Goal: Transaction & Acquisition: Purchase product/service

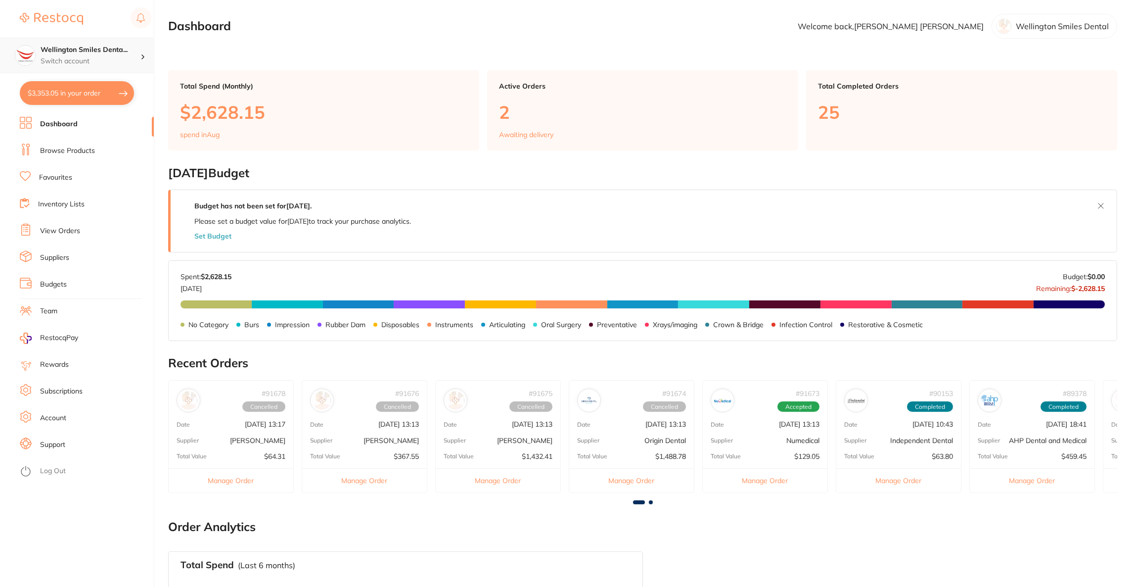
click at [128, 52] on h4 "Wellington Smiles Denta..." at bounding box center [91, 50] width 100 height 10
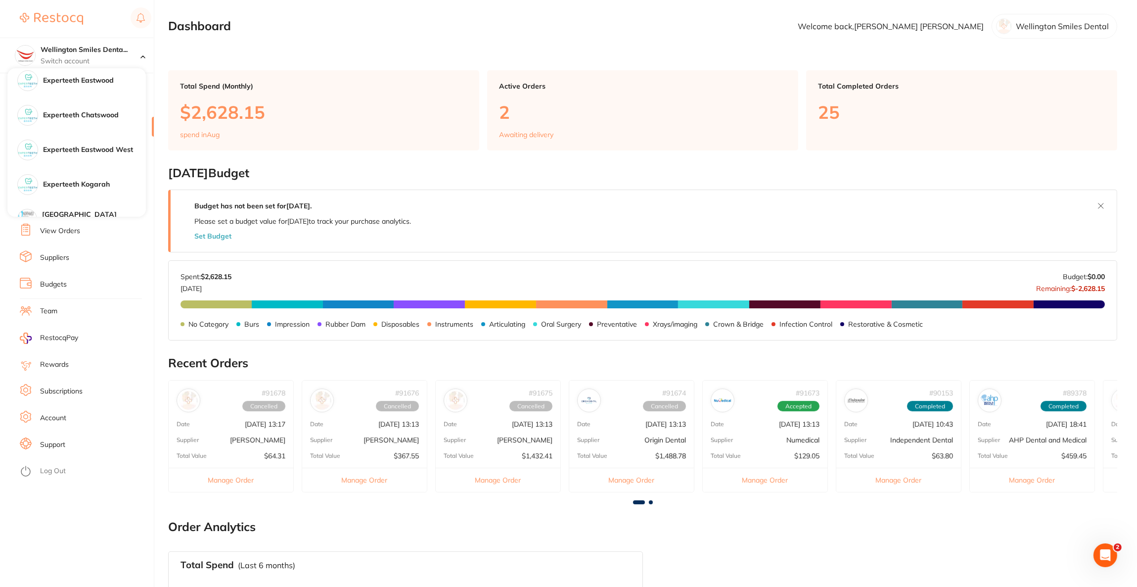
scroll to position [148, 0]
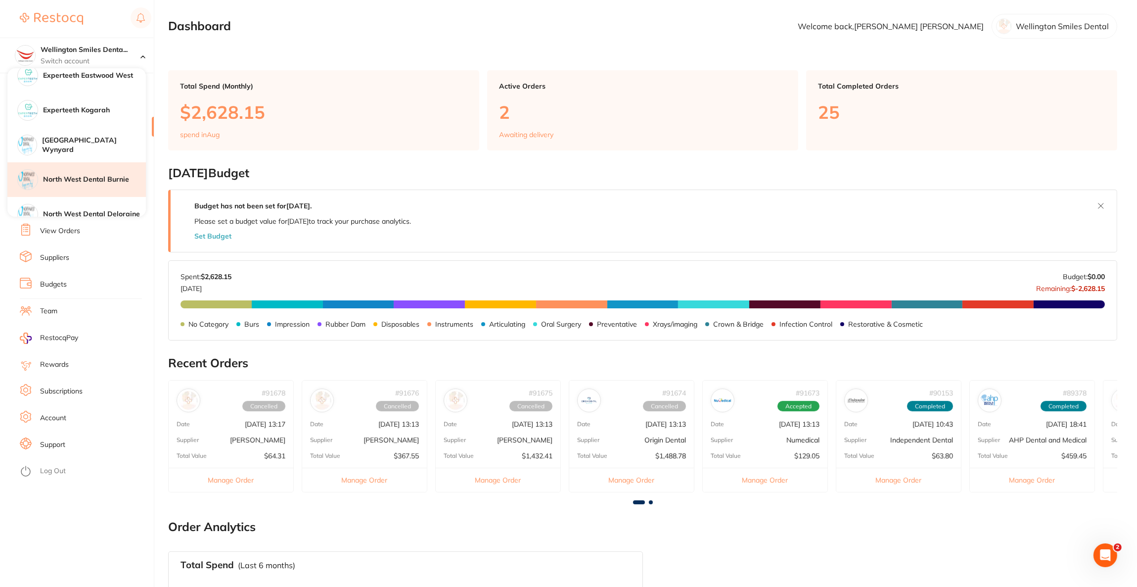
click at [82, 171] on div "North West Dental Burnie" at bounding box center [76, 179] width 138 height 35
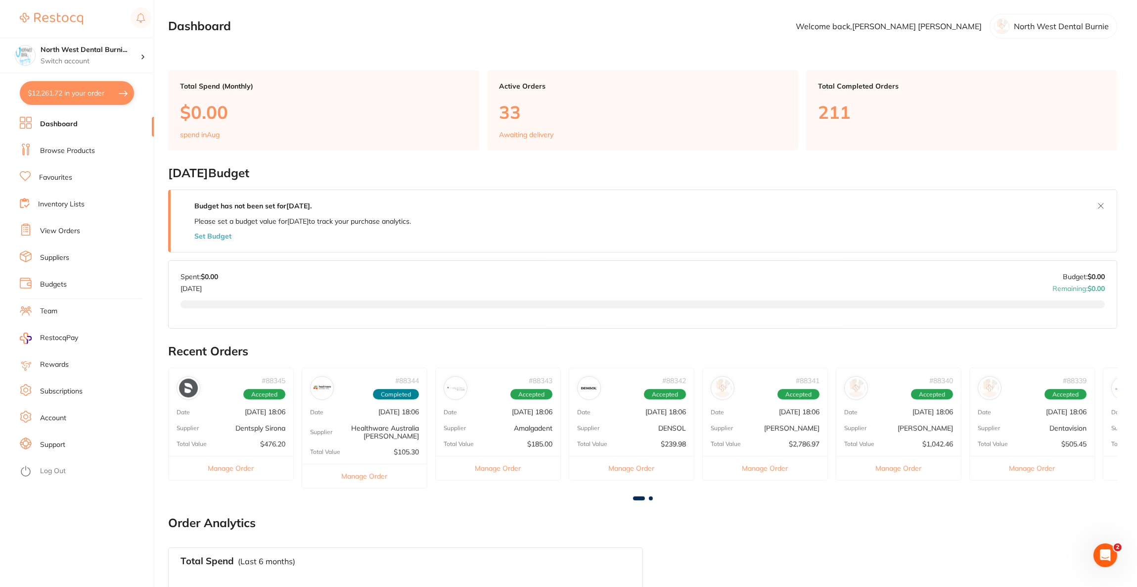
click at [89, 96] on button "$12,261.72 in your order" at bounding box center [77, 93] width 114 height 24
checkbox input "true"
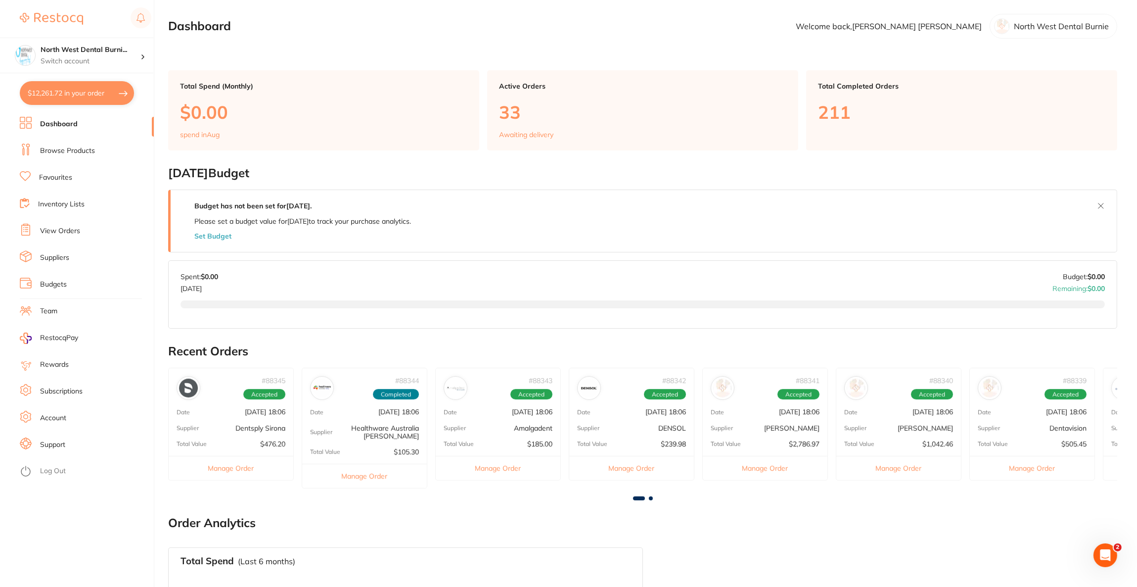
checkbox input "true"
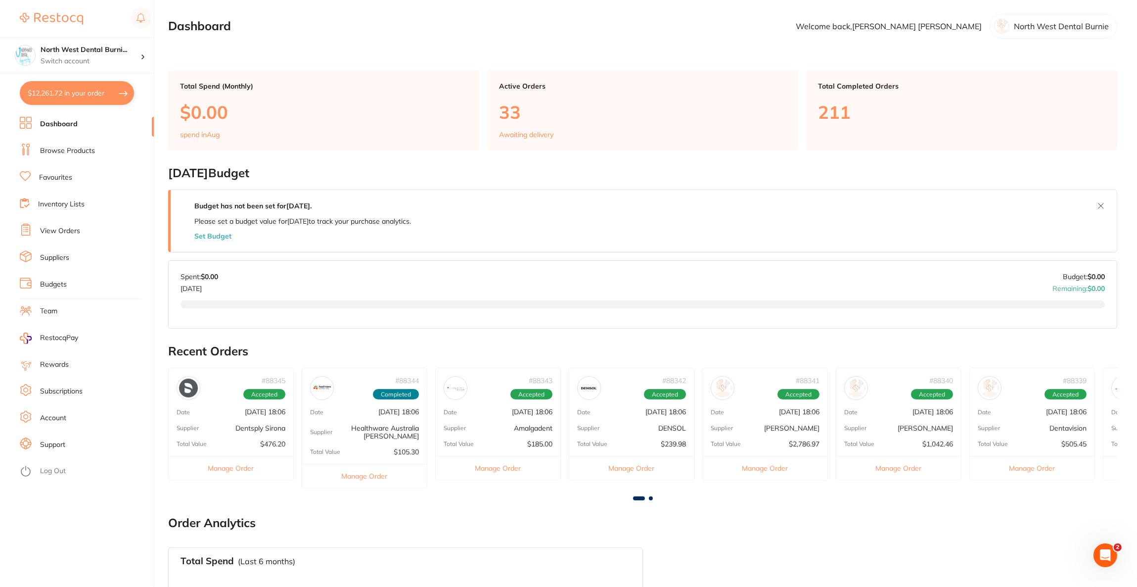
checkbox input "true"
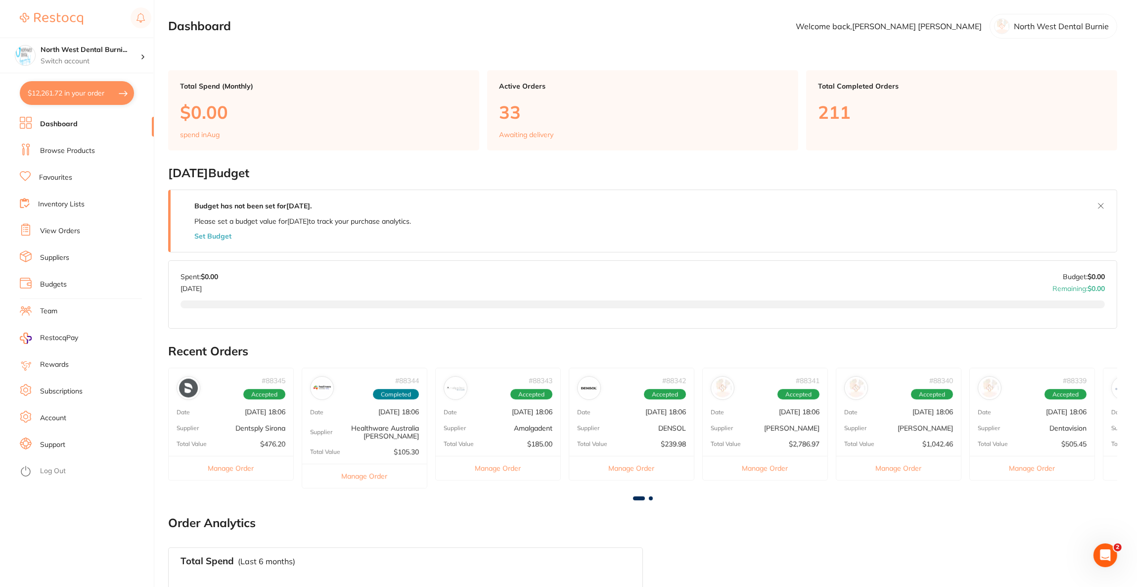
checkbox input "true"
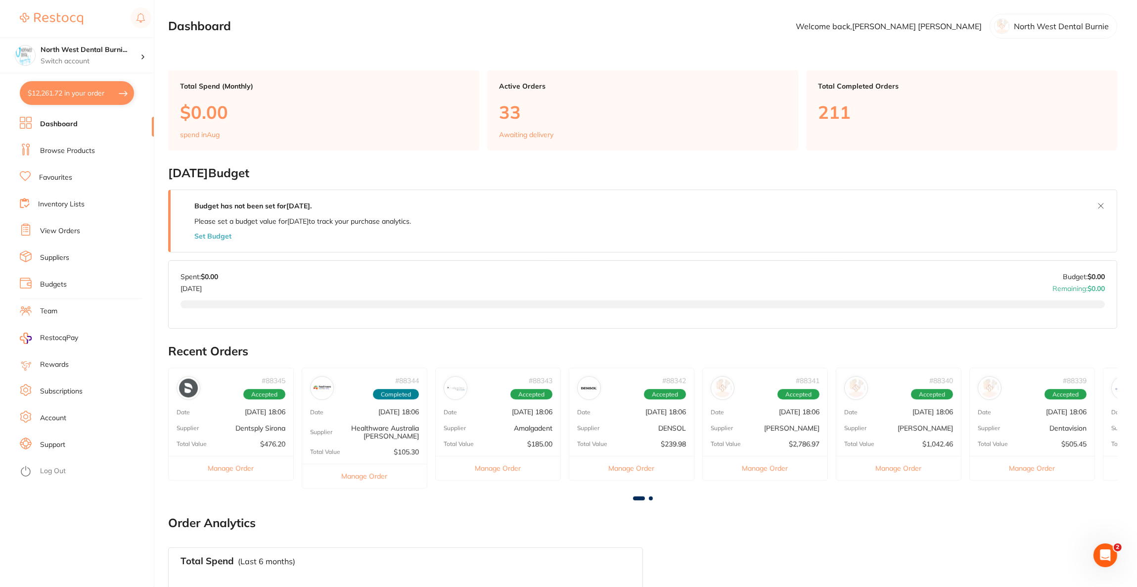
checkbox input "true"
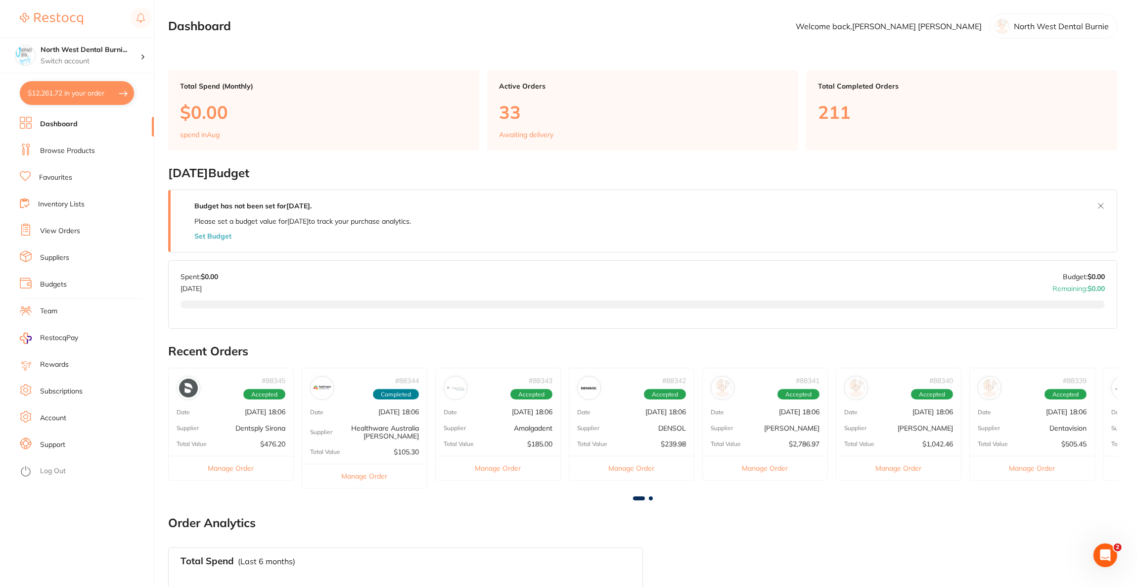
checkbox input "true"
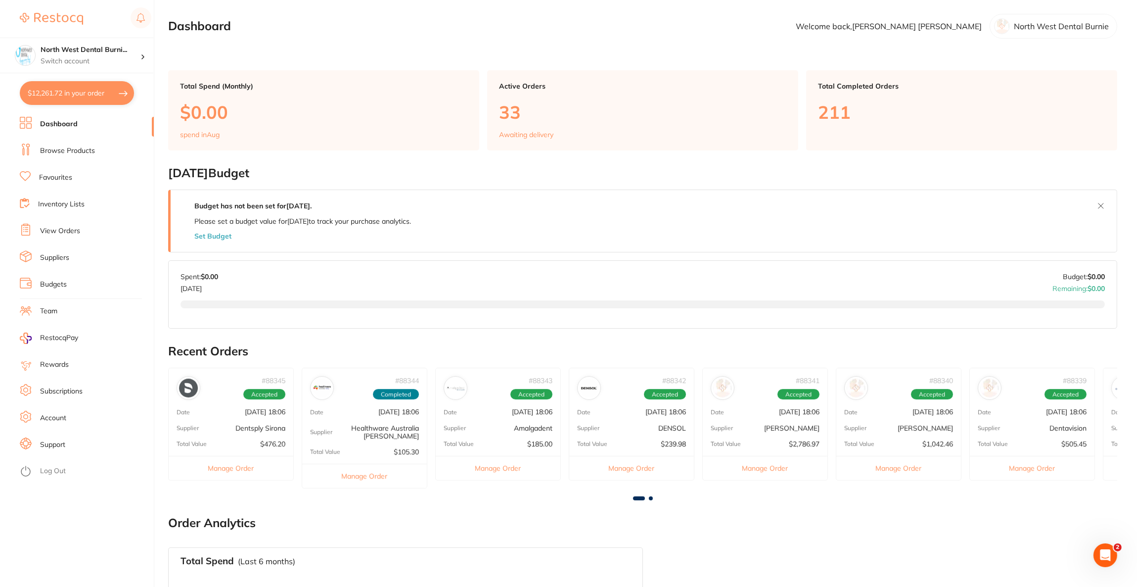
checkbox input "true"
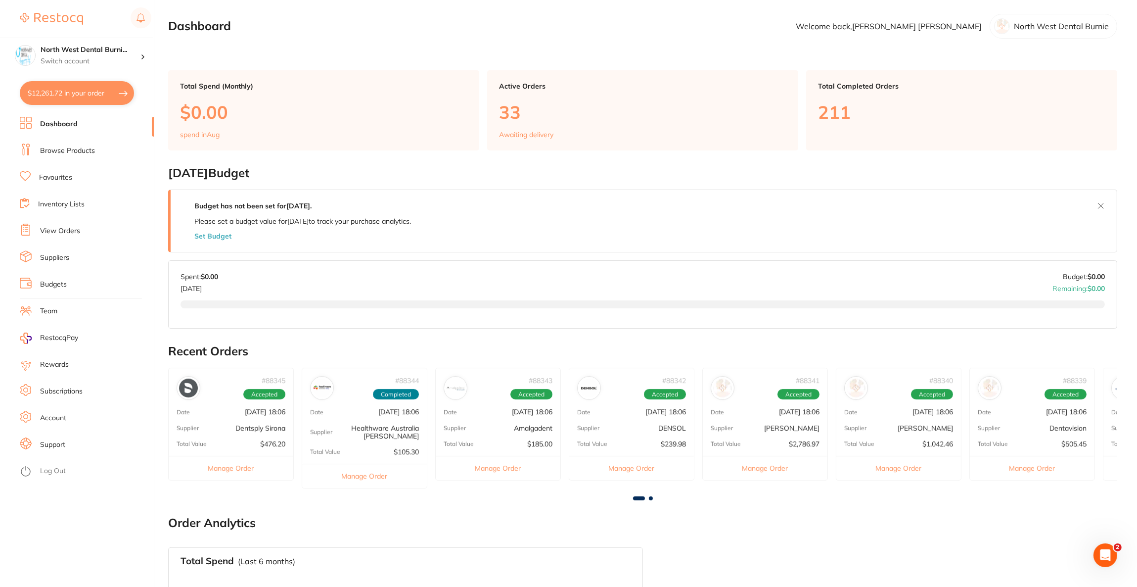
checkbox input "true"
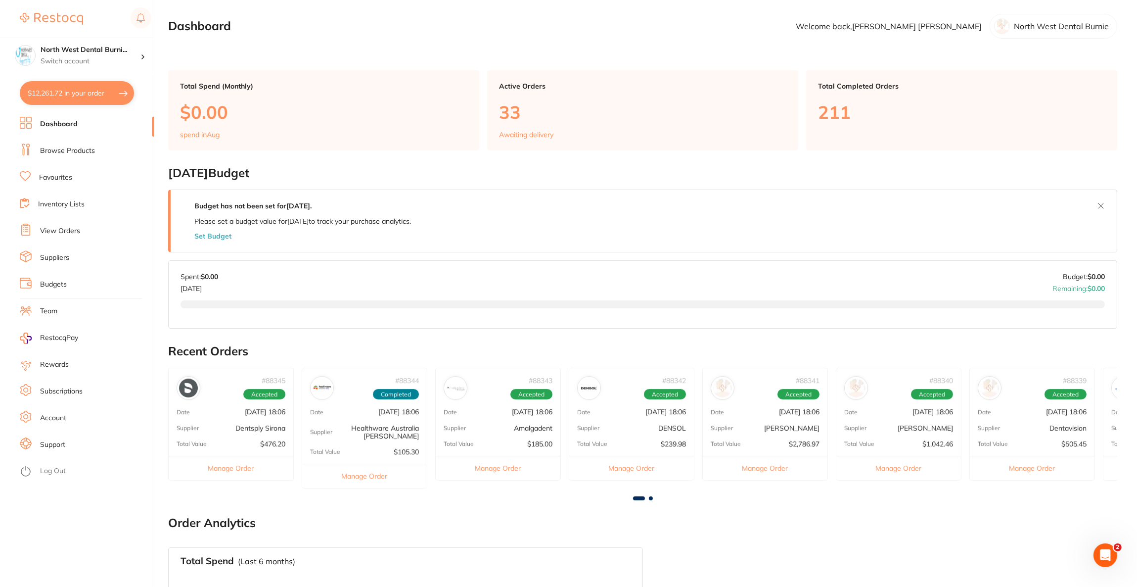
checkbox input "true"
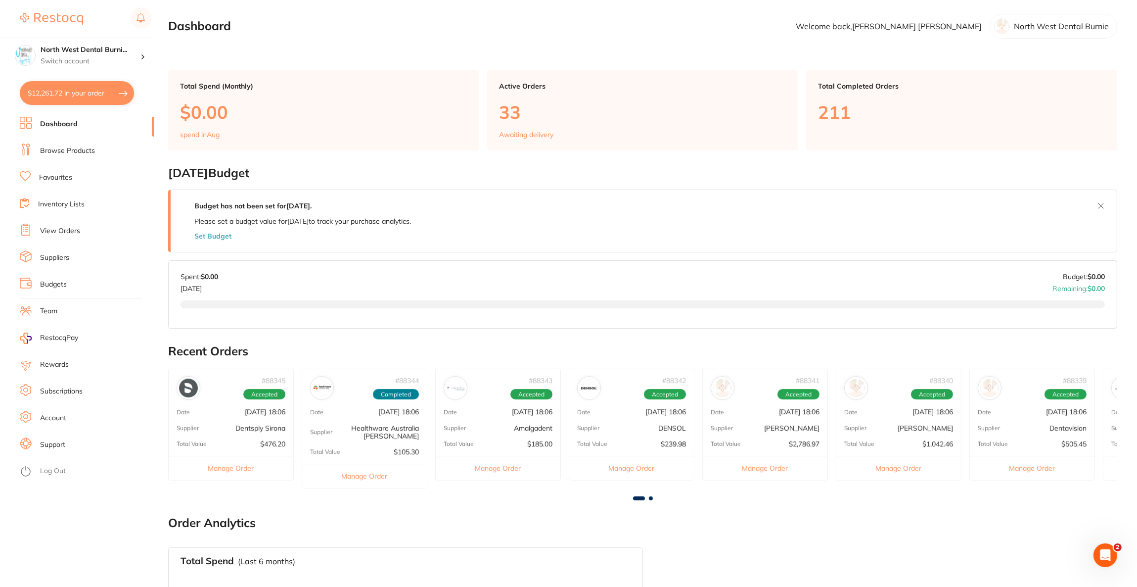
checkbox input "true"
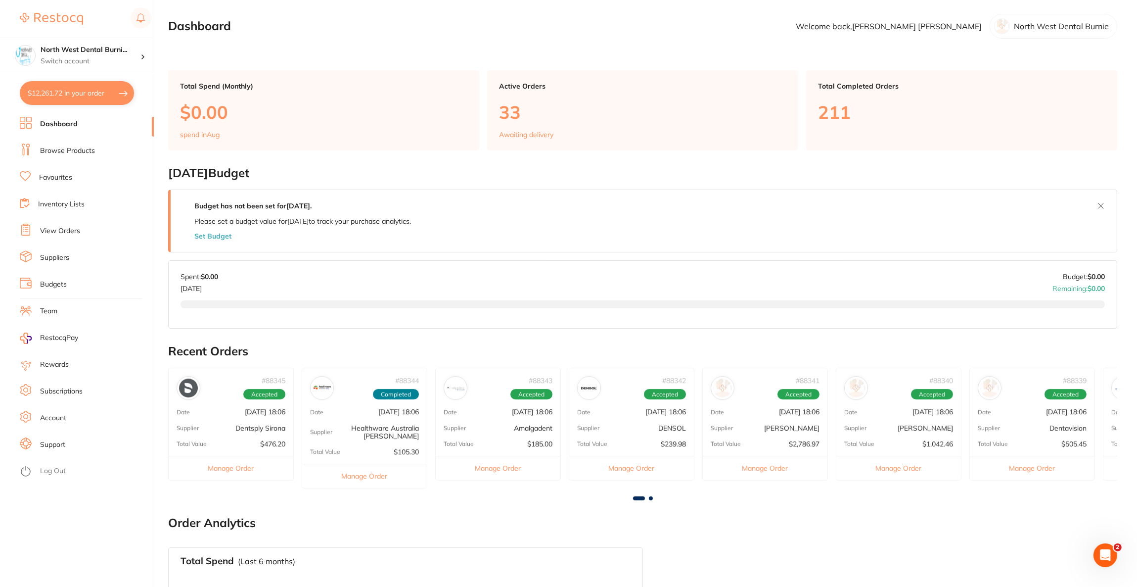
checkbox input "true"
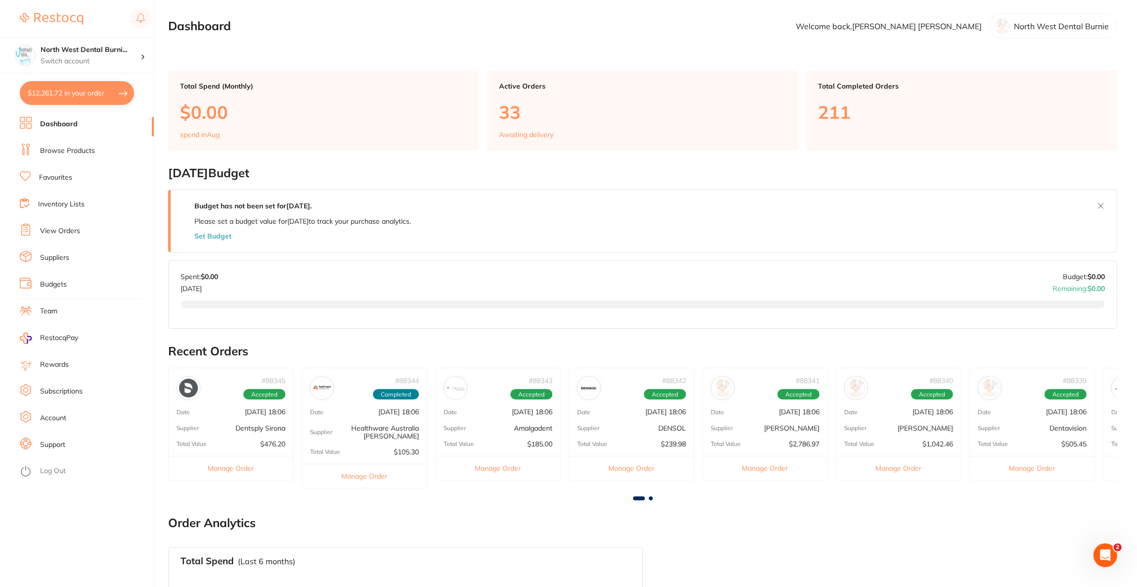
checkbox input "true"
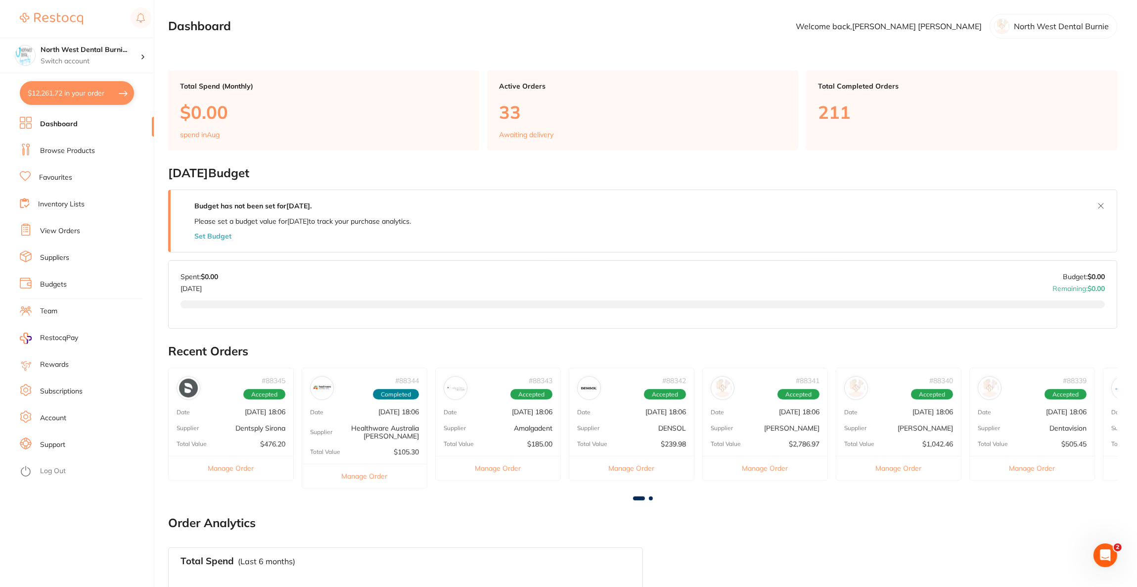
checkbox input "true"
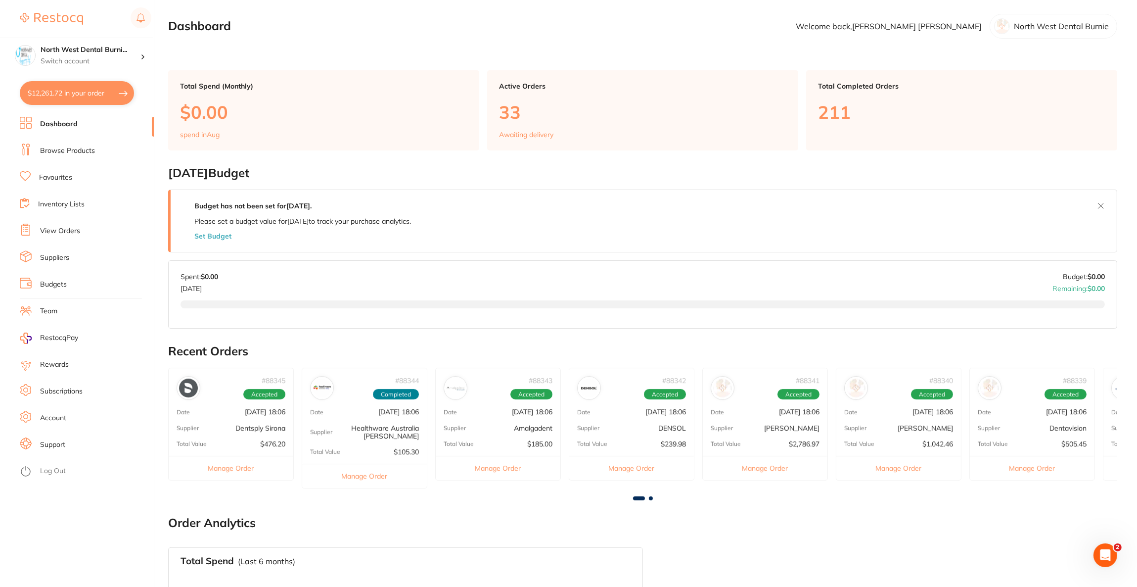
checkbox input "true"
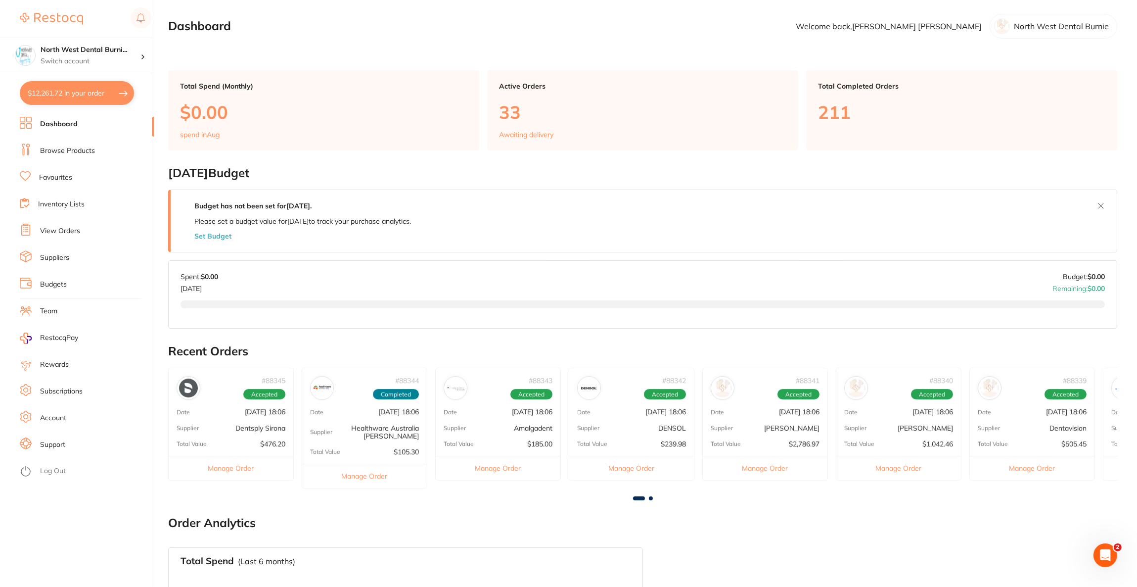
checkbox input "true"
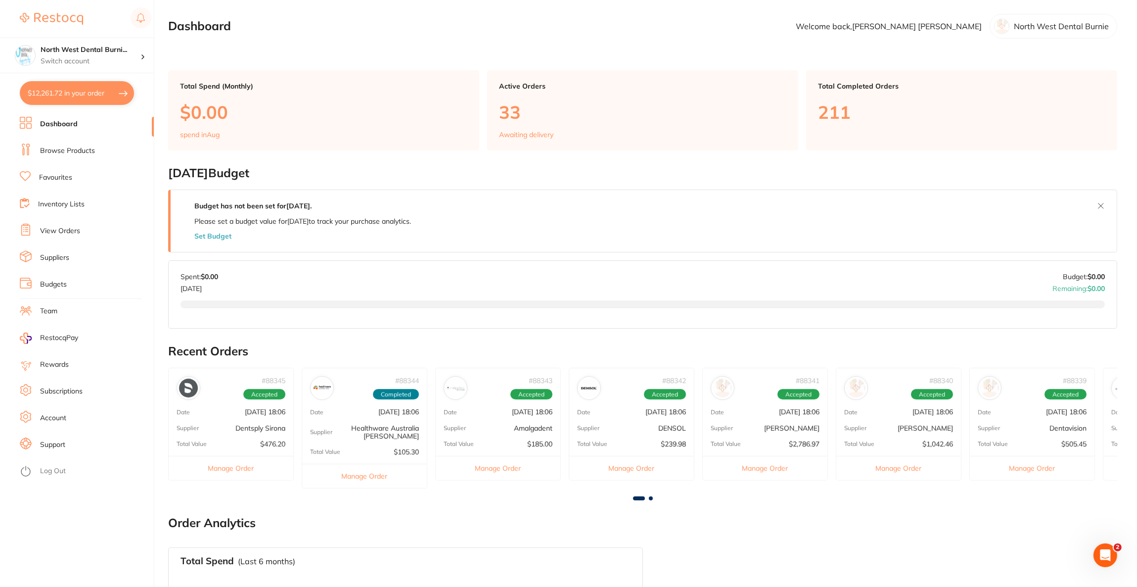
checkbox input "true"
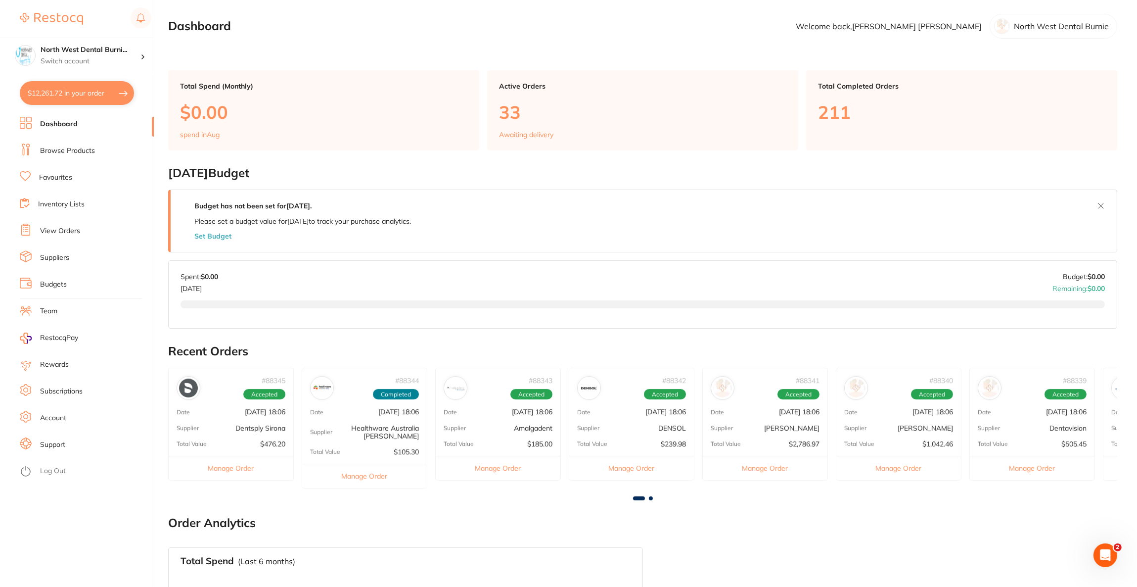
checkbox input "true"
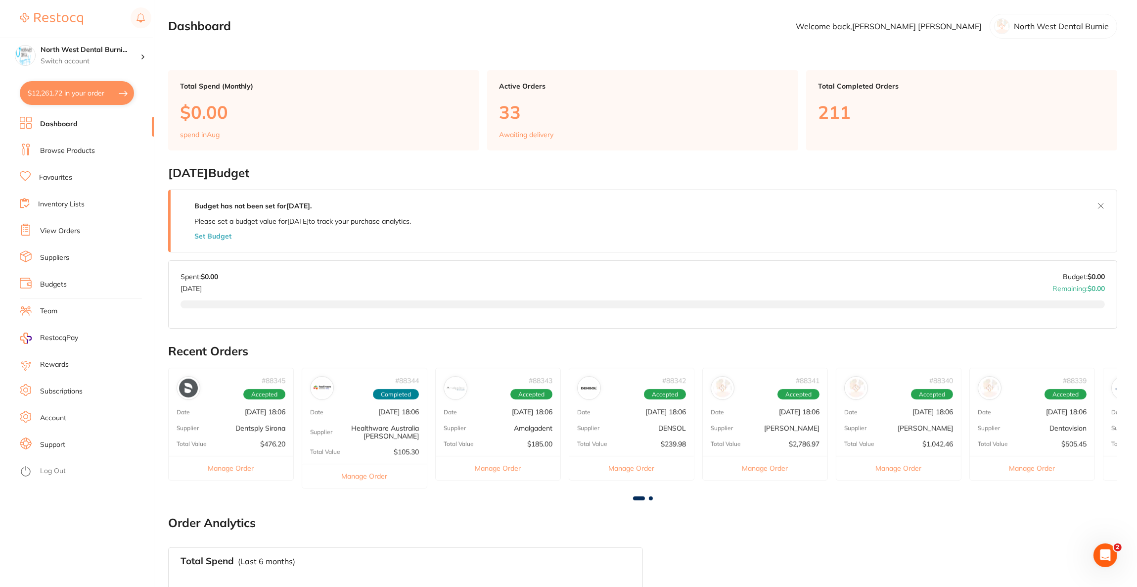
checkbox input "true"
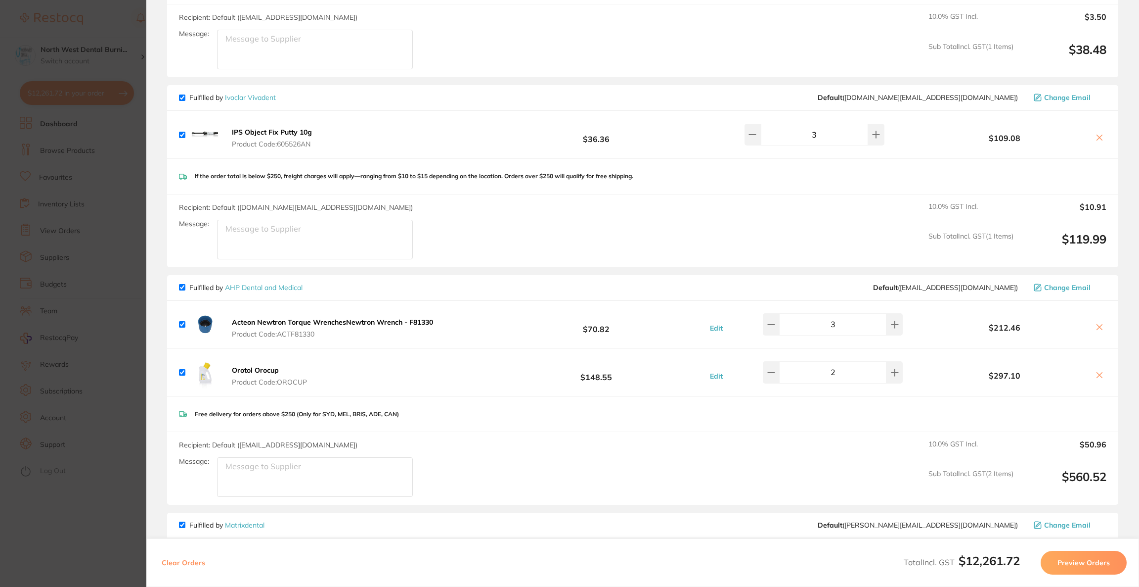
scroll to position [370, 0]
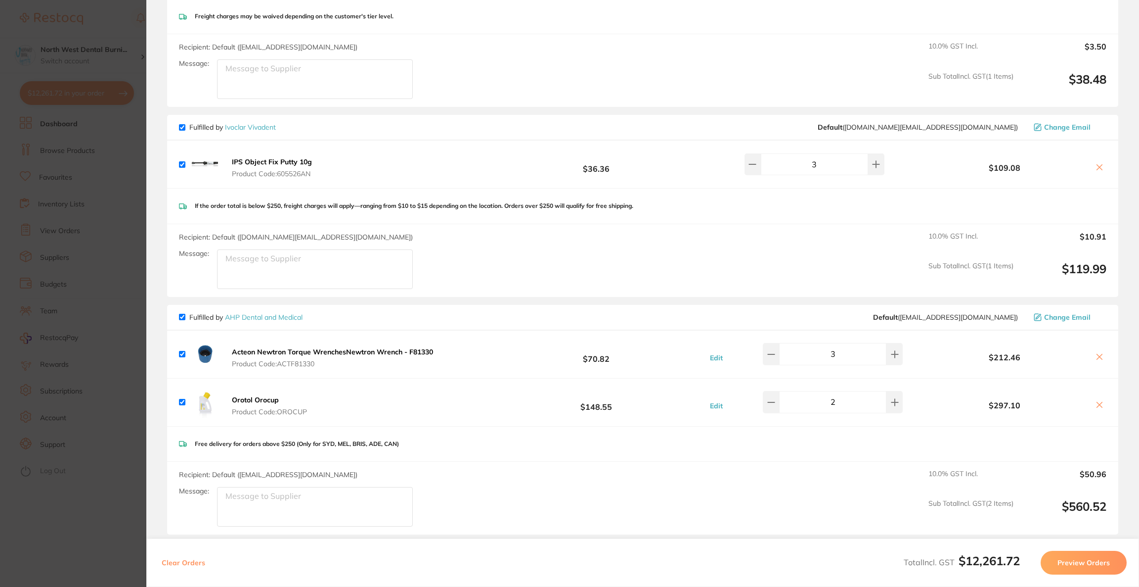
click at [1102, 163] on button at bounding box center [1100, 168] width 14 height 10
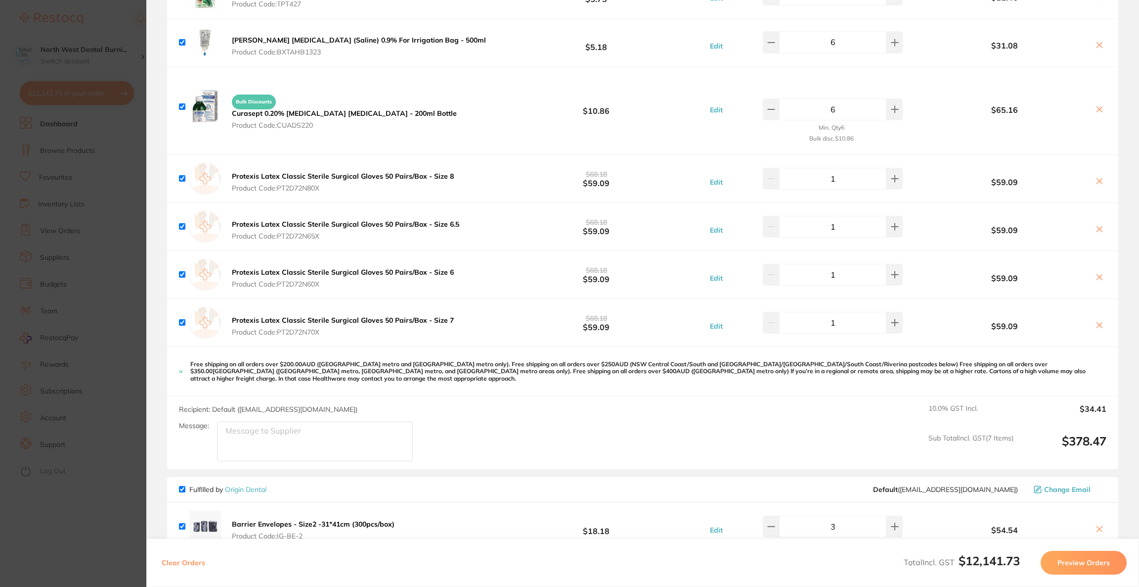
scroll to position [2865, 0]
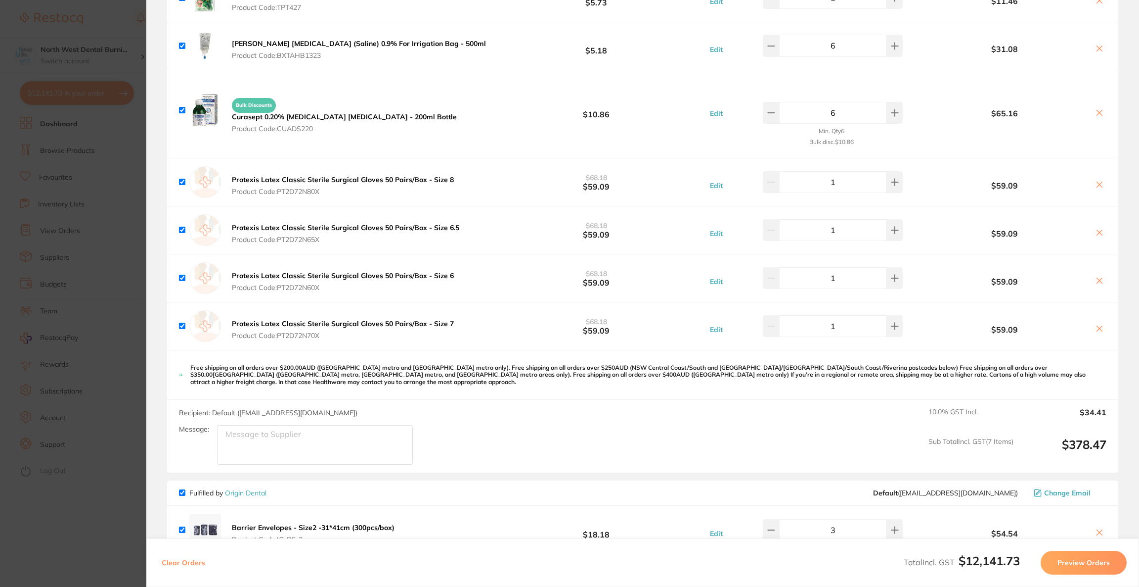
click at [1097, 182] on icon at bounding box center [1099, 184] width 5 height 5
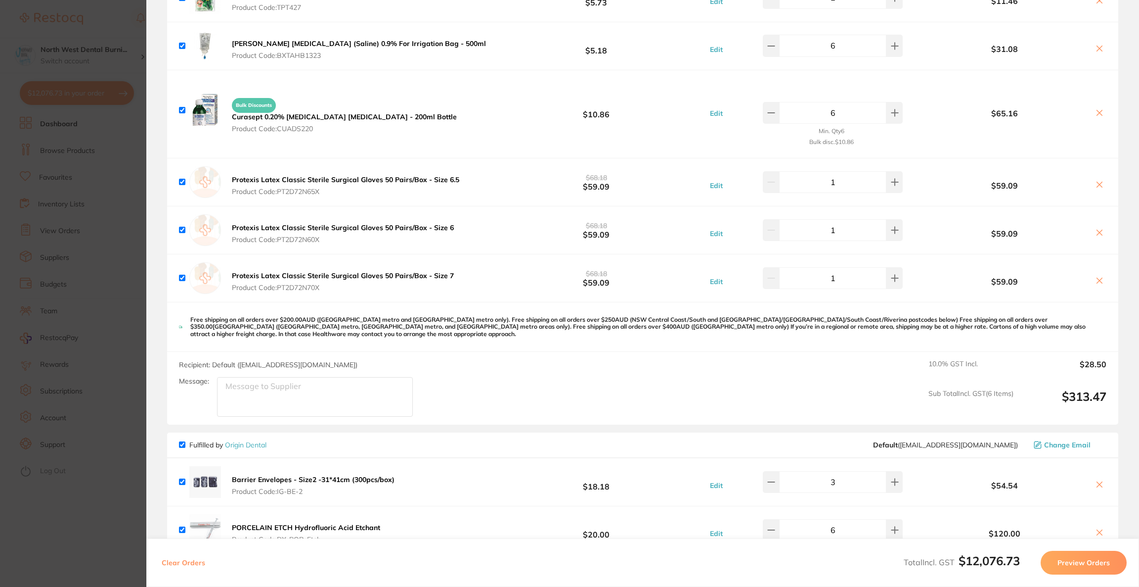
click at [1097, 182] on icon at bounding box center [1099, 184] width 5 height 5
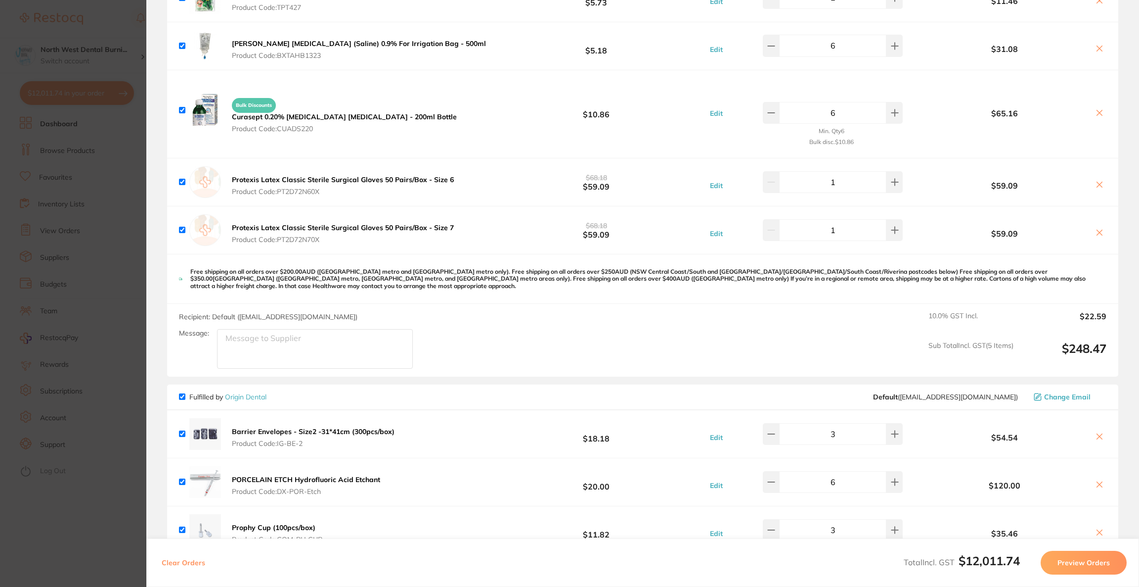
click at [1097, 182] on icon at bounding box center [1099, 184] width 5 height 5
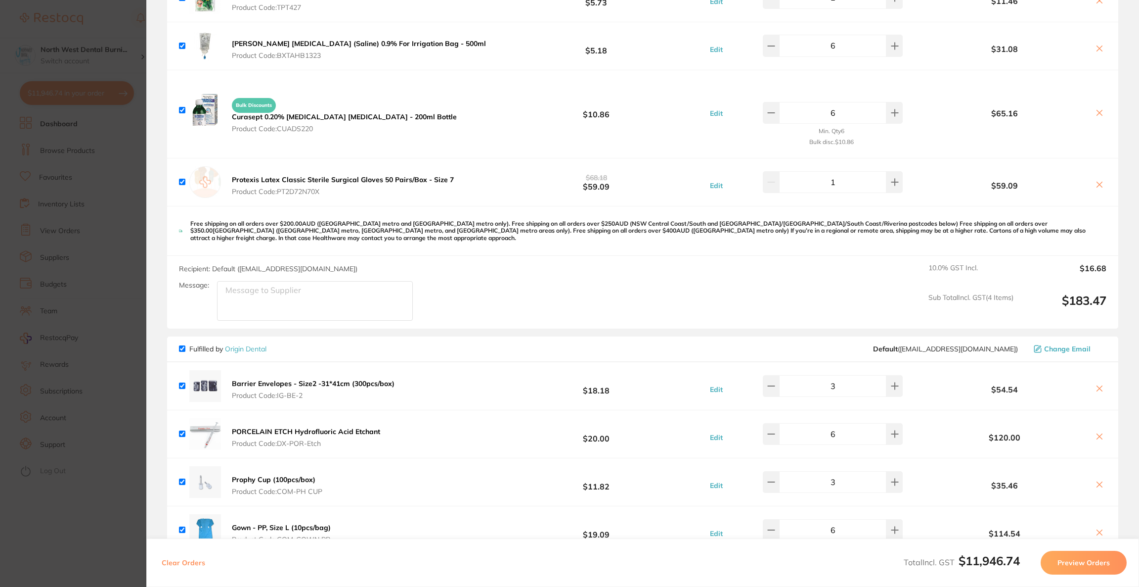
click at [1097, 182] on icon at bounding box center [1099, 184] width 5 height 5
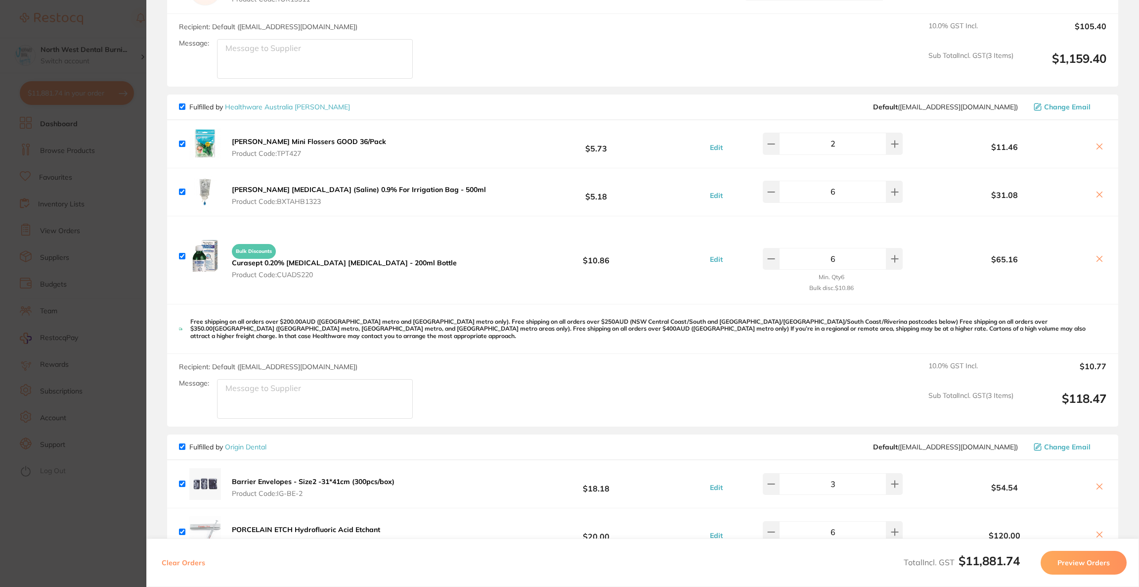
scroll to position [2494, 0]
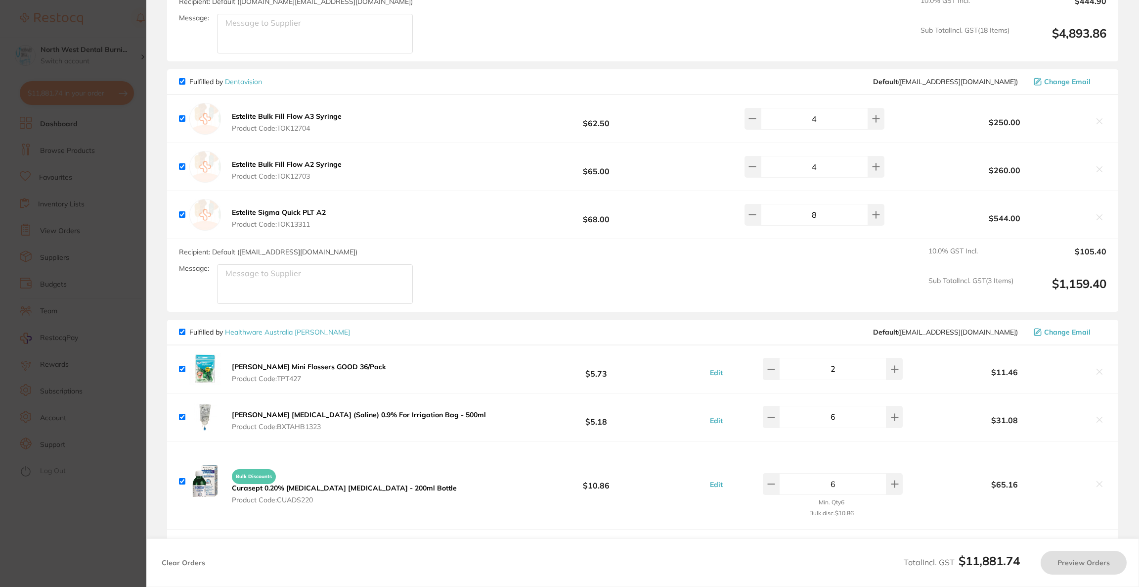
click at [1082, 328] on span "Change Email" at bounding box center [1067, 332] width 46 height 8
checkbox input "true"
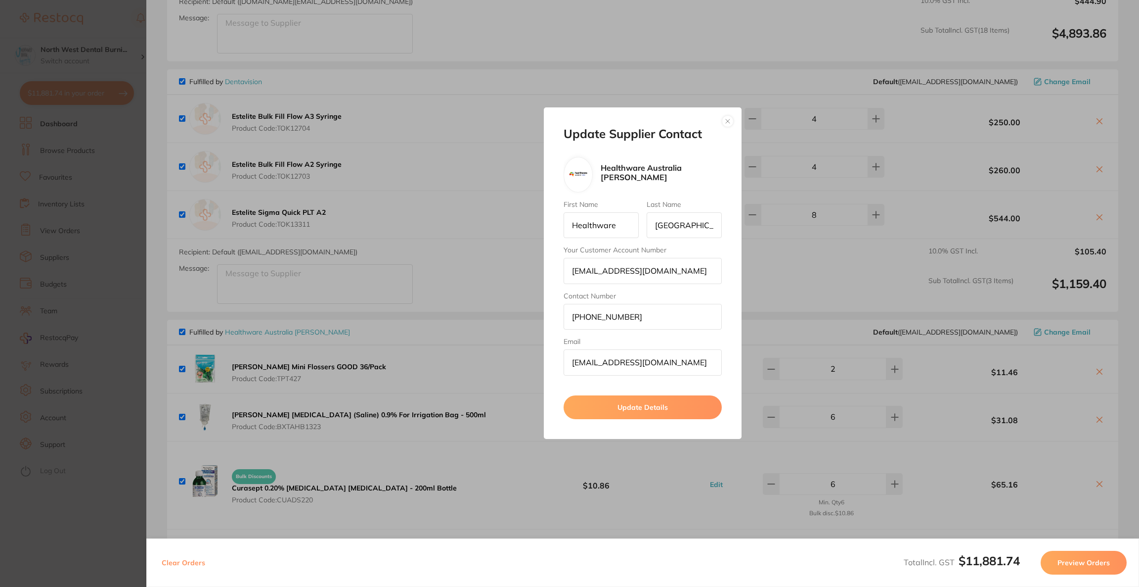
click at [728, 117] on button "button" at bounding box center [728, 121] width 12 height 12
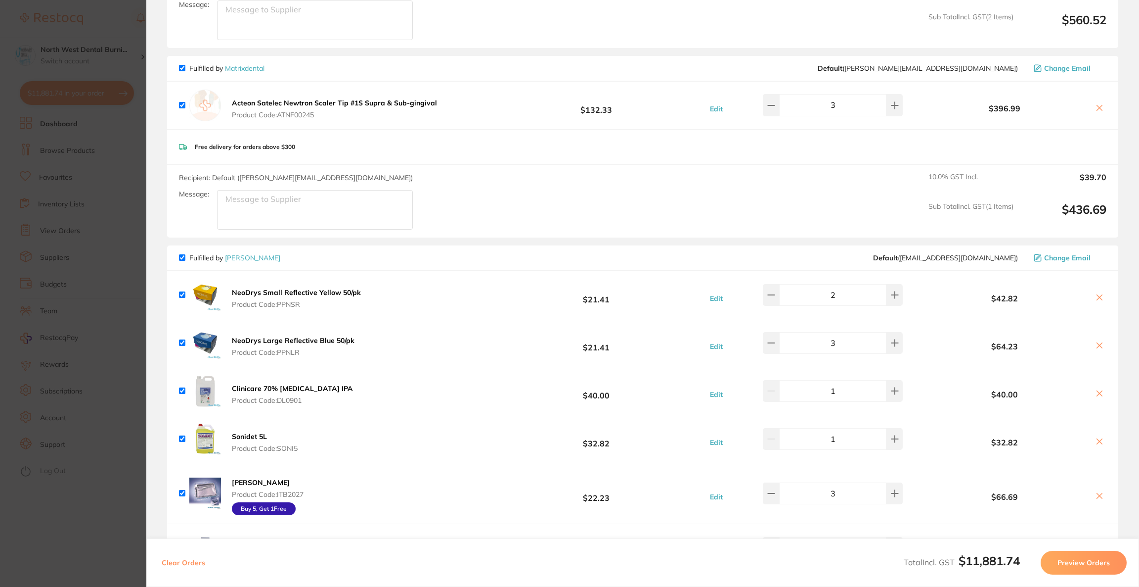
scroll to position [815, 0]
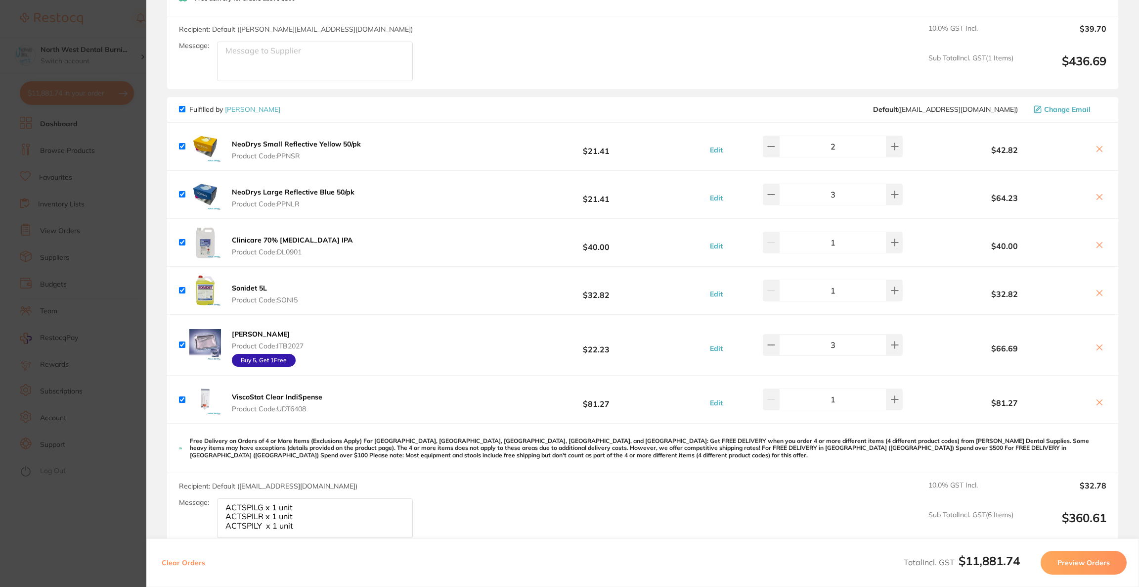
click at [107, 37] on section "Update RRP Set your pre negotiated price for this item. Item Agreed RRP (excl. …" at bounding box center [569, 293] width 1139 height 587
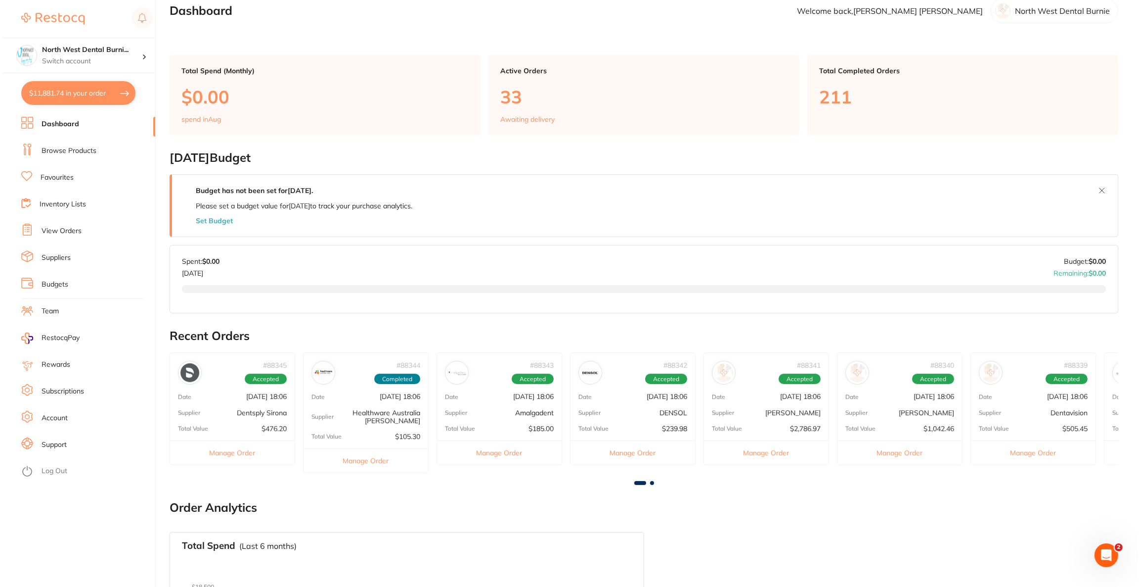
scroll to position [0, 0]
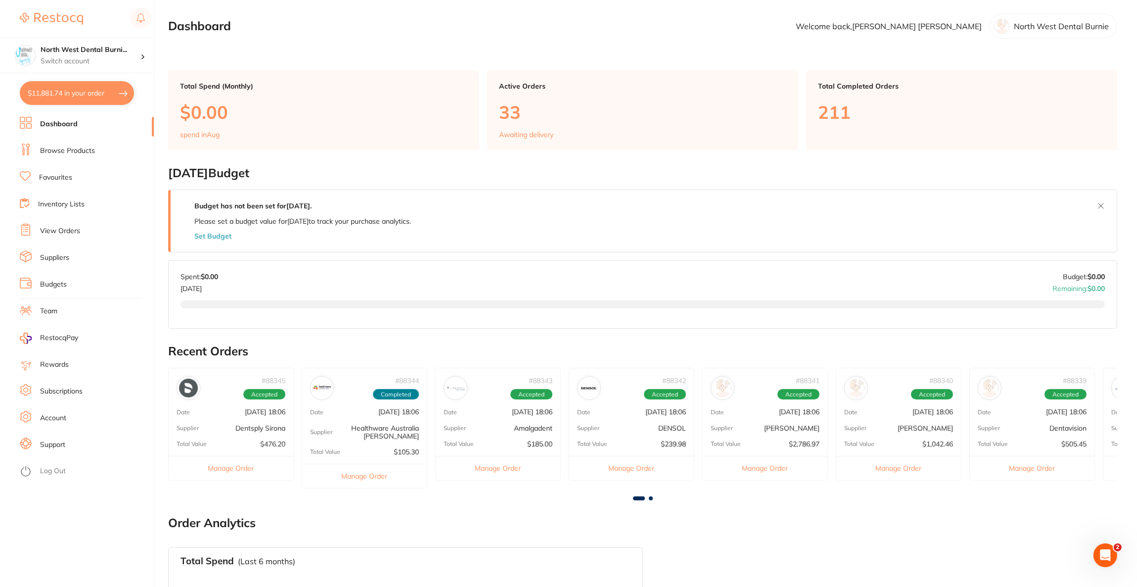
click at [75, 150] on link "Browse Products" at bounding box center [67, 151] width 55 height 10
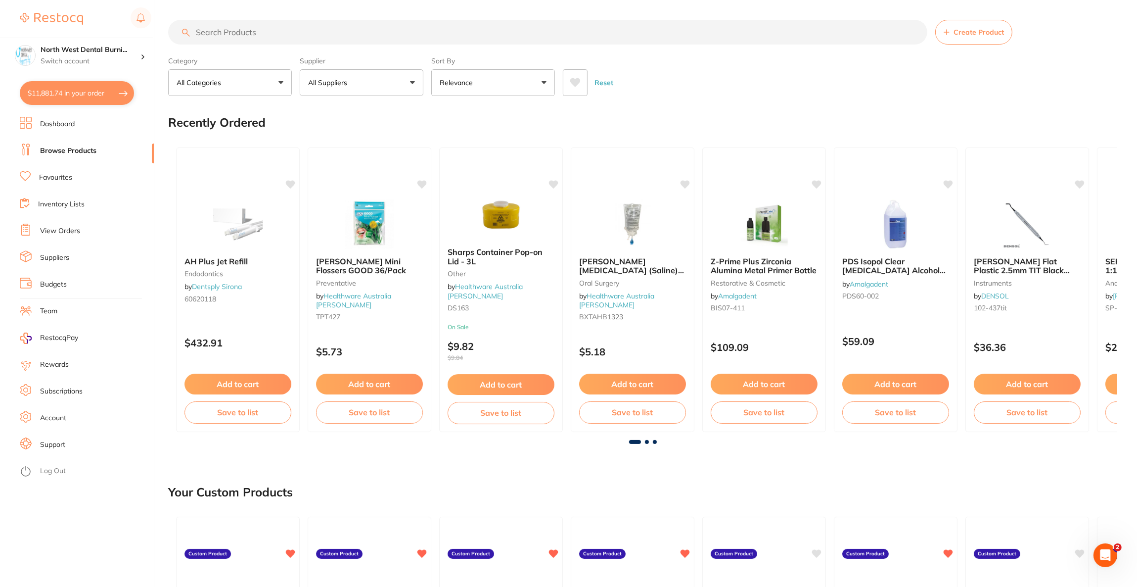
click at [296, 37] on input "search" at bounding box center [547, 32] width 759 height 25
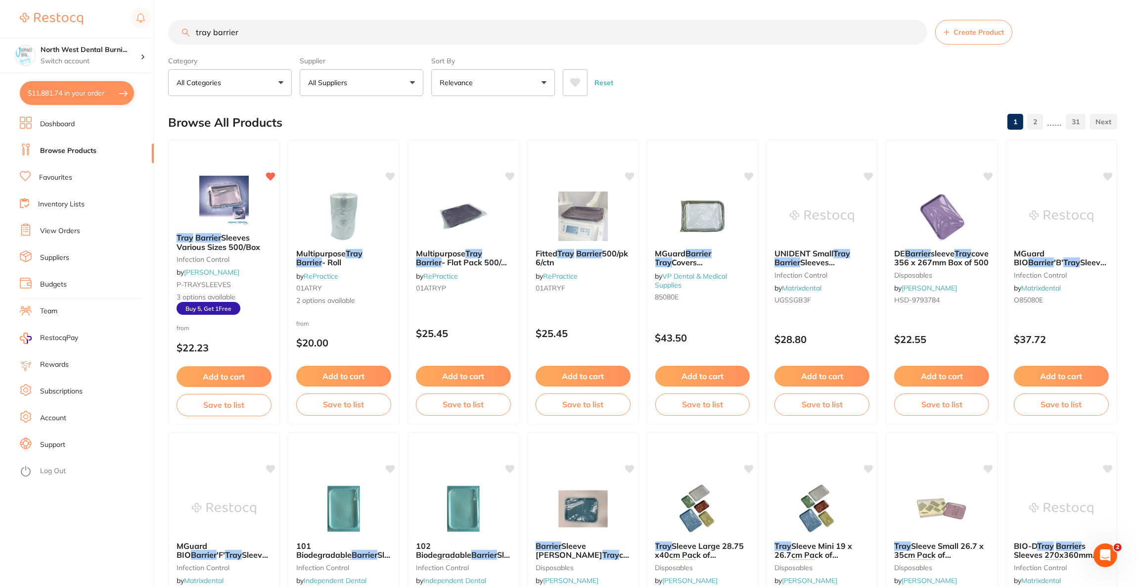
type input "tray barrier"
click at [385, 88] on button "All Suppliers" at bounding box center [362, 82] width 124 height 27
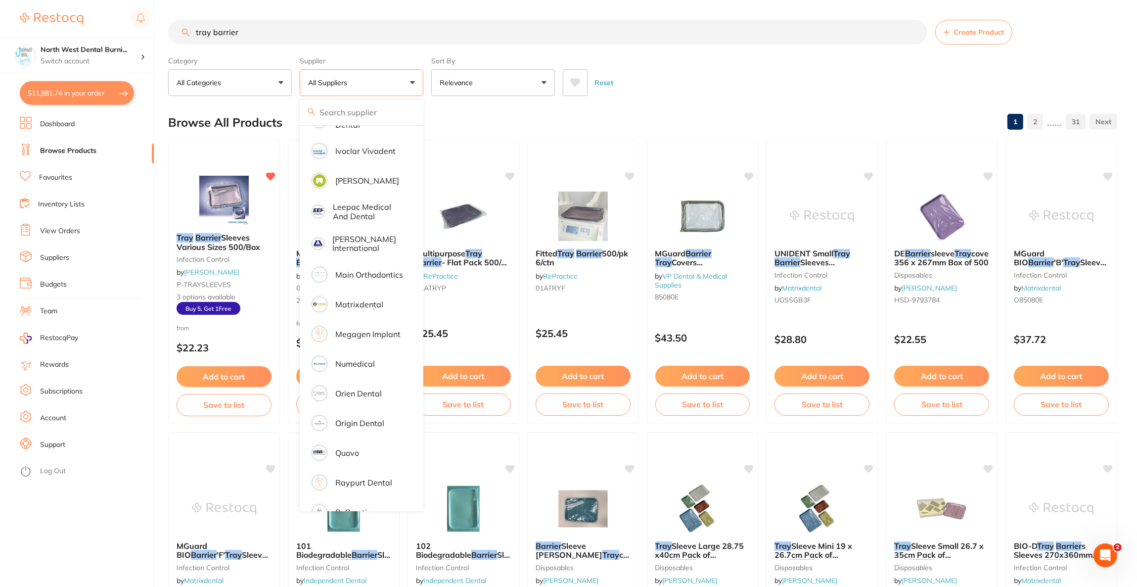
scroll to position [519, 0]
click at [361, 405] on li "Origin Dental" at bounding box center [362, 419] width 116 height 28
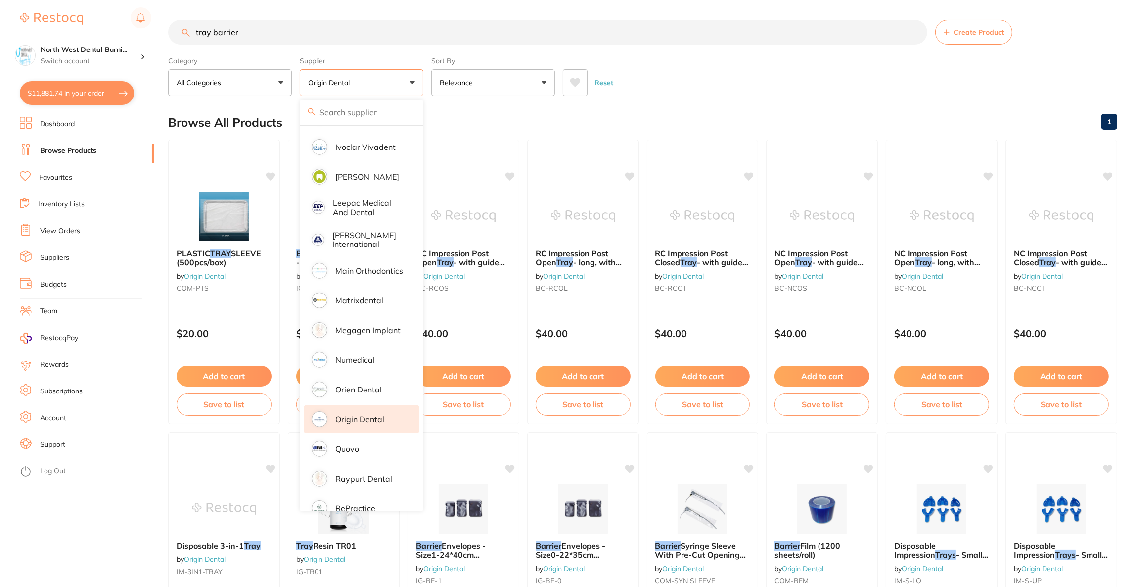
click at [722, 95] on div "Reset" at bounding box center [836, 78] width 546 height 35
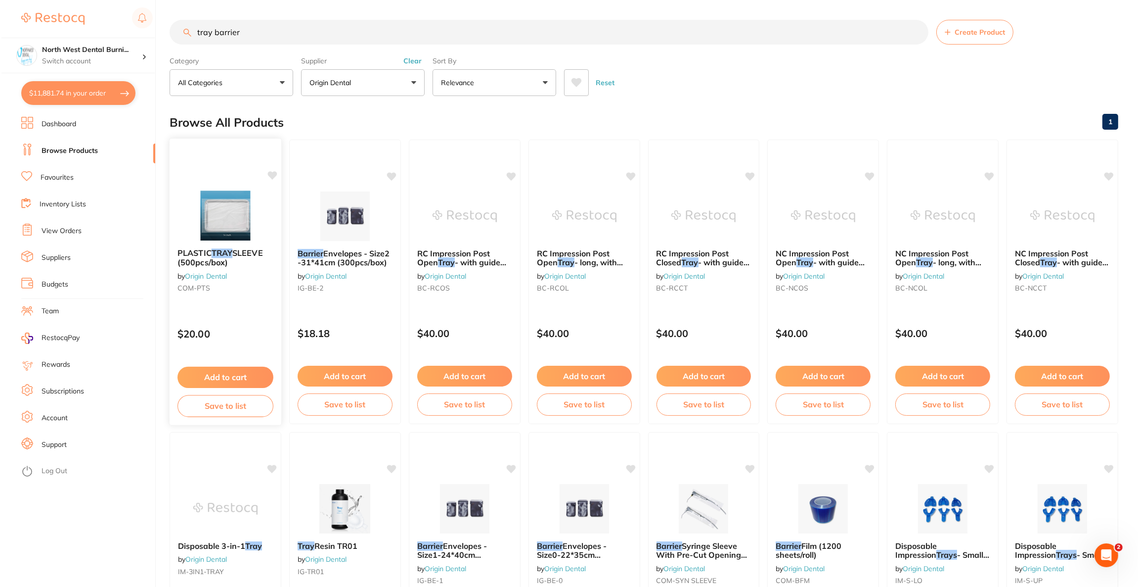
scroll to position [0, 0]
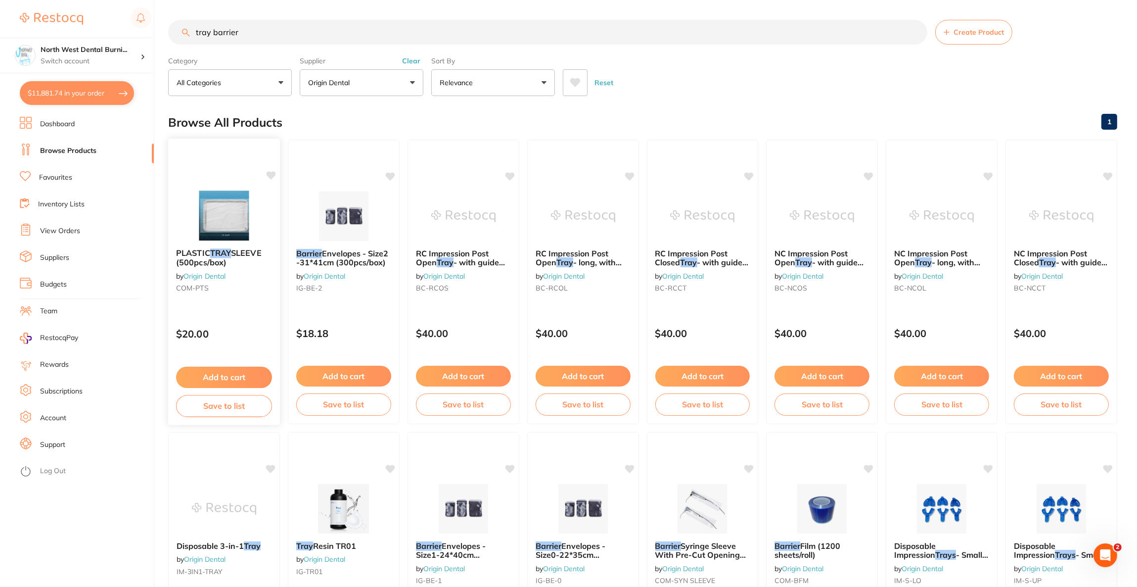
click at [251, 186] on div "PLASTIC TRAY SLEEVE (500pcs/box) by Origin Dental COM-PTS $20.00 Add to cart Sa…" at bounding box center [224, 281] width 113 height 287
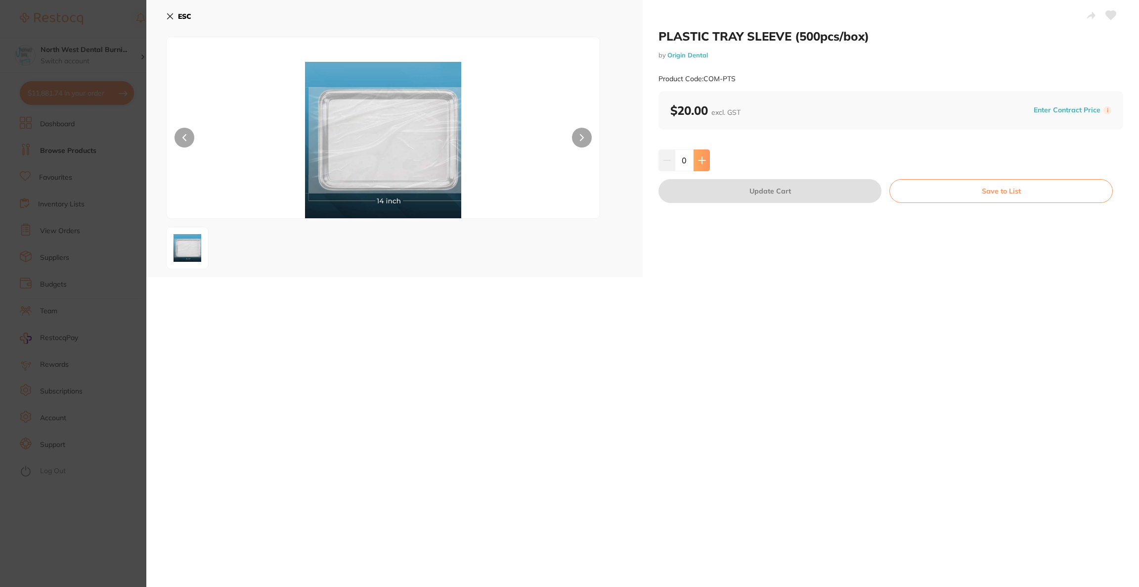
click at [698, 159] on icon at bounding box center [702, 160] width 8 height 8
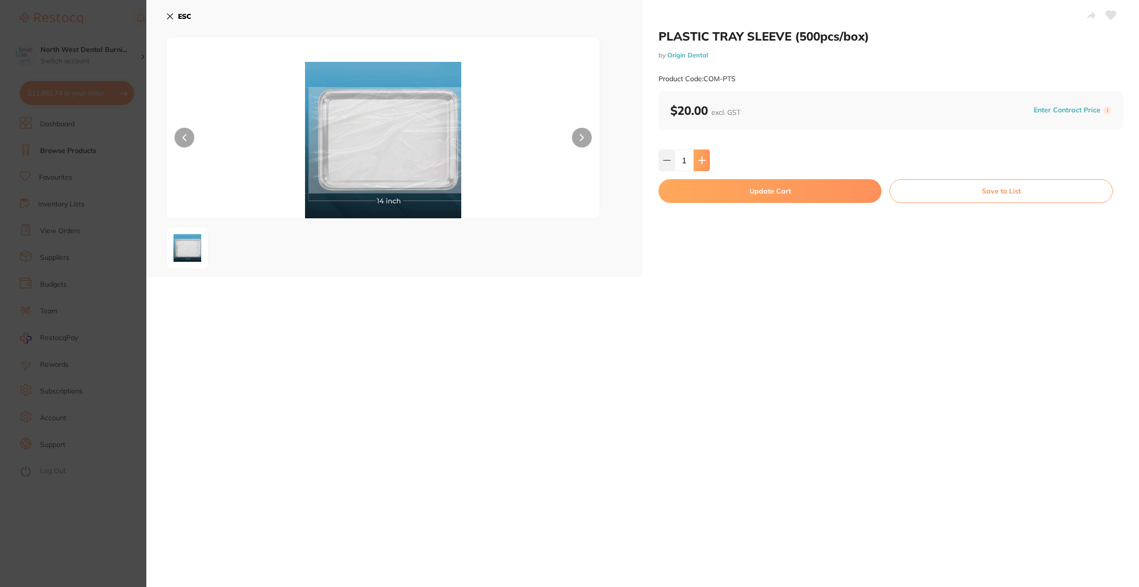
click at [698, 159] on icon at bounding box center [702, 160] width 8 height 8
type input "3"
click at [714, 190] on button "Update Cart" at bounding box center [770, 191] width 223 height 24
checkbox input "false"
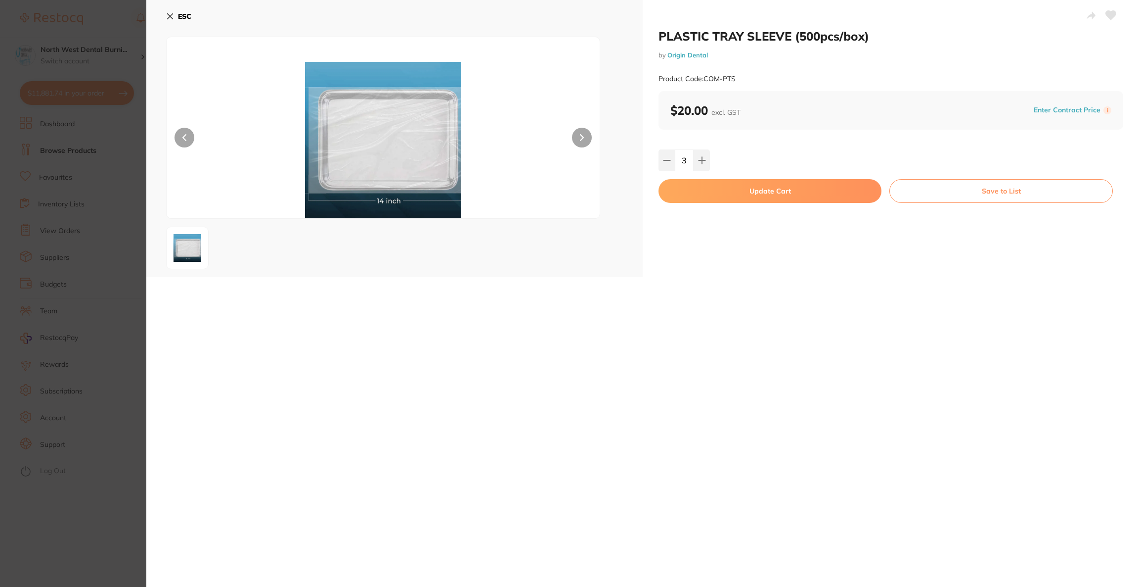
checkbox input "false"
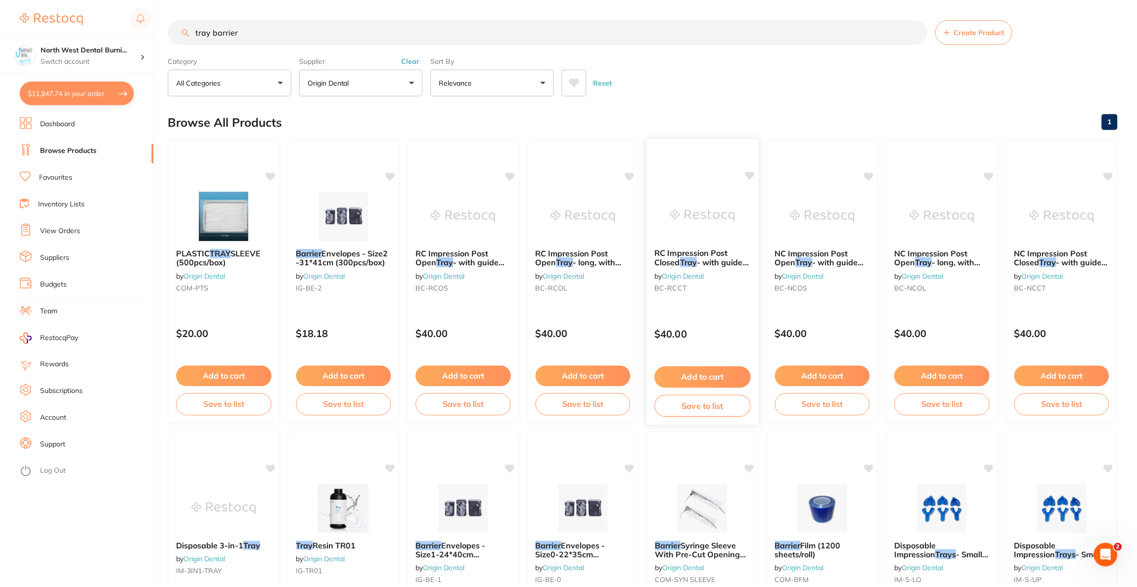
scroll to position [0, 0]
click at [61, 86] on button "$11,947.74 in your order" at bounding box center [77, 93] width 114 height 24
checkbox input "true"
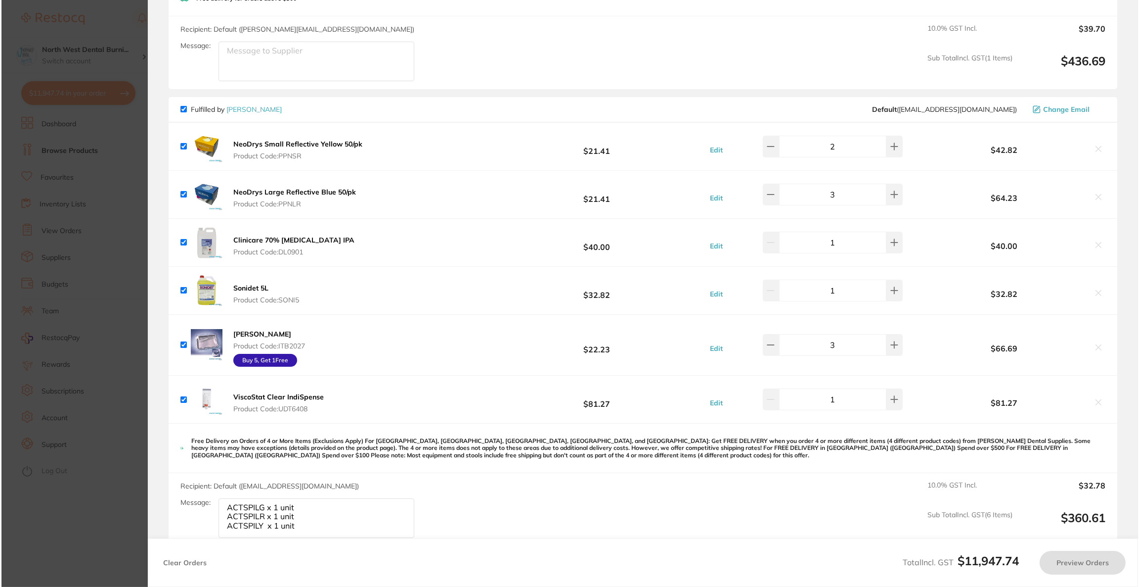
scroll to position [0, 0]
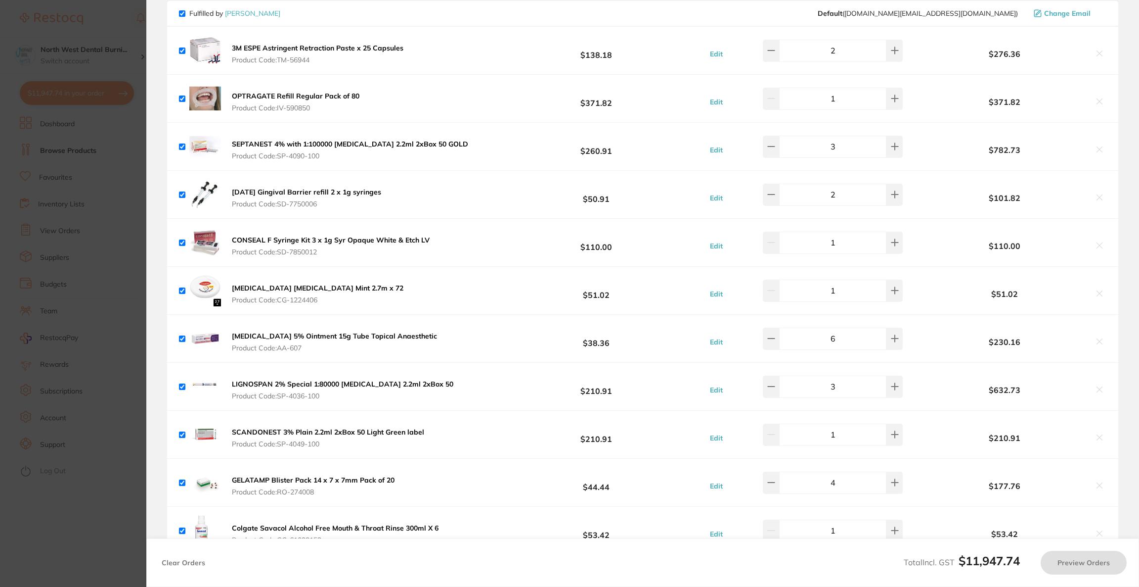
checkbox input "true"
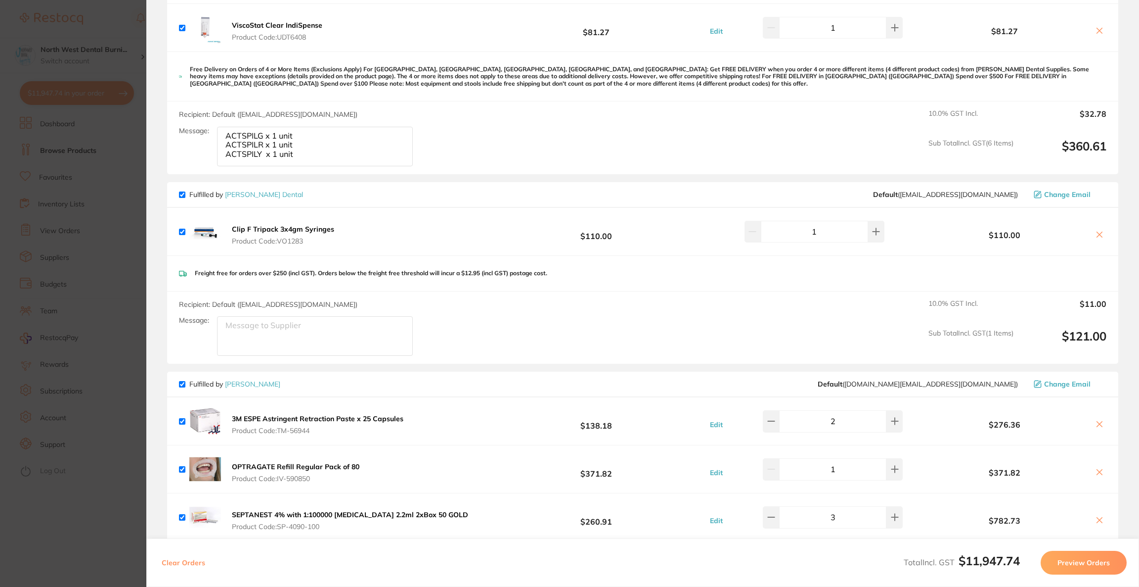
scroll to position [964, 0]
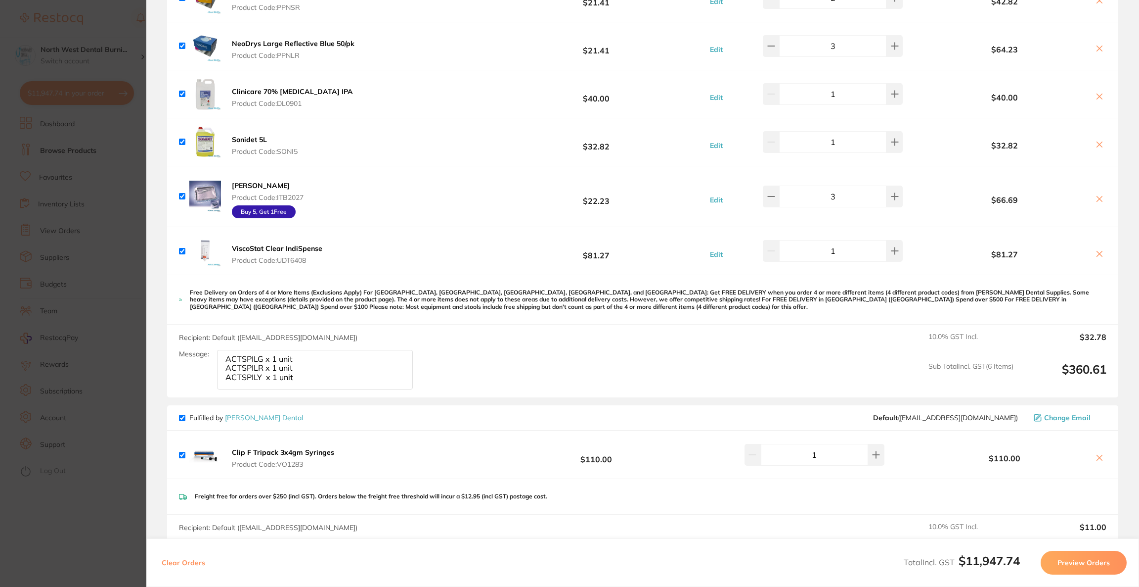
click at [1096, 195] on icon at bounding box center [1100, 199] width 8 height 8
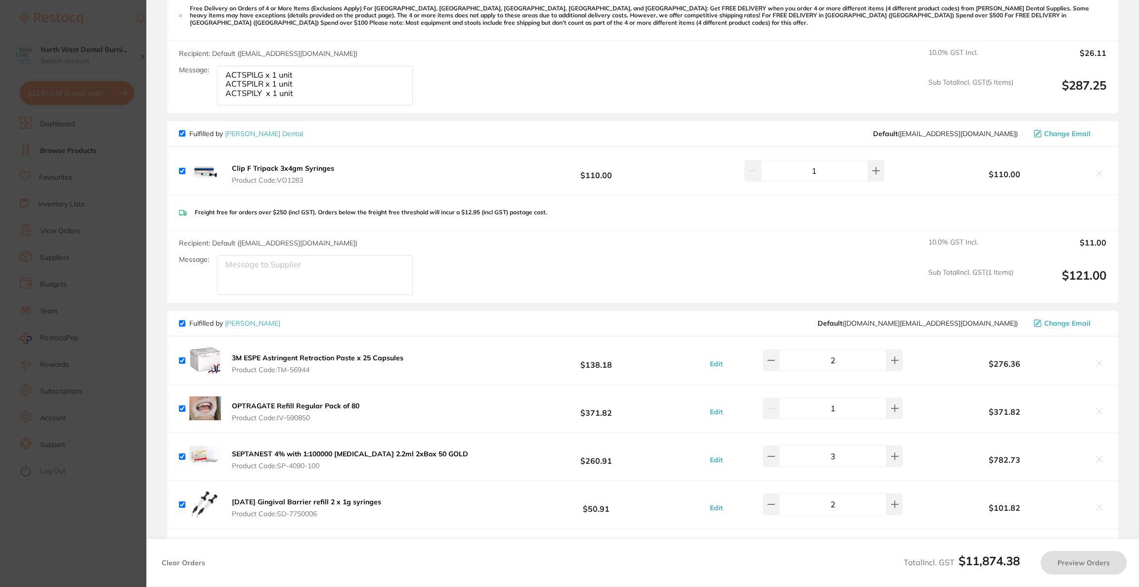
scroll to position [1335, 0]
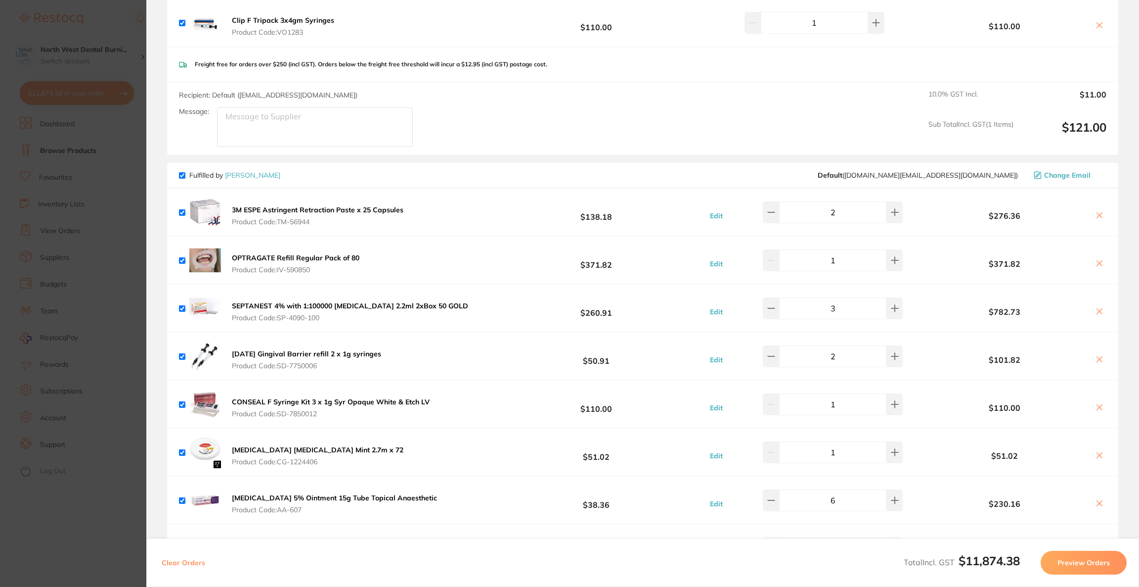
checkbox input "true"
click at [60, 47] on section "Update RRP Set your pre negotiated price for this item. Item Agreed RRP (excl. …" at bounding box center [569, 293] width 1139 height 587
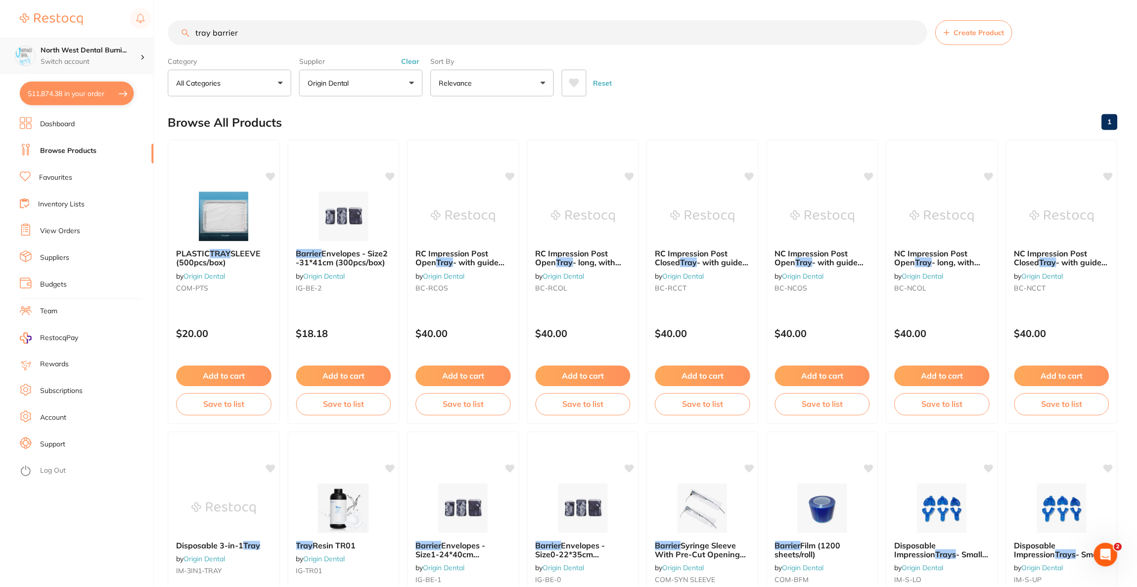
scroll to position [0, 0]
drag, startPoint x: 261, startPoint y: 35, endPoint x: 183, endPoint y: 37, distance: 77.2
click at [183, 37] on input "tray barrier" at bounding box center [547, 31] width 759 height 25
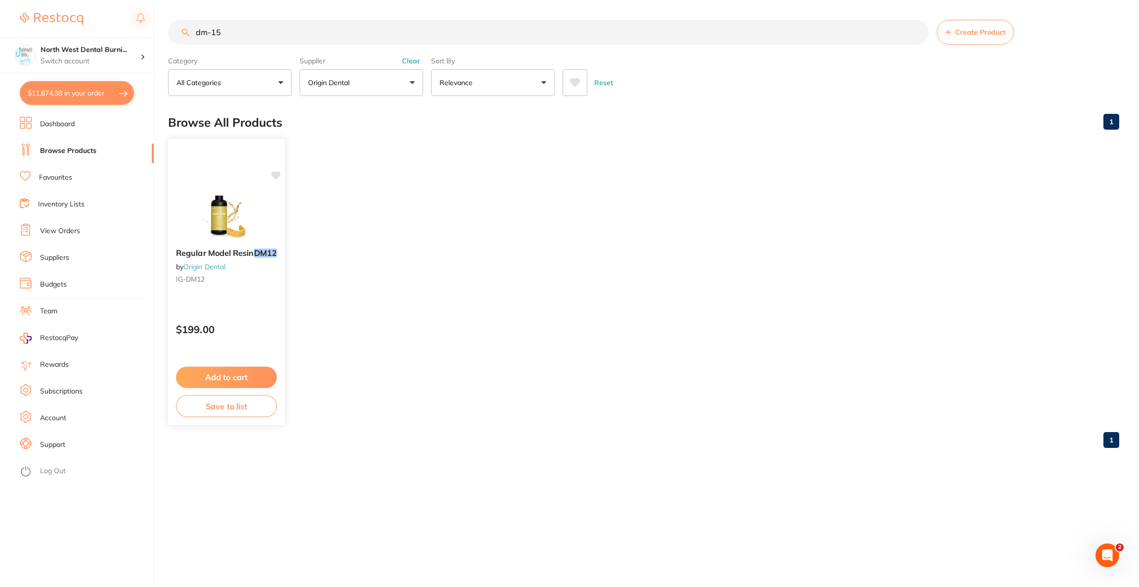
scroll to position [0, 0]
type input "dm-15"
click at [237, 193] on img at bounding box center [226, 215] width 65 height 50
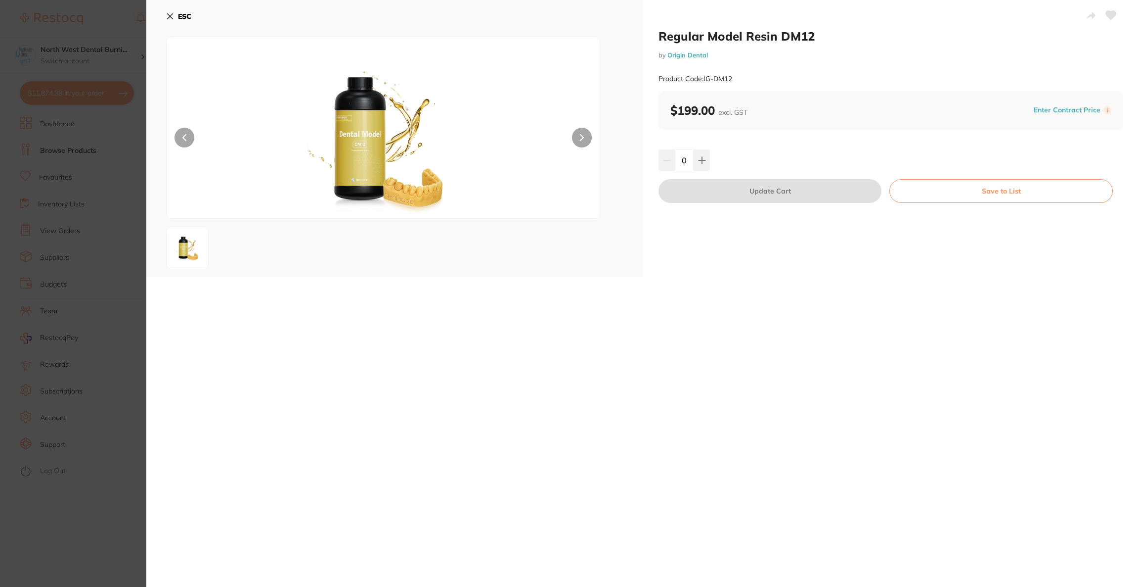
click at [188, 19] on b "ESC" at bounding box center [184, 16] width 13 height 9
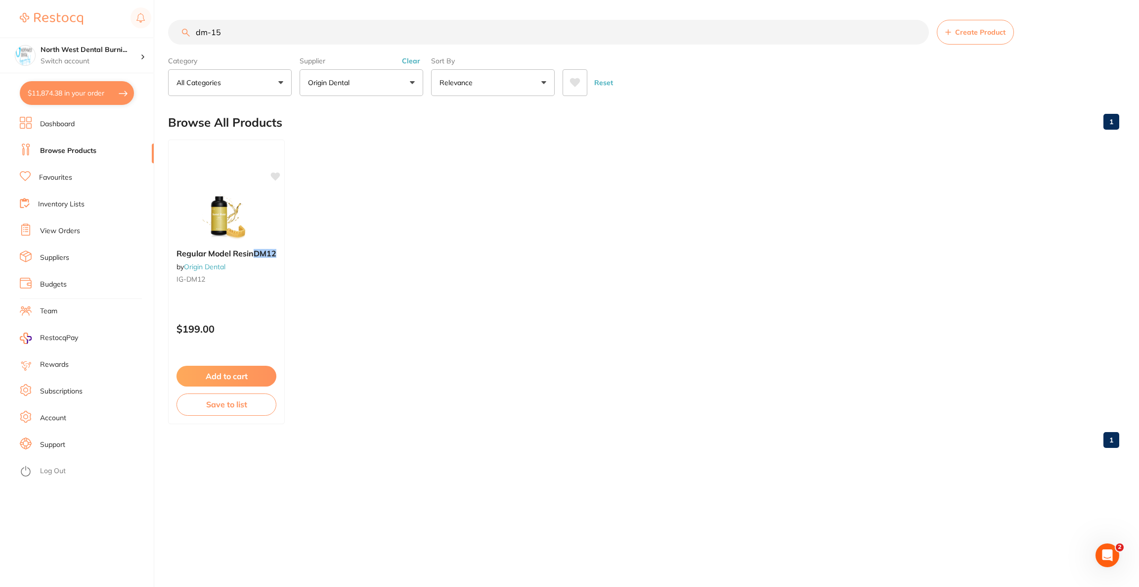
click at [55, 99] on button "$11,874.38 in your order" at bounding box center [77, 93] width 114 height 24
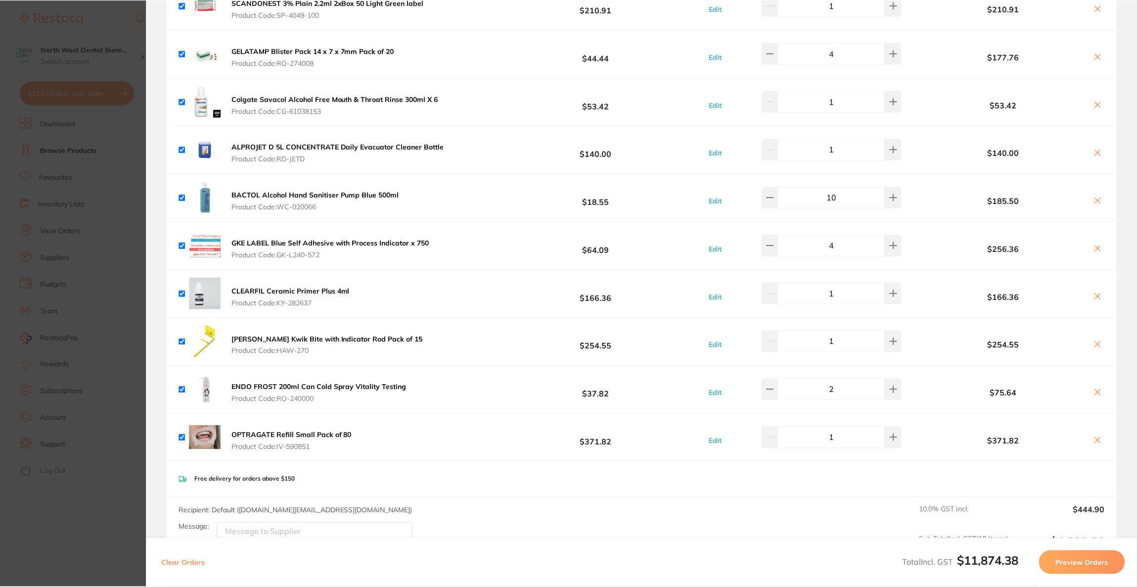
scroll to position [1928, 0]
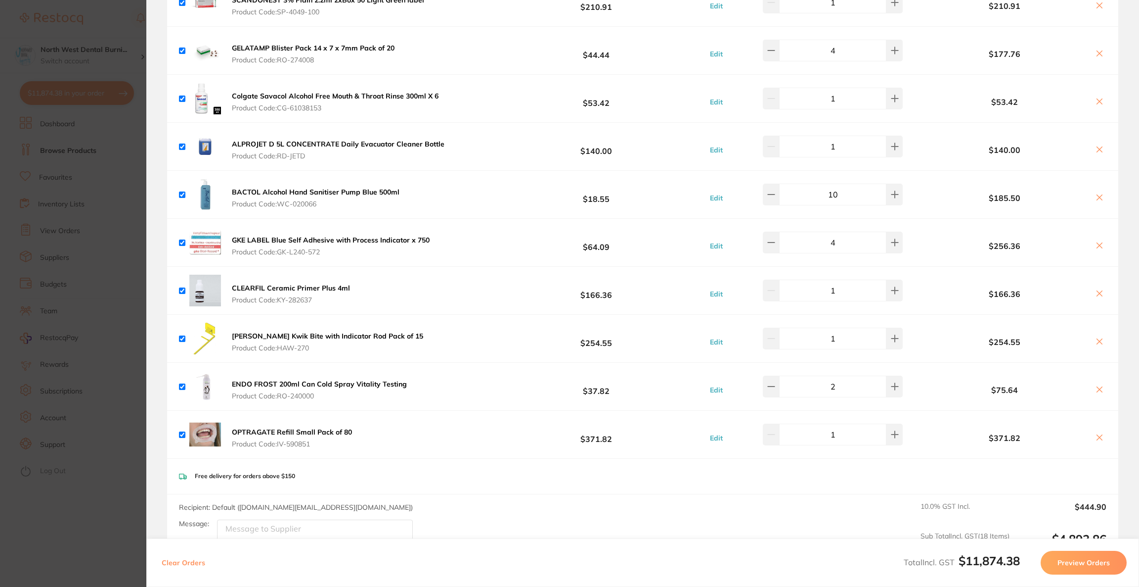
click at [1096, 385] on icon at bounding box center [1100, 389] width 8 height 8
checkbox input "false"
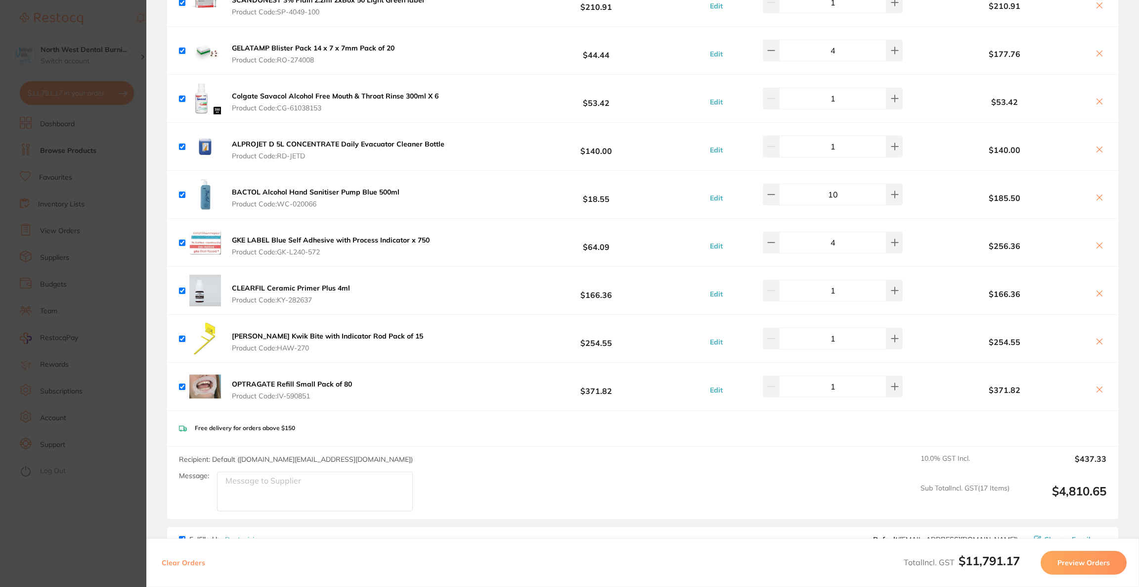
click at [48, 258] on section "Update RRP Set your pre negotiated price for this item. Item Agreed RRP (excl. …" at bounding box center [569, 293] width 1139 height 587
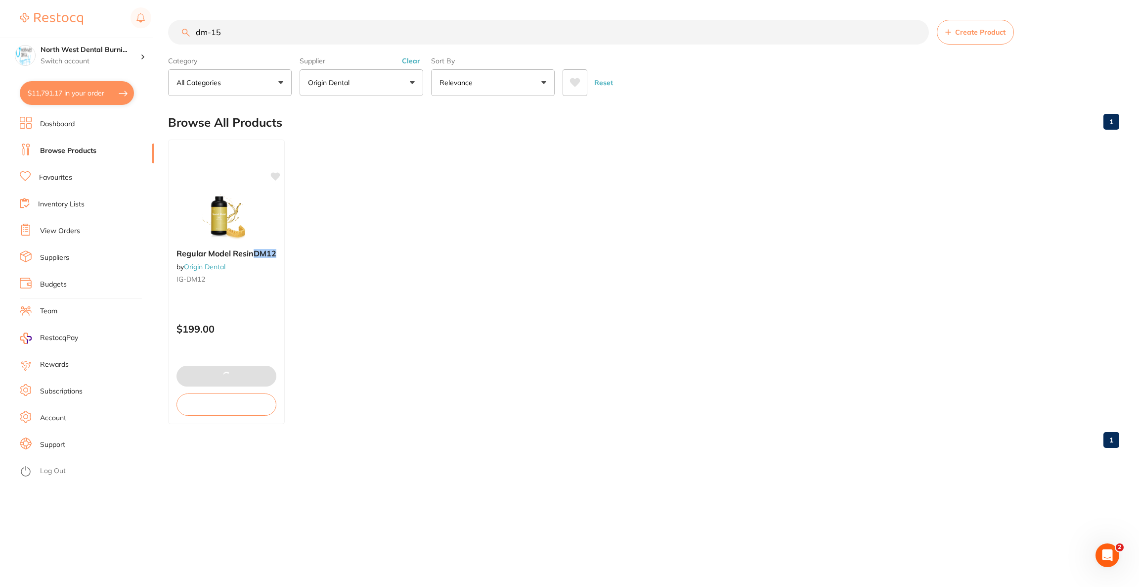
drag, startPoint x: 274, startPoint y: 34, endPoint x: 164, endPoint y: 32, distance: 110.8
click at [164, 32] on div "$11,791.17 North West Dental Burni... Switch account Riaz Dental Surgery Expert…" at bounding box center [569, 293] width 1139 height 587
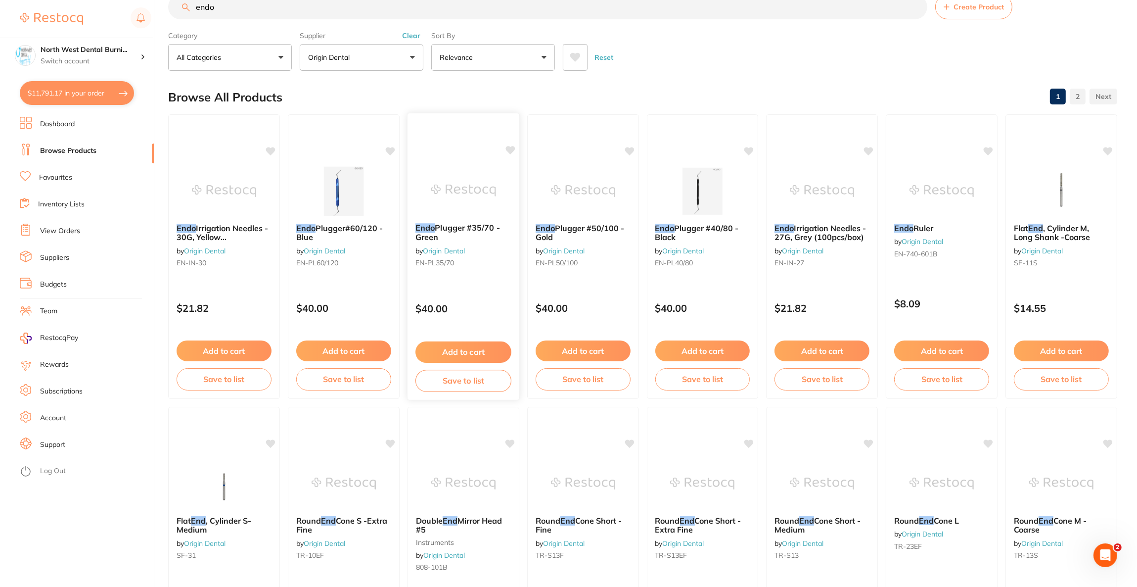
scroll to position [0, 0]
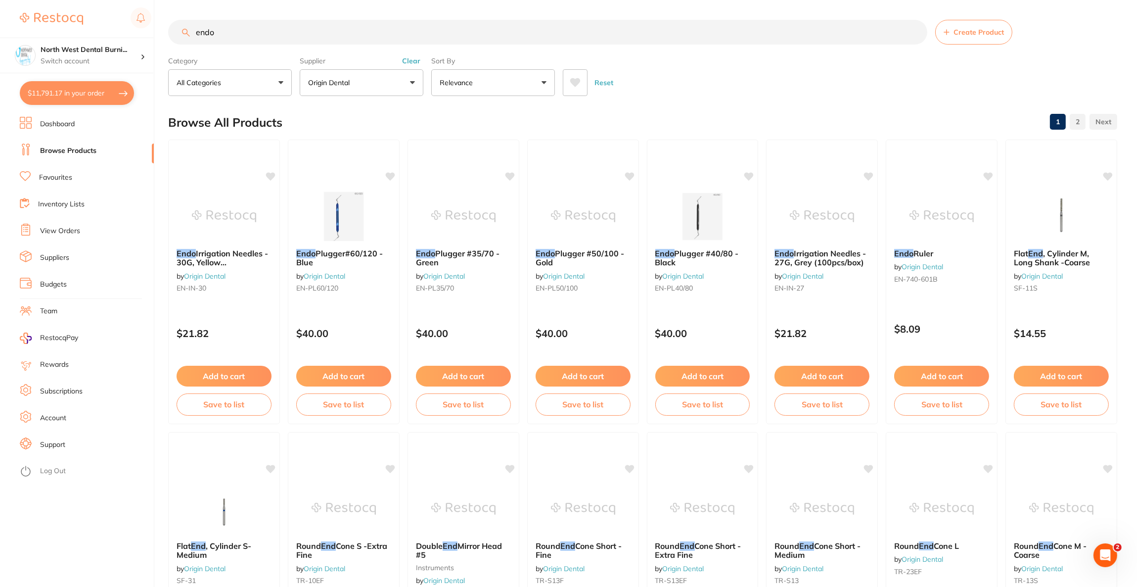
type input "endo"
click at [366, 80] on button "Origin Dental" at bounding box center [362, 82] width 124 height 27
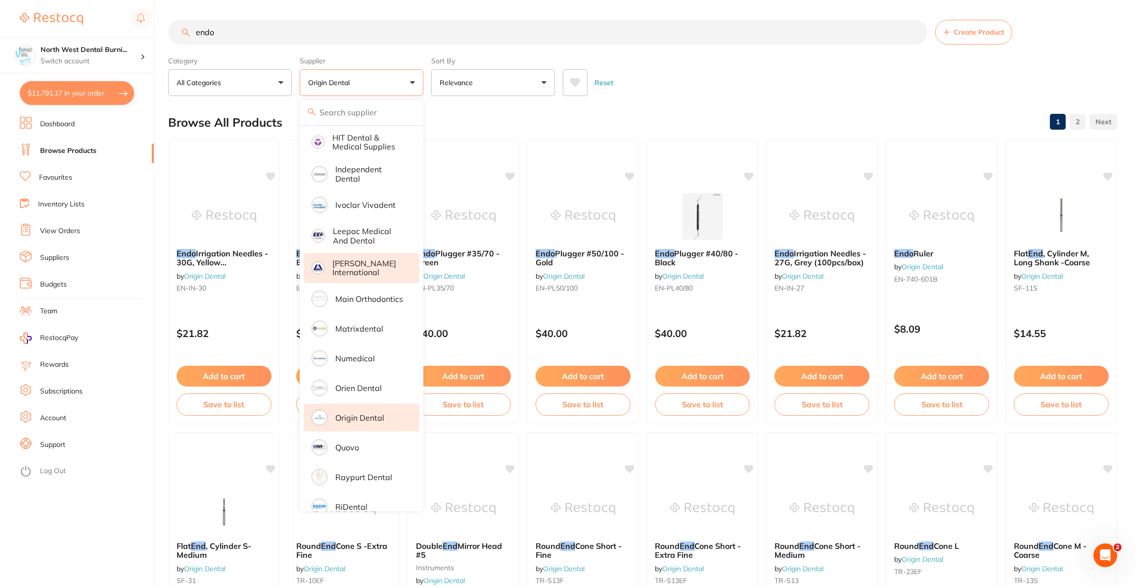
scroll to position [533, 0]
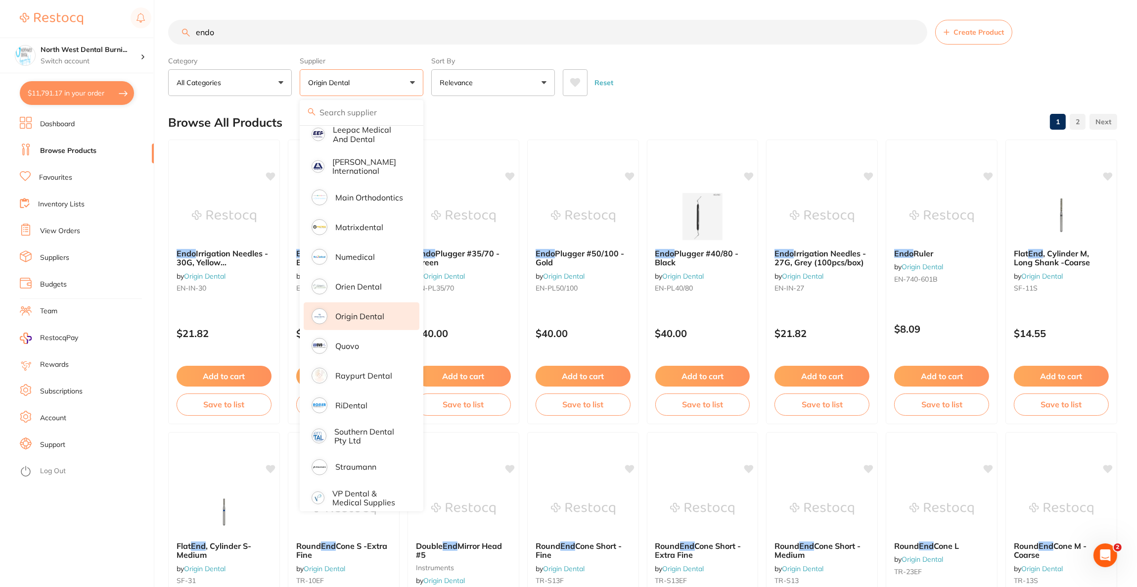
click at [372, 312] on p "Origin Dental" at bounding box center [359, 316] width 49 height 9
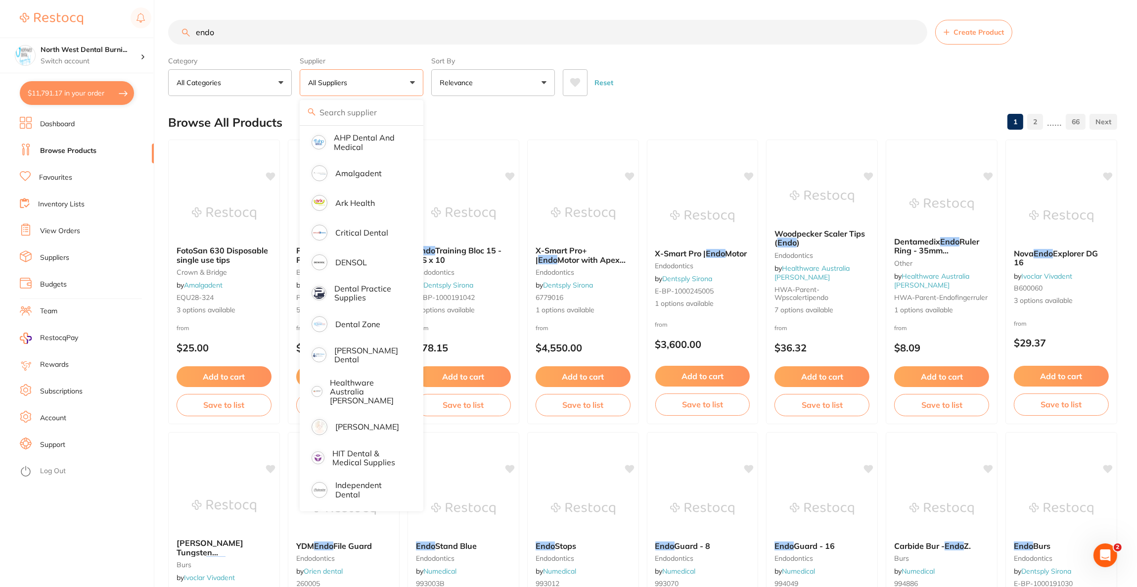
scroll to position [148, 0]
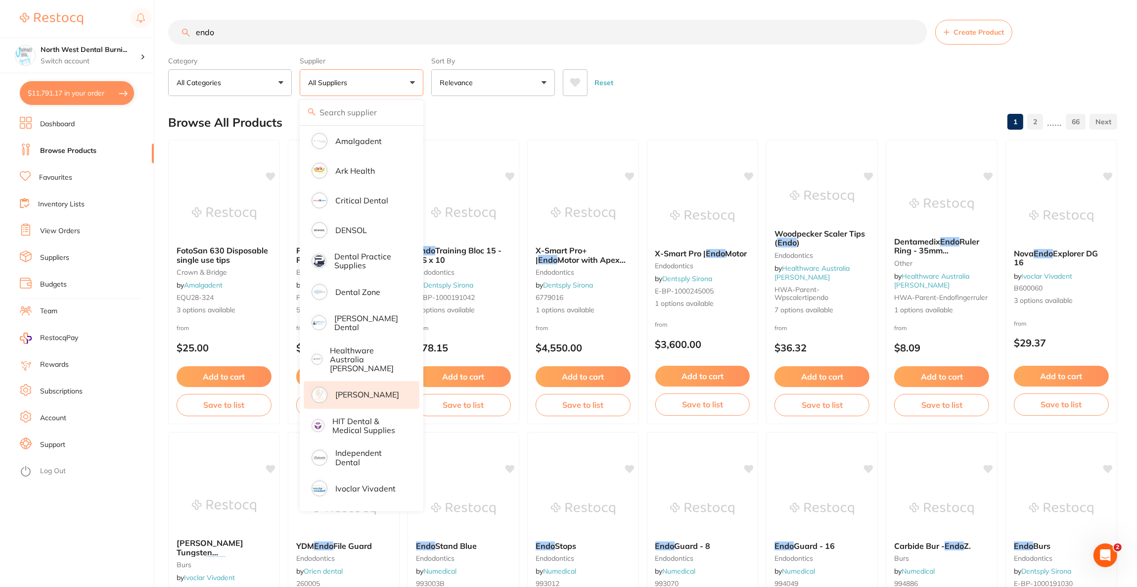
click at [364, 381] on li "[PERSON_NAME]" at bounding box center [362, 395] width 116 height 28
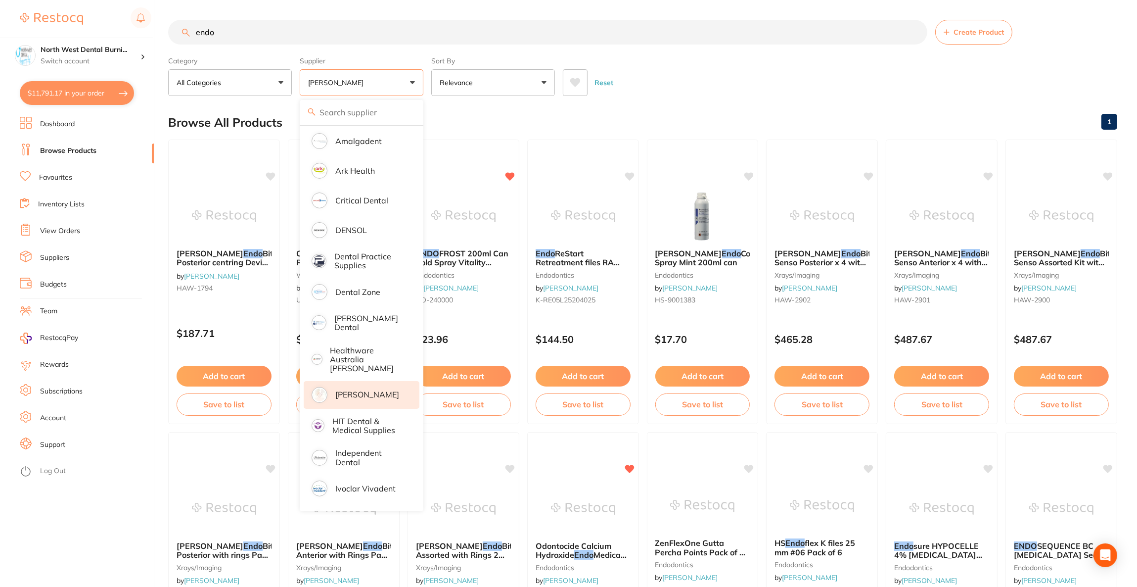
click at [677, 60] on div "Category All Categories All Categories burs disposables endodontics instruments…" at bounding box center [642, 74] width 949 height 44
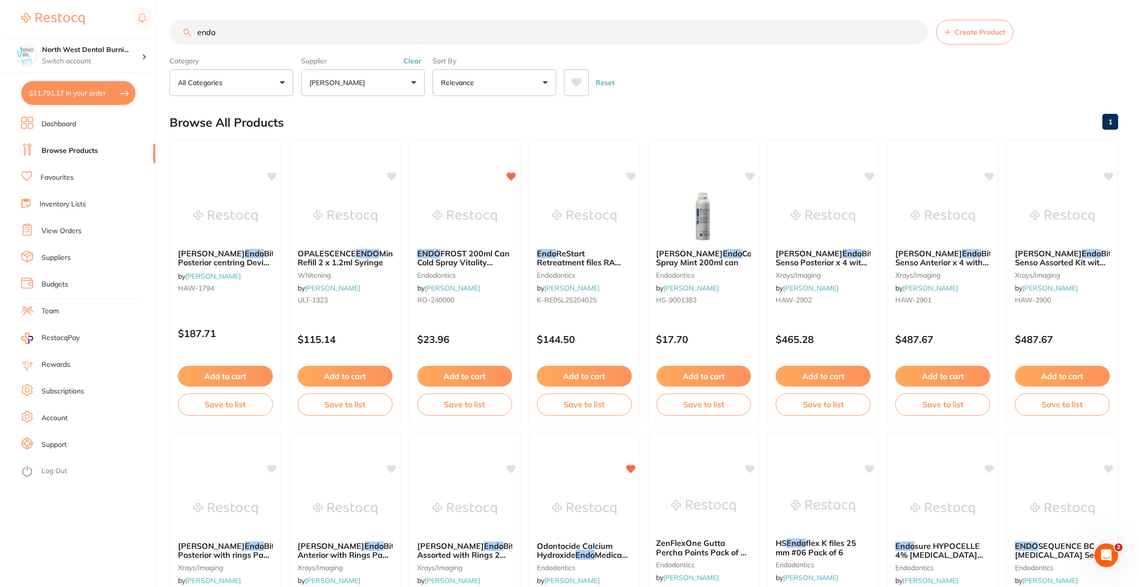
scroll to position [0, 0]
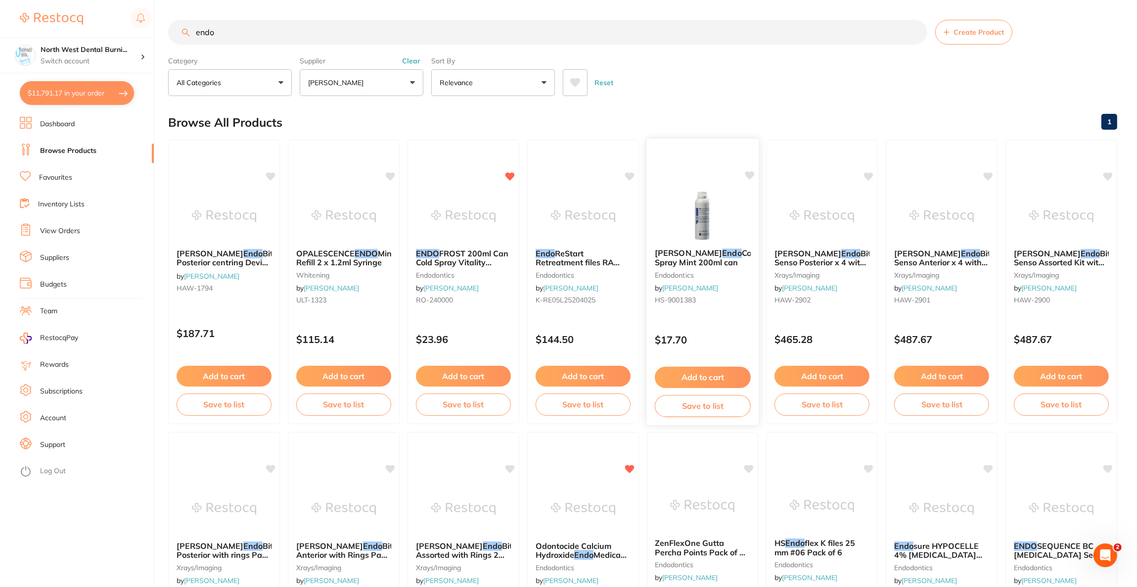
click at [704, 242] on div "Henry Schein Endo Cold Spray Mint 200ml can endodontics by Henry Schein Halas H…" at bounding box center [702, 278] width 112 height 76
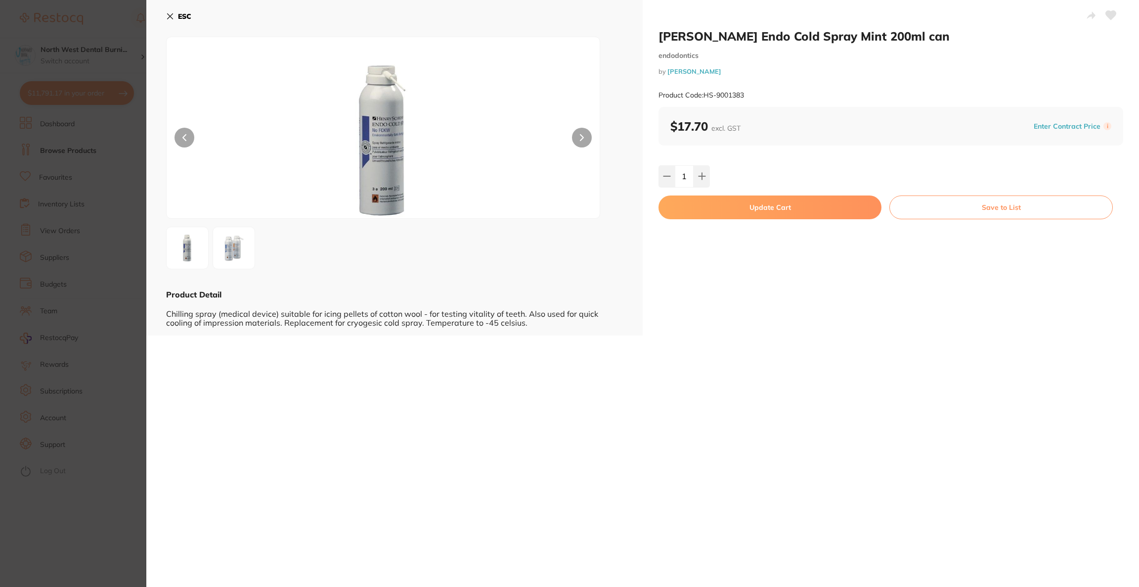
click at [701, 177] on icon at bounding box center [702, 176] width 6 height 6
type input "2"
click at [709, 205] on button "Update Cart" at bounding box center [770, 207] width 223 height 24
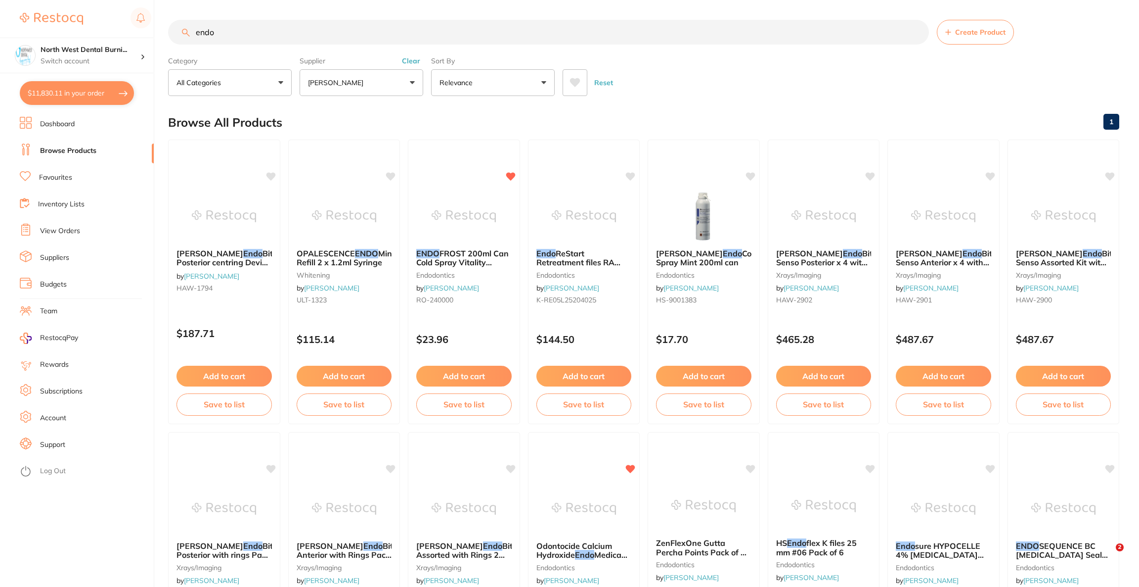
checkbox input "true"
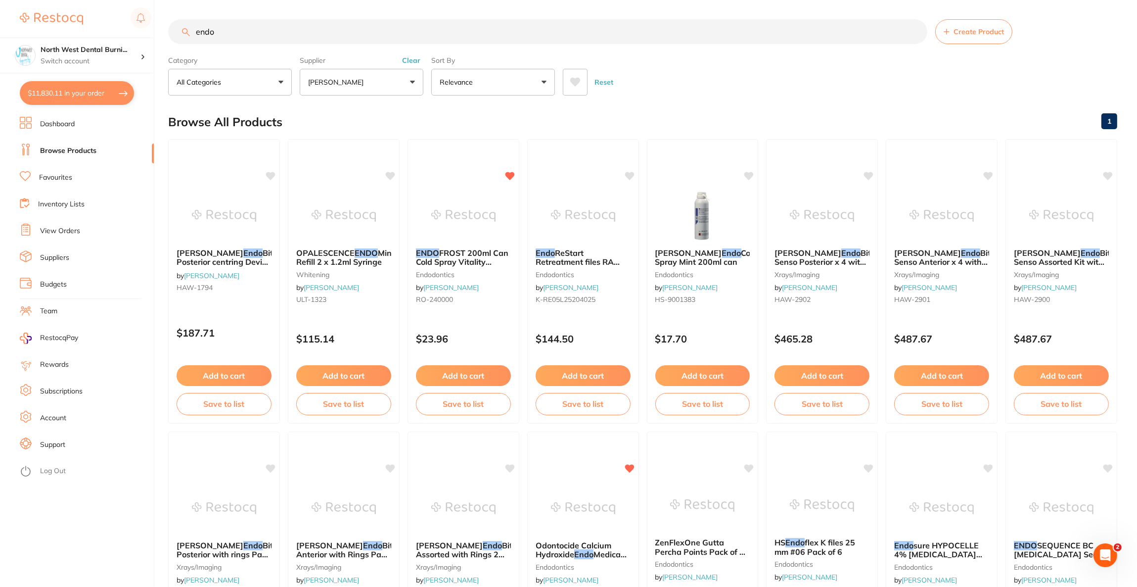
click at [39, 94] on button "$11,830.11 in your order" at bounding box center [77, 93] width 114 height 24
checkbox input "true"
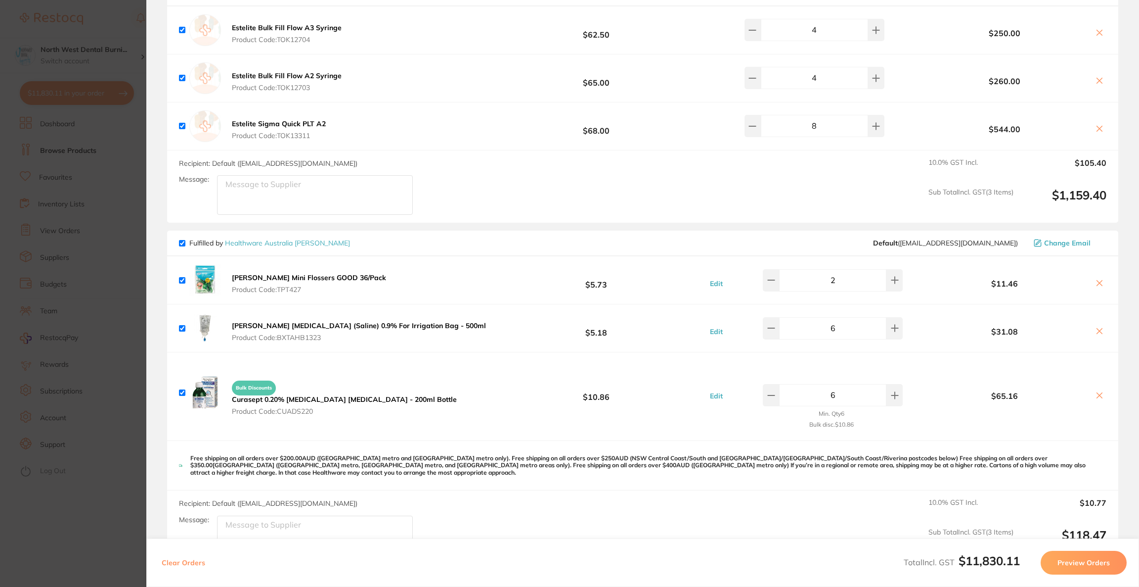
checkbox input "true"
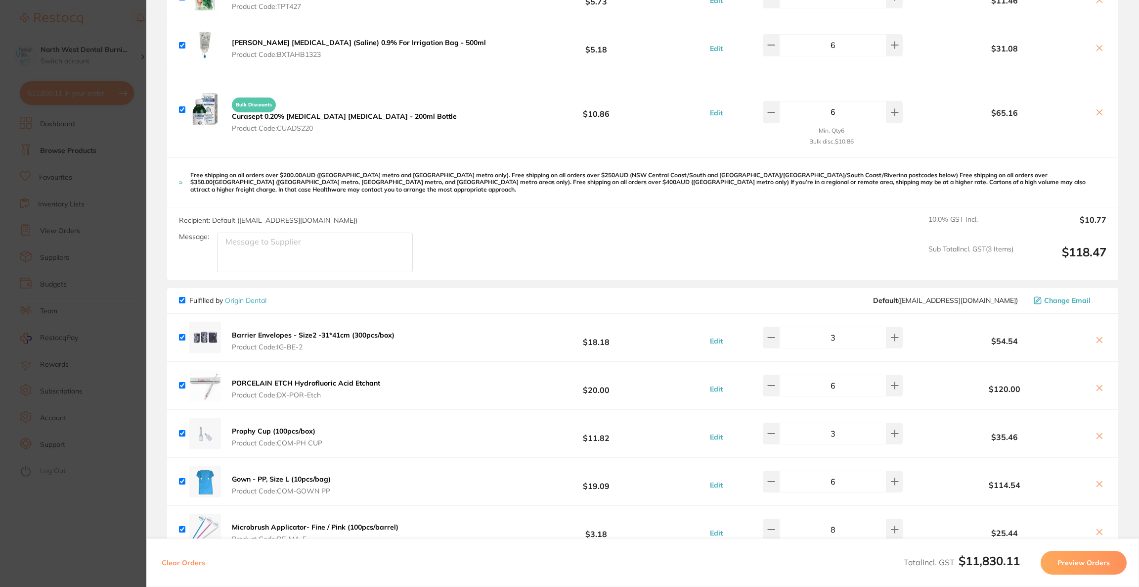
scroll to position [2508, 0]
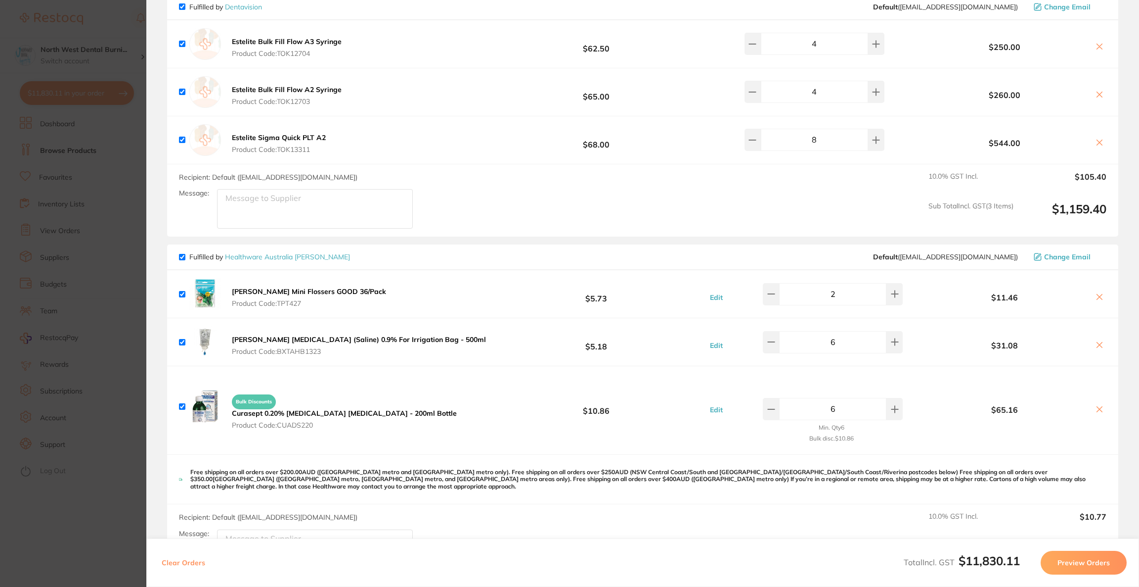
click at [53, 128] on section "Update RRP Set your pre negotiated price for this item. Item Agreed RRP (excl. …" at bounding box center [569, 293] width 1139 height 587
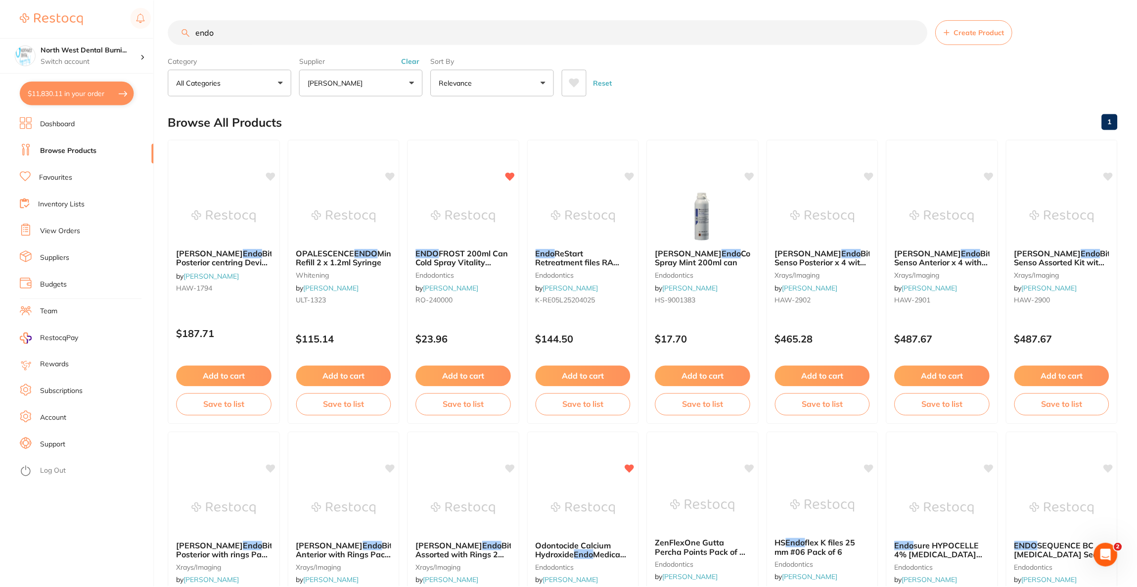
scroll to position [0, 0]
drag, startPoint x: 257, startPoint y: 29, endPoint x: 140, endPoint y: 28, distance: 117.2
click at [140, 28] on div "$11,830.11 North West Dental Burni... Switch account Riaz Dental Surgery Expert…" at bounding box center [568, 293] width 1137 height 587
click at [354, 93] on button "[PERSON_NAME]" at bounding box center [362, 82] width 124 height 27
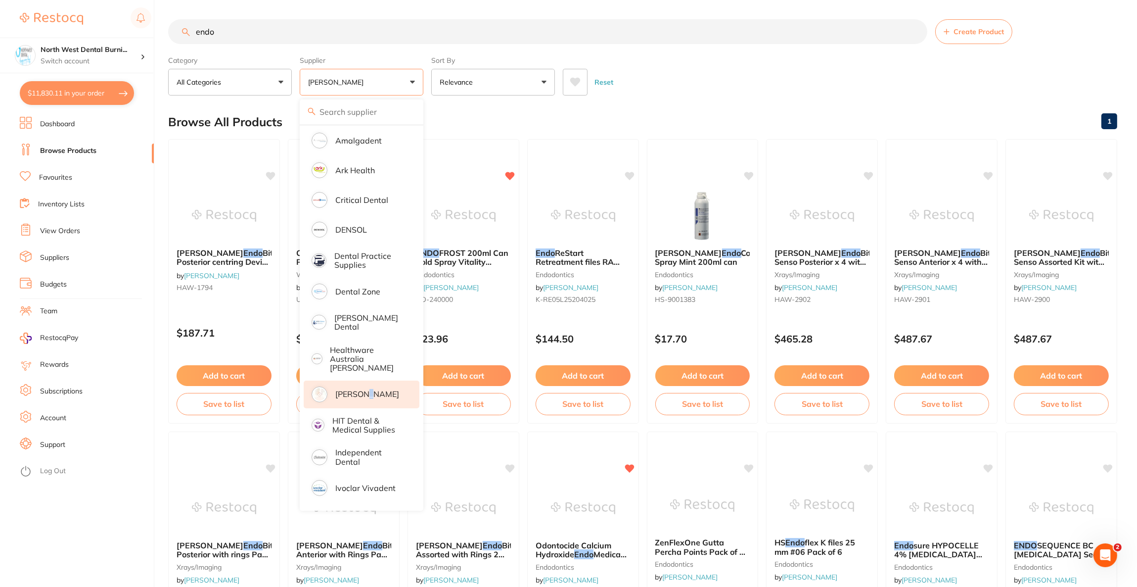
click at [366, 389] on p "[PERSON_NAME]" at bounding box center [367, 393] width 64 height 9
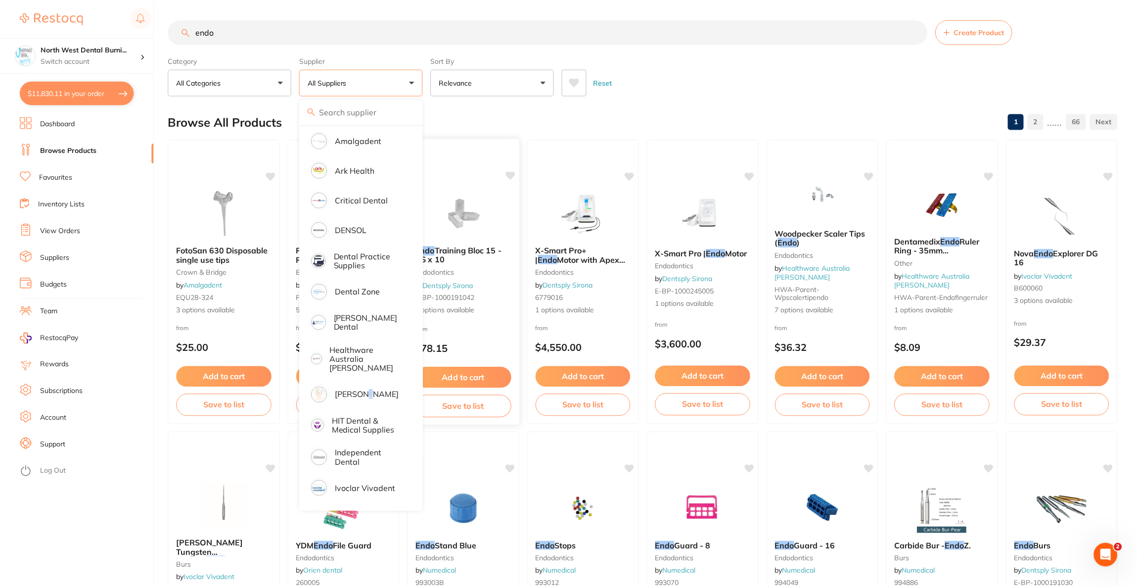
scroll to position [370, 0]
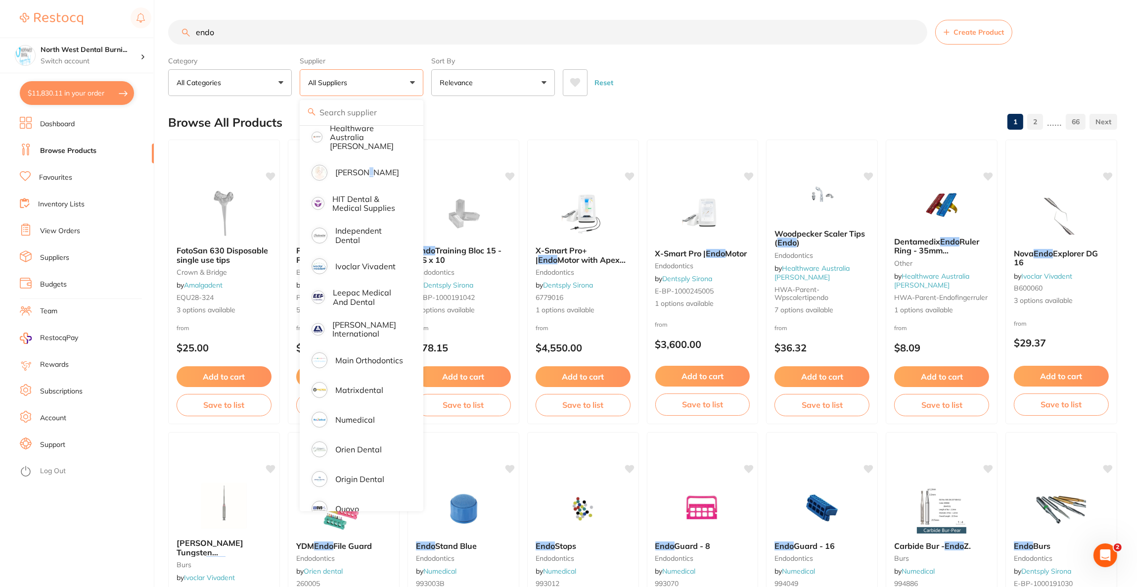
click at [215, 28] on input "endo" at bounding box center [547, 32] width 759 height 25
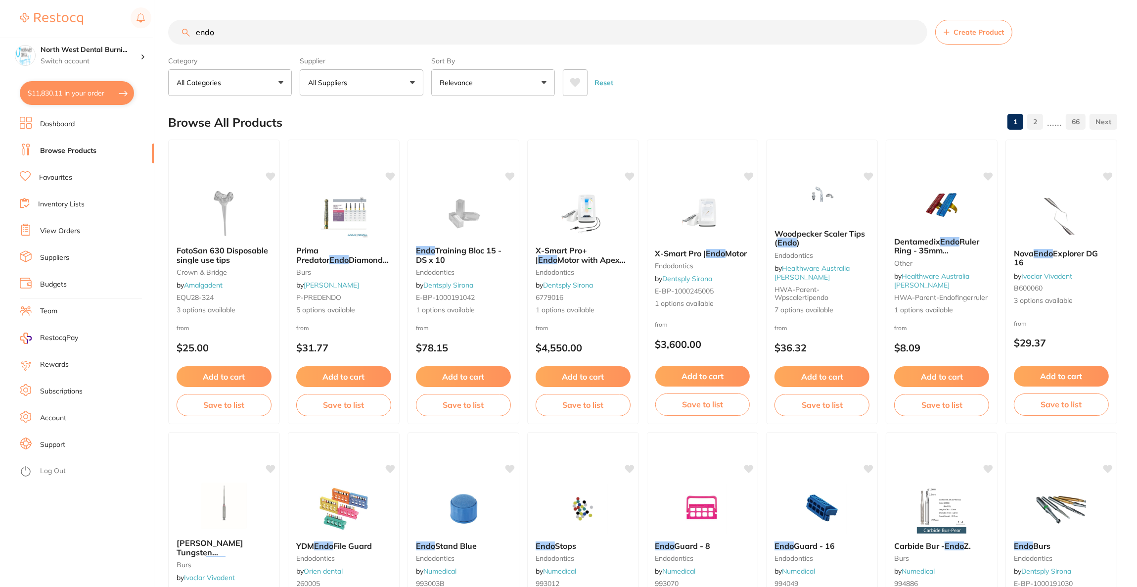
scroll to position [445, 0]
click at [226, 32] on input "endo" at bounding box center [547, 32] width 759 height 25
type input "e"
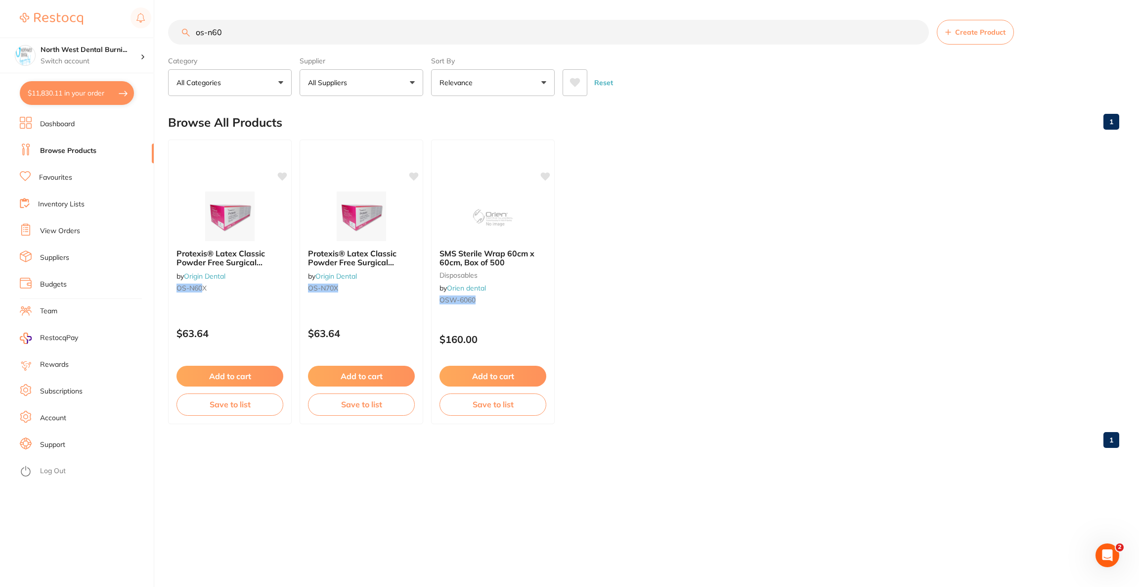
scroll to position [0, 0]
type input "os-n60"
click at [252, 228] on img at bounding box center [229, 215] width 65 height 50
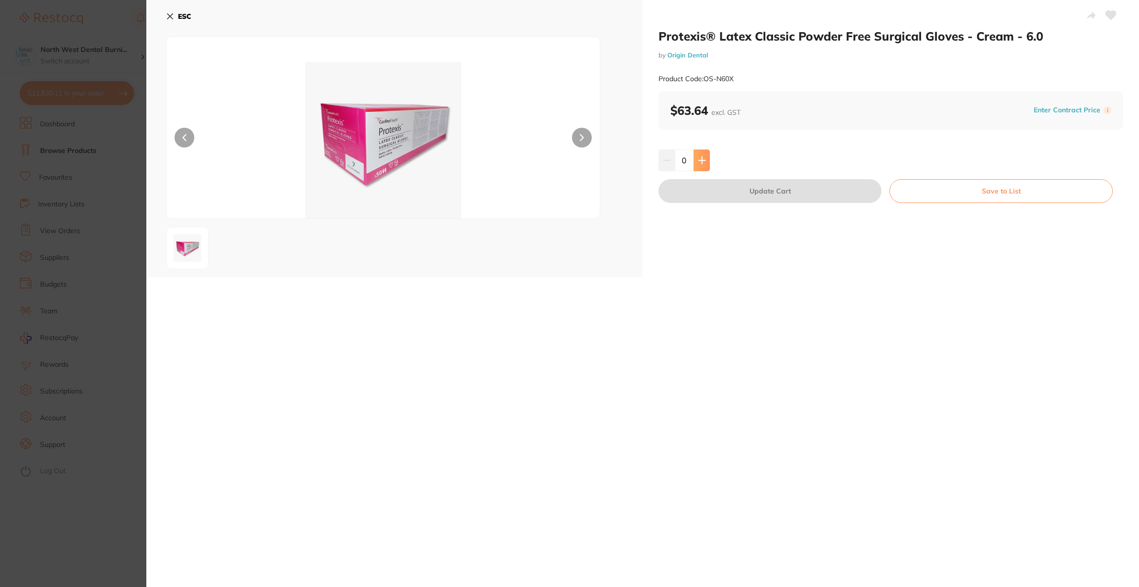
click at [704, 166] on button at bounding box center [702, 160] width 16 height 22
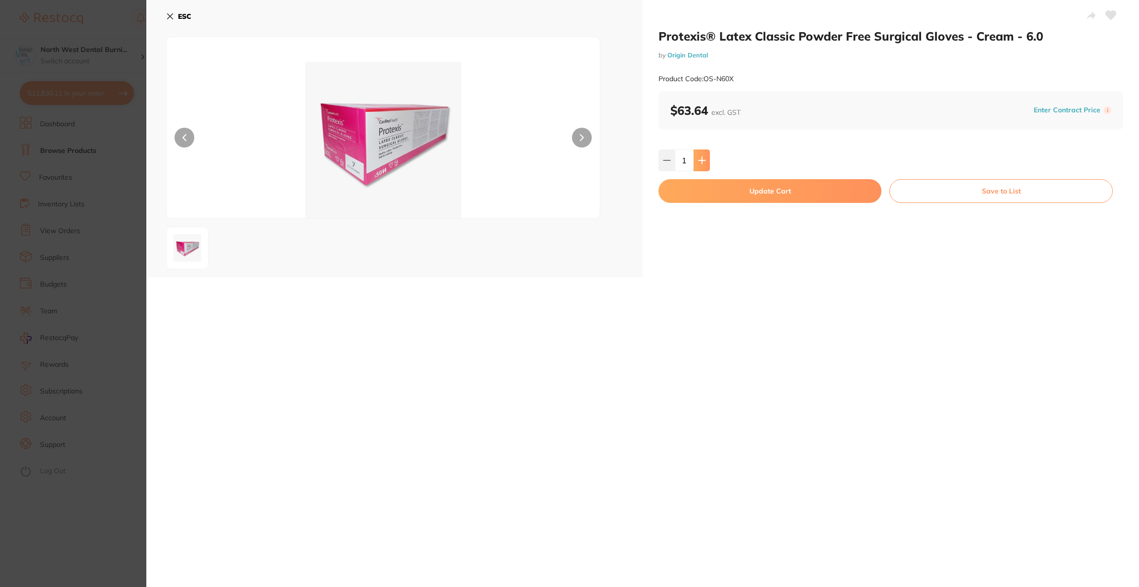
type input "1"
click at [711, 195] on button "Update Cart" at bounding box center [770, 191] width 223 height 24
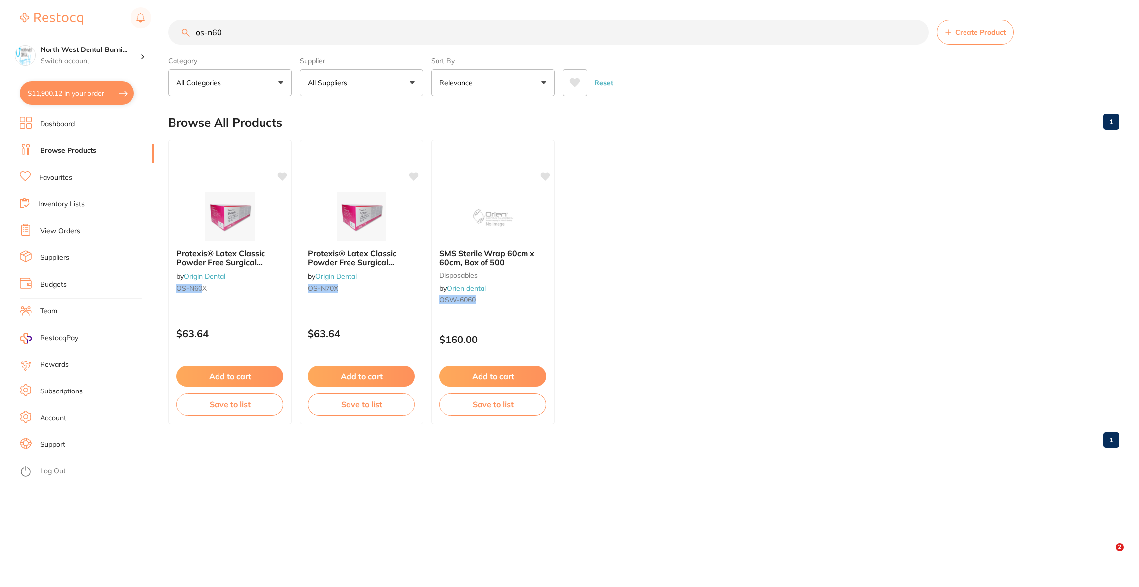
checkbox input "false"
click at [375, 253] on span "Protexis® Latex Classic Powder Free Surgical Gloves - Cream - 7.0" at bounding box center [353, 262] width 90 height 28
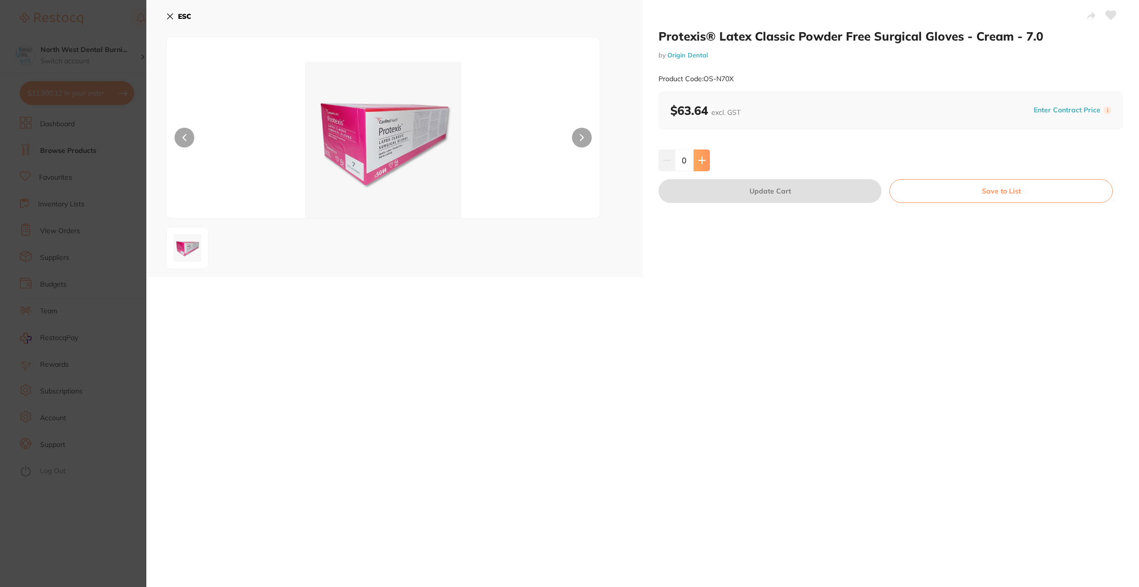
click at [703, 160] on icon at bounding box center [702, 160] width 8 height 8
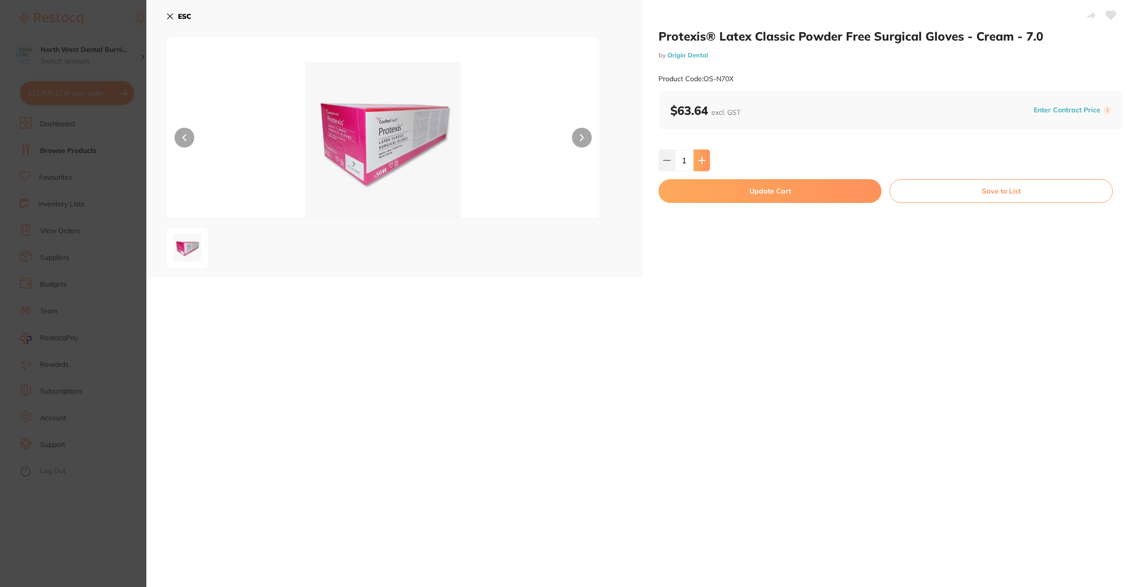
type input "1"
click at [720, 194] on button "Update Cart" at bounding box center [770, 191] width 223 height 24
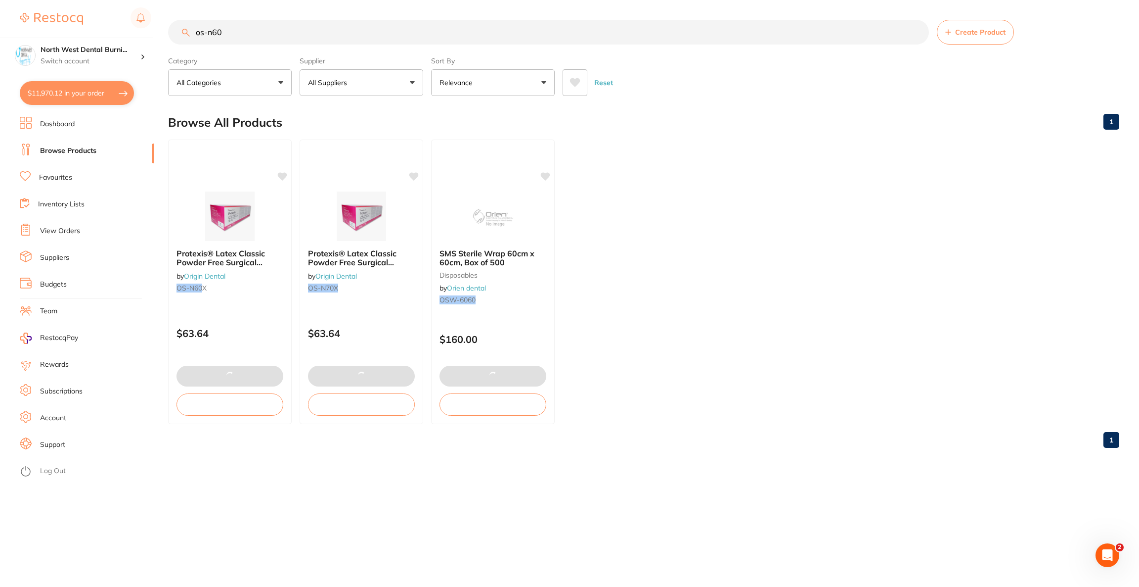
click at [280, 39] on input "os-n60" at bounding box center [548, 32] width 761 height 25
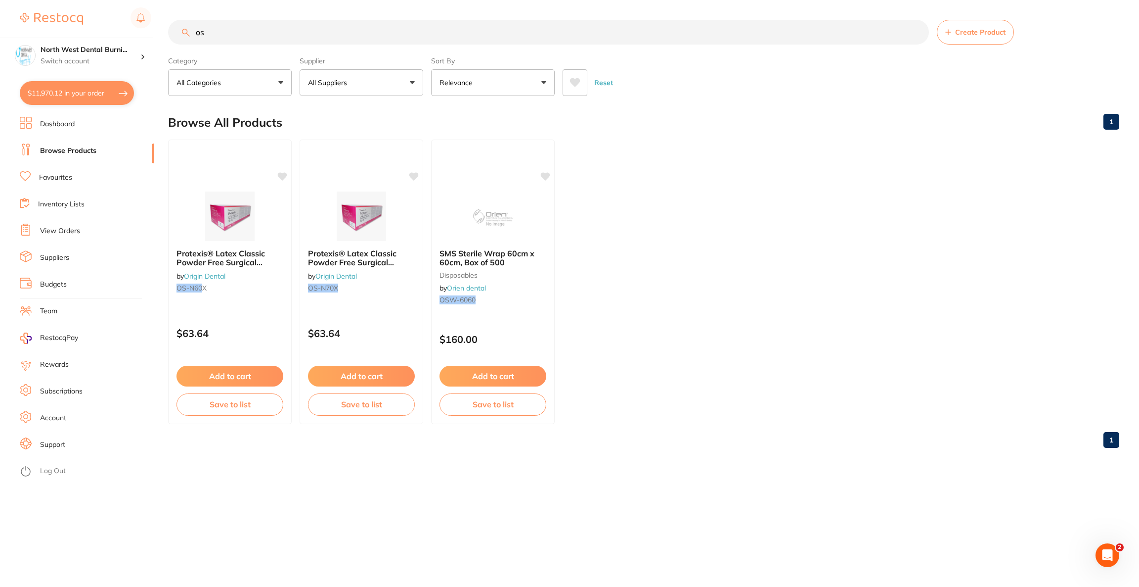
type input "o"
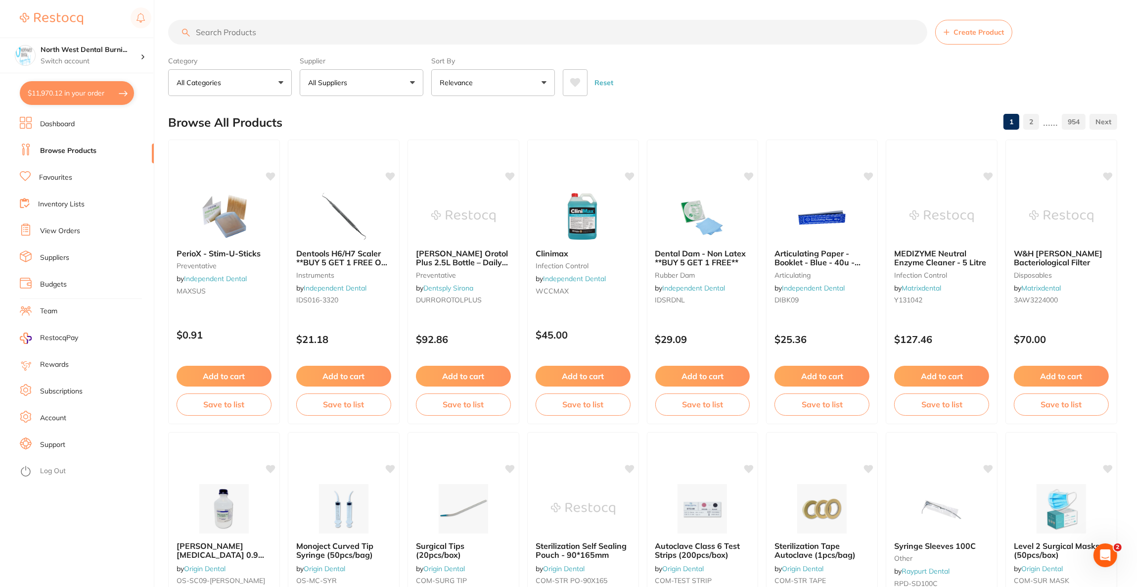
click at [103, 89] on button "$11,970.12 in your order" at bounding box center [77, 93] width 114 height 24
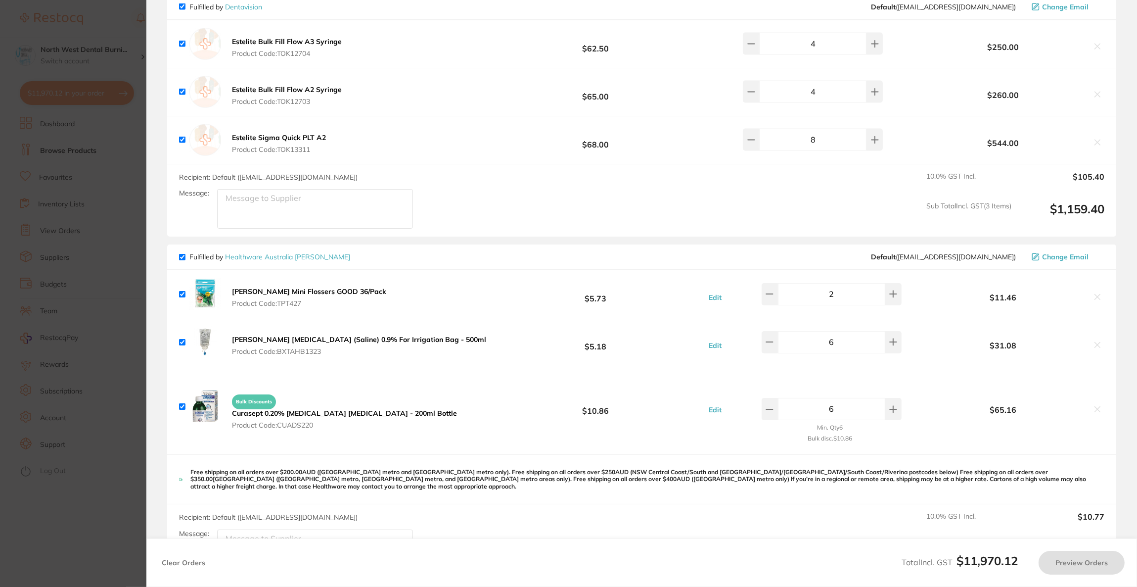
checkbox input "true"
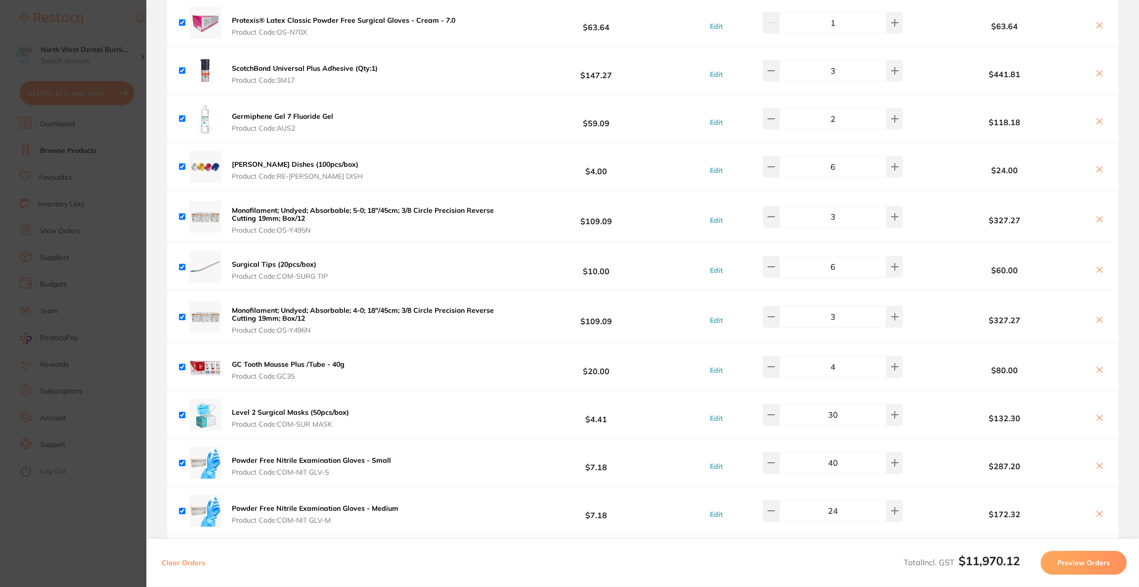
scroll to position [3569, 0]
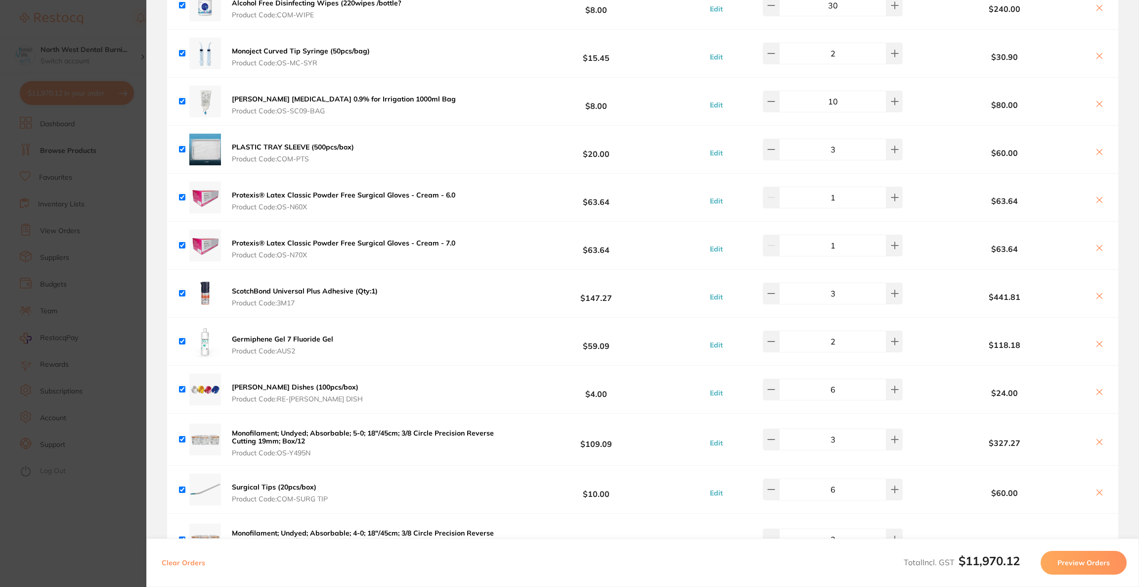
click at [80, 62] on section "Update RRP Set your pre negotiated price for this item. Item Agreed RRP (excl. …" at bounding box center [569, 293] width 1139 height 587
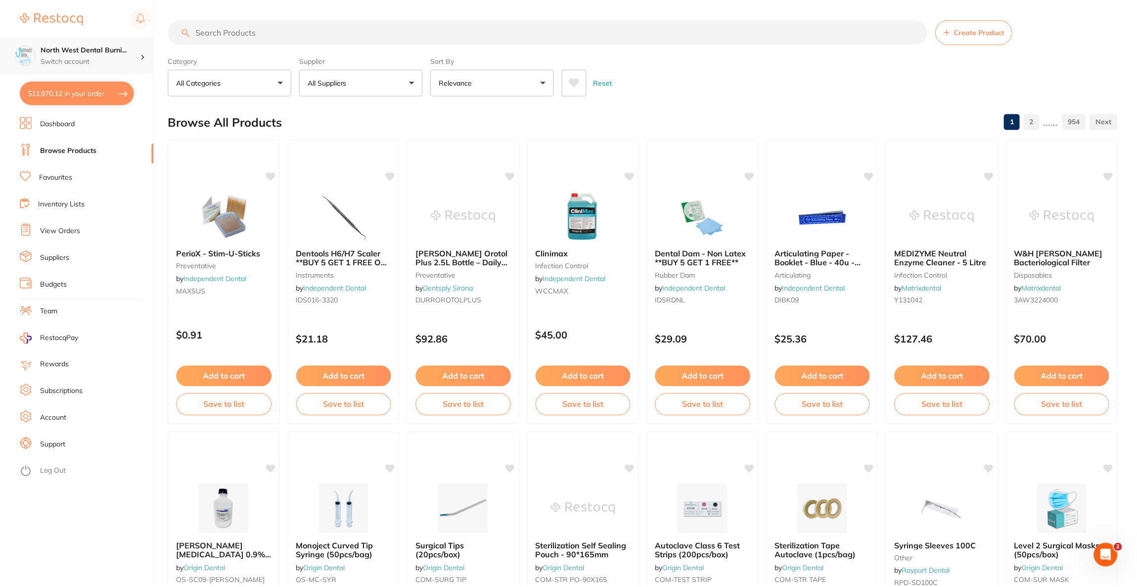
scroll to position [0, 0]
click at [255, 32] on input "search" at bounding box center [547, 31] width 759 height 25
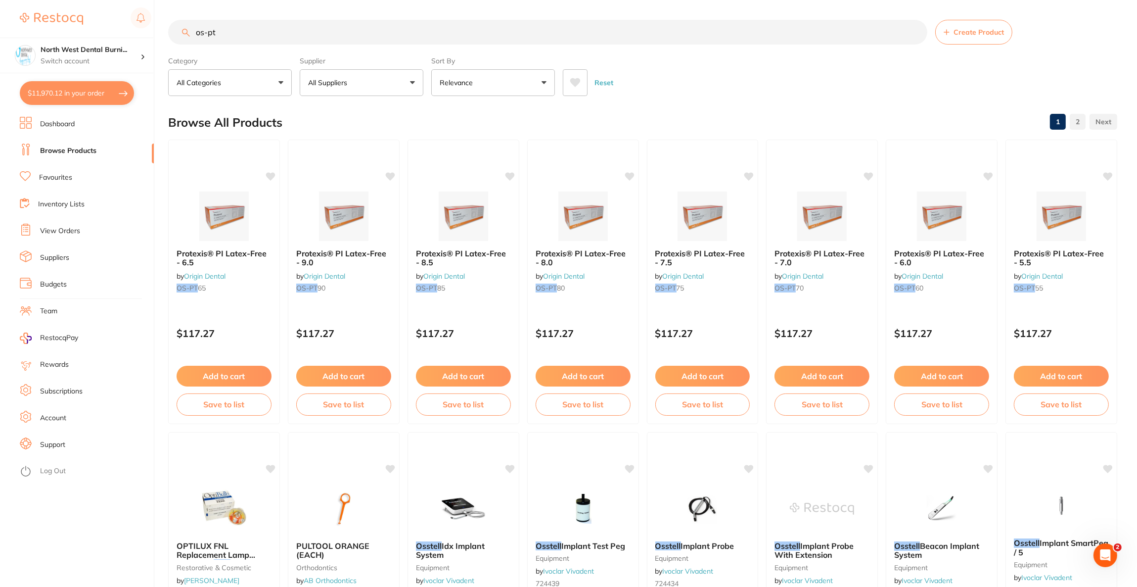
scroll to position [0, 0]
type input "os-pt"
click at [229, 221] on img at bounding box center [223, 215] width 65 height 50
click at [69, 100] on button "$12,228.12 in your order" at bounding box center [77, 93] width 114 height 24
checkbox input "true"
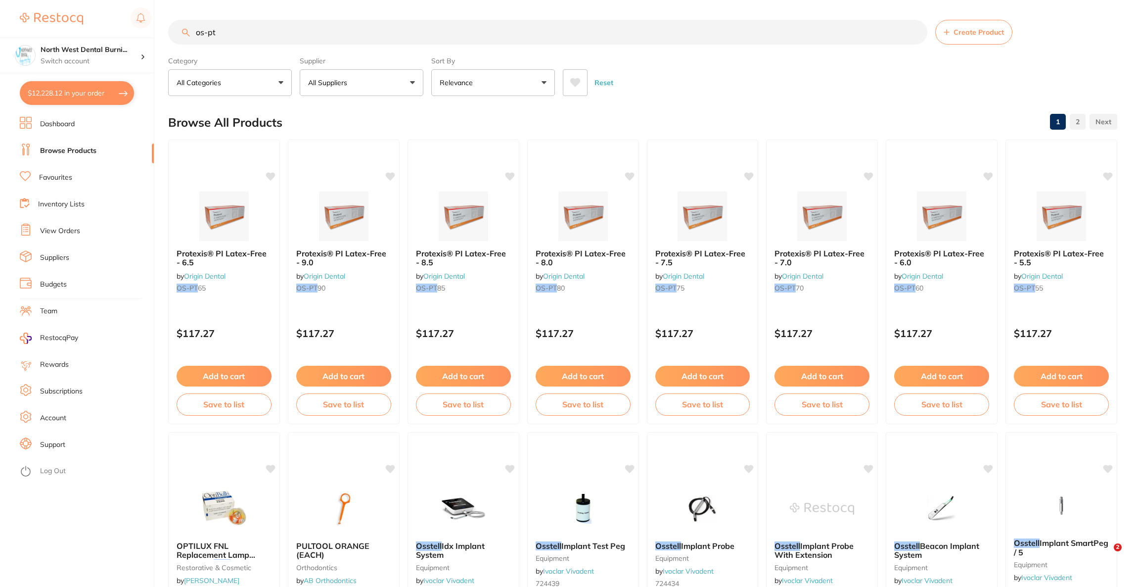
checkbox input "true"
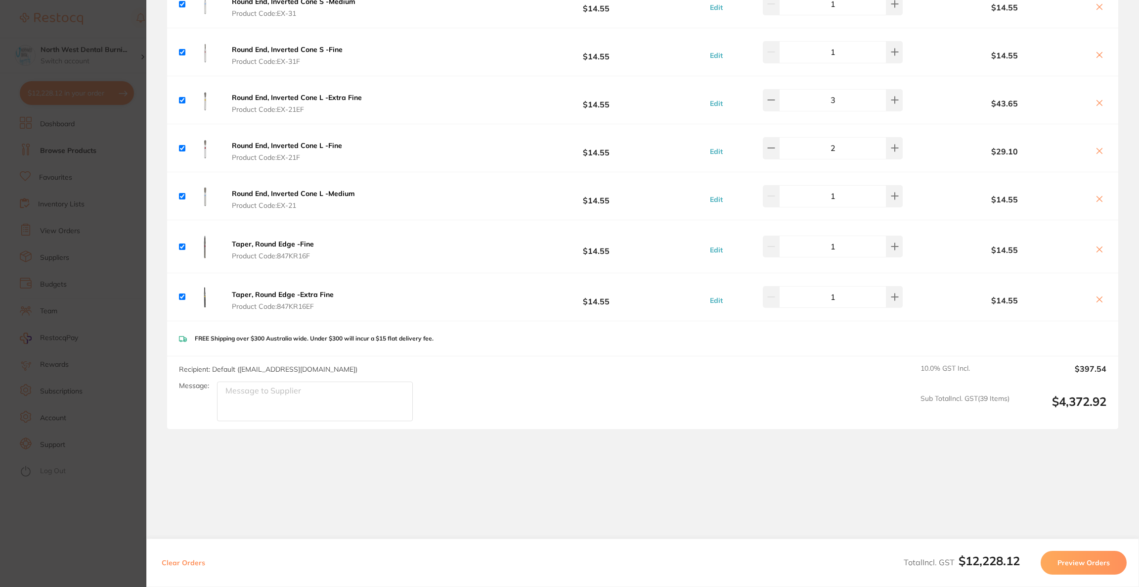
checkbox input "true"
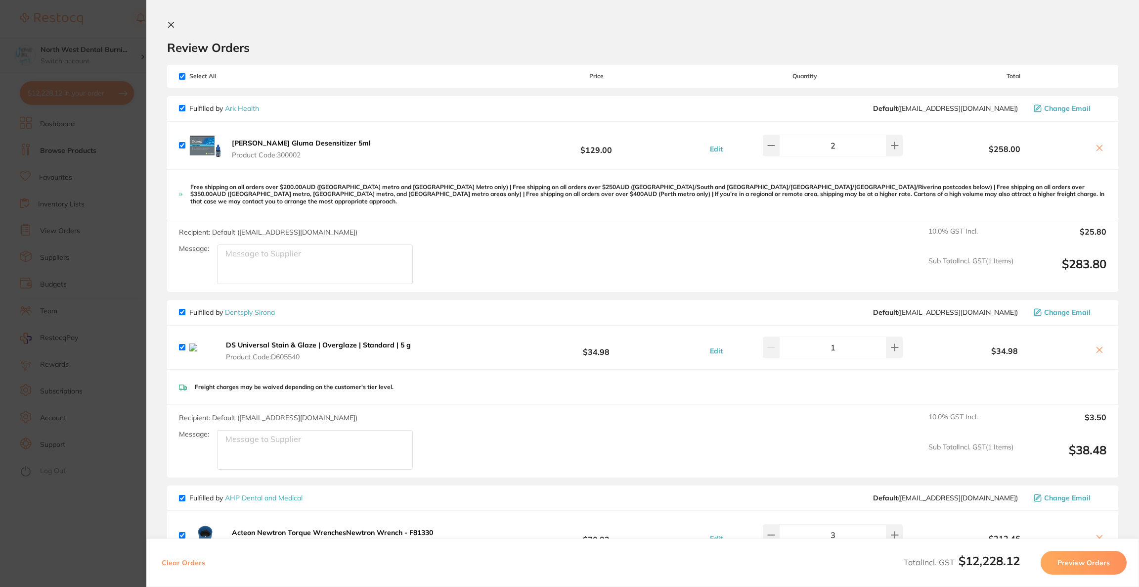
drag, startPoint x: 61, startPoint y: 55, endPoint x: 67, endPoint y: 54, distance: 6.4
click at [61, 55] on section "Update RRP Set your pre negotiated price for this item. Item Agreed RRP (excl. …" at bounding box center [569, 293] width 1139 height 587
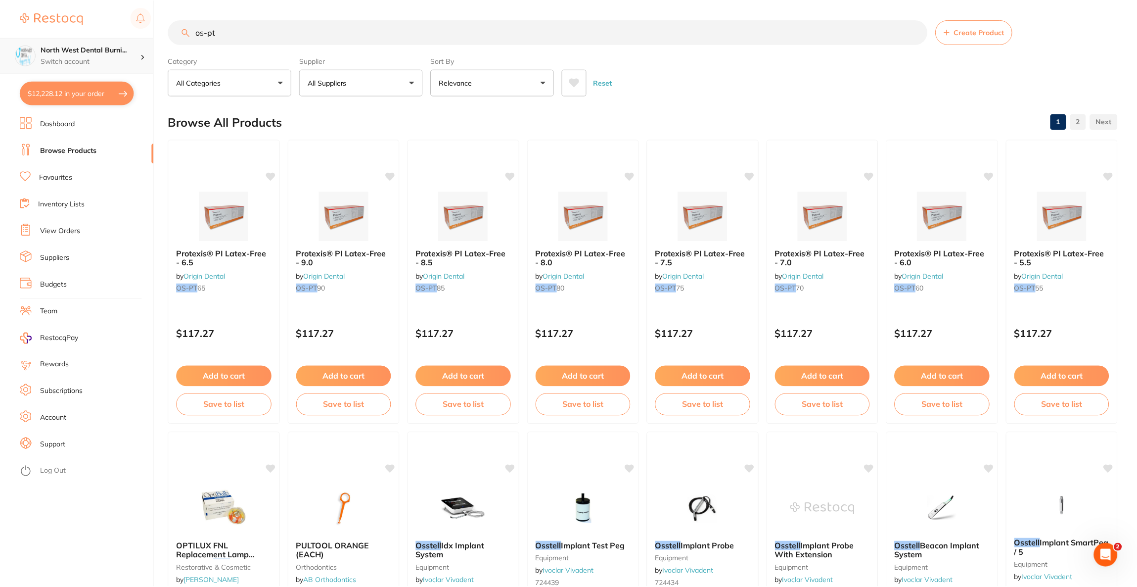
scroll to position [0, 0]
click at [106, 59] on p "Switch account" at bounding box center [91, 61] width 100 height 10
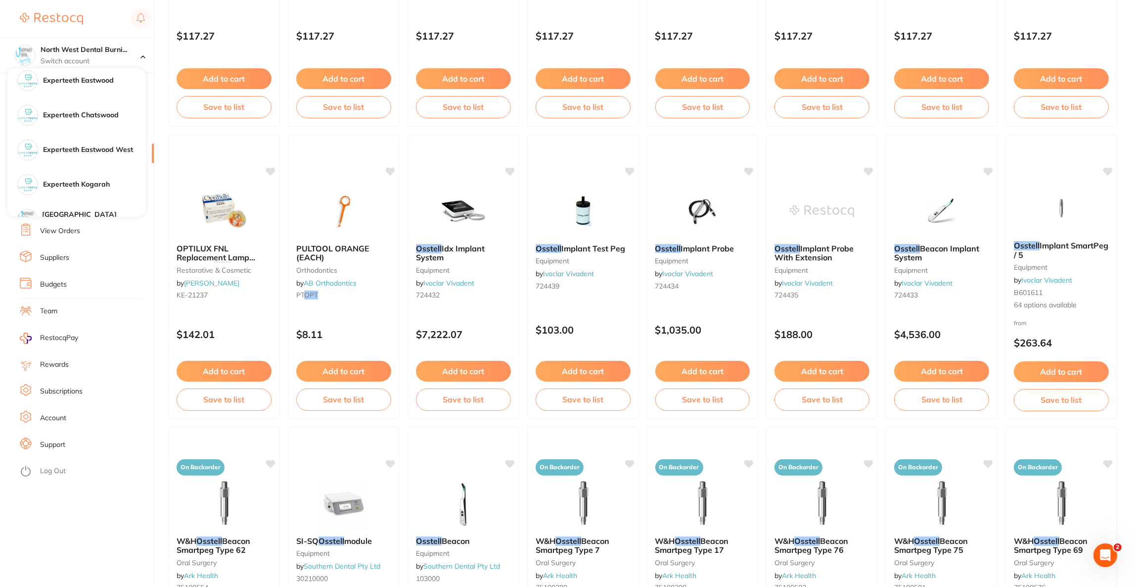
scroll to position [148, 0]
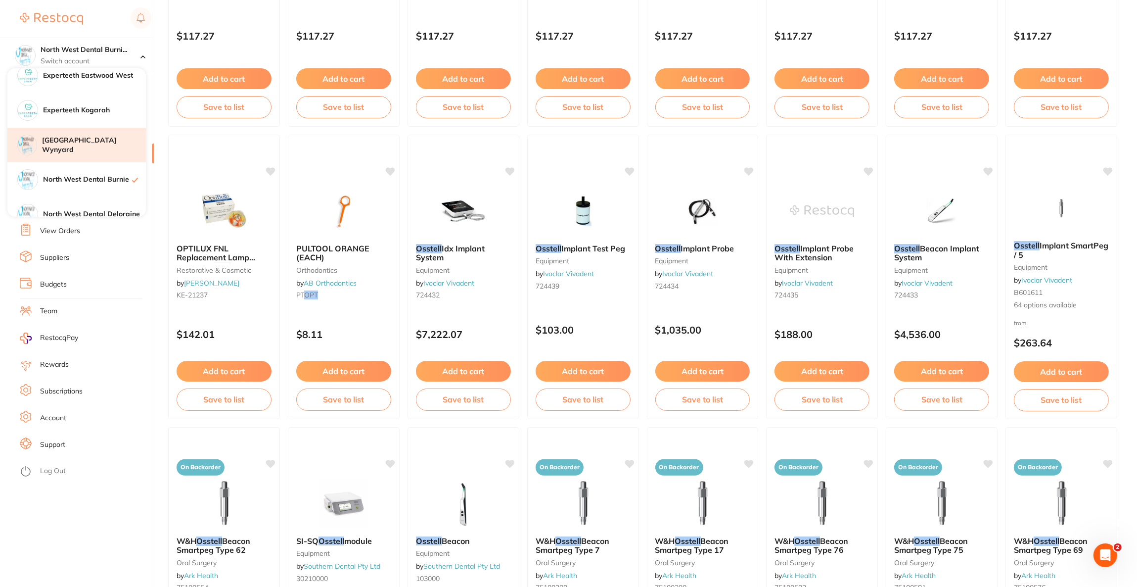
click at [97, 153] on div "[GEOGRAPHIC_DATA] Wynyard" at bounding box center [76, 145] width 138 height 35
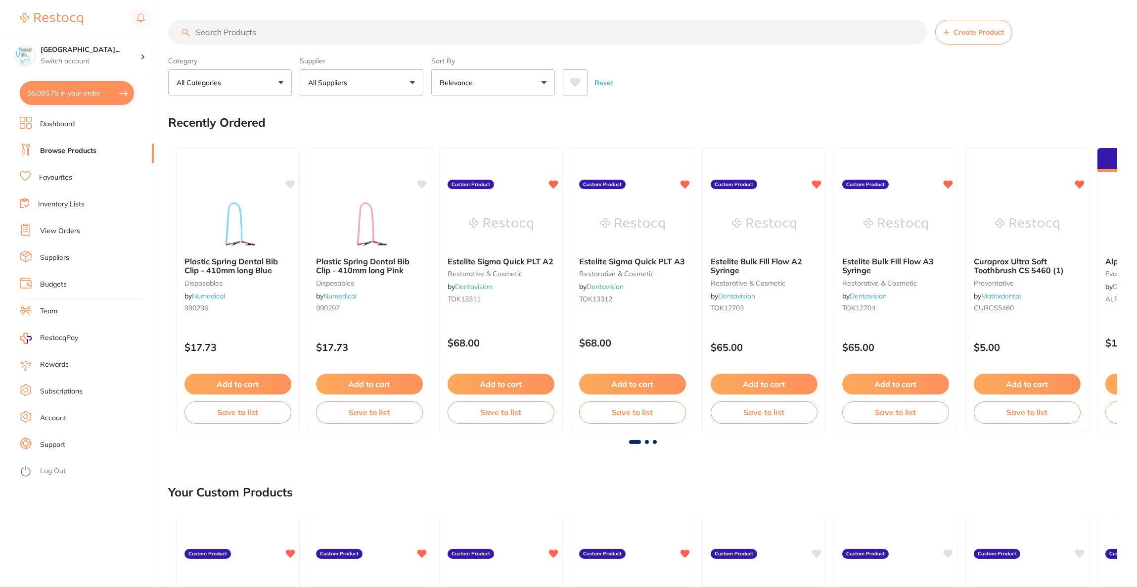
type input "4"
type input "1"
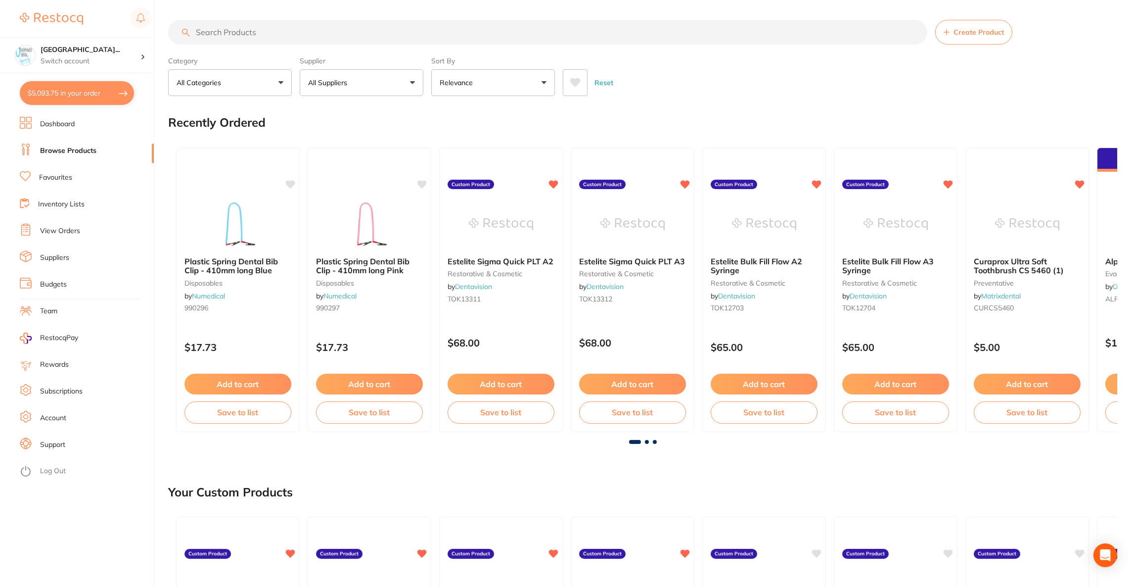
click at [63, 48] on div "North West Dental Wynya... Switch account" at bounding box center [76, 56] width 153 height 36
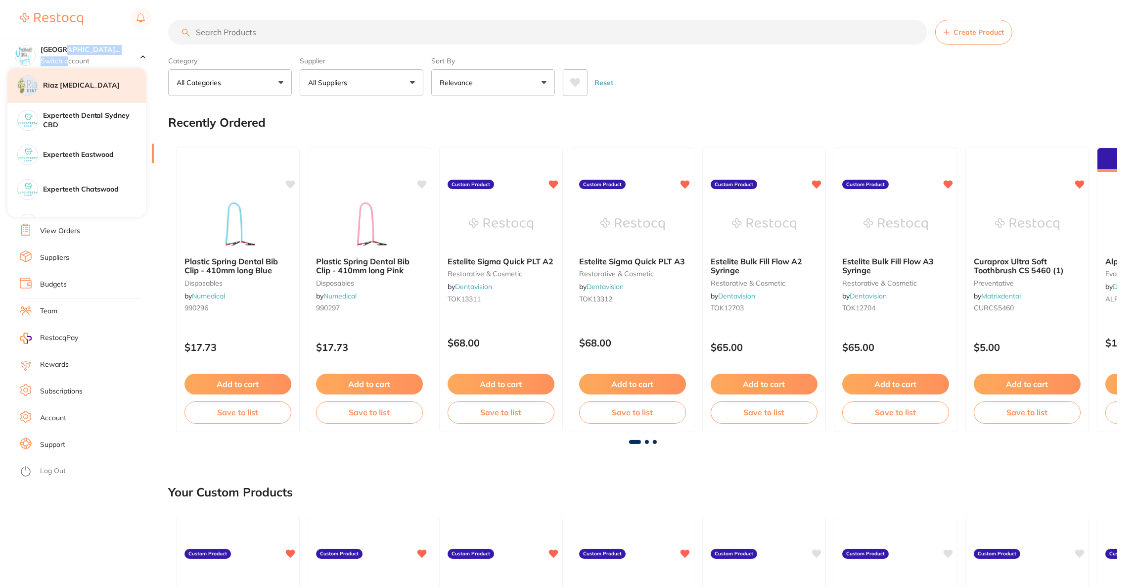
drag, startPoint x: 78, startPoint y: 79, endPoint x: 78, endPoint y: 84, distance: 5.0
click at [78, 80] on div "Riaz Dental Surgery Experteeth Dental Sydney CBD Experteeth Eastwood Experteeth…" at bounding box center [76, 142] width 138 height 148
click at [108, 17] on div at bounding box center [86, 18] width 132 height 23
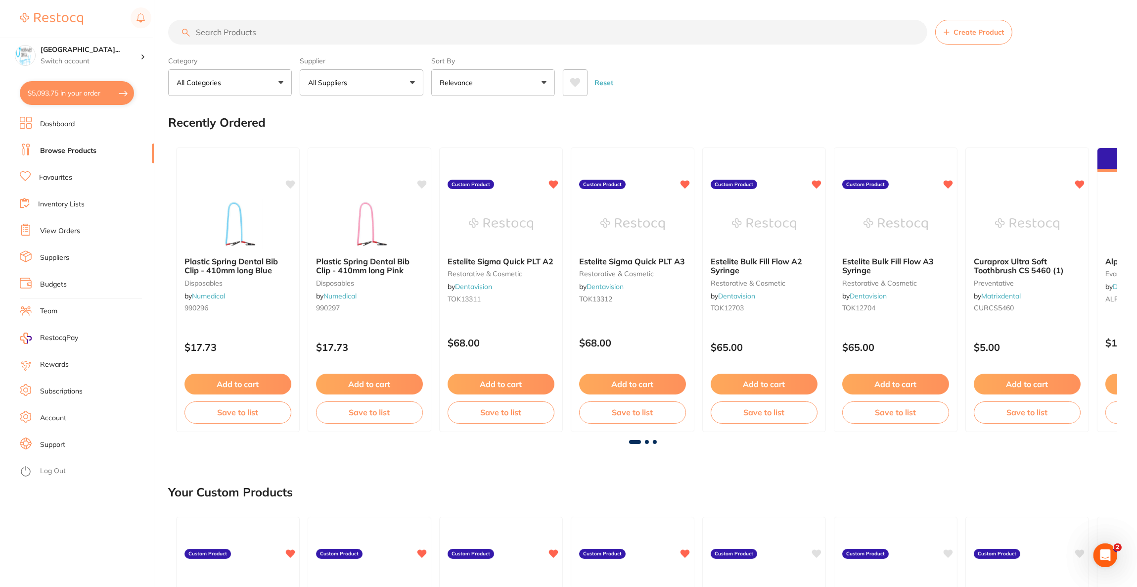
click at [87, 100] on section "North West Dental Wynya... Switch account Riaz Dental Surgery Experteeth Dental…" at bounding box center [77, 293] width 154 height 587
click at [91, 96] on button "$5,093.75 in your order" at bounding box center [77, 93] width 114 height 24
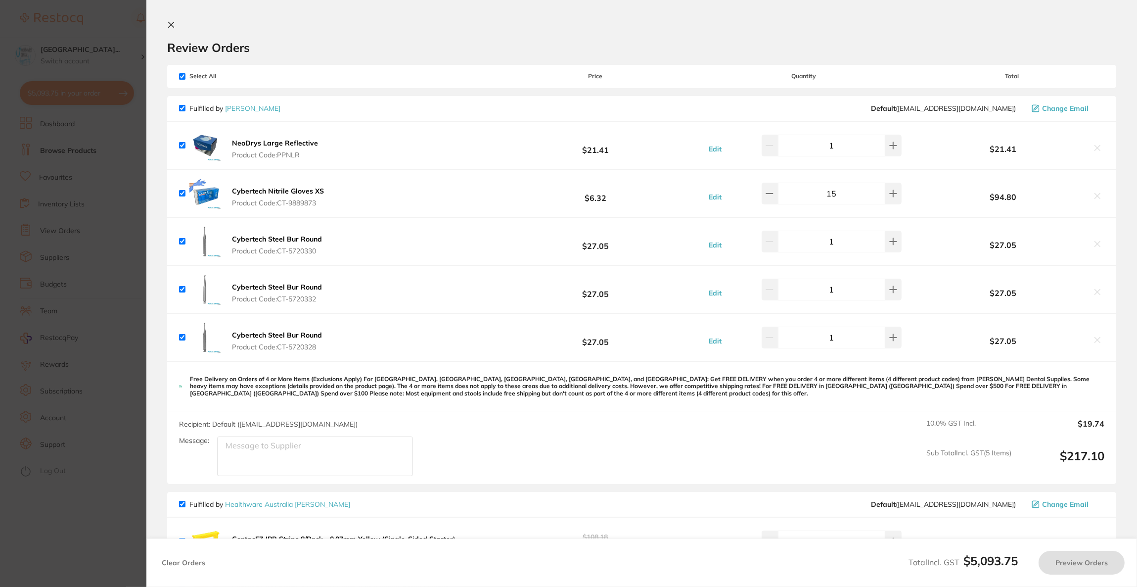
checkbox input "true"
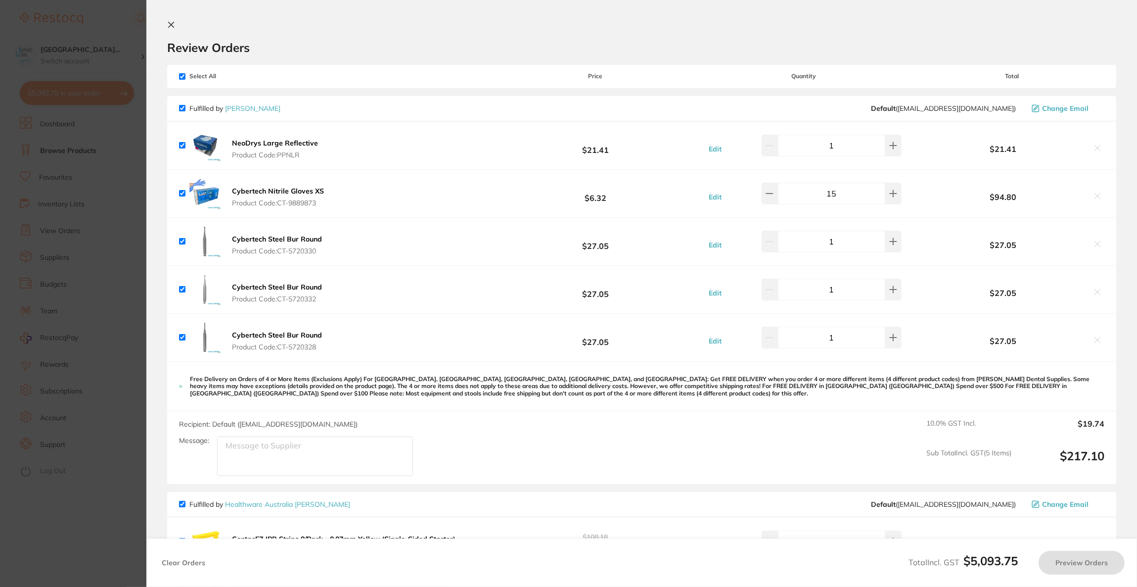
checkbox input "true"
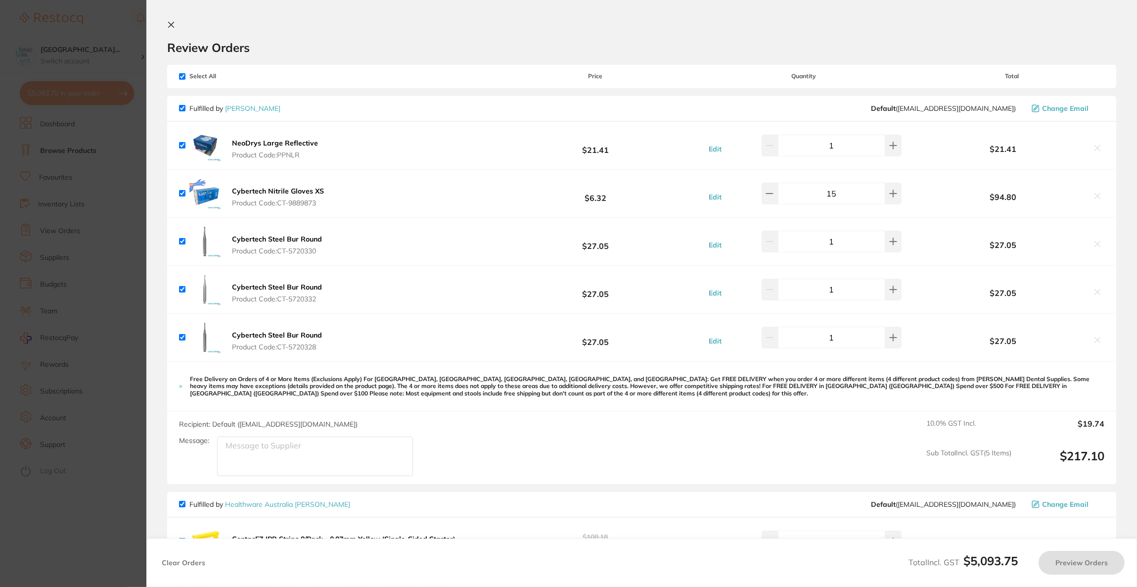
checkbox input "true"
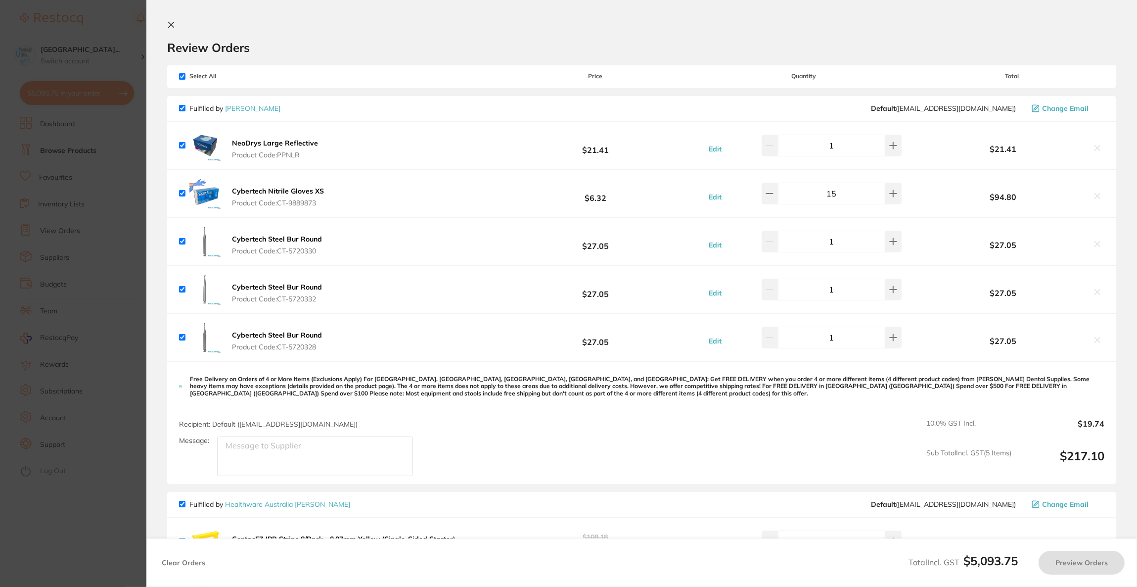
checkbox input "true"
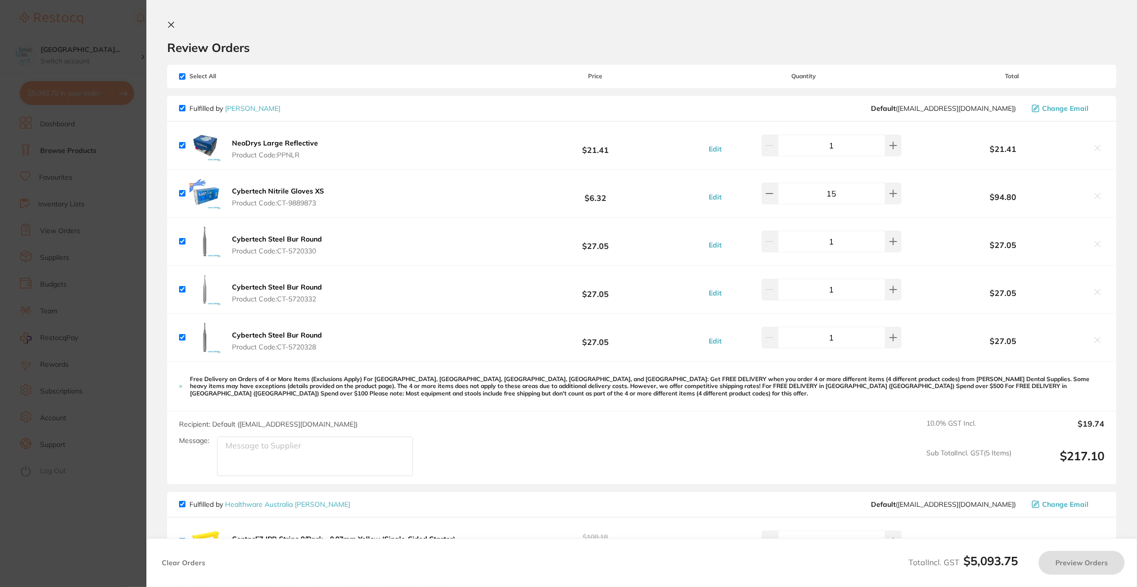
checkbox input "true"
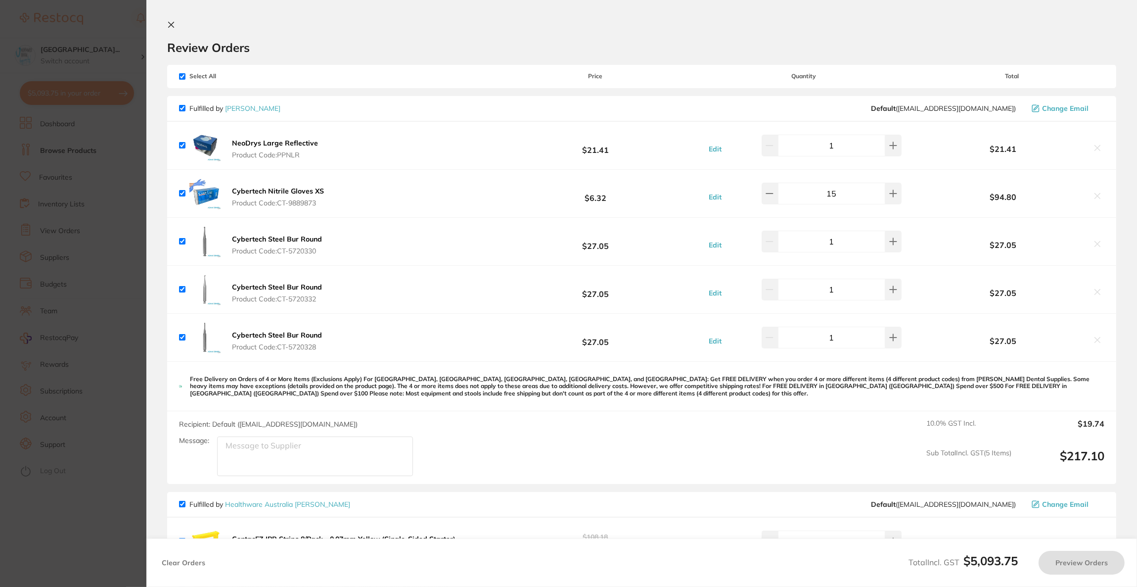
checkbox input "true"
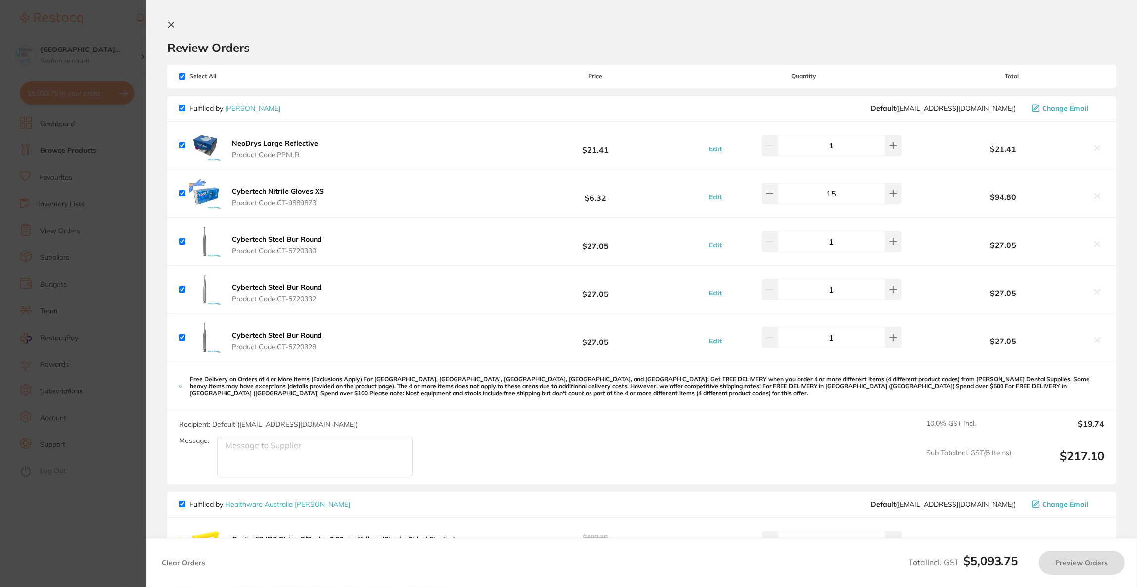
checkbox input "true"
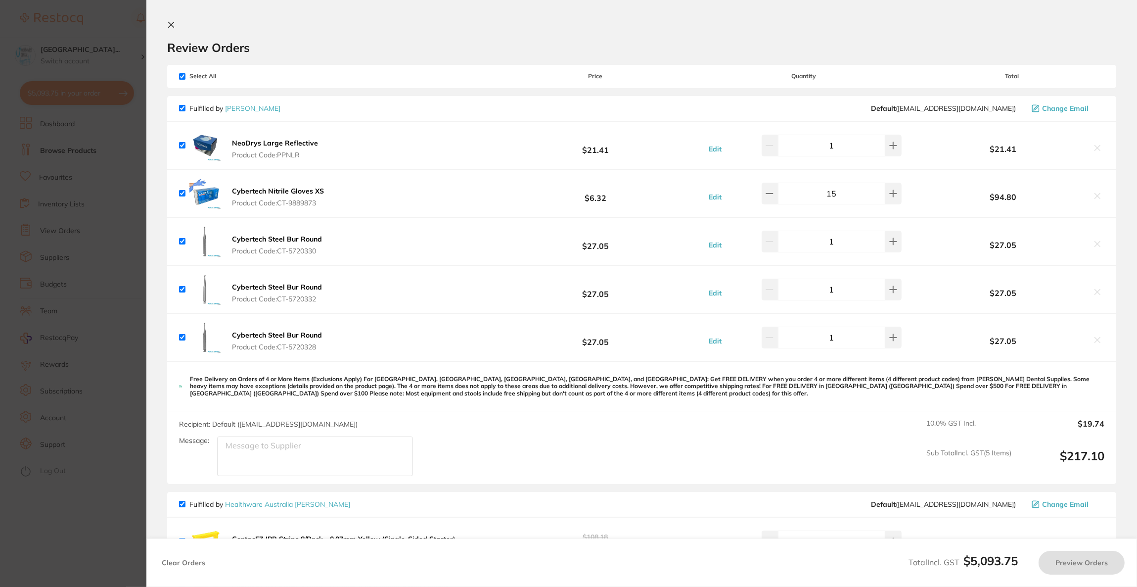
checkbox input "true"
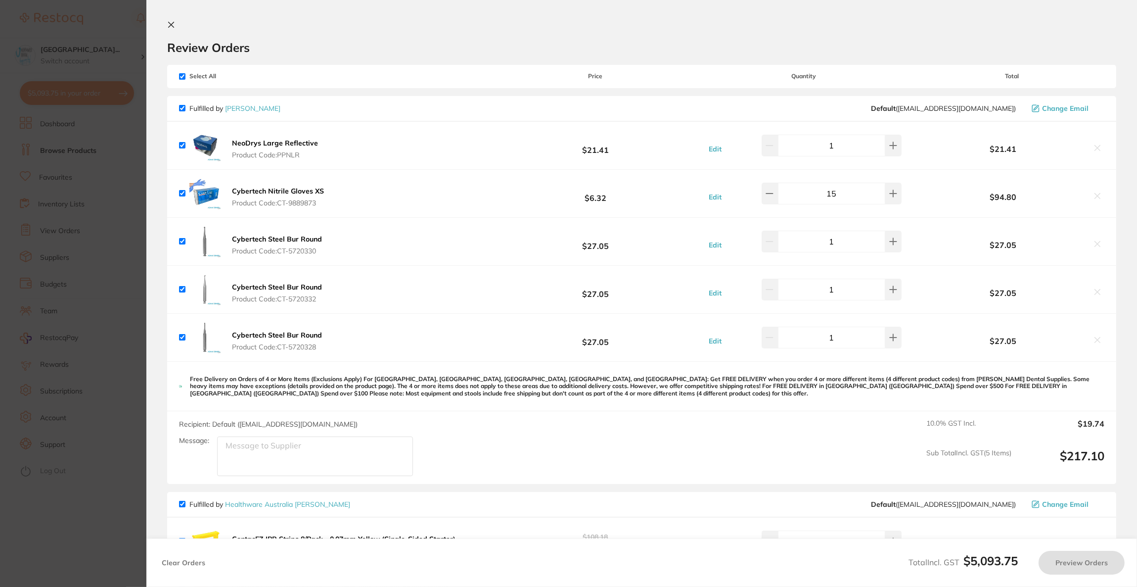
checkbox input "true"
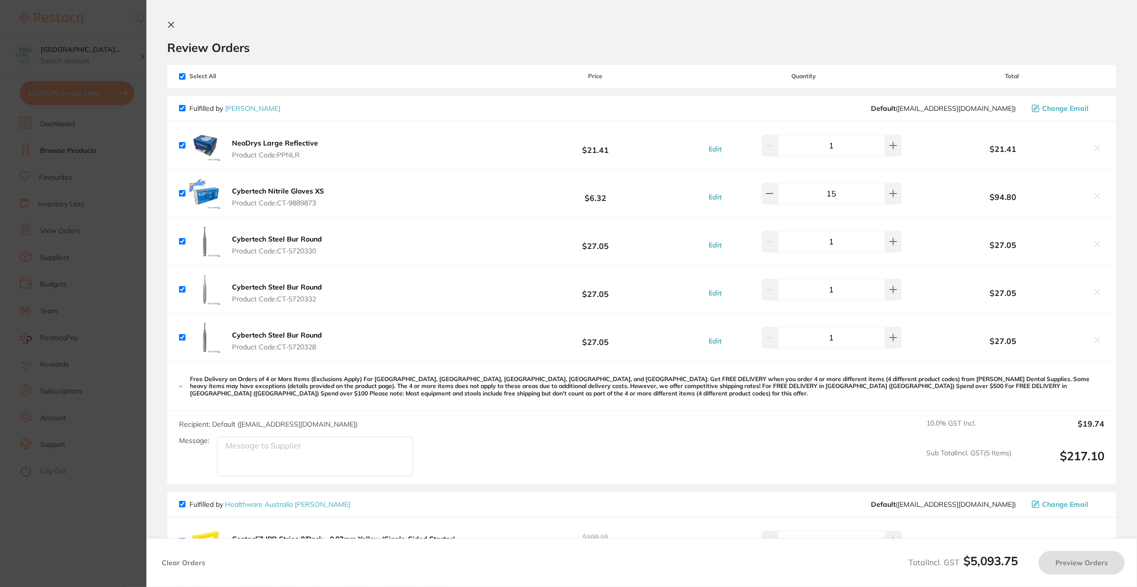
checkbox input "true"
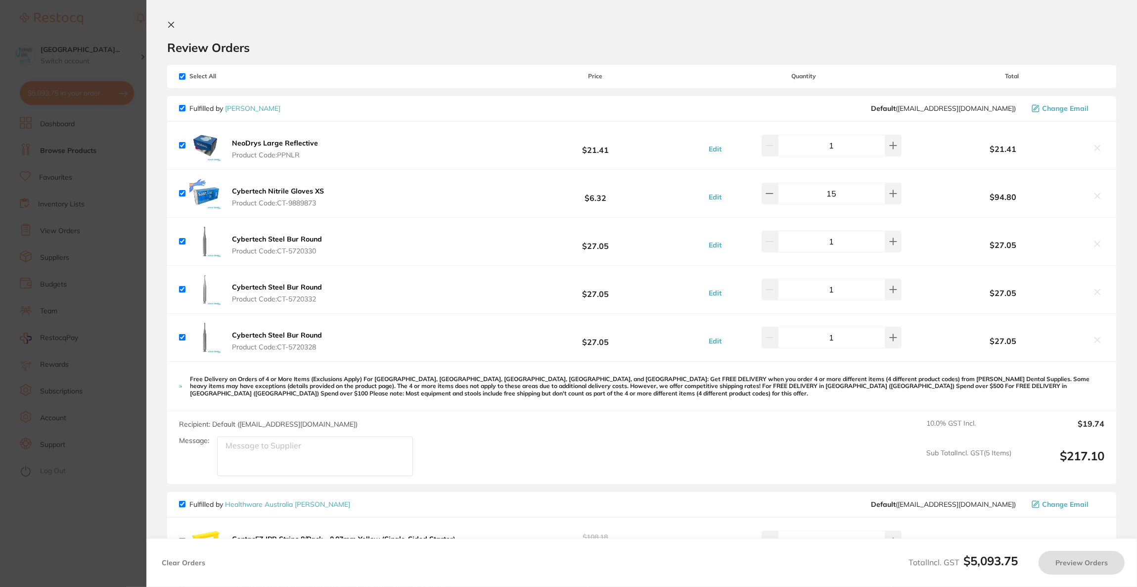
checkbox input "true"
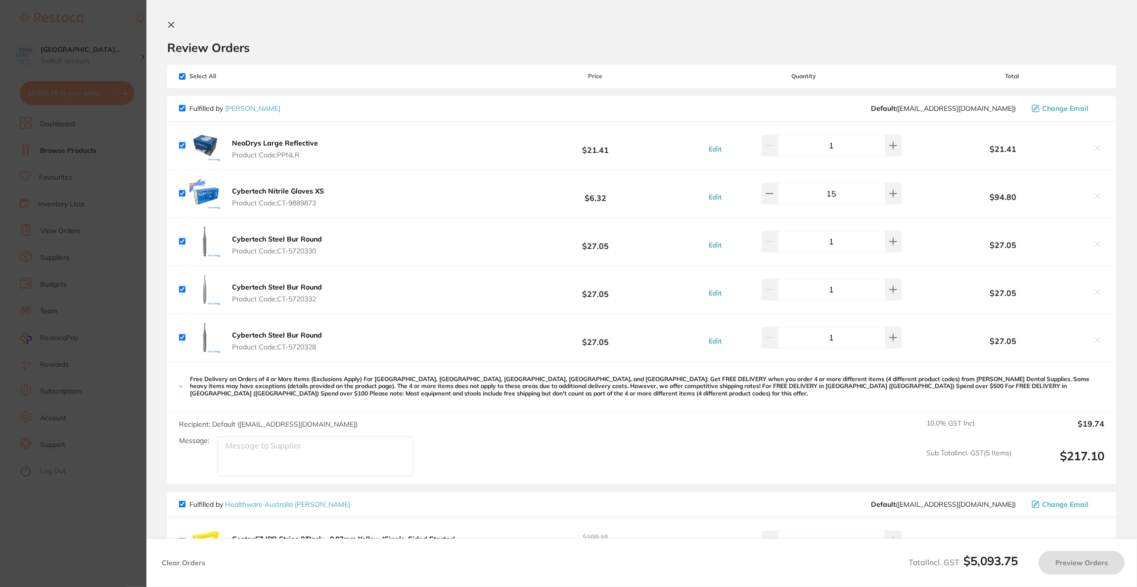
checkbox input "true"
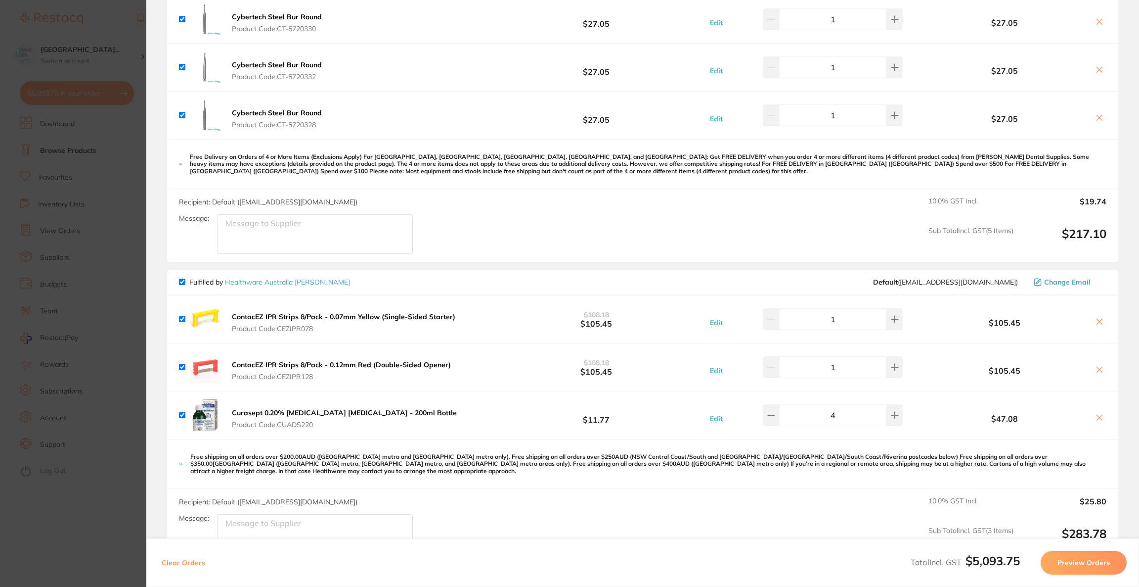
scroll to position [445, 0]
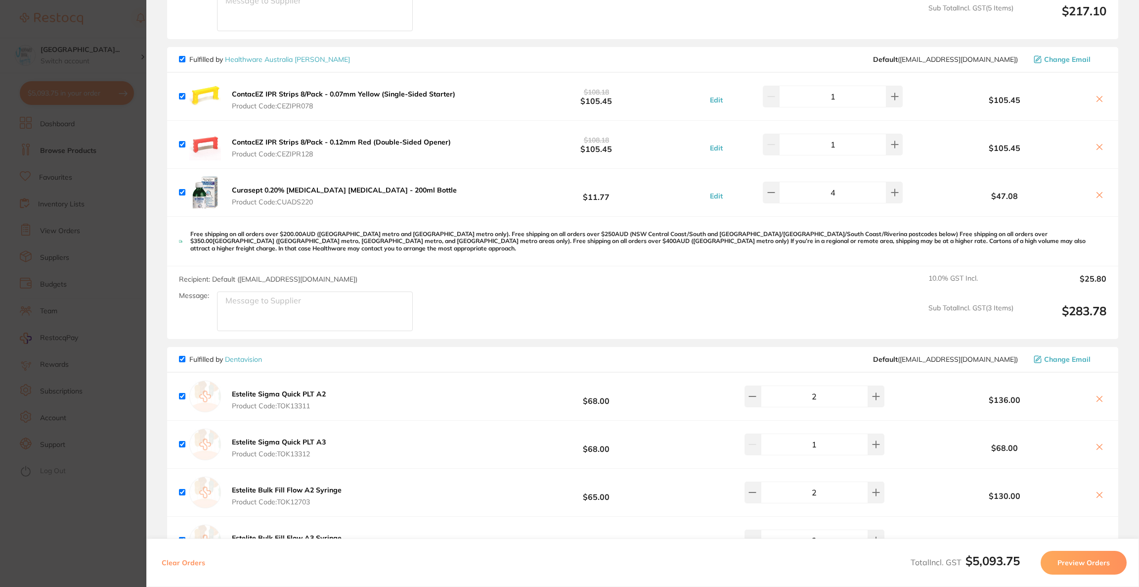
click at [1058, 60] on span "Change Email" at bounding box center [1067, 59] width 46 height 8
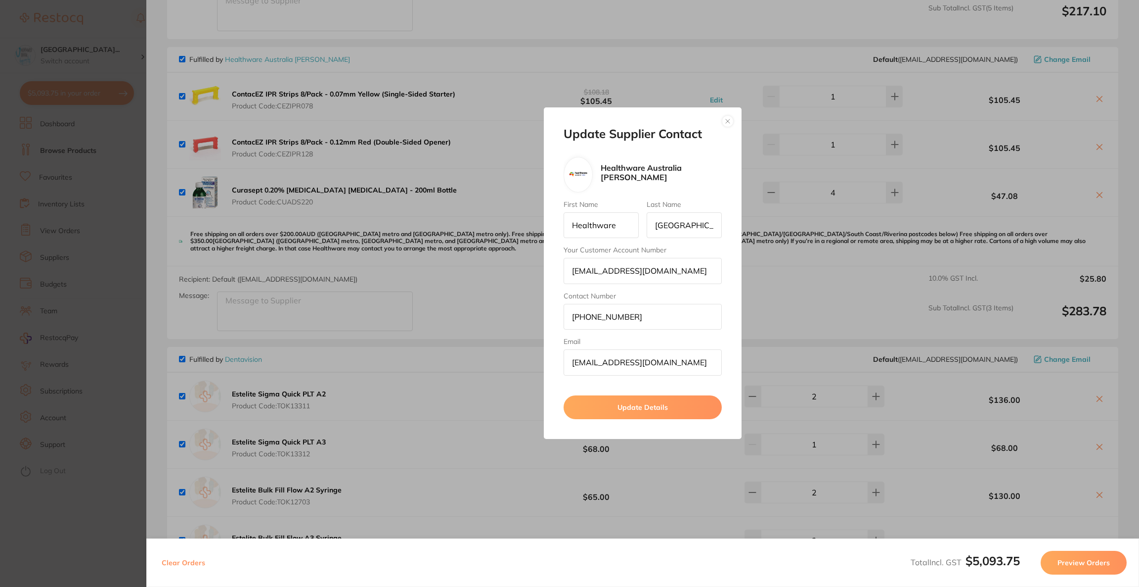
click at [725, 120] on button "button" at bounding box center [728, 121] width 12 height 12
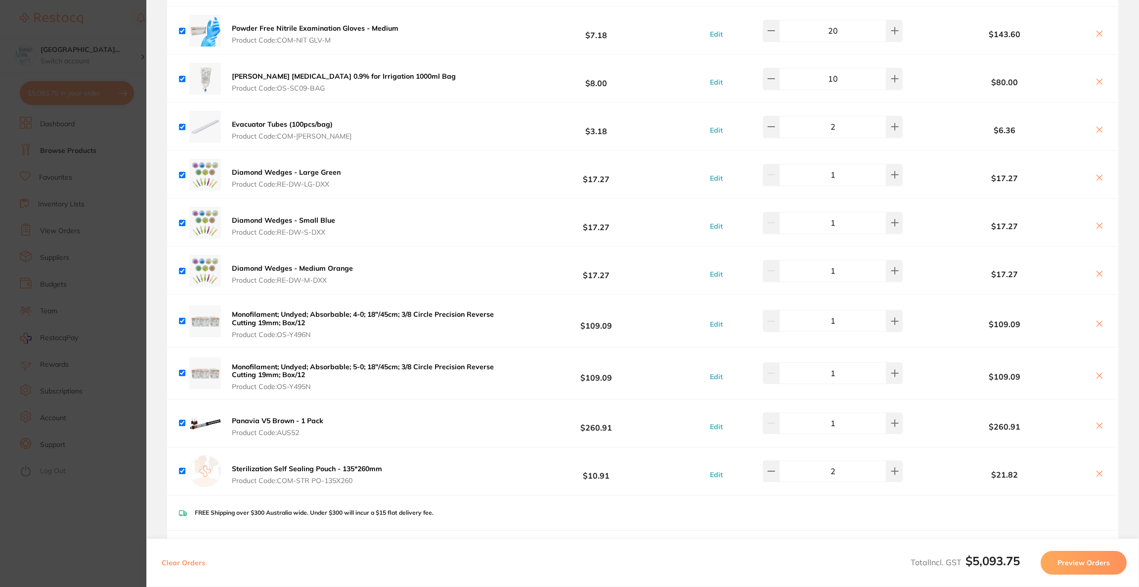
scroll to position [2967, 0]
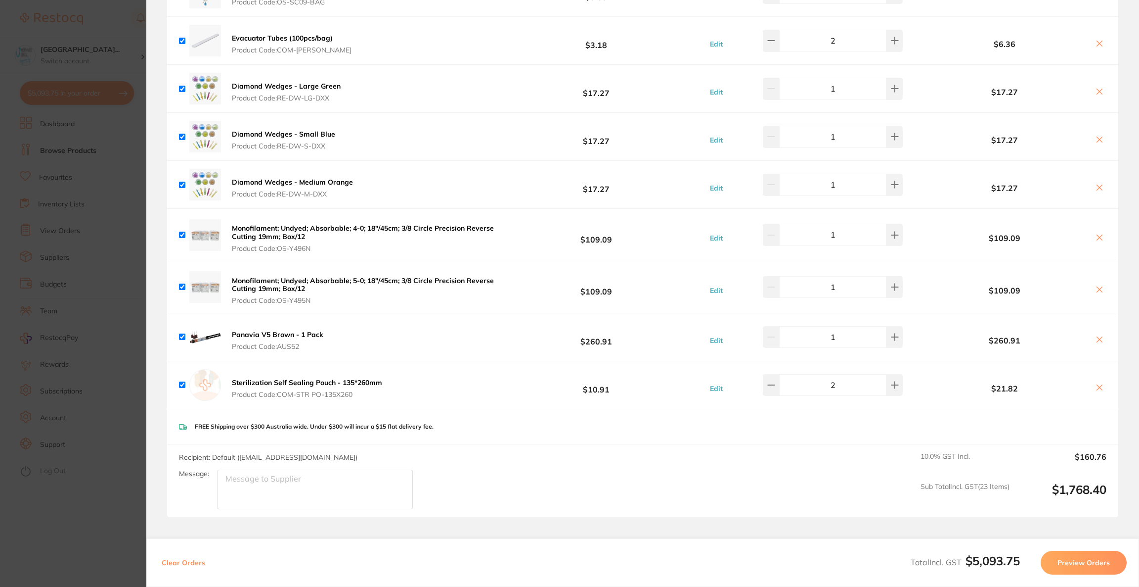
click at [1097, 337] on icon at bounding box center [1099, 339] width 5 height 5
checkbox input "false"
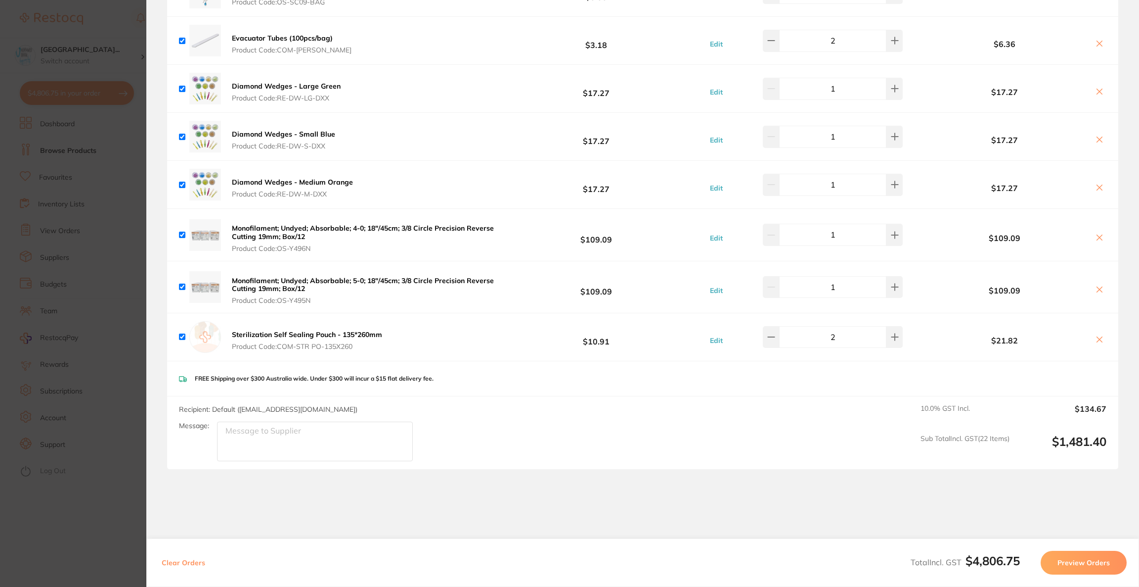
click at [52, 261] on section "Update RRP Set your pre negotiated price for this item. Item Agreed RRP (excl. …" at bounding box center [569, 293] width 1139 height 587
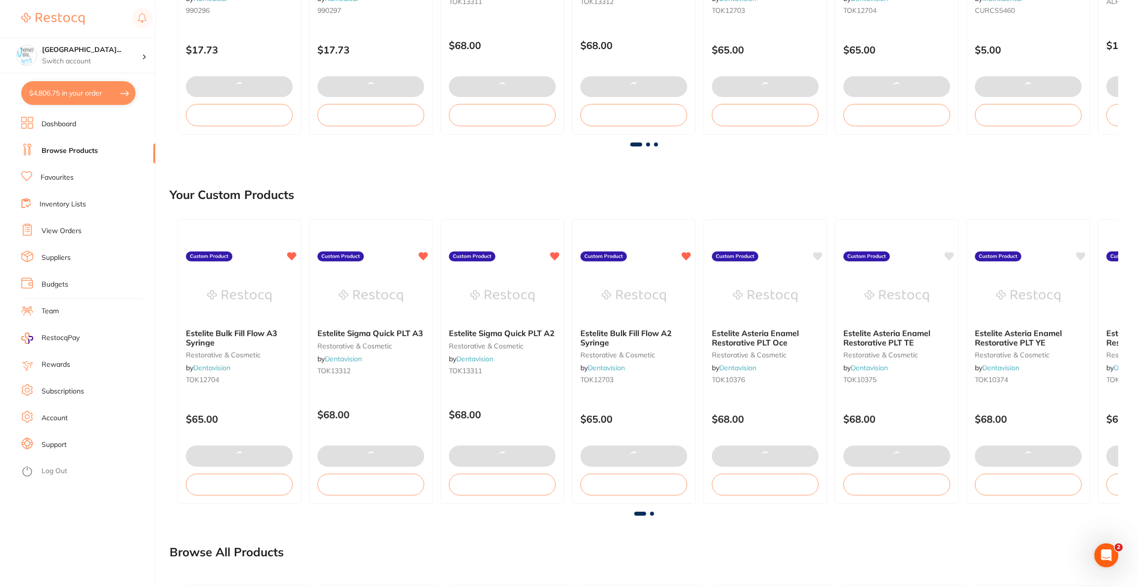
scroll to position [0, 0]
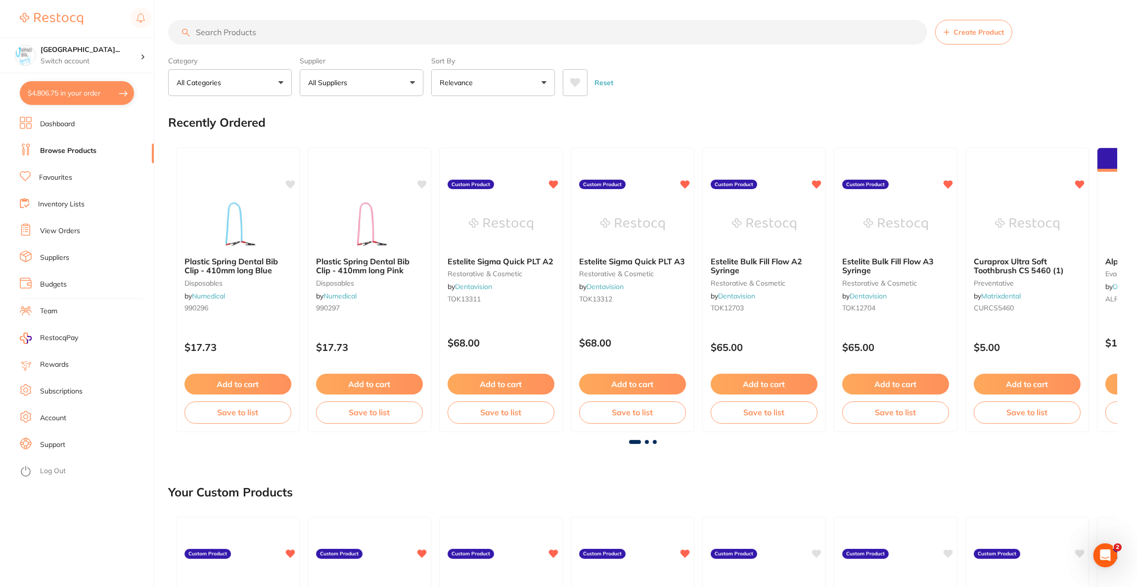
click at [286, 32] on input "search" at bounding box center [547, 32] width 759 height 25
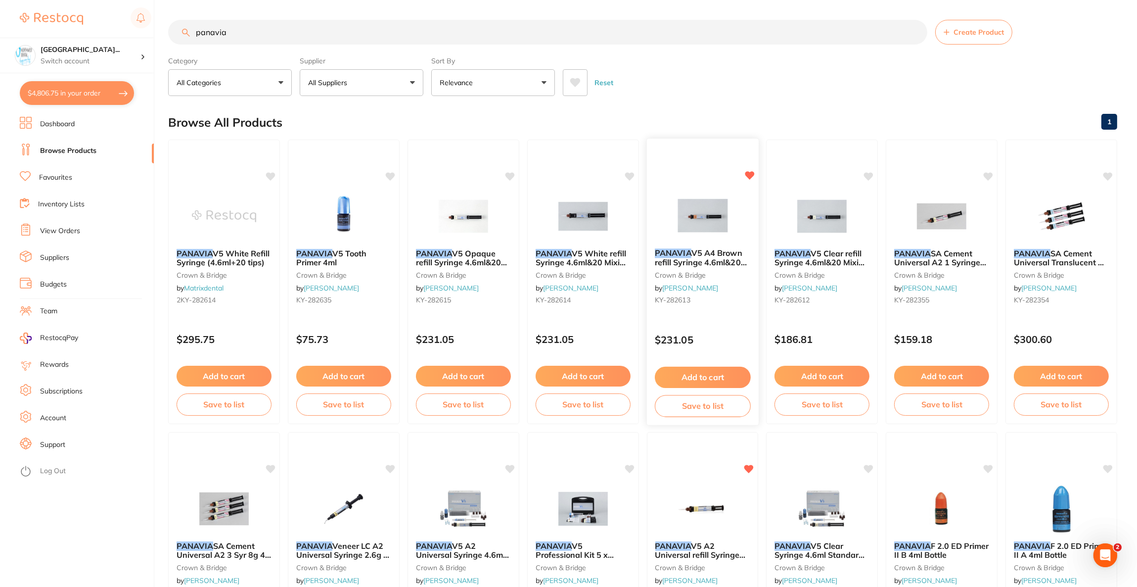
type input "panavia"
click at [694, 199] on img at bounding box center [702, 215] width 65 height 50
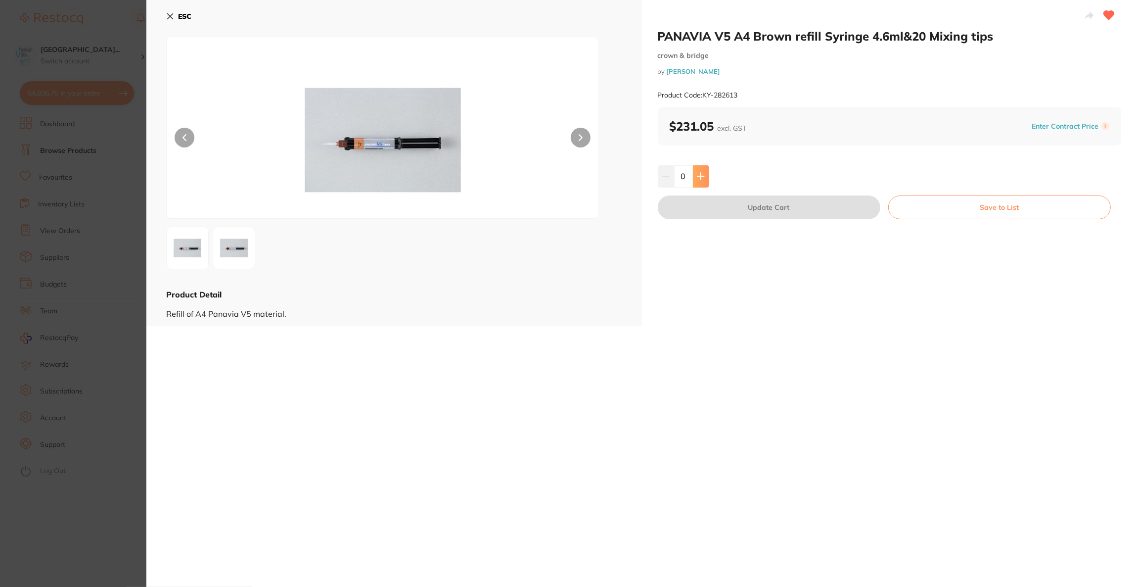
click at [704, 179] on button at bounding box center [701, 176] width 16 height 22
type input "1"
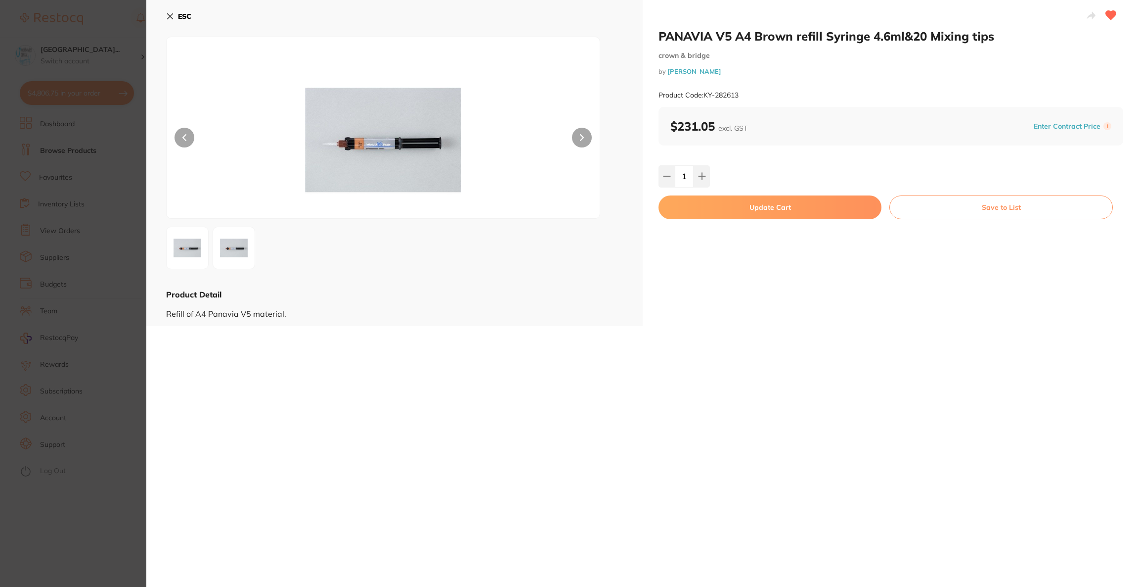
click at [707, 213] on button "Update Cart" at bounding box center [770, 207] width 223 height 24
checkbox input "true"
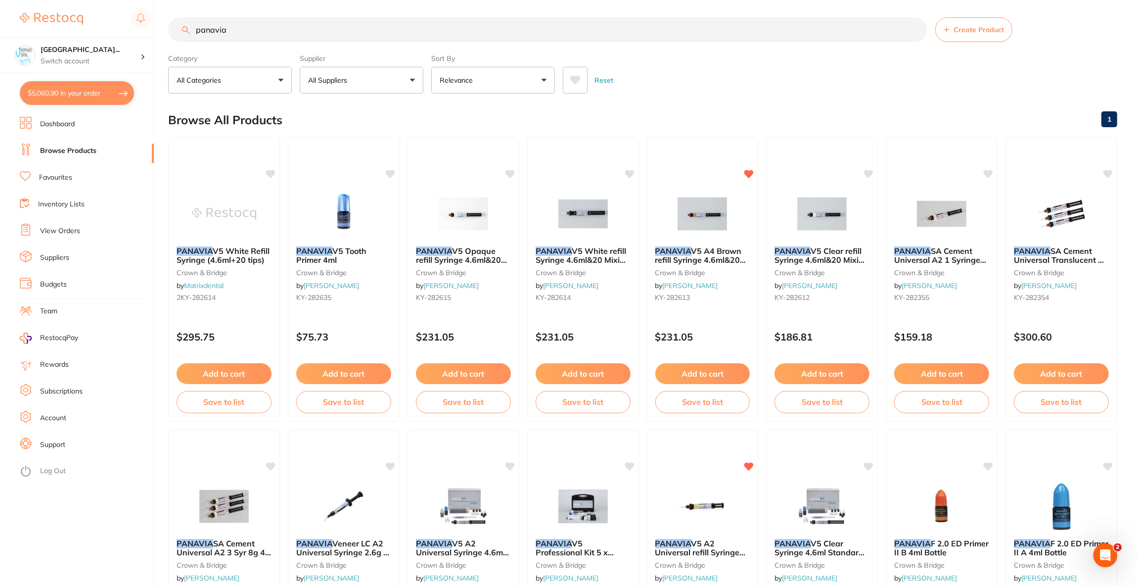
scroll to position [3015, 0]
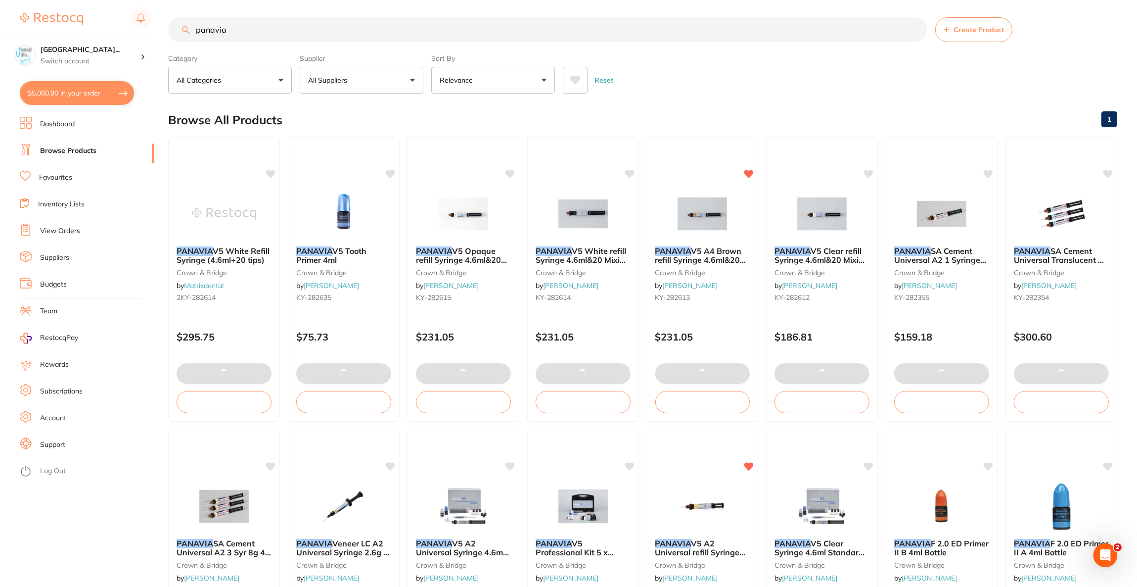
click at [61, 102] on button "$5,060.90 in your order" at bounding box center [77, 93] width 114 height 24
checkbox input "true"
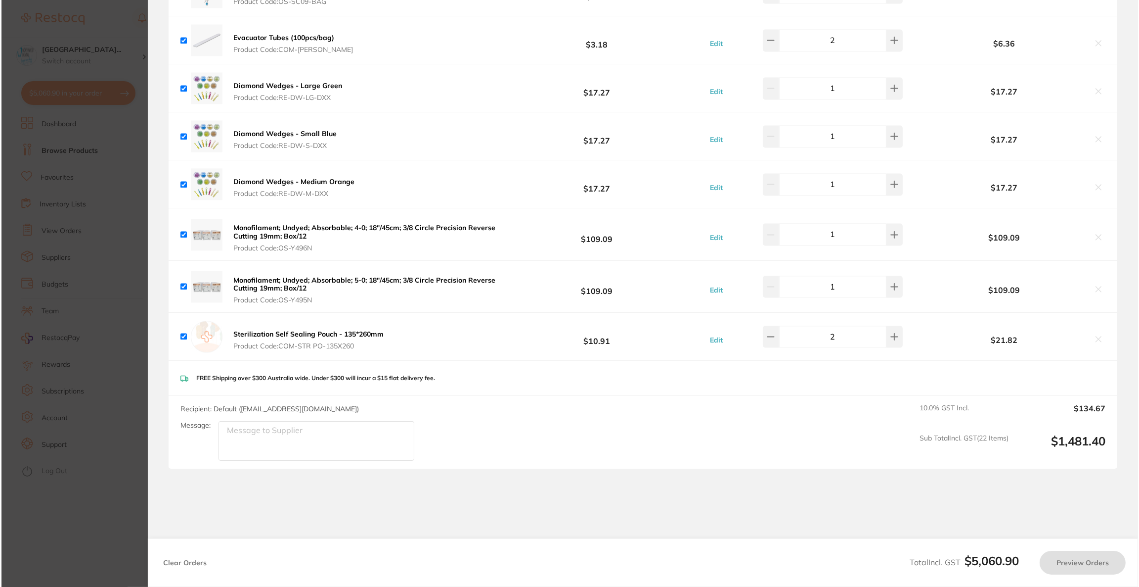
scroll to position [0, 0]
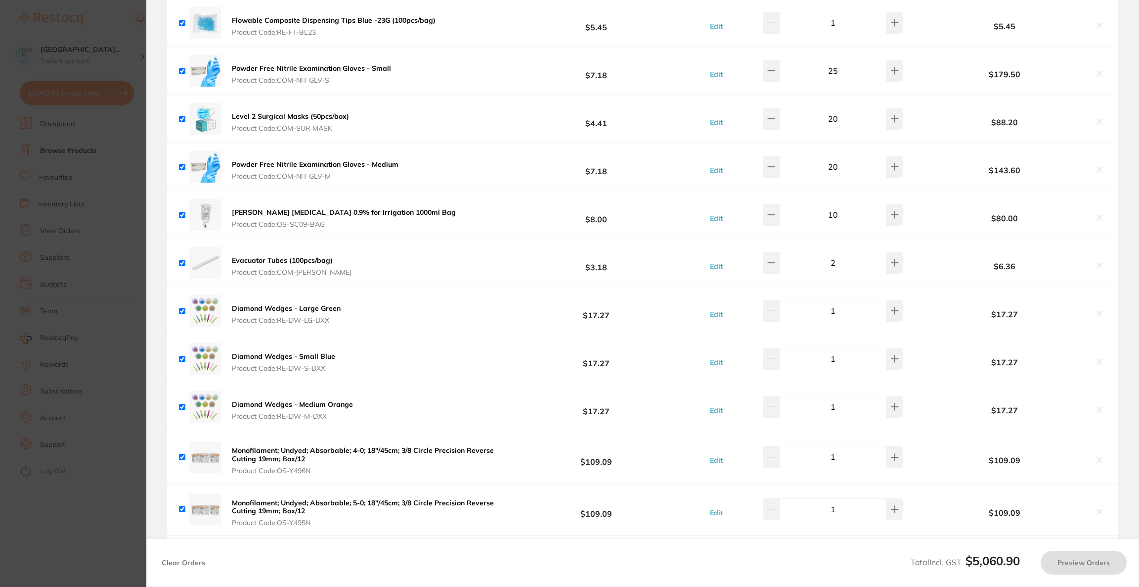
checkbox input "true"
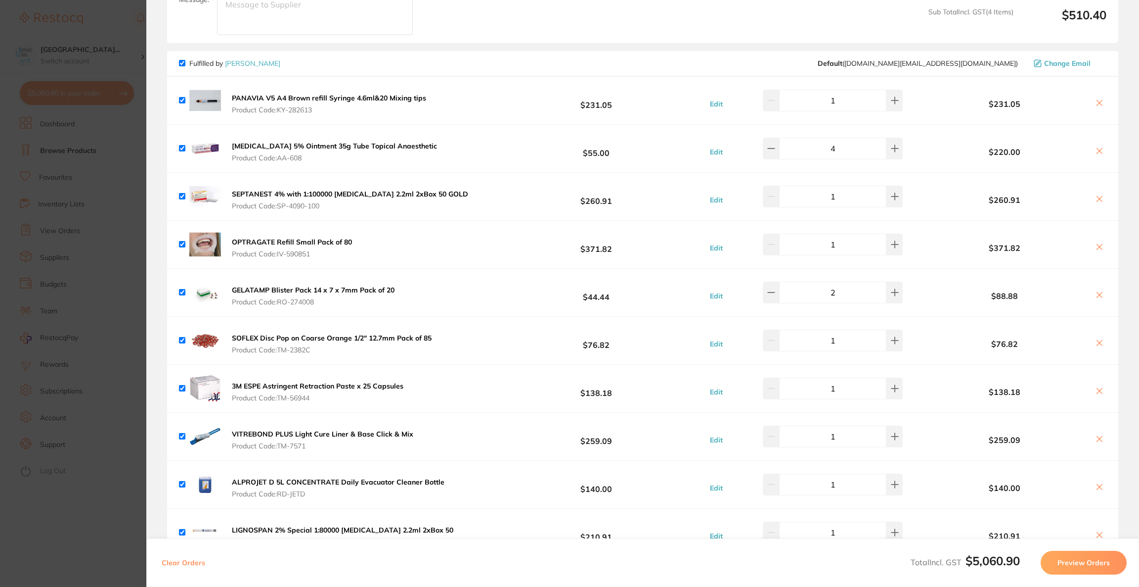
scroll to position [1409, 0]
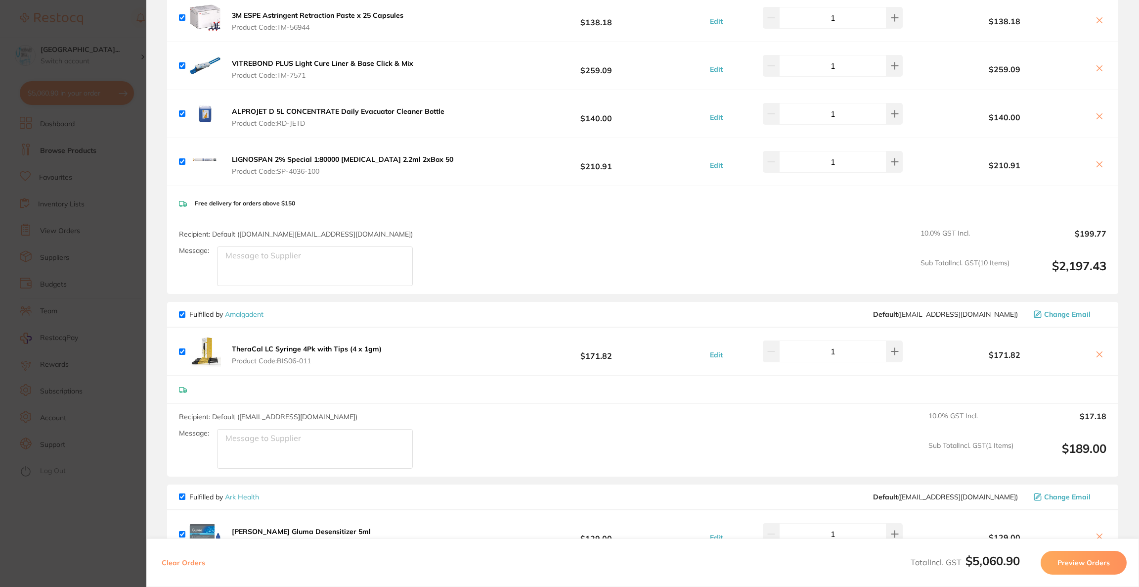
click at [113, 234] on section "Update RRP Set your pre negotiated price for this item. Item Agreed RRP (excl. …" at bounding box center [569, 293] width 1139 height 587
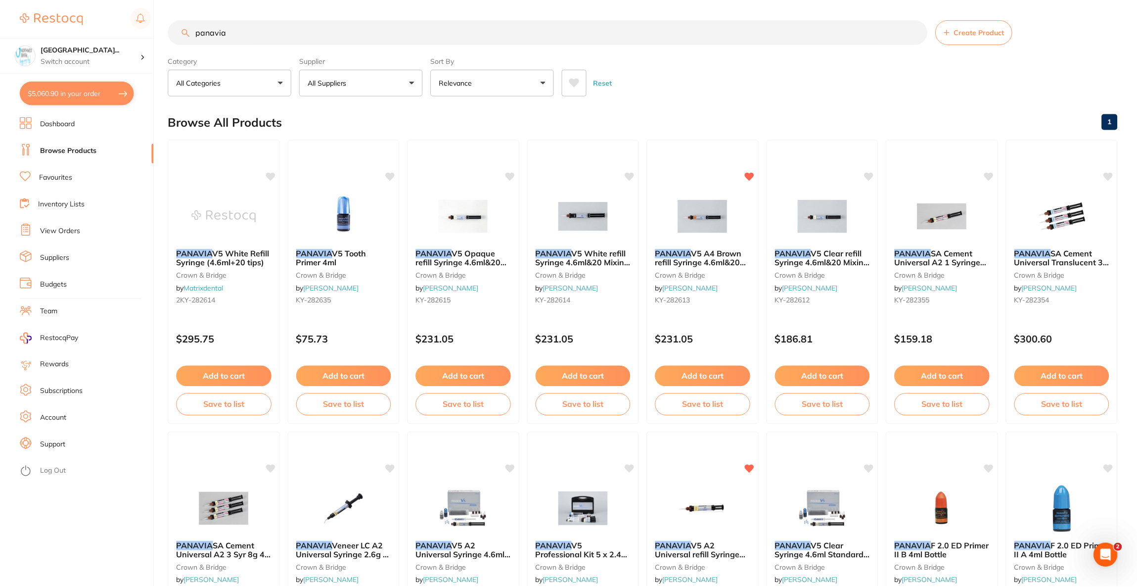
scroll to position [2, 0]
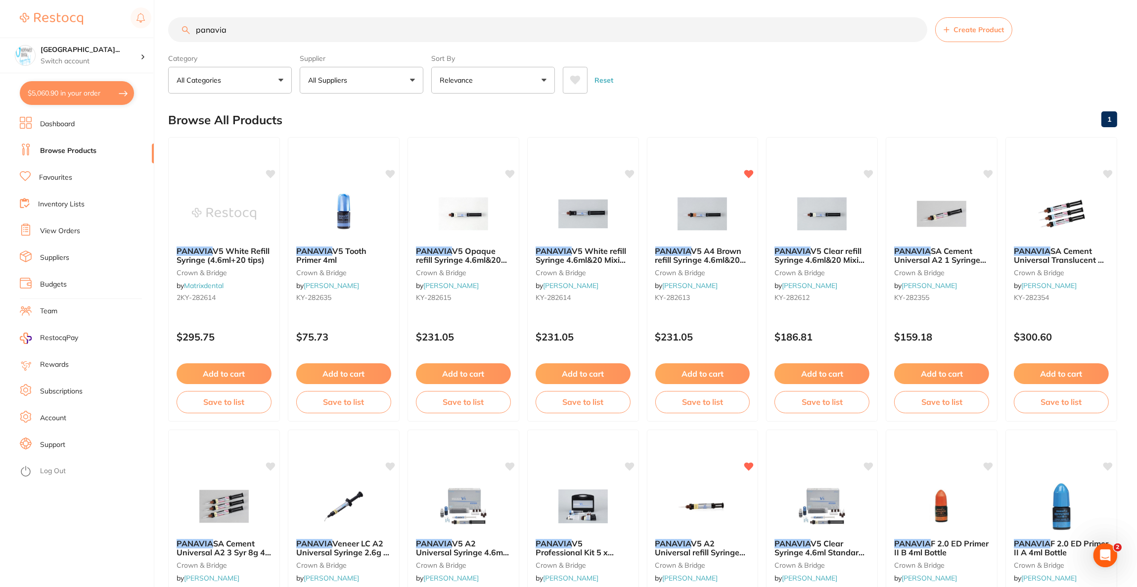
drag, startPoint x: 239, startPoint y: 29, endPoint x: 163, endPoint y: 32, distance: 76.7
click at [163, 32] on div "$5,060.90 North West Dental Wynya... Switch account Riaz Dental Surgery Experte…" at bounding box center [568, 291] width 1137 height 587
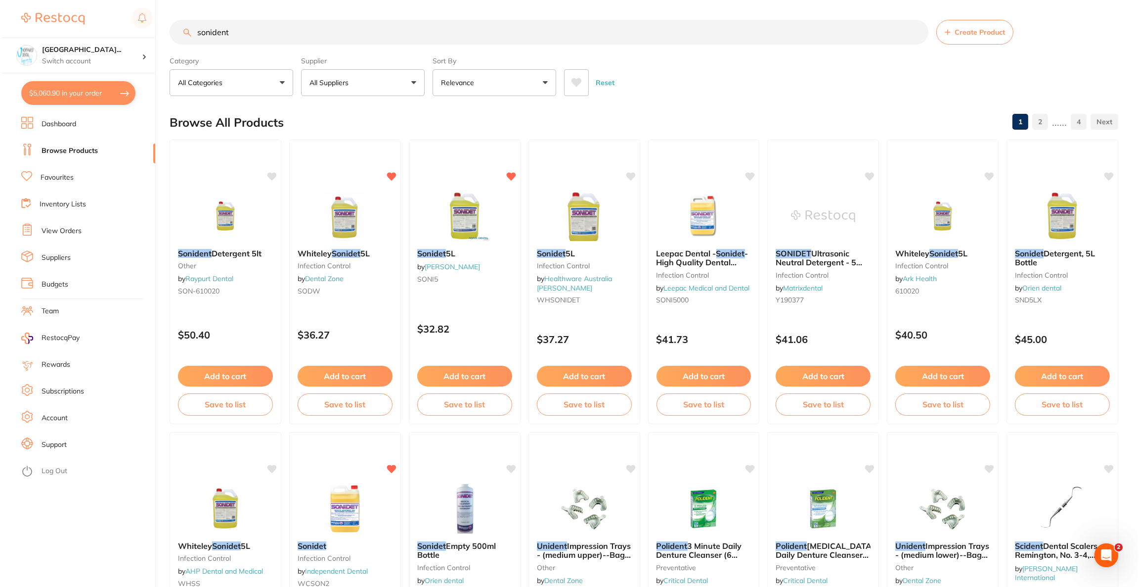
scroll to position [0, 0]
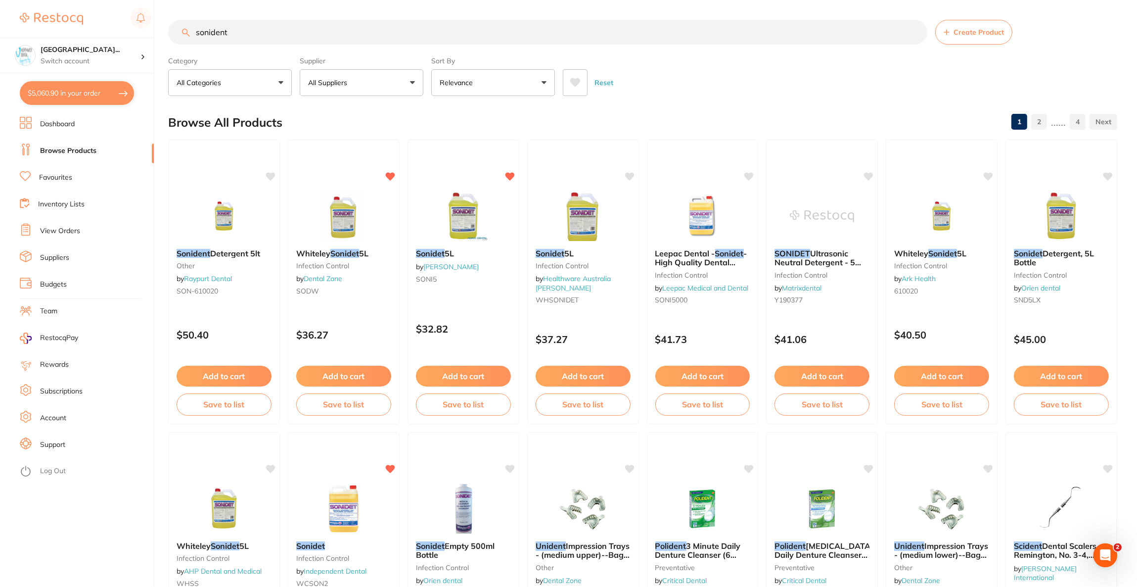
type input "sonident"
click at [344, 93] on button "All Suppliers" at bounding box center [362, 82] width 124 height 27
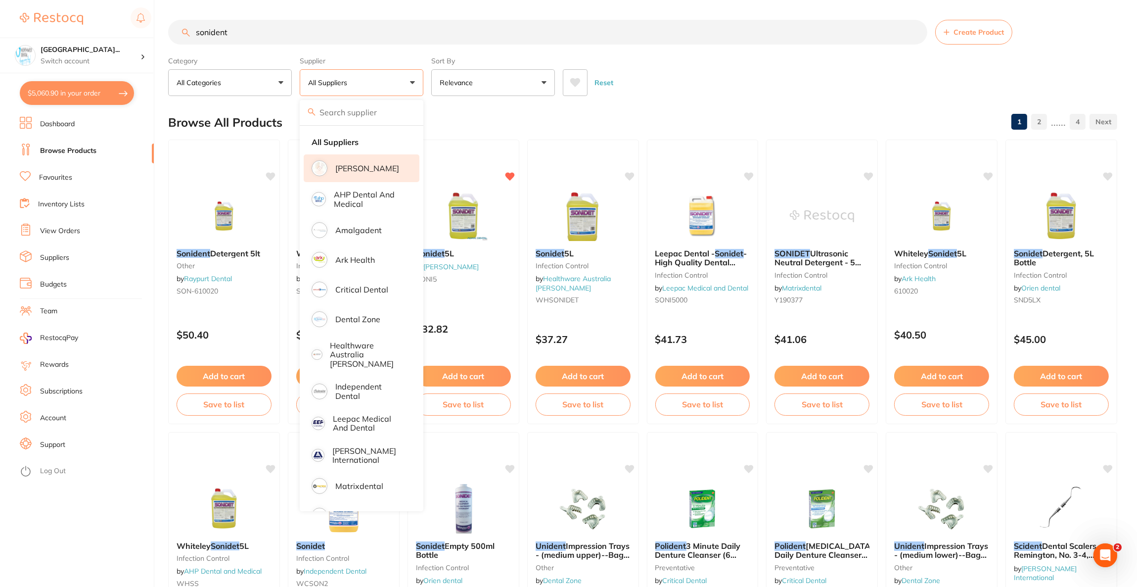
click at [351, 160] on li "[PERSON_NAME]" at bounding box center [362, 168] width 116 height 28
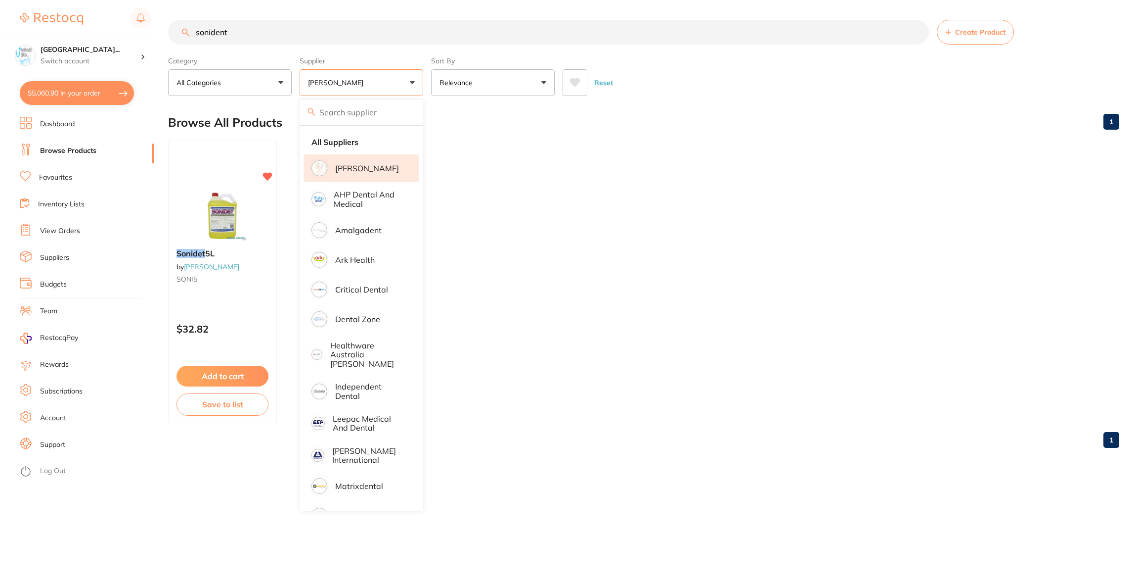
drag, startPoint x: 626, startPoint y: 149, endPoint x: 450, endPoint y: 188, distance: 179.9
click at [627, 150] on ul "Sonidet 5L by Adam Dental SONI5 $32.82 Add to cart Save to list" at bounding box center [643, 281] width 951 height 284
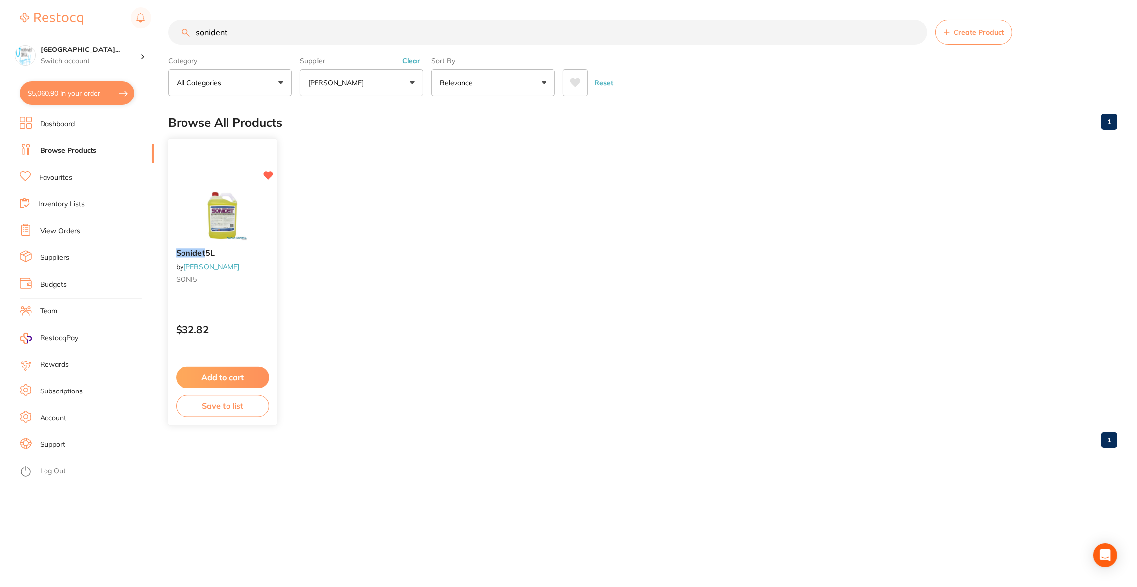
click at [238, 194] on img at bounding box center [222, 215] width 65 height 50
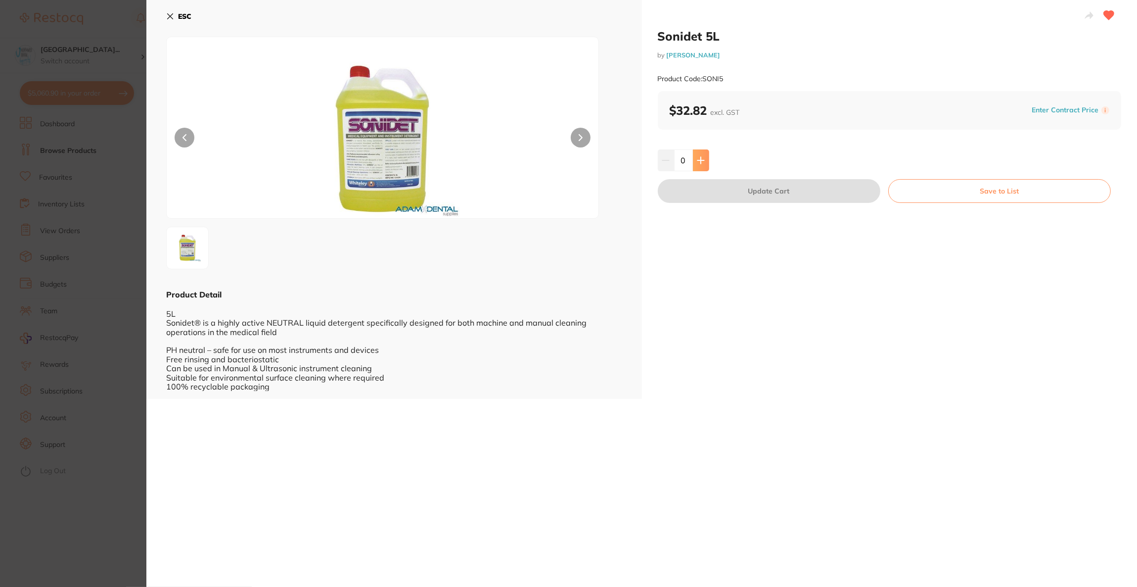
click at [696, 165] on button at bounding box center [701, 160] width 16 height 22
type input "1"
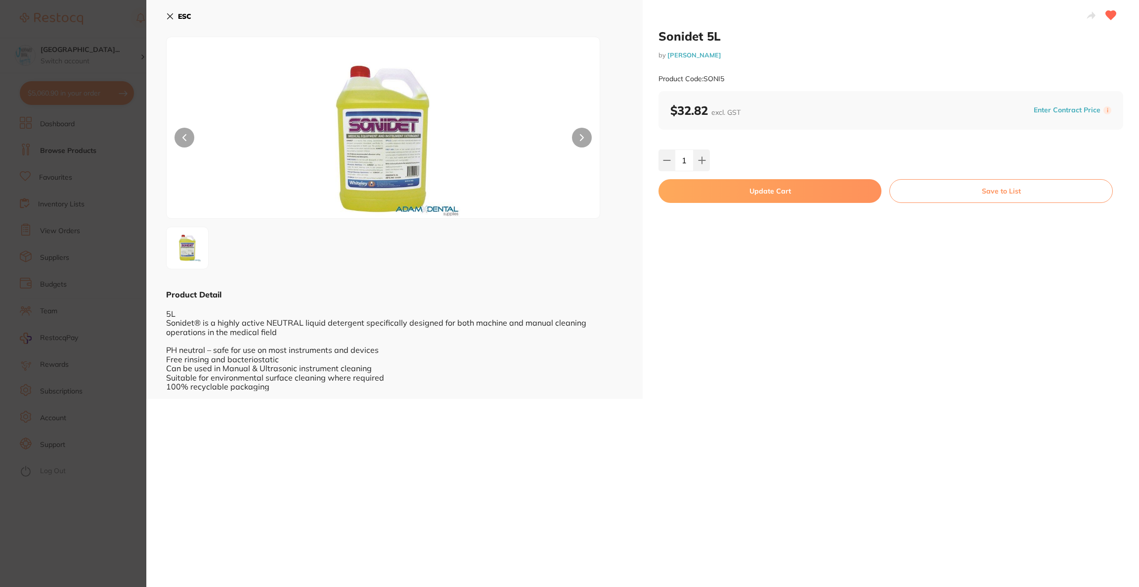
click at [702, 195] on button "Update Cart" at bounding box center [770, 191] width 223 height 24
checkbox input "false"
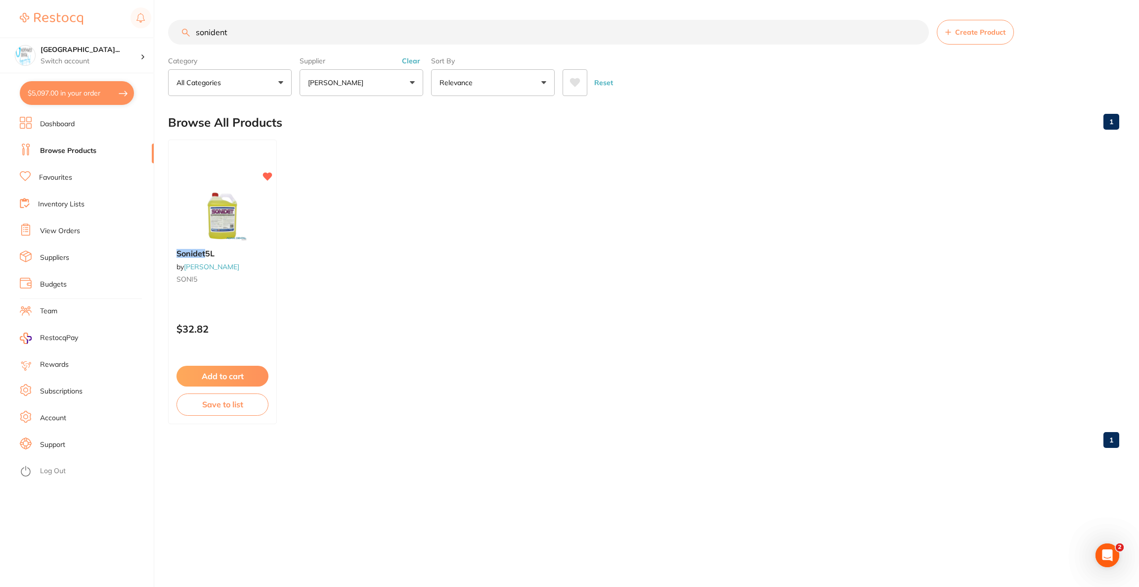
scroll to position [1457, 0]
click at [69, 91] on button "$5,097.00 in your order" at bounding box center [77, 93] width 114 height 24
checkbox input "true"
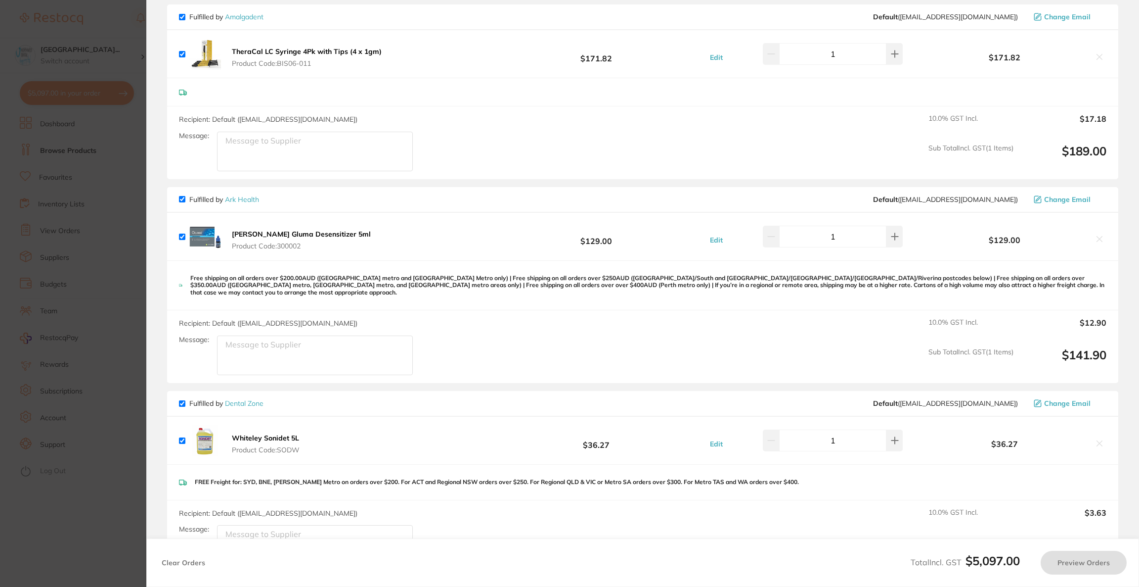
checkbox input "true"
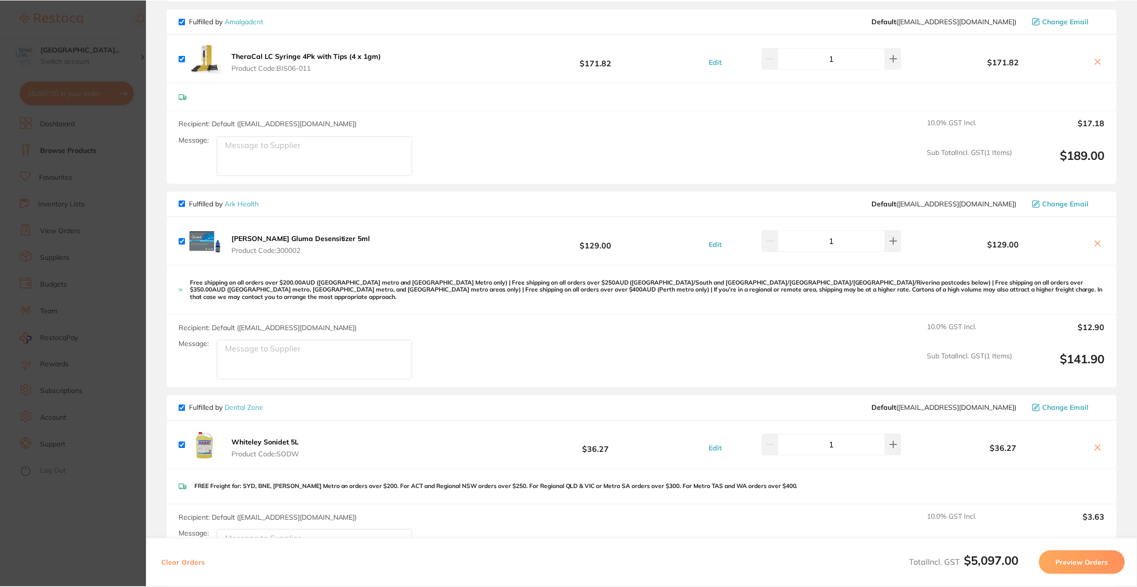
scroll to position [1754, 0]
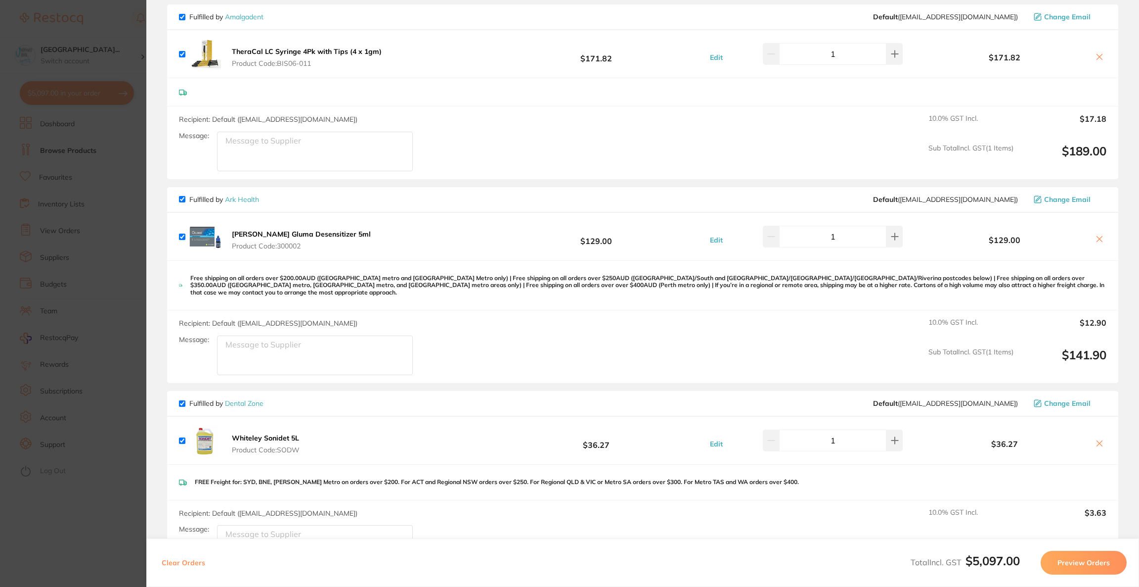
click at [1098, 439] on icon at bounding box center [1100, 443] width 8 height 8
checkbox input "false"
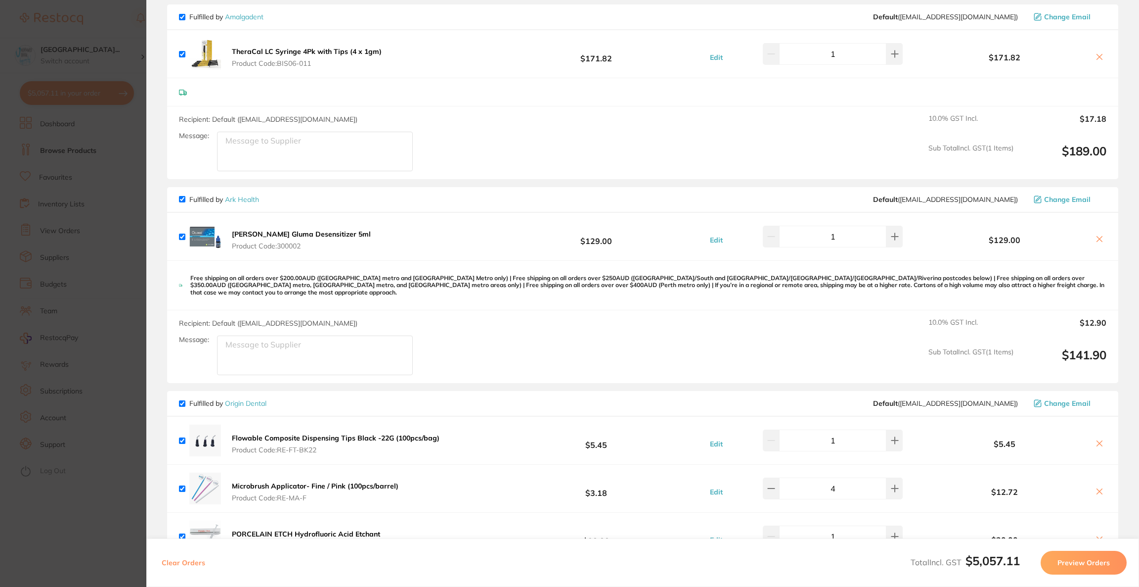
click at [22, 233] on section "Update RRP Set your pre negotiated price for this item. Item Agreed RRP (excl. …" at bounding box center [569, 293] width 1139 height 587
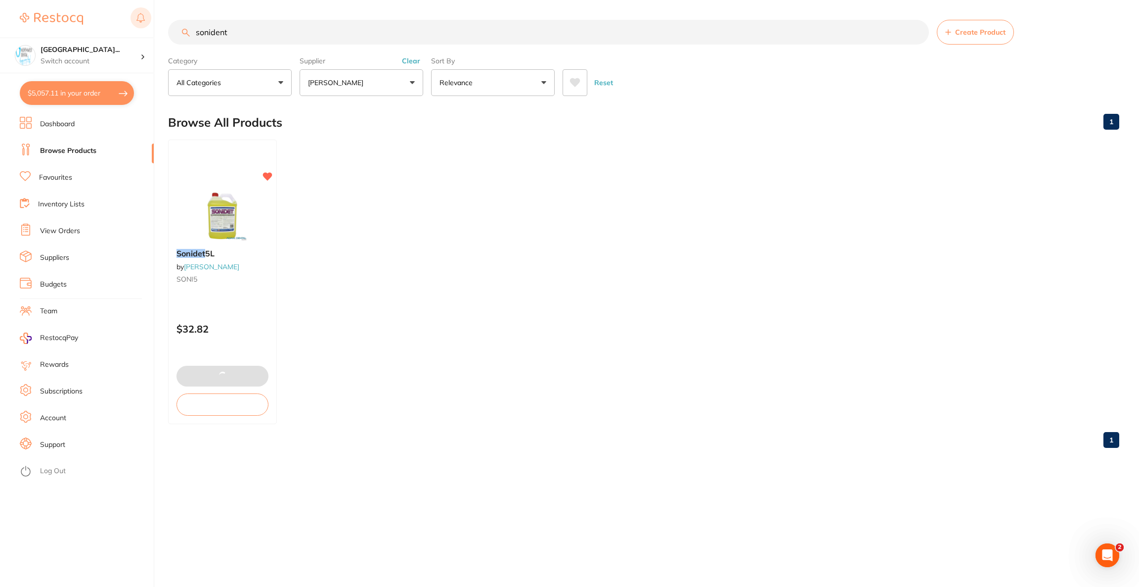
drag, startPoint x: 241, startPoint y: 31, endPoint x: 149, endPoint y: 25, distance: 91.7
click at [149, 25] on div "$5,057.11 North West Dental Wynya... Switch account Riaz Dental Surgery Experte…" at bounding box center [569, 293] width 1139 height 587
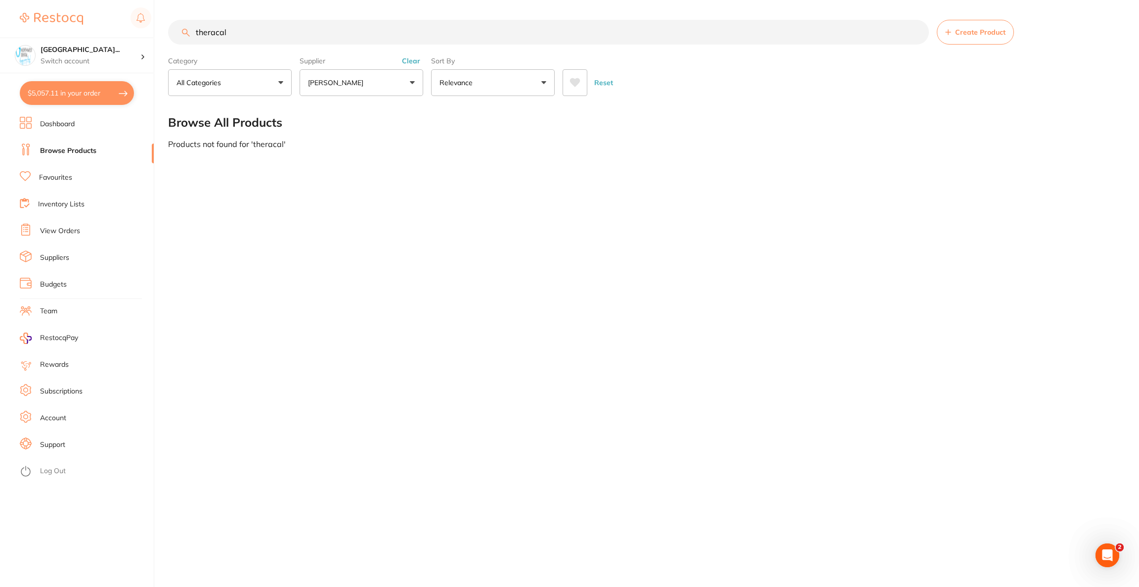
type input "theracal"
click at [392, 83] on button "[PERSON_NAME]" at bounding box center [362, 82] width 124 height 27
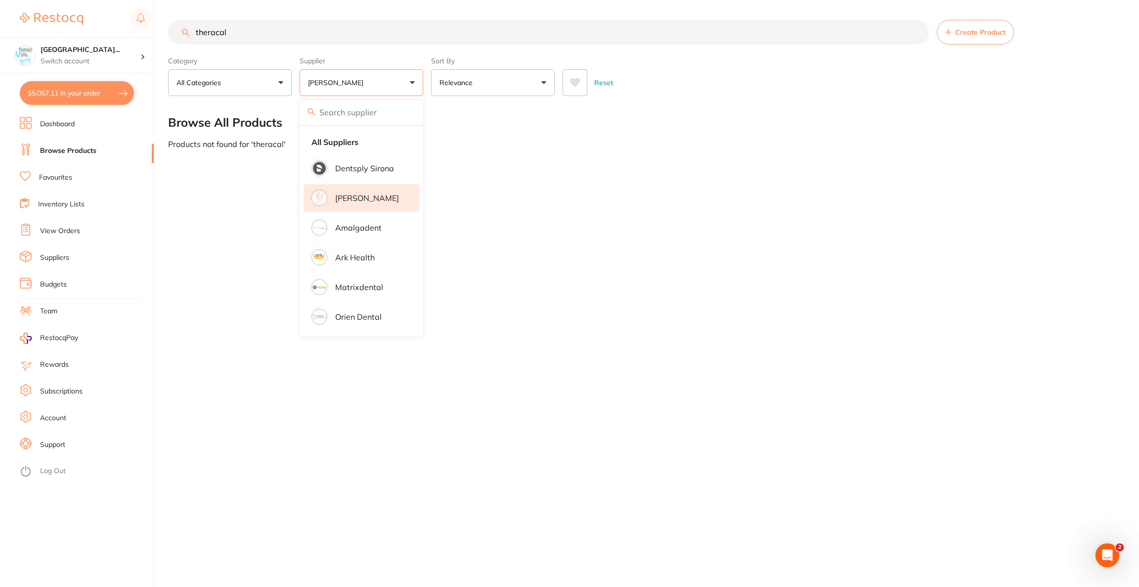
click at [383, 191] on li "[PERSON_NAME]" at bounding box center [362, 198] width 116 height 28
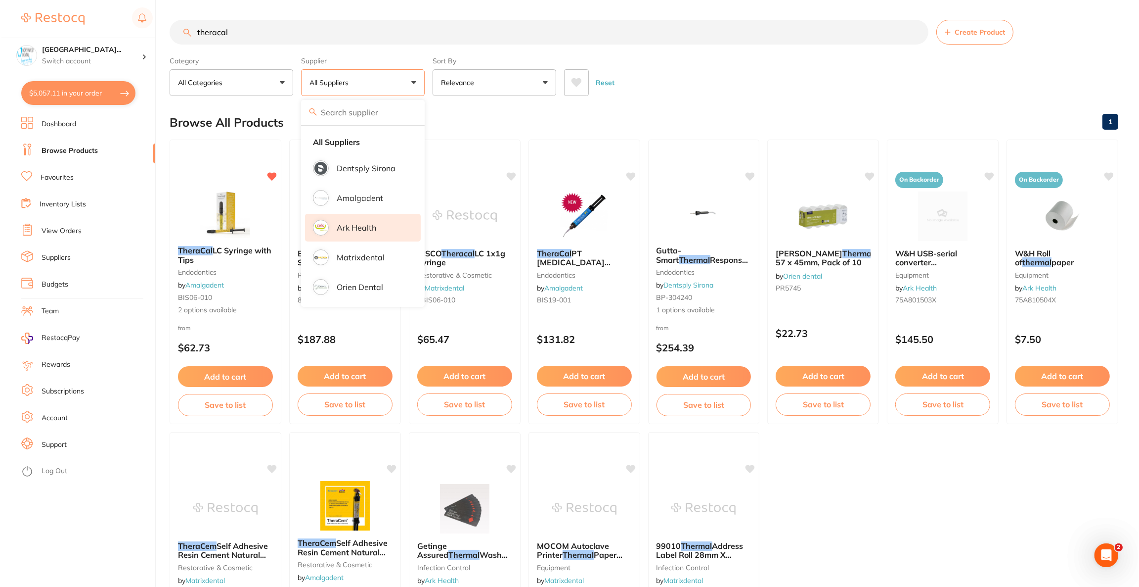
scroll to position [0, 0]
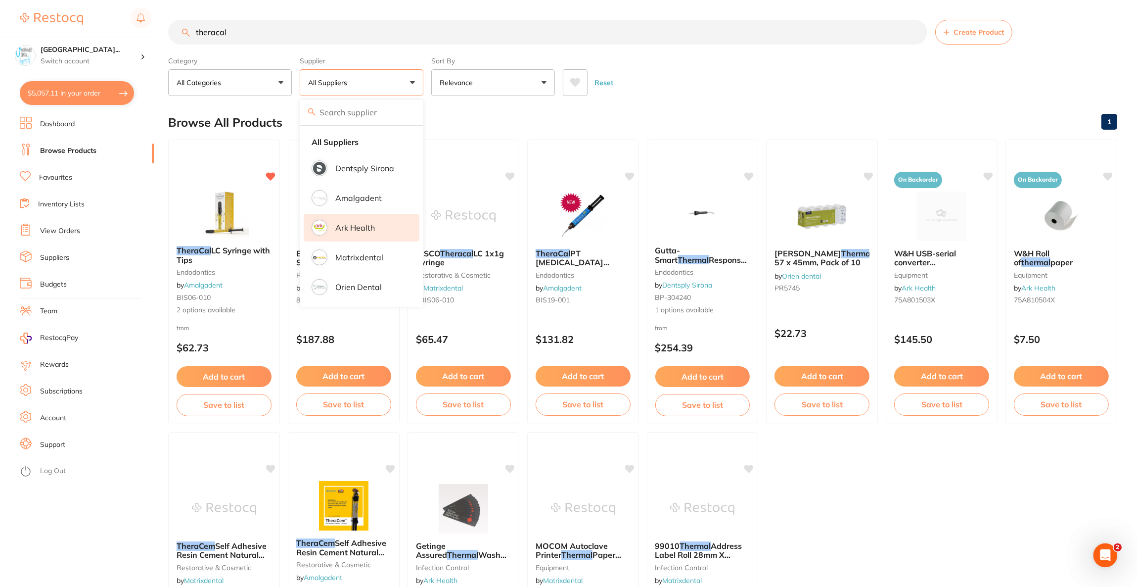
click at [371, 223] on p "Ark Health" at bounding box center [355, 227] width 40 height 9
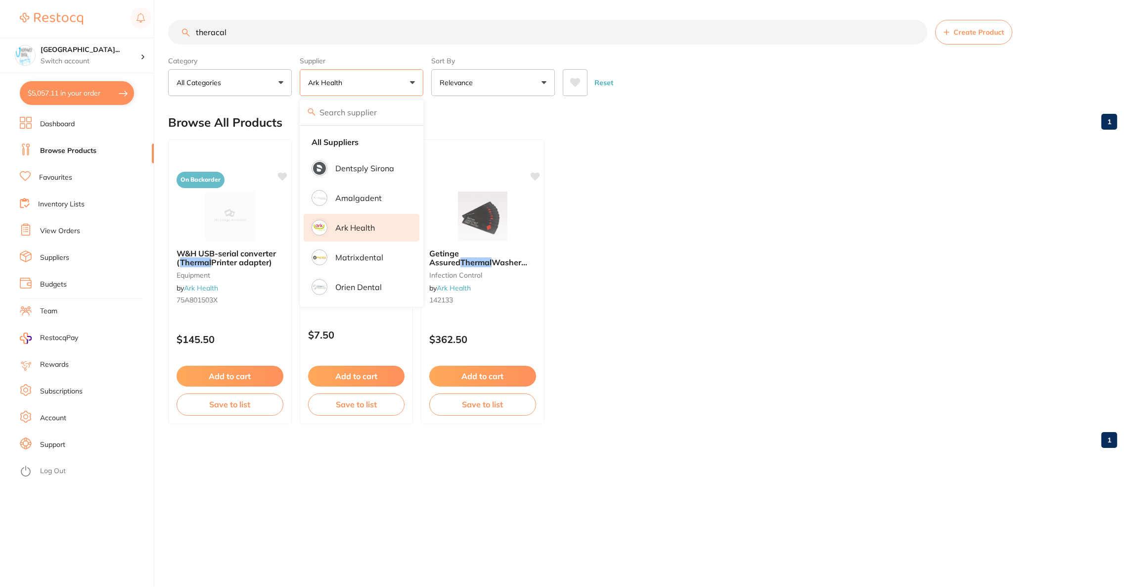
click at [772, 198] on ul "On Backorder W&H USB-serial converter ( Thermal Printer adapter) equipment by A…" at bounding box center [642, 281] width 949 height 284
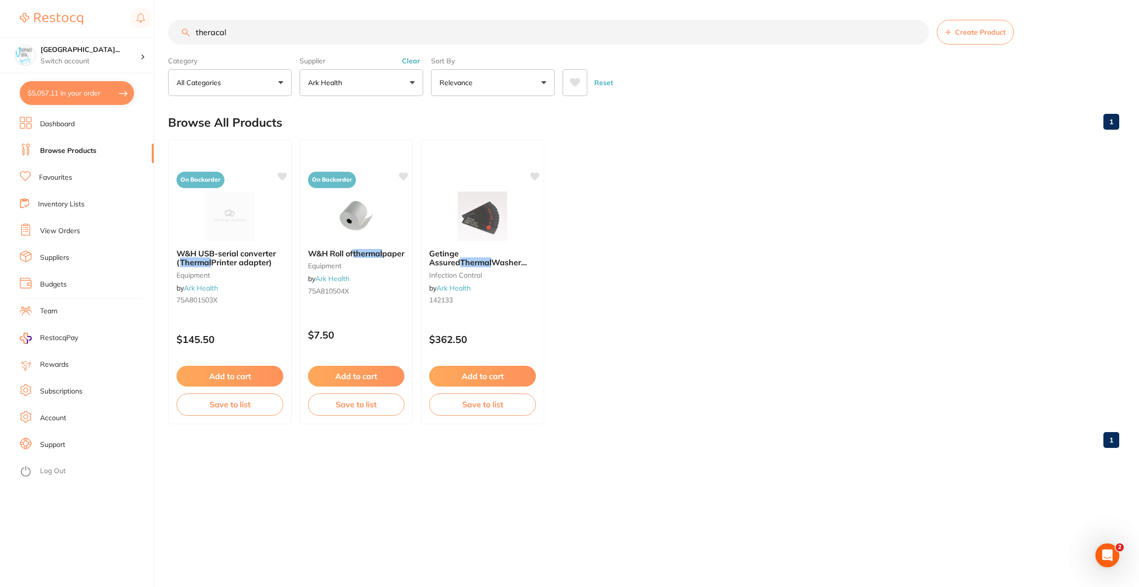
click at [376, 89] on button "Ark Health" at bounding box center [362, 82] width 124 height 27
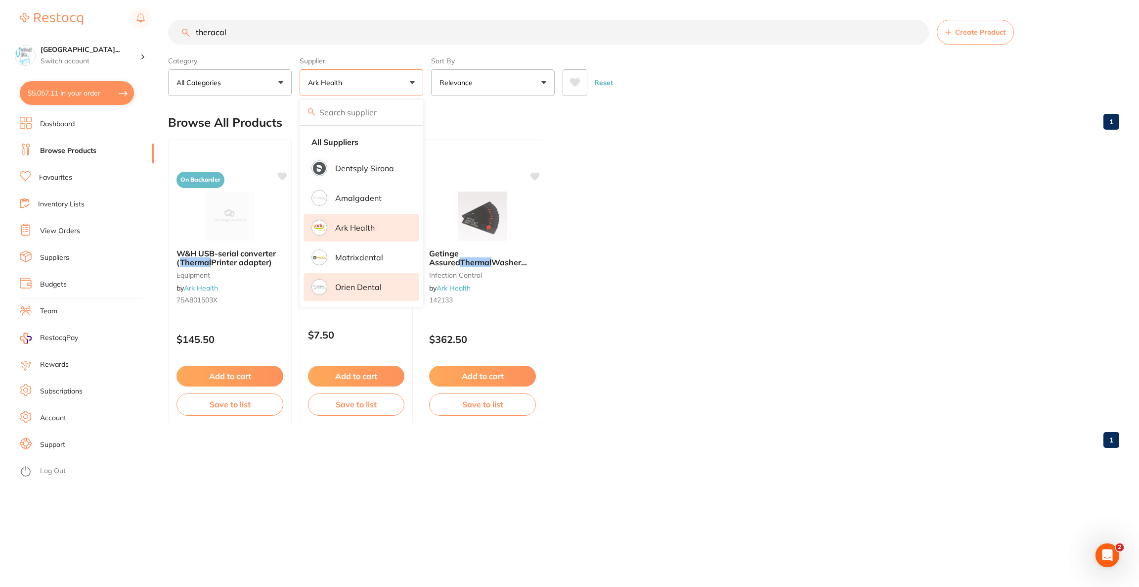
click at [364, 284] on p "Orien dental" at bounding box center [358, 286] width 46 height 9
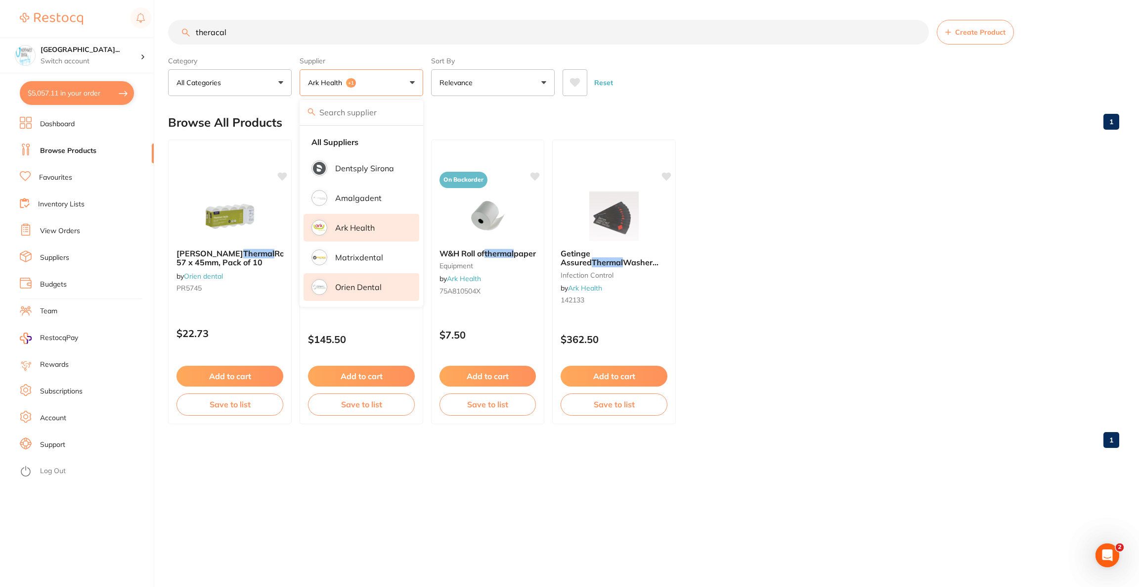
click at [351, 282] on p "Orien dental" at bounding box center [358, 286] width 46 height 9
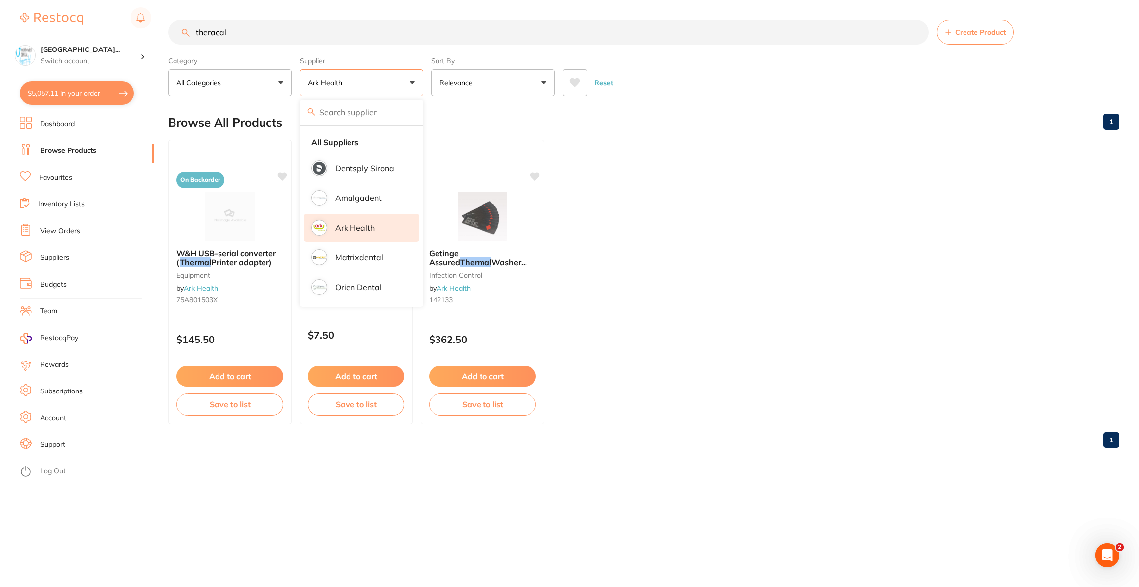
click at [367, 233] on li "Ark Health" at bounding box center [362, 228] width 116 height 28
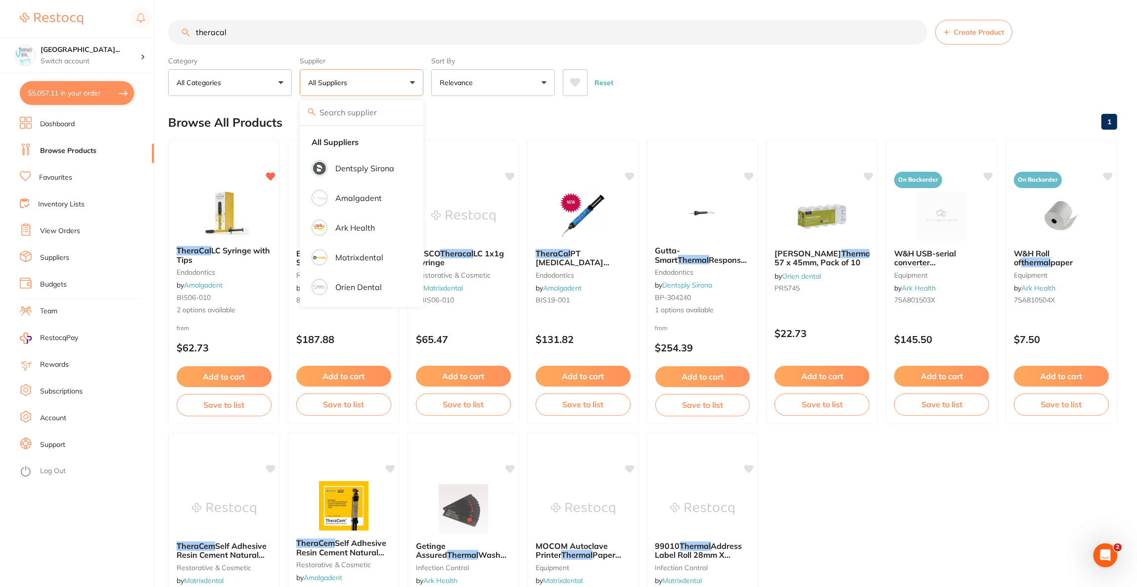
click at [643, 70] on div "Reset" at bounding box center [836, 78] width 546 height 35
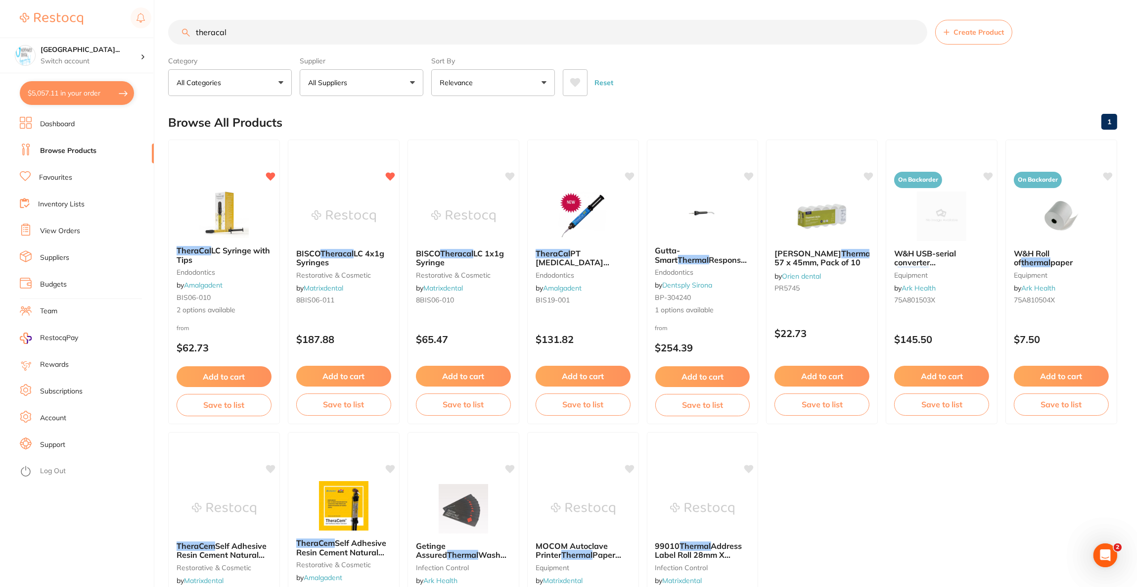
drag, startPoint x: 281, startPoint y: 34, endPoint x: 176, endPoint y: 29, distance: 105.0
click at [176, 29] on input "theracal" at bounding box center [547, 32] width 759 height 25
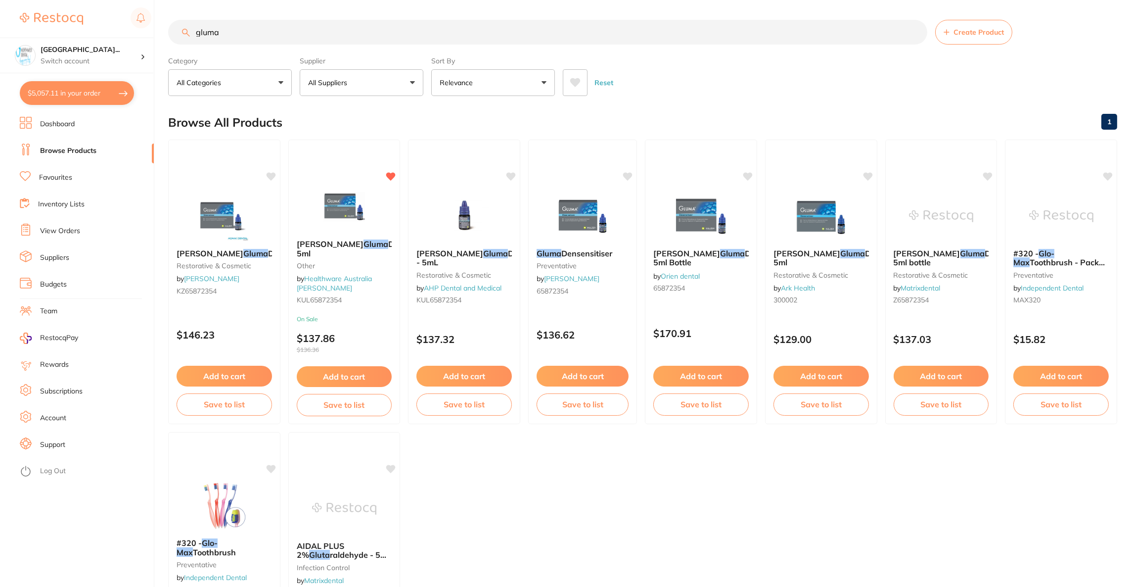
type input "gluma"
click at [348, 91] on button "All Suppliers" at bounding box center [362, 82] width 124 height 27
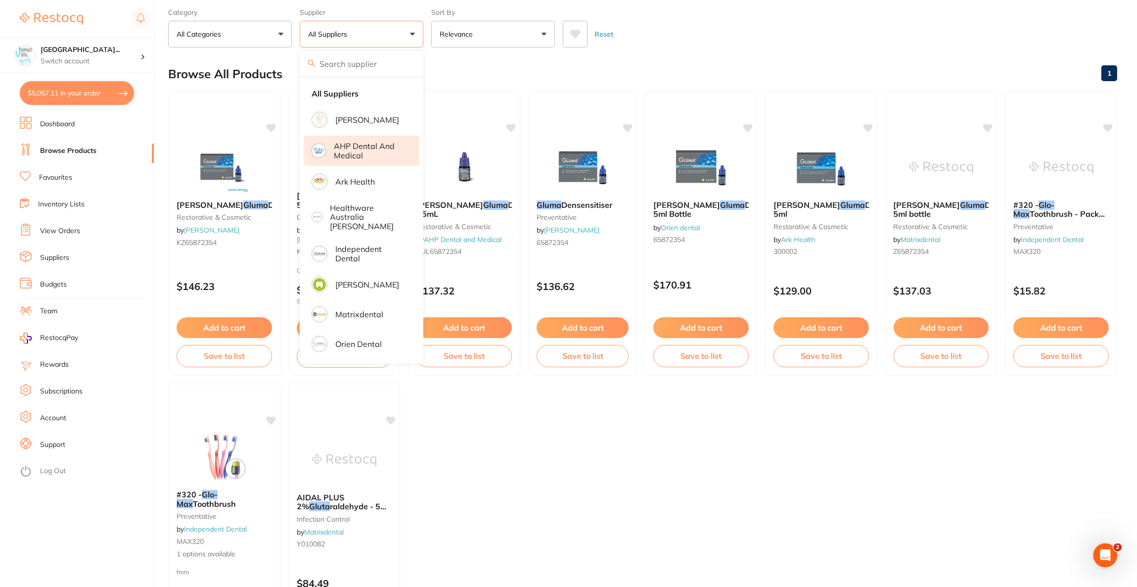
scroll to position [74, 0]
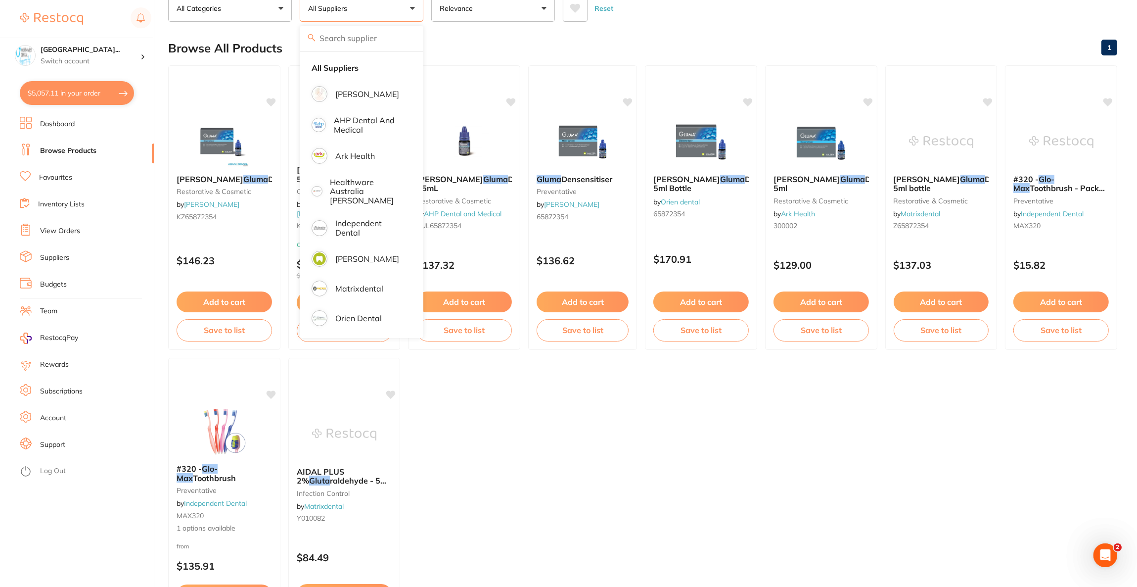
click at [650, 473] on ul "Kulzer Gluma Desensitiser restorative & cosmetic by Adam Dental KZ65872354 $146…" at bounding box center [642, 353] width 949 height 577
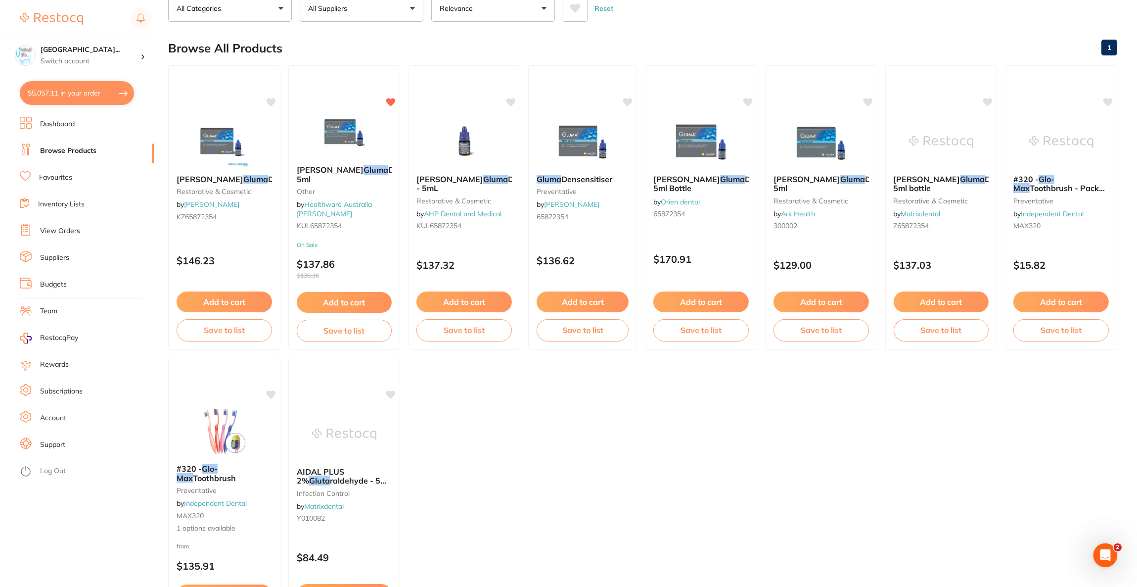
click at [90, 96] on button "$5,057.11 in your order" at bounding box center [77, 93] width 114 height 24
checkbox input "true"
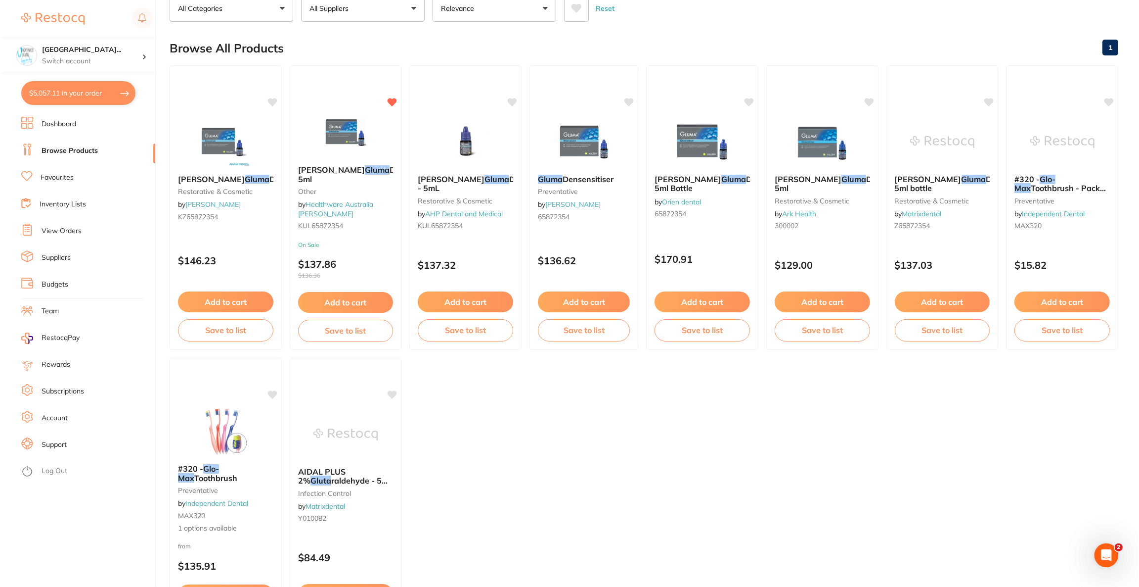
scroll to position [0, 0]
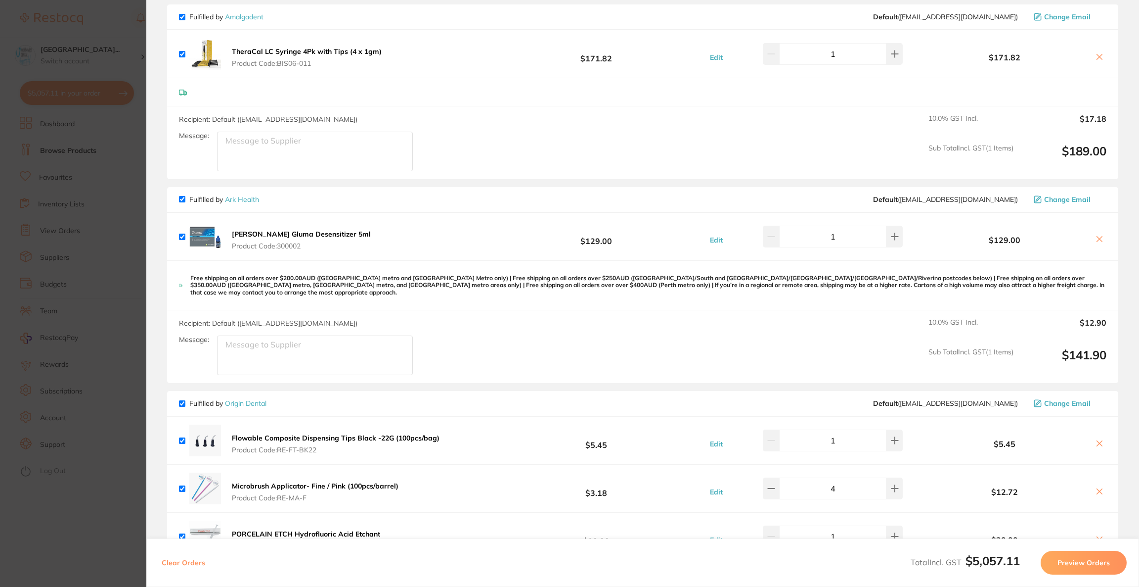
click at [1077, 195] on span "Change Email" at bounding box center [1067, 199] width 46 height 8
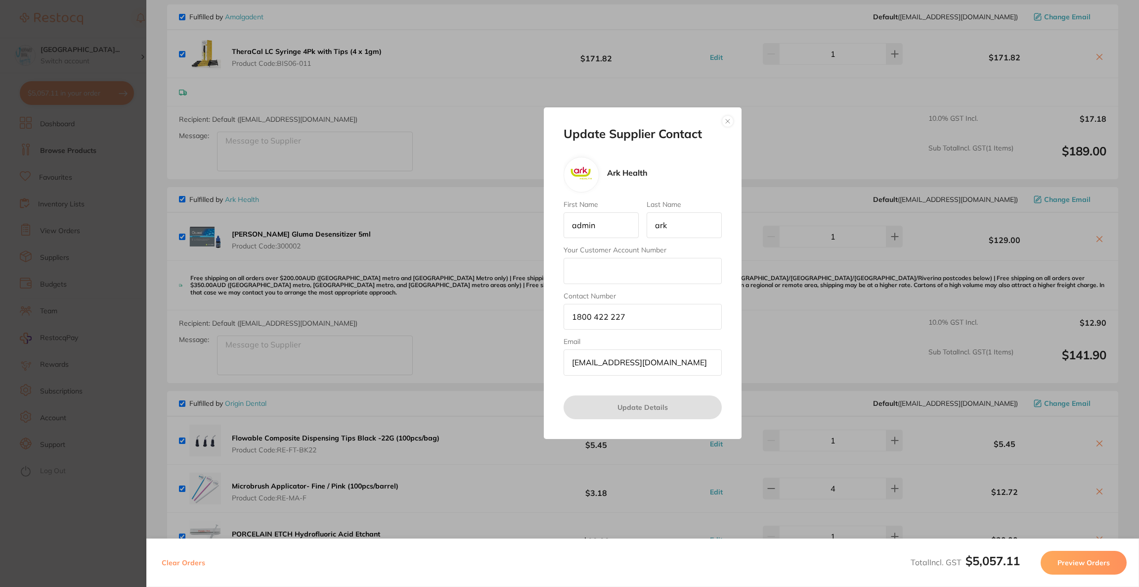
click at [723, 121] on button "button" at bounding box center [728, 121] width 12 height 12
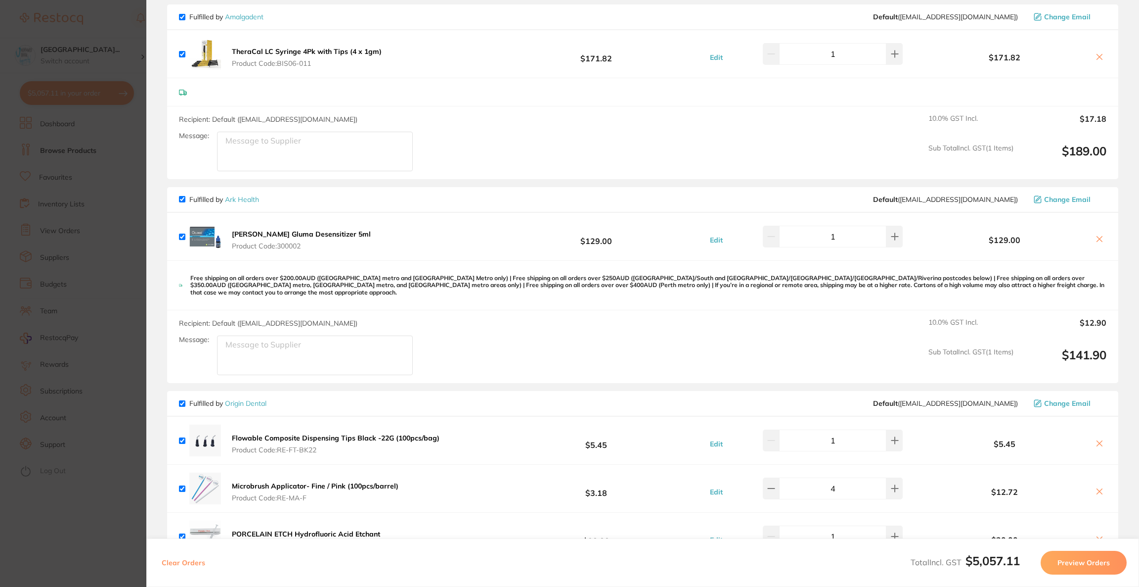
scroll to position [1532, 0]
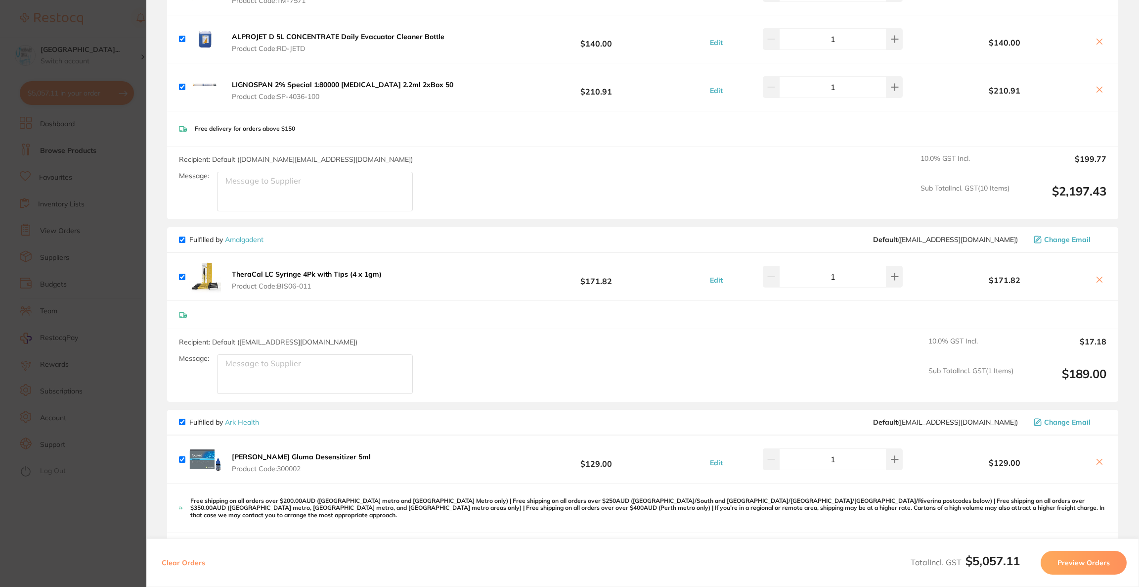
click at [100, 145] on section "Update RRP Set your pre negotiated price for this item. Item Agreed RRP (excl. …" at bounding box center [569, 293] width 1139 height 587
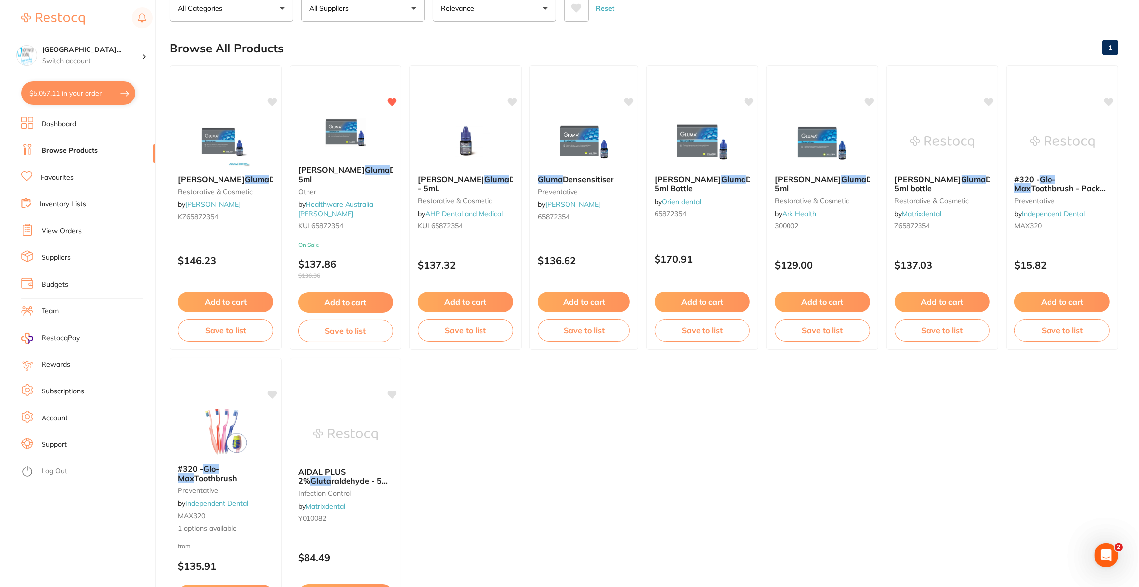
scroll to position [0, 0]
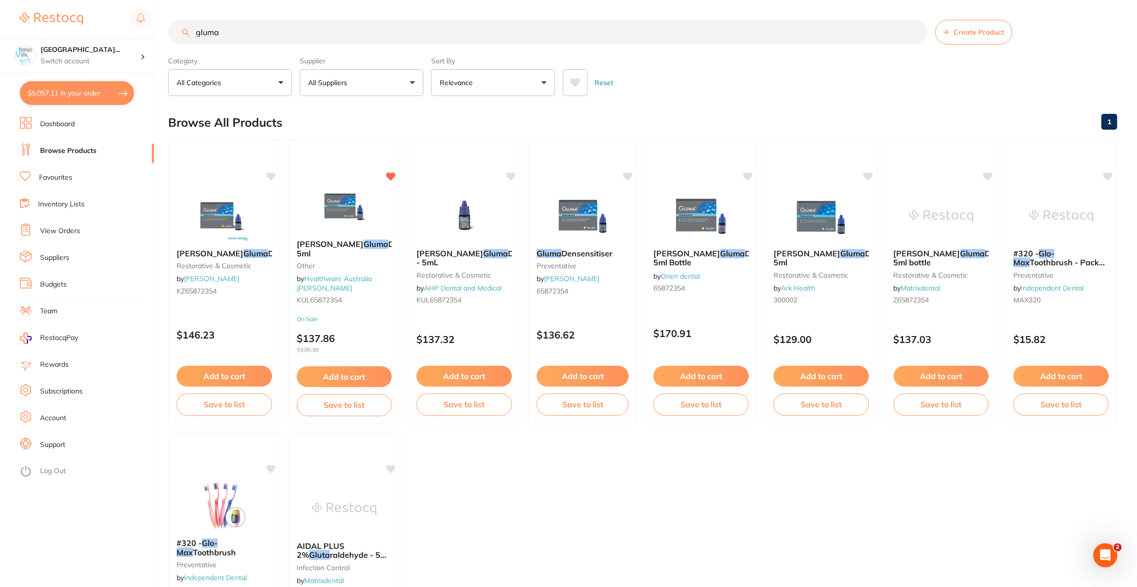
click at [248, 37] on input "gluma" at bounding box center [547, 32] width 759 height 25
type input "g"
click at [82, 96] on button "$5,057.11 in your order" at bounding box center [77, 93] width 114 height 24
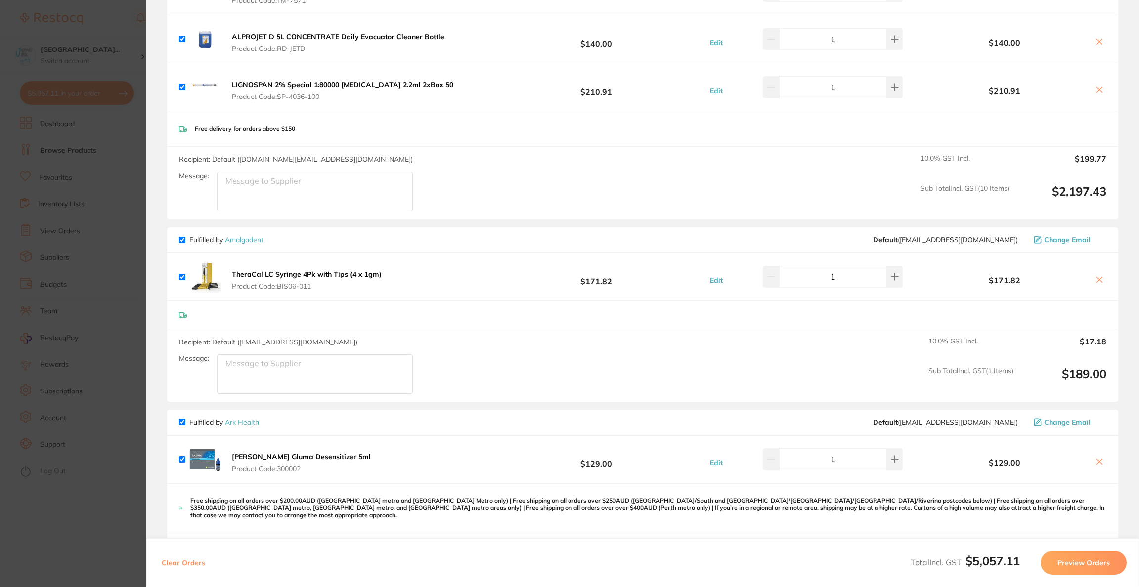
click at [97, 150] on section "Update RRP Set your pre negotiated price for this item. Item Agreed RRP (excl. …" at bounding box center [569, 293] width 1139 height 587
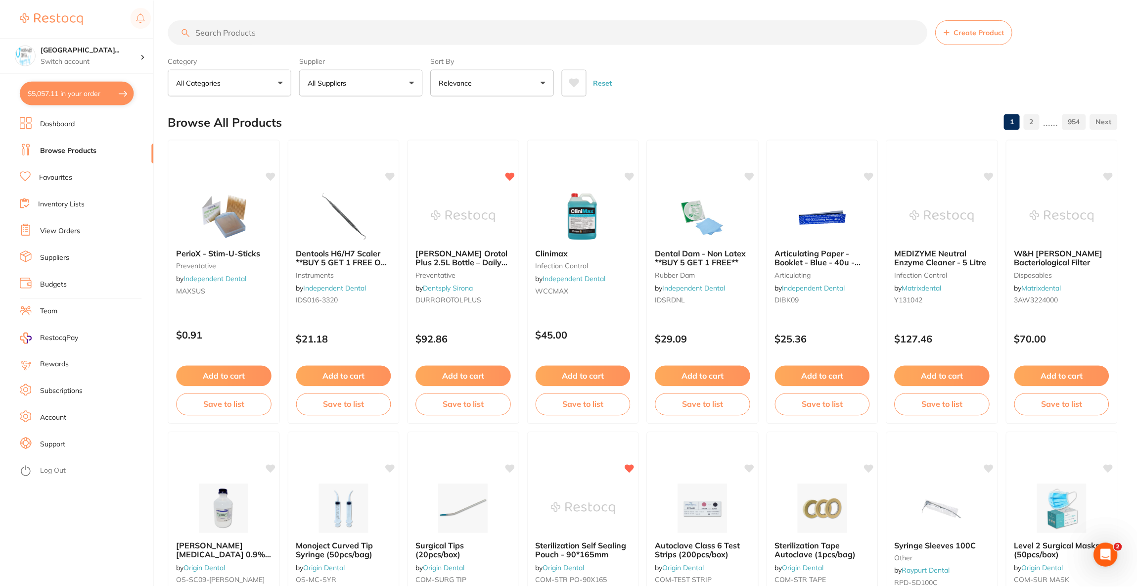
scroll to position [0, 0]
click at [219, 40] on input "search" at bounding box center [547, 31] width 759 height 25
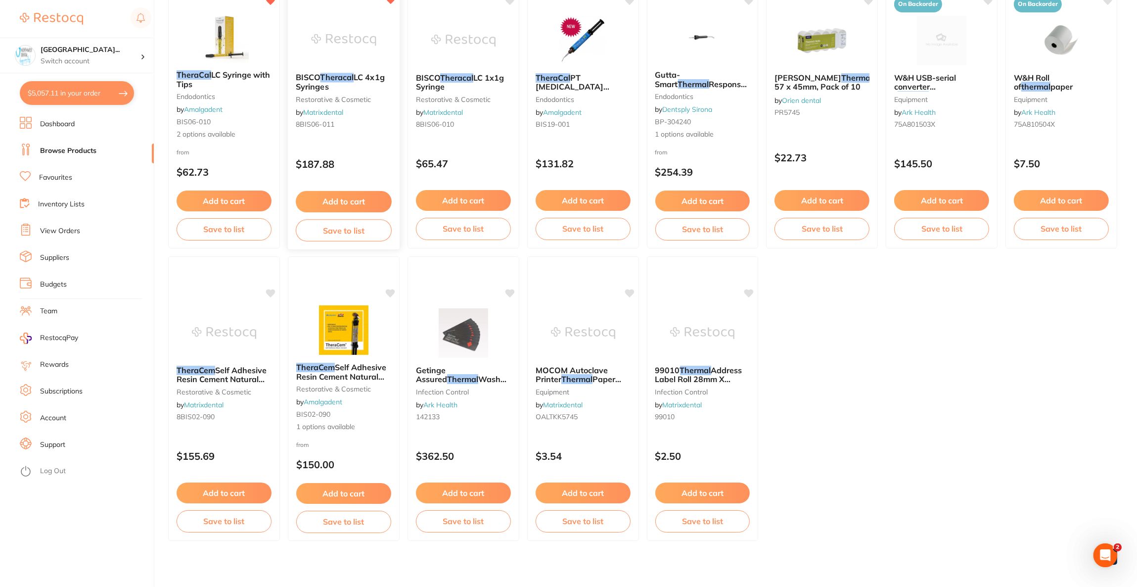
scroll to position [181, 0]
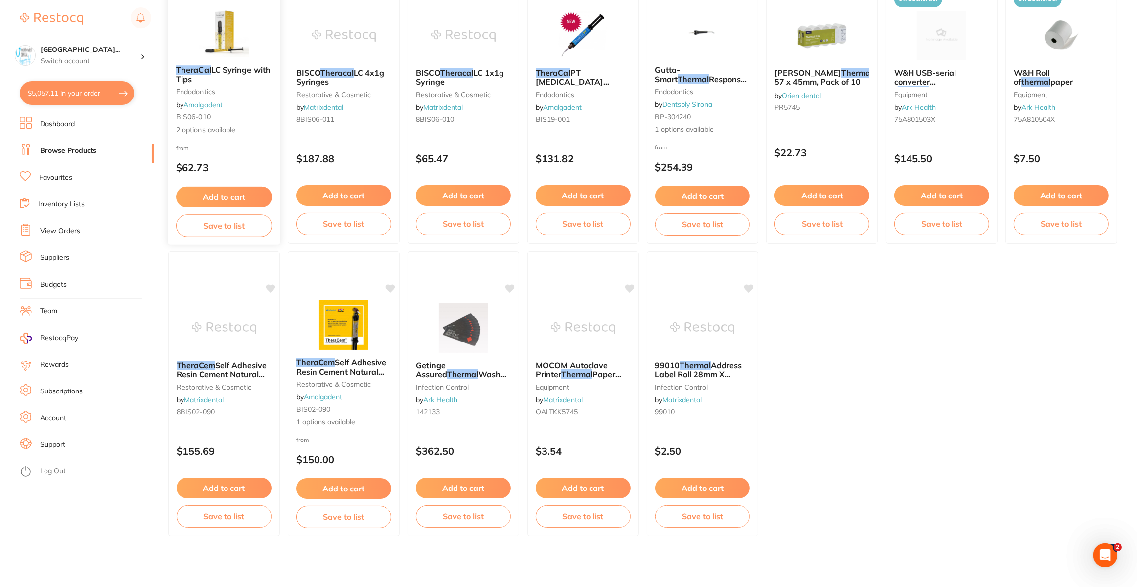
type input "theracal"
click at [225, 68] on span "LC Syringe with Tips" at bounding box center [223, 74] width 94 height 19
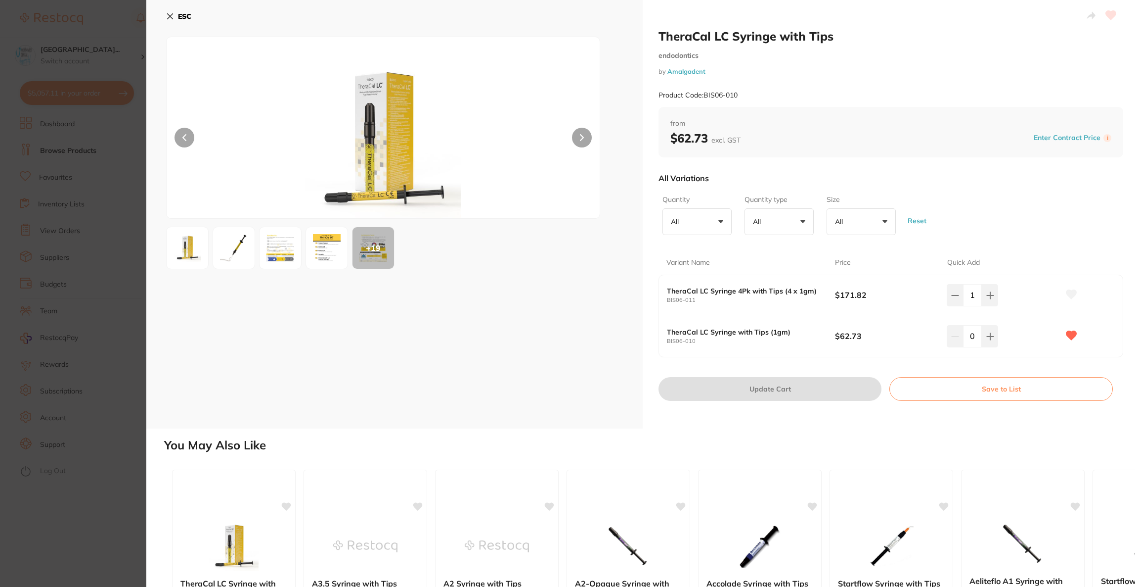
click at [67, 201] on section "TheraCal LC Syringe with Tips endodontics by Amalgadent Product Code: BIS06-010…" at bounding box center [569, 293] width 1139 height 587
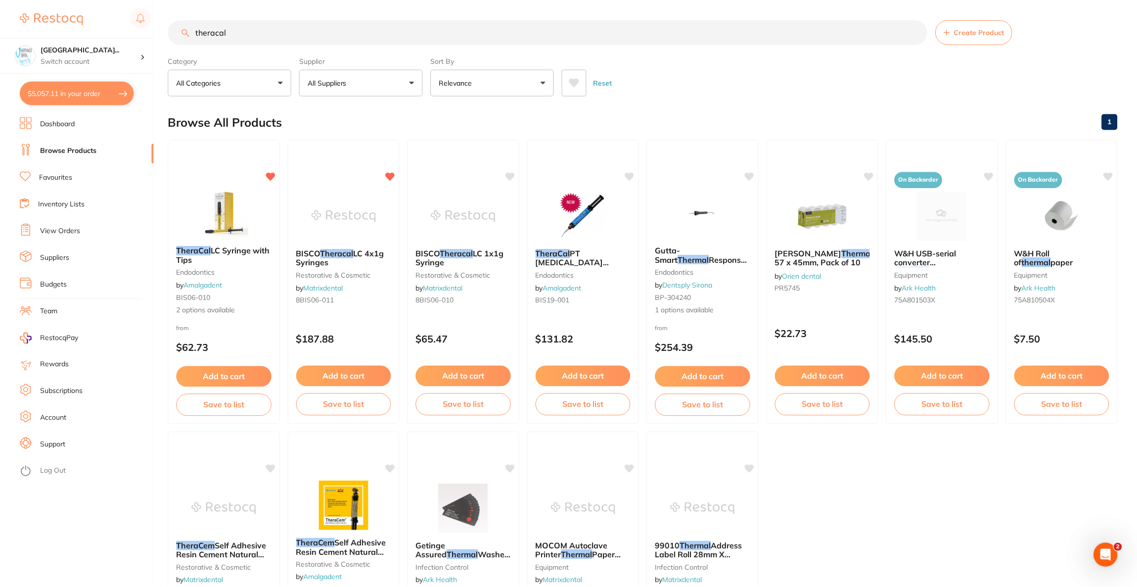
scroll to position [181, 0]
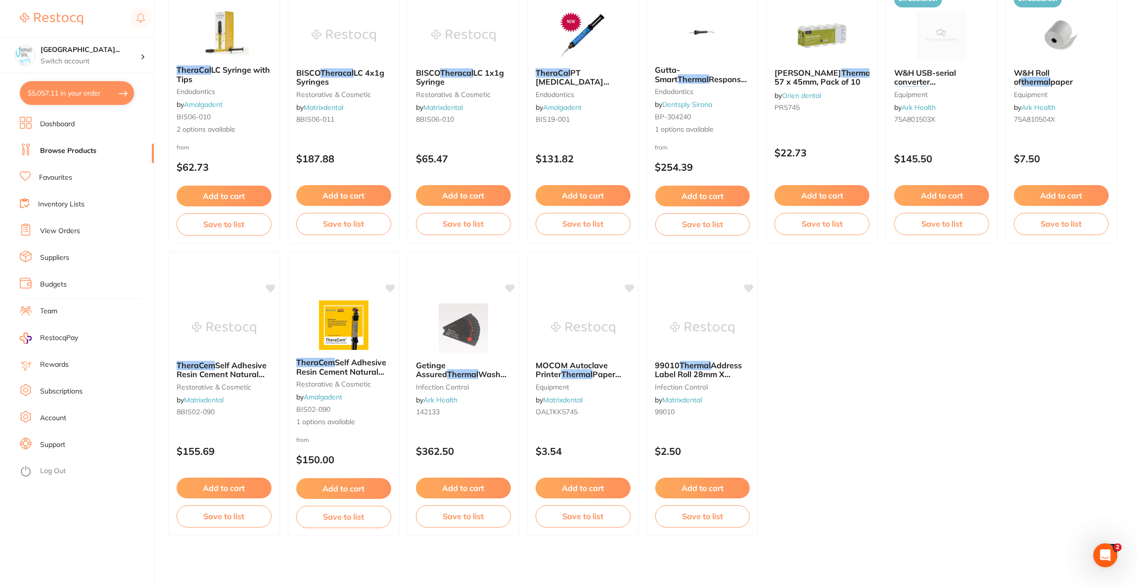
click at [52, 102] on button "$5,057.11 in your order" at bounding box center [77, 93] width 114 height 24
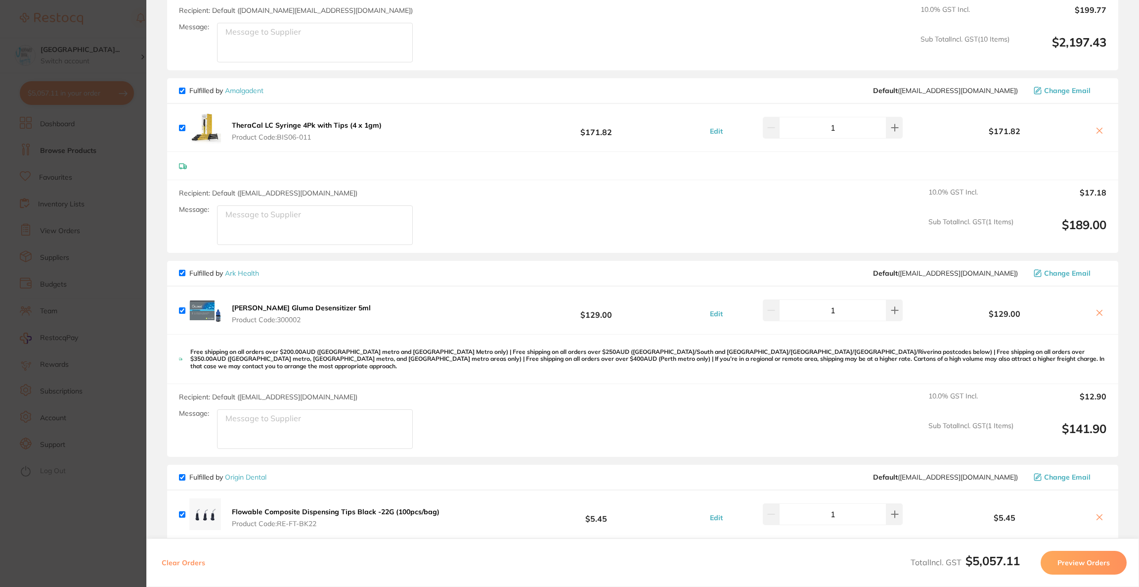
scroll to position [1680, 0]
click at [1096, 309] on icon at bounding box center [1100, 313] width 8 height 8
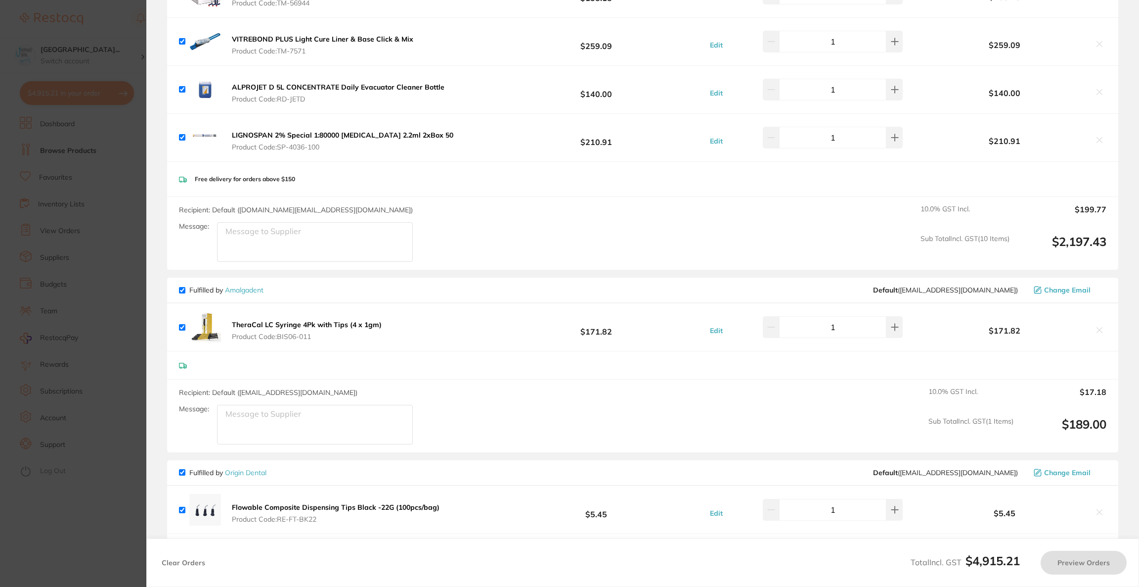
checkbox input "true"
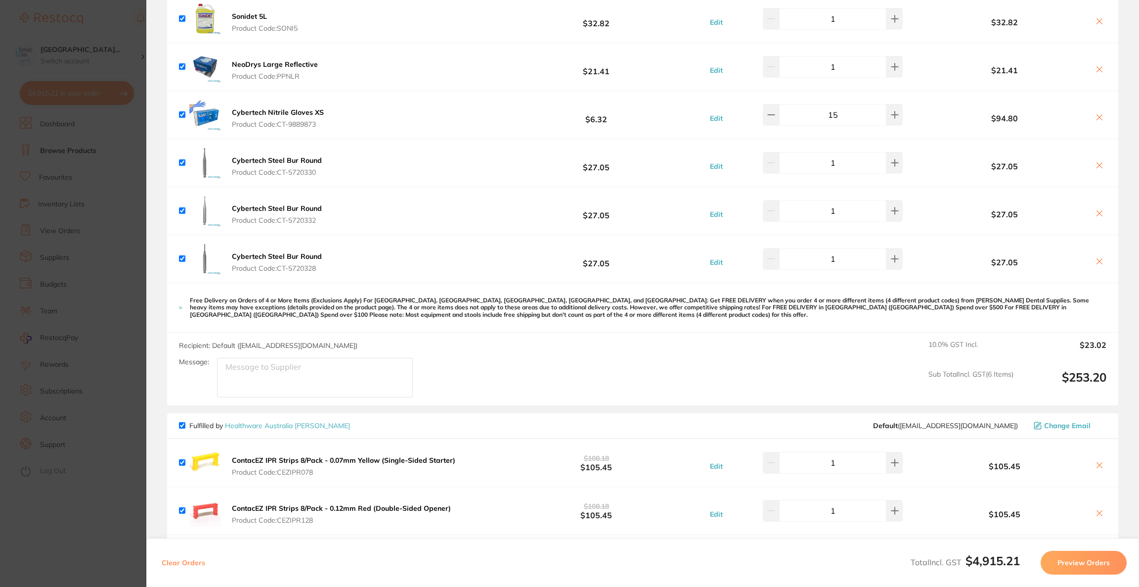
scroll to position [0, 0]
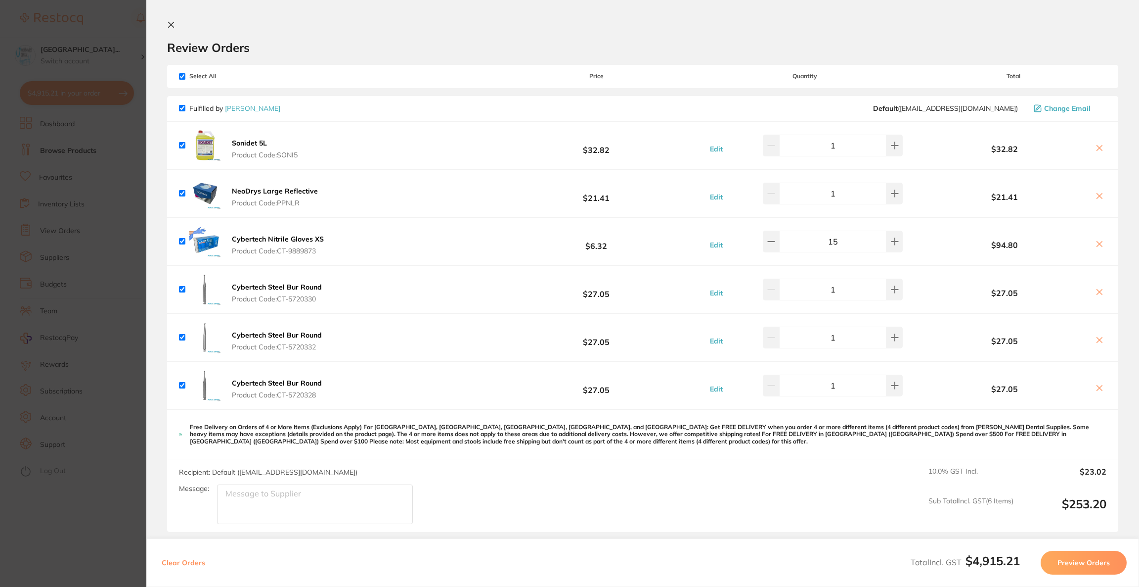
click at [132, 373] on section "Update RRP Set your pre negotiated price for this item. Item Agreed RRP (excl. …" at bounding box center [569, 293] width 1139 height 587
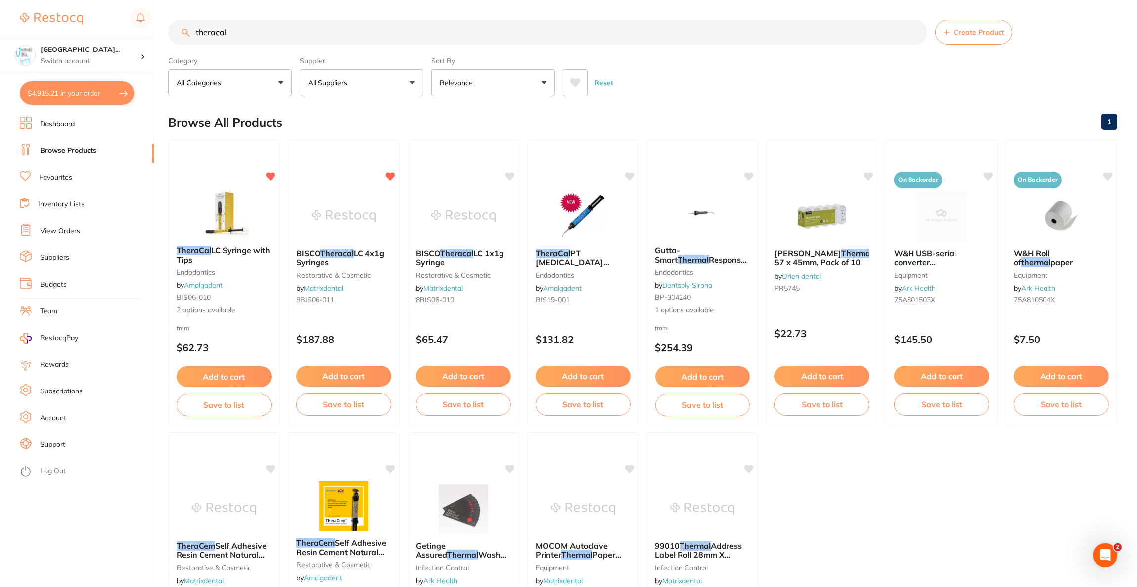
drag, startPoint x: 268, startPoint y: 39, endPoint x: 119, endPoint y: 32, distance: 149.0
click at [119, 32] on div "$4,915.21 North West Dental Wynya... Switch account Riaz Dental Surgery Experte…" at bounding box center [568, 293] width 1137 height 587
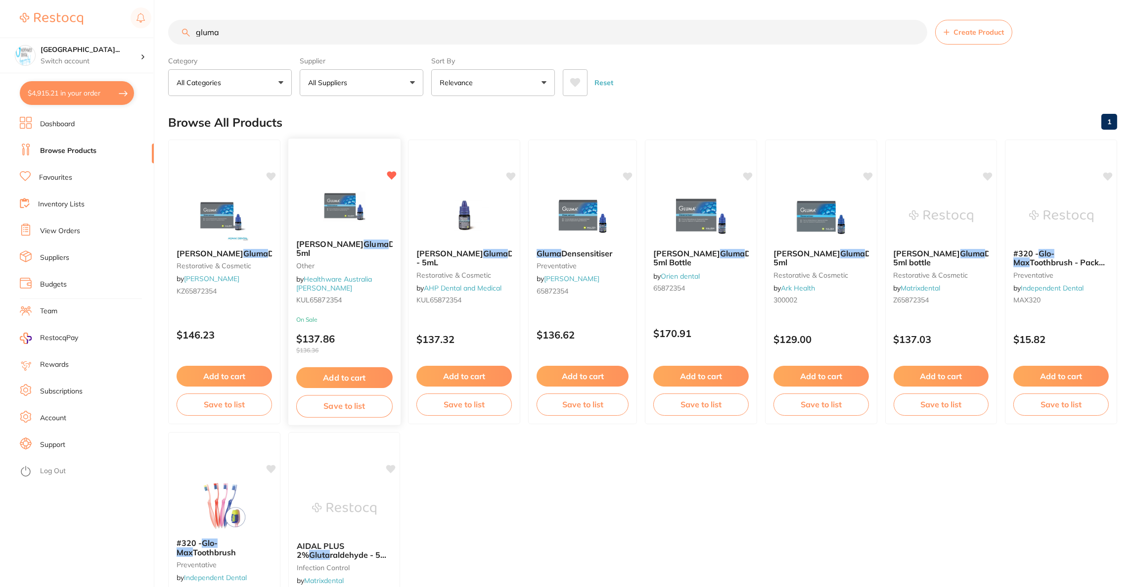
type input "gluma"
click at [363, 240] on em "Gluma" at bounding box center [375, 244] width 25 height 10
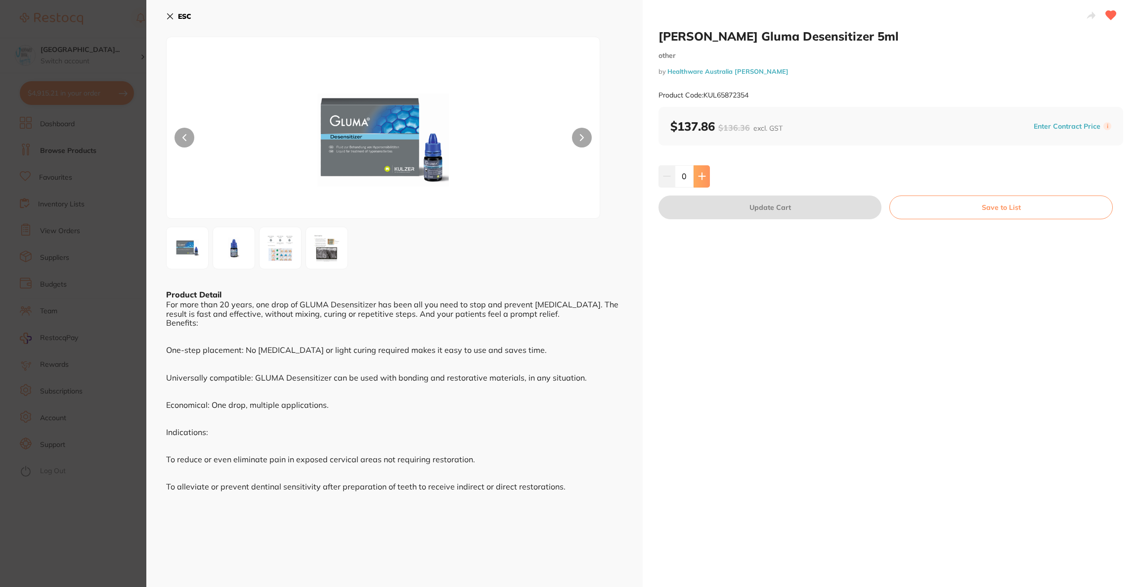
click at [694, 185] on button at bounding box center [702, 176] width 16 height 22
type input "1"
click at [702, 212] on button "Update Cart" at bounding box center [770, 207] width 223 height 24
checkbox input "false"
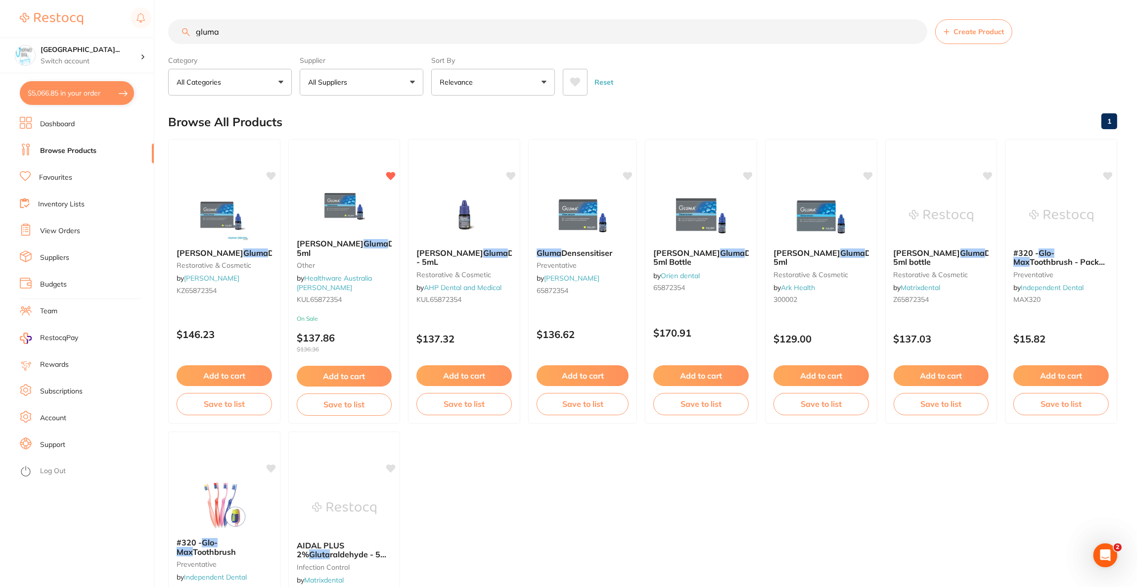
click at [46, 93] on button "$5,066.85 in your order" at bounding box center [77, 93] width 114 height 24
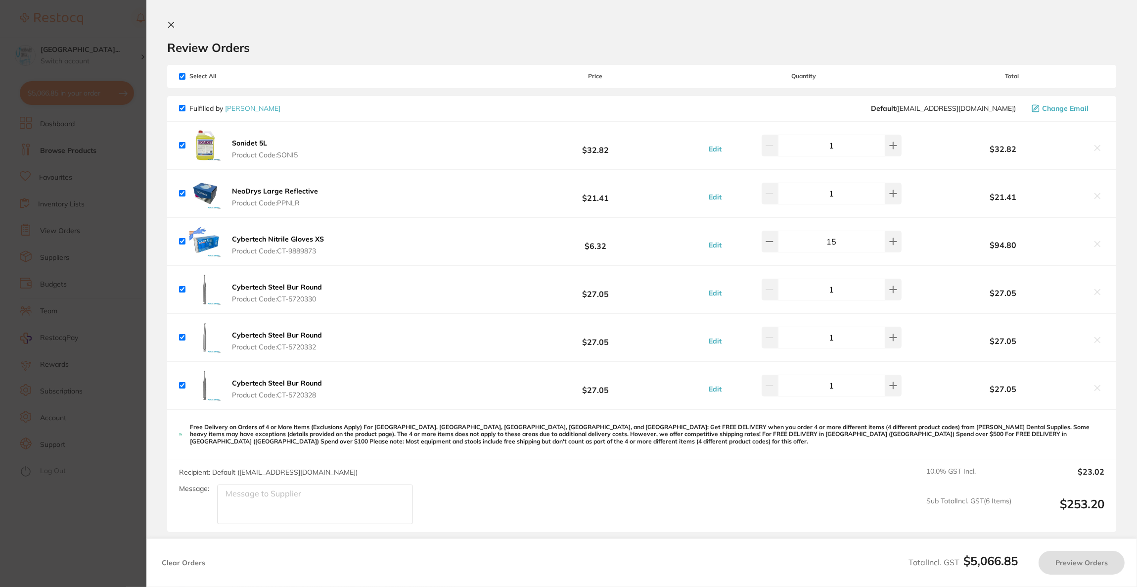
checkbox input "true"
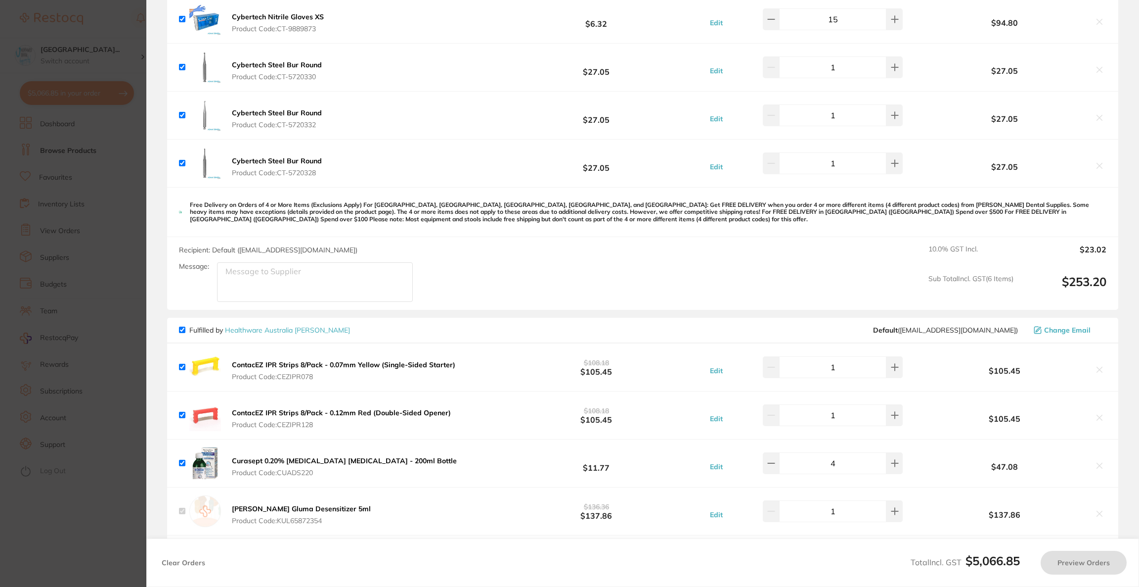
checkbox input "true"
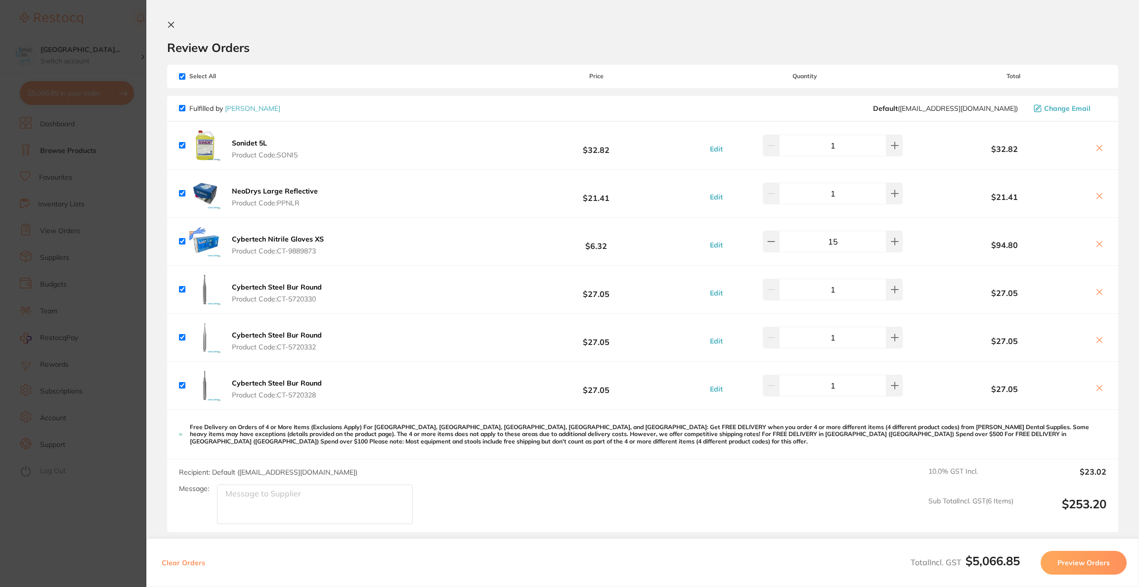
click at [26, 188] on section "Update RRP Set your pre negotiated price for this item. Item Agreed RRP (excl. …" at bounding box center [569, 293] width 1139 height 587
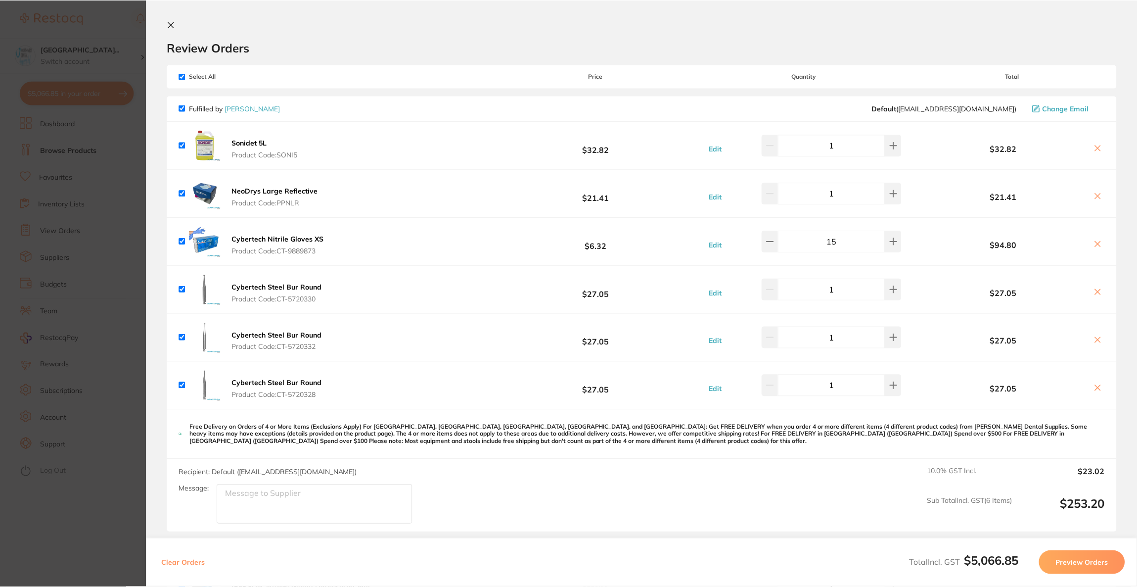
scroll to position [0, 0]
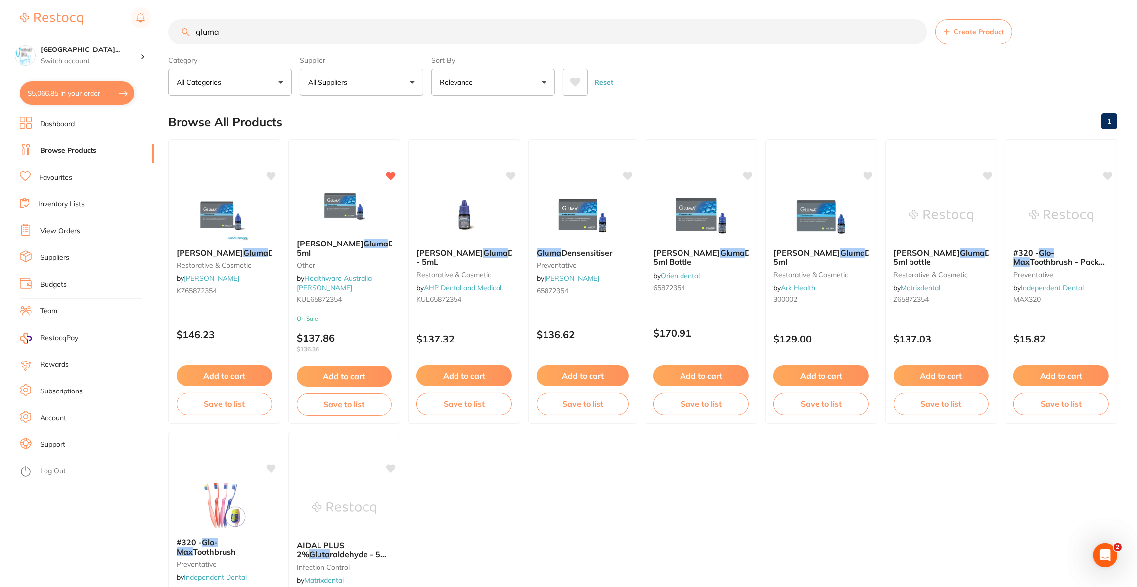
drag, startPoint x: 234, startPoint y: 29, endPoint x: 177, endPoint y: 35, distance: 57.2
click at [177, 35] on input "gluma" at bounding box center [547, 31] width 759 height 25
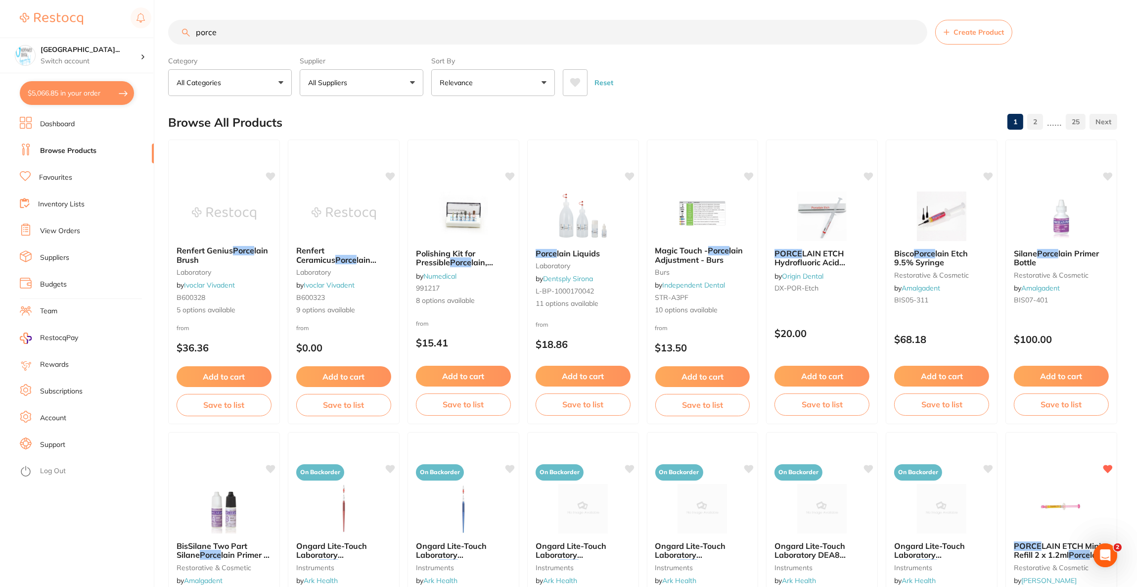
scroll to position [0, 0]
click at [253, 35] on input "porce" at bounding box center [547, 32] width 759 height 25
type input "porcelain"
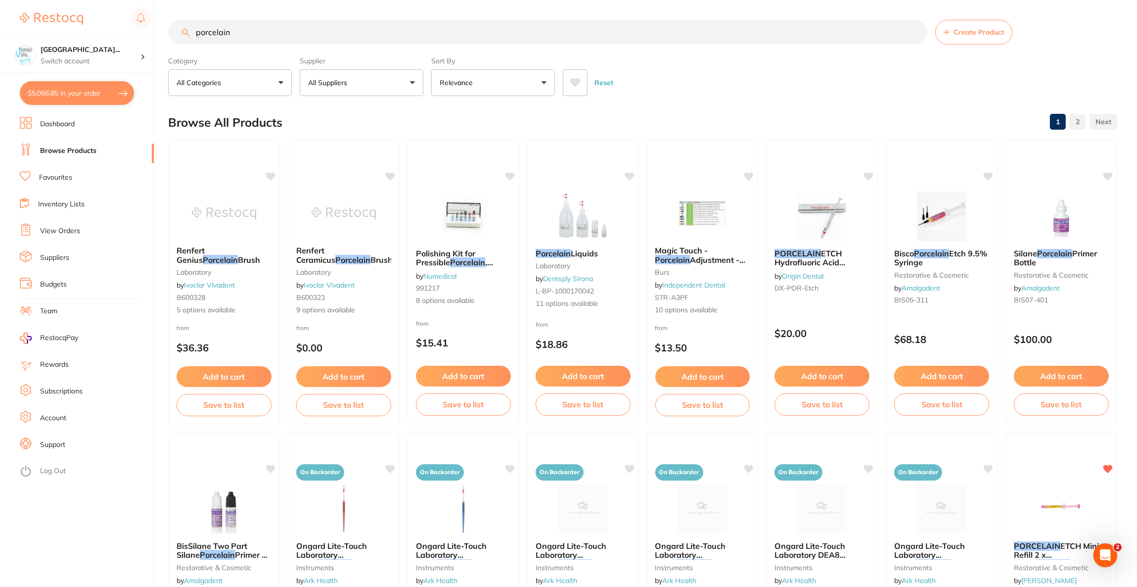
click at [346, 90] on button "All Suppliers" at bounding box center [362, 82] width 124 height 27
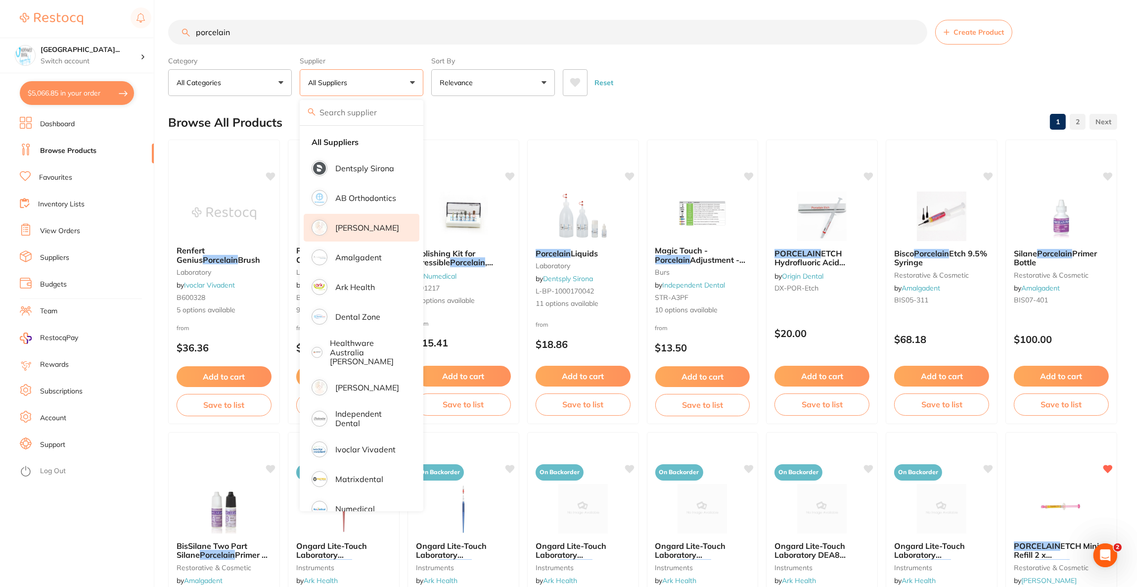
click at [362, 224] on p "[PERSON_NAME]" at bounding box center [367, 227] width 64 height 9
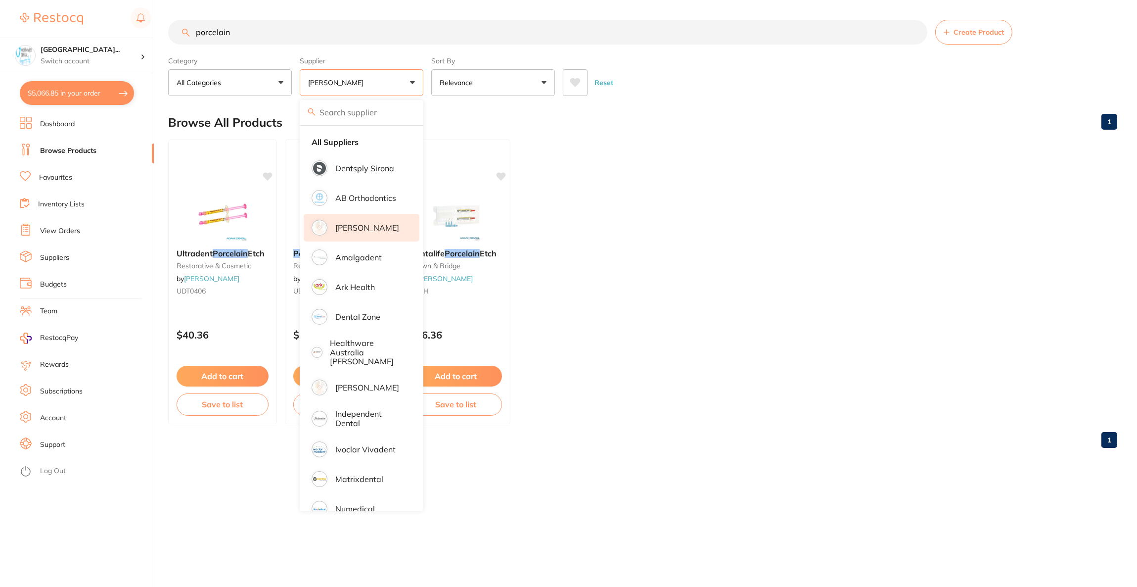
click at [696, 126] on div "Browse All Products 1" at bounding box center [642, 122] width 949 height 33
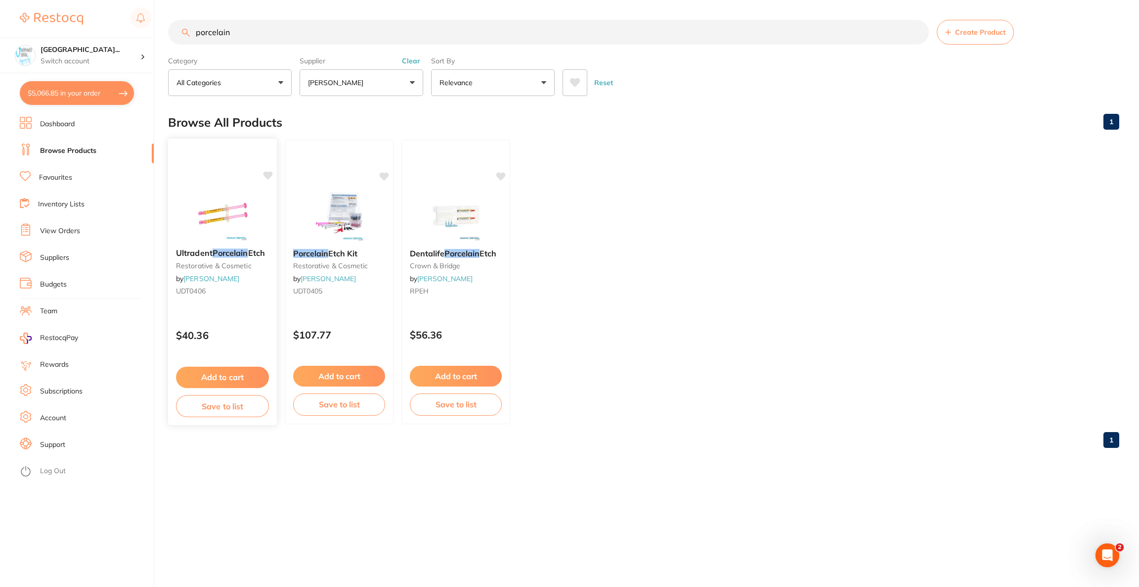
click at [261, 197] on div at bounding box center [222, 215] width 109 height 50
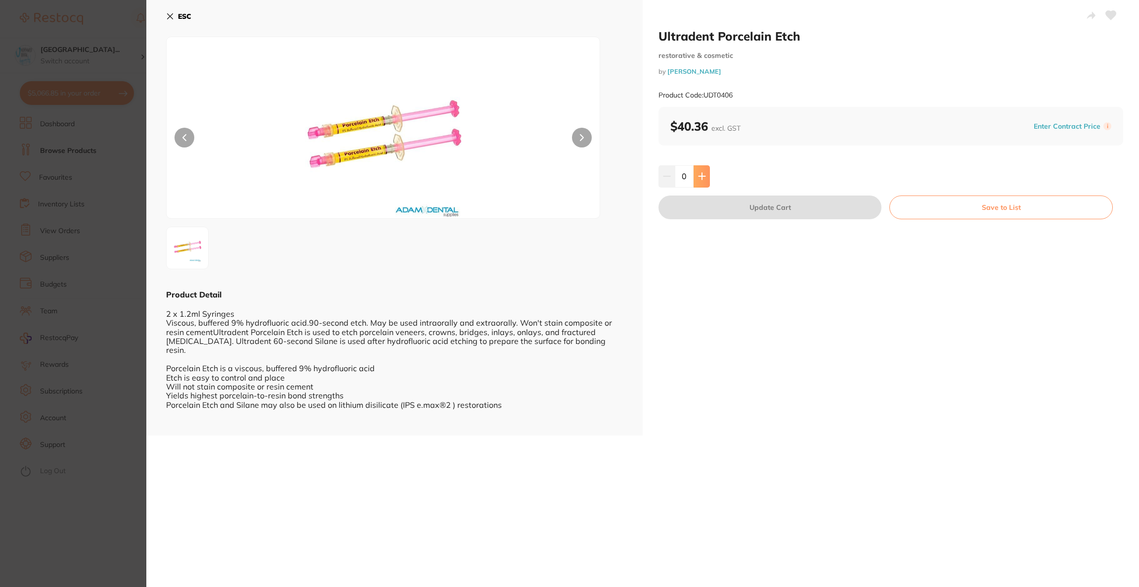
click at [698, 178] on icon at bounding box center [702, 176] width 8 height 8
type input "1"
click at [706, 207] on button "Update Cart" at bounding box center [770, 207] width 223 height 24
checkbox input "false"
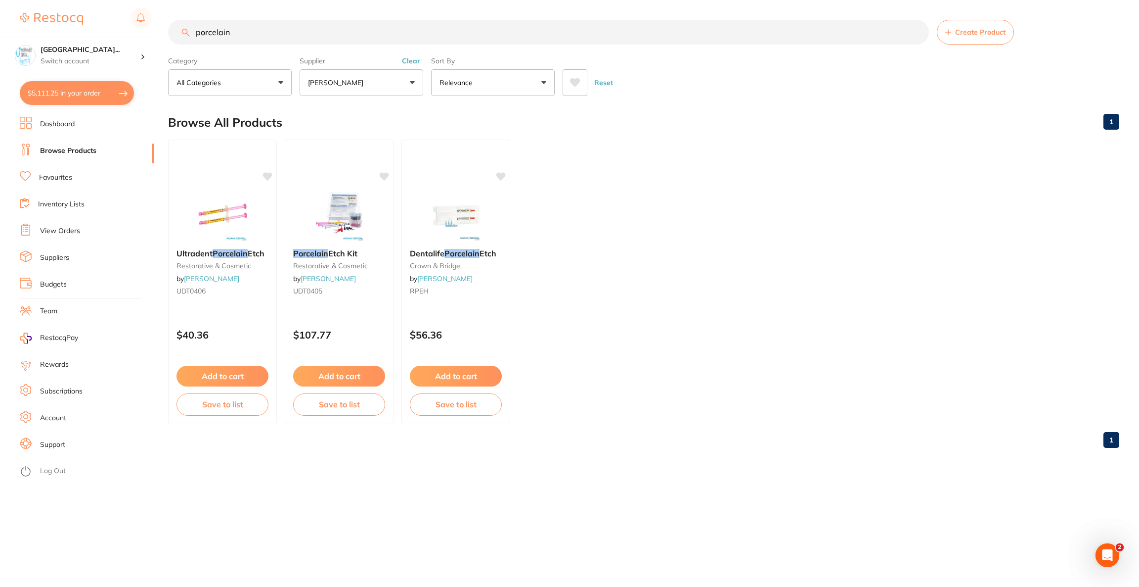
click at [75, 100] on button "$5,111.25 in your order" at bounding box center [77, 93] width 114 height 24
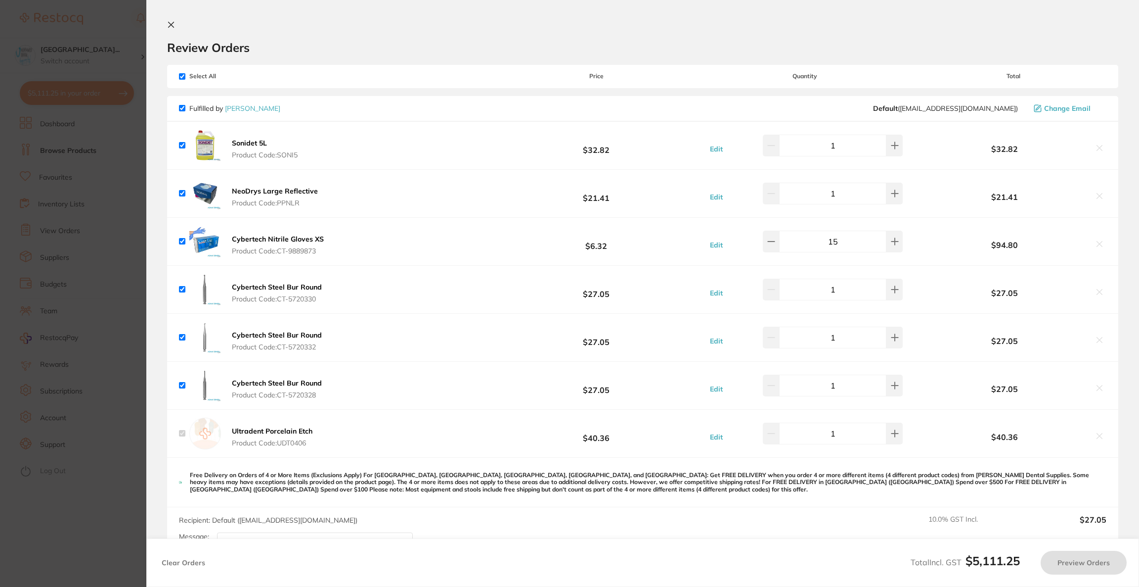
checkbox input "true"
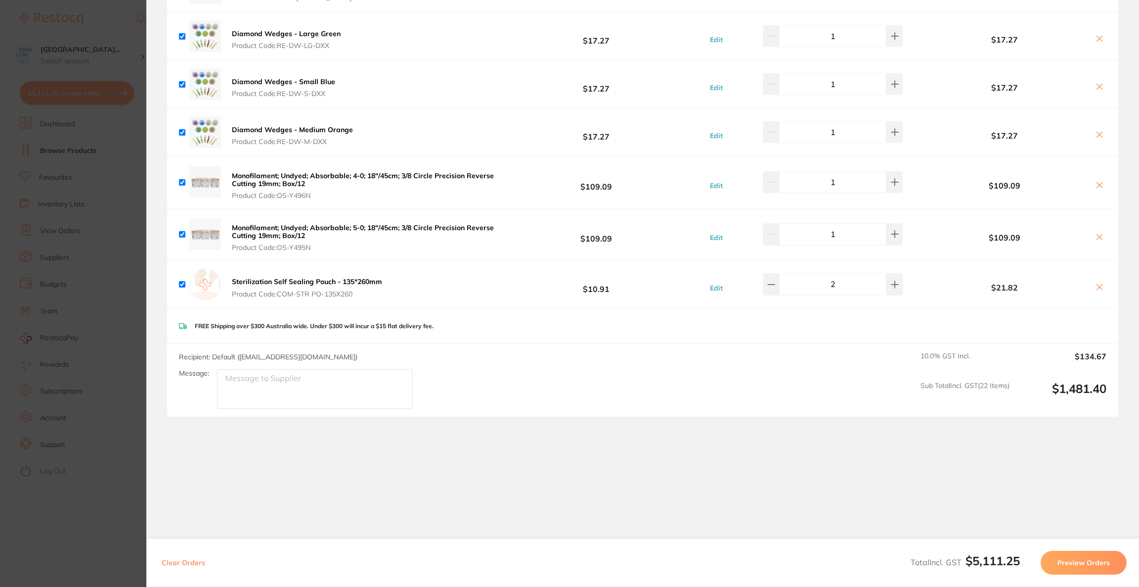
scroll to position [2818, 0]
click at [1093, 556] on button "Preview Orders" at bounding box center [1084, 562] width 86 height 24
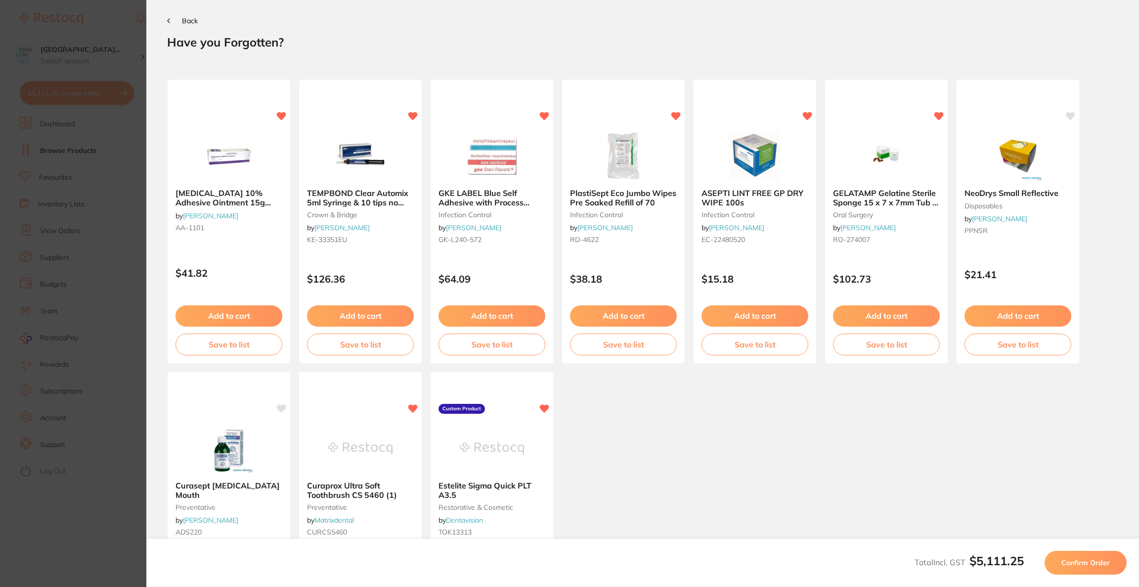
scroll to position [0, 0]
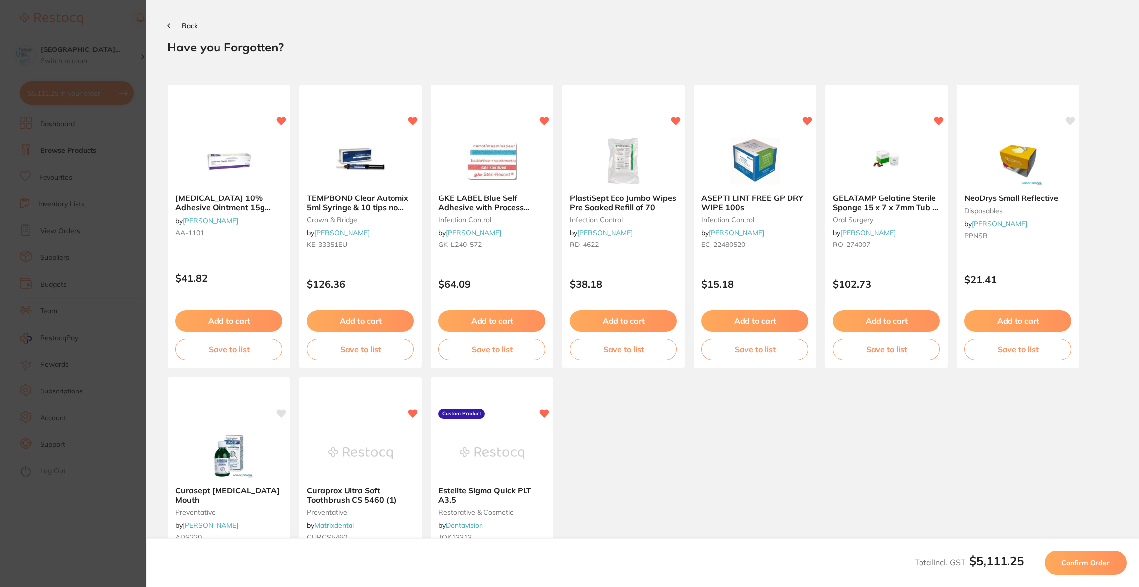
click at [1093, 556] on button "Confirm Order" at bounding box center [1086, 562] width 82 height 24
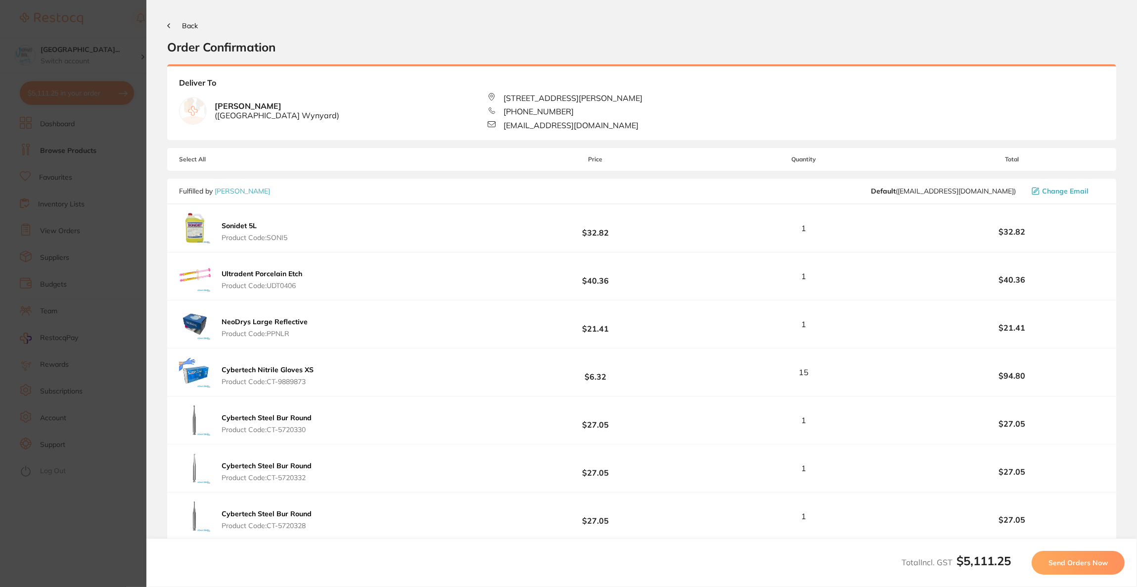
click at [1093, 556] on button "Send Orders Now" at bounding box center [1078, 562] width 93 height 24
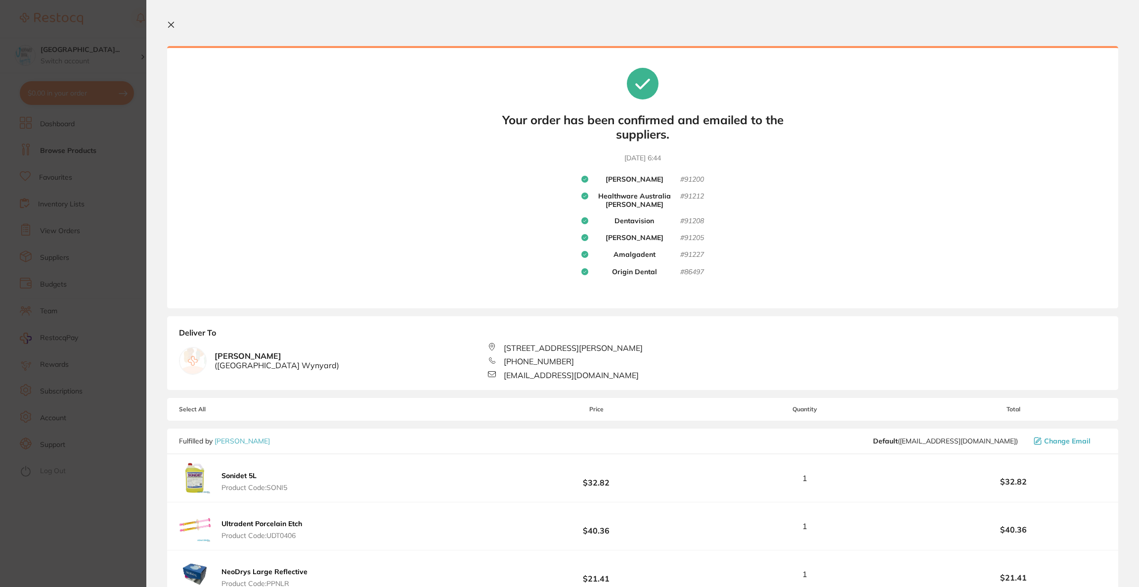
click at [45, 34] on section "Update RRP Set your pre negotiated price for this item. Item Agreed RRP (excl. …" at bounding box center [569, 293] width 1139 height 587
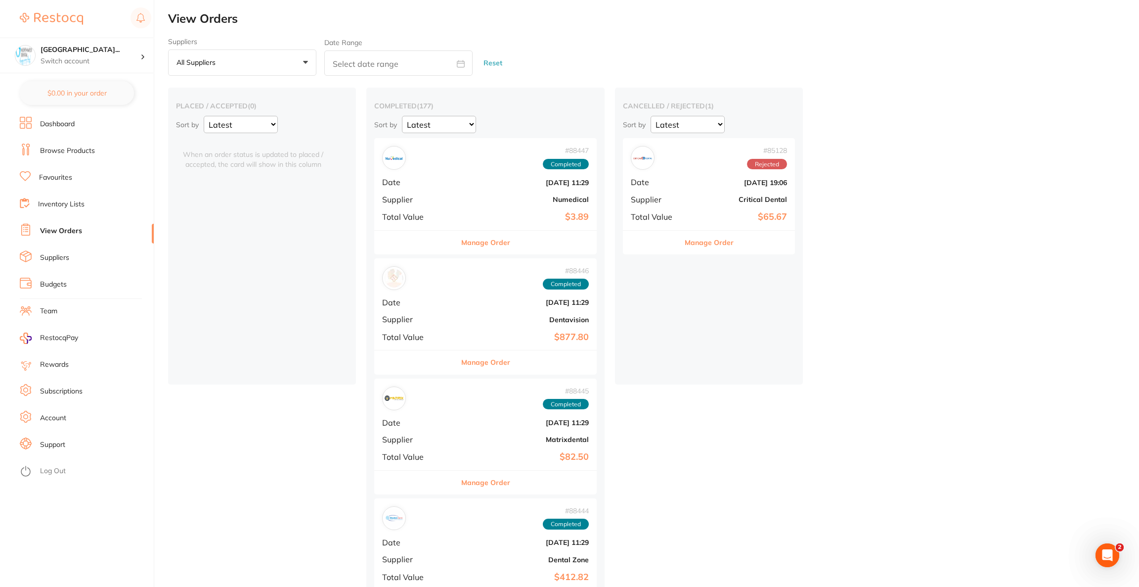
click at [84, 30] on div "North West Dental Wynya... Switch account Riaz Dental Surgery Experteeth Dental…" at bounding box center [76, 36] width 153 height 73
click at [115, 59] on p "Switch account" at bounding box center [91, 61] width 100 height 10
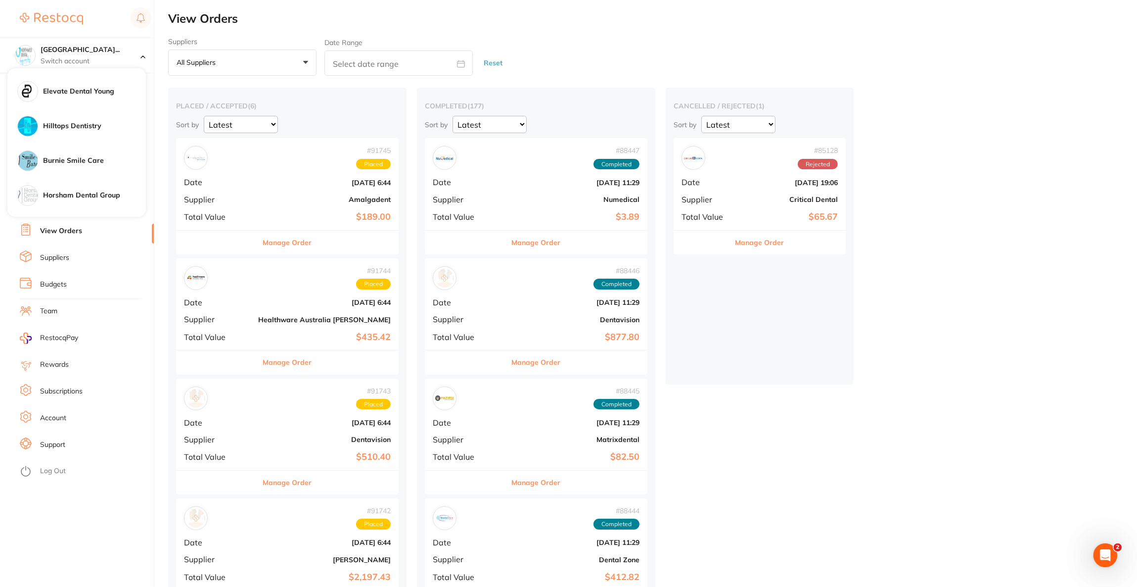
scroll to position [667, 0]
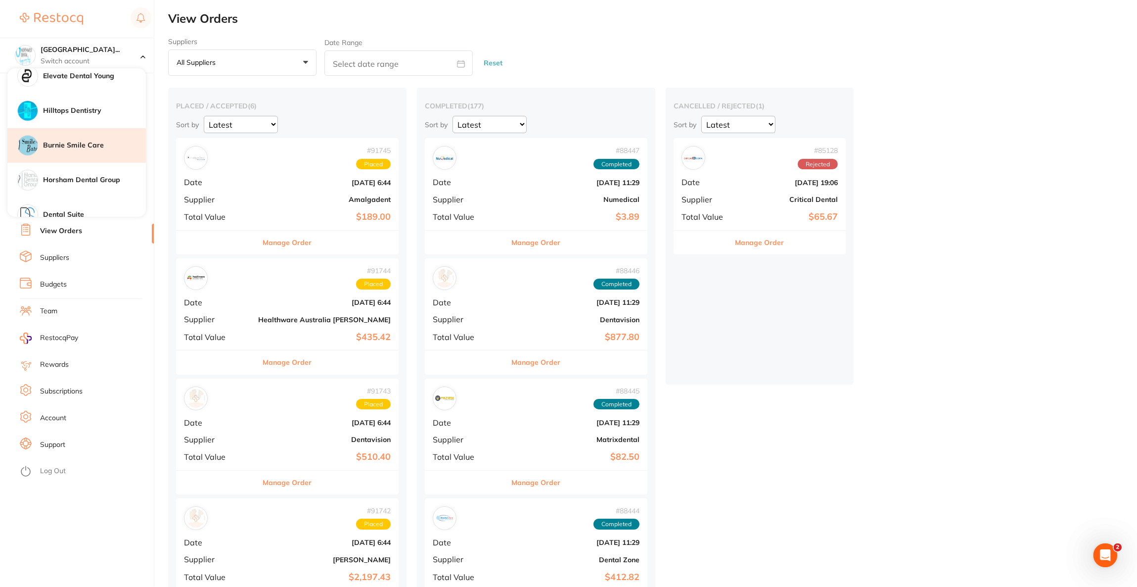
click at [118, 148] on h4 "Burnie Smile Care" at bounding box center [94, 145] width 103 height 10
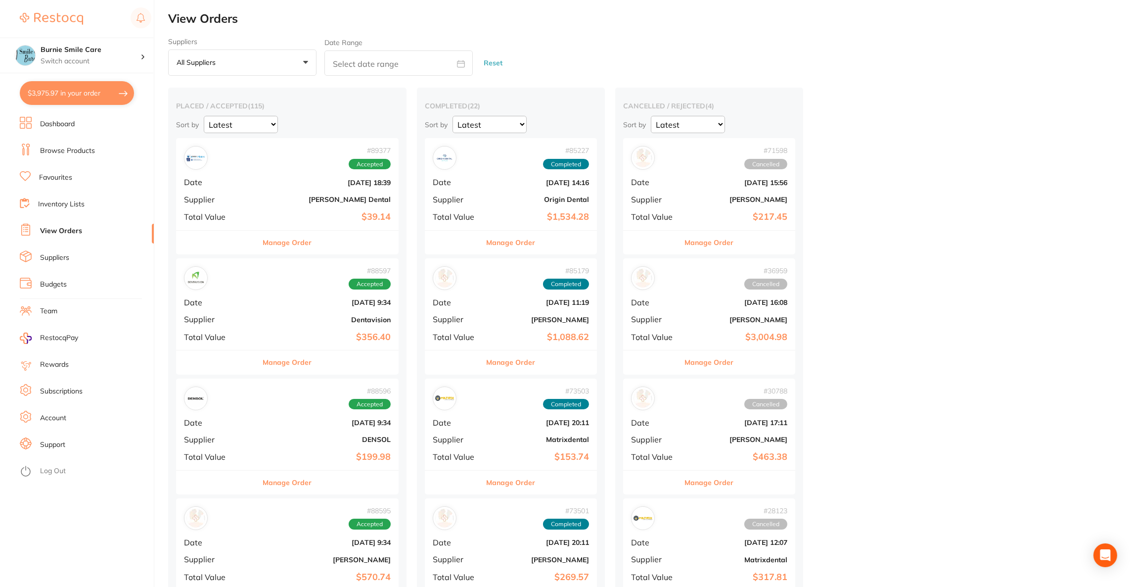
click at [94, 101] on button "$3,975.97 in your order" at bounding box center [77, 93] width 114 height 24
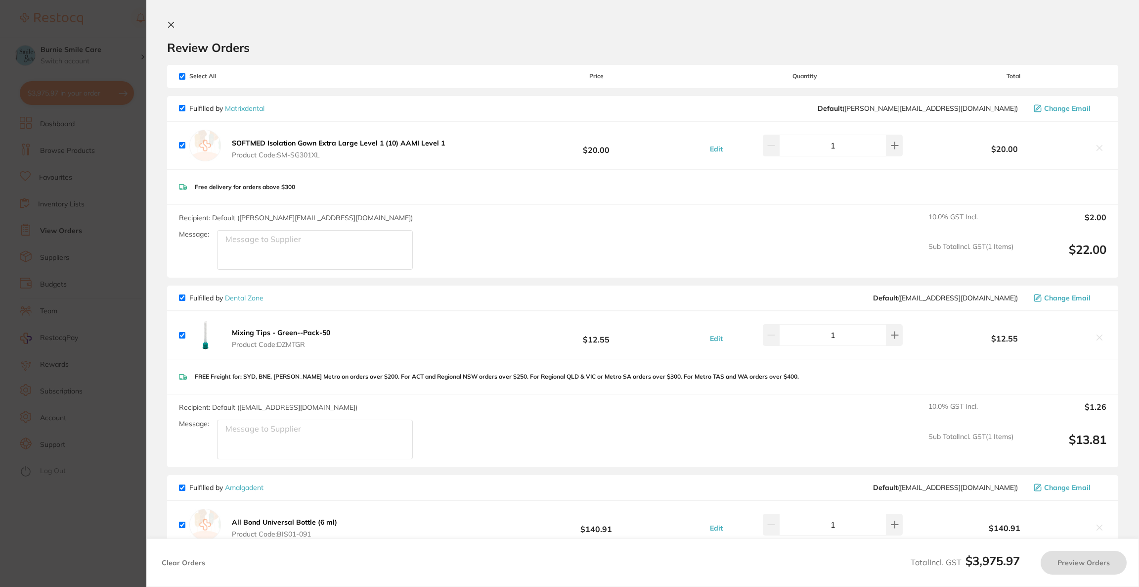
checkbox input "true"
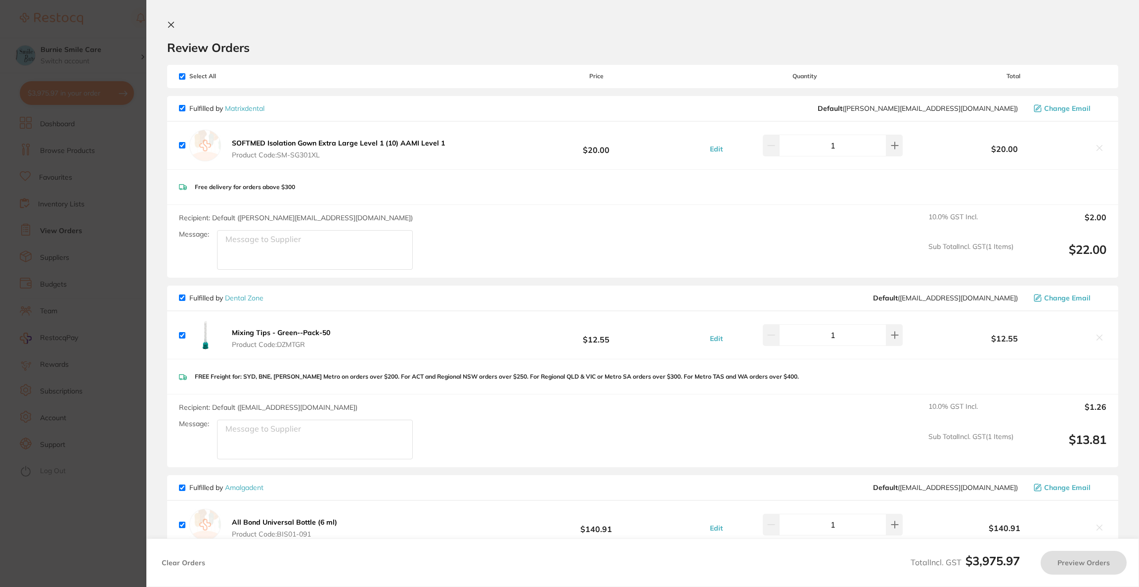
checkbox input "true"
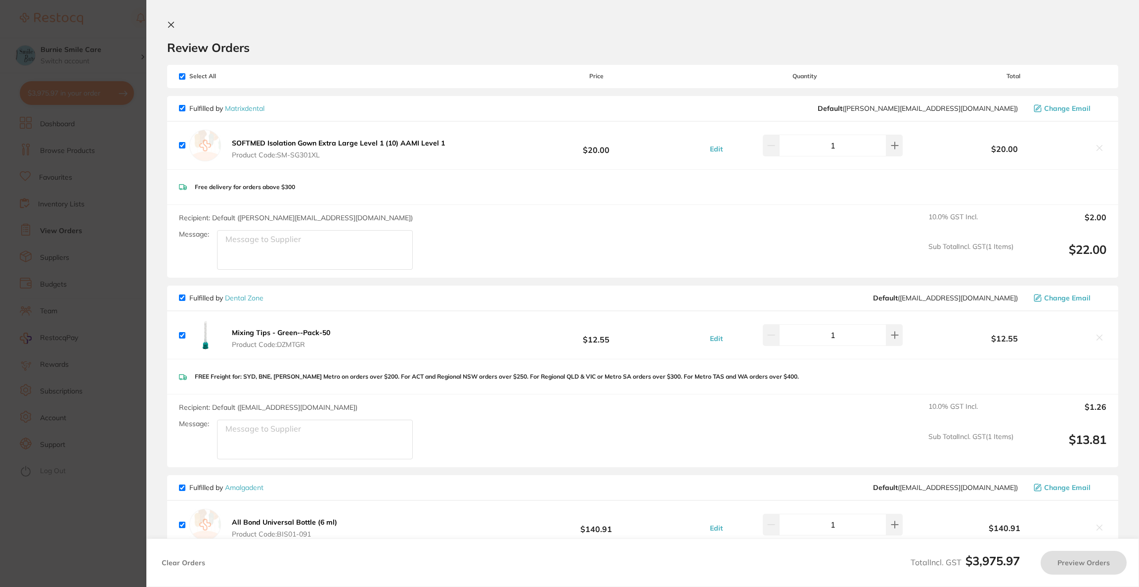
checkbox input "true"
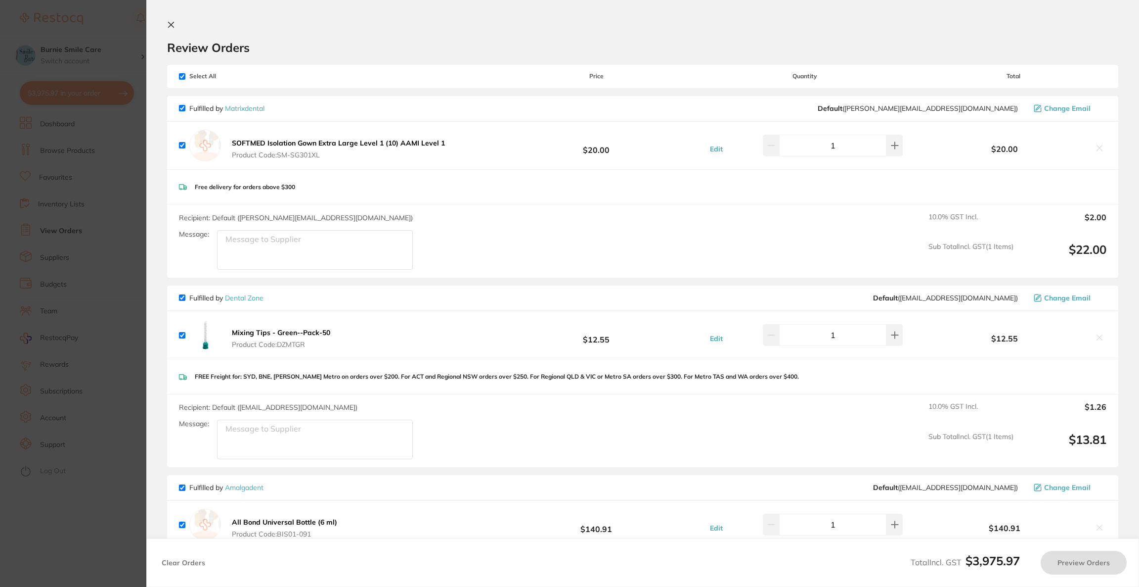
checkbox input "true"
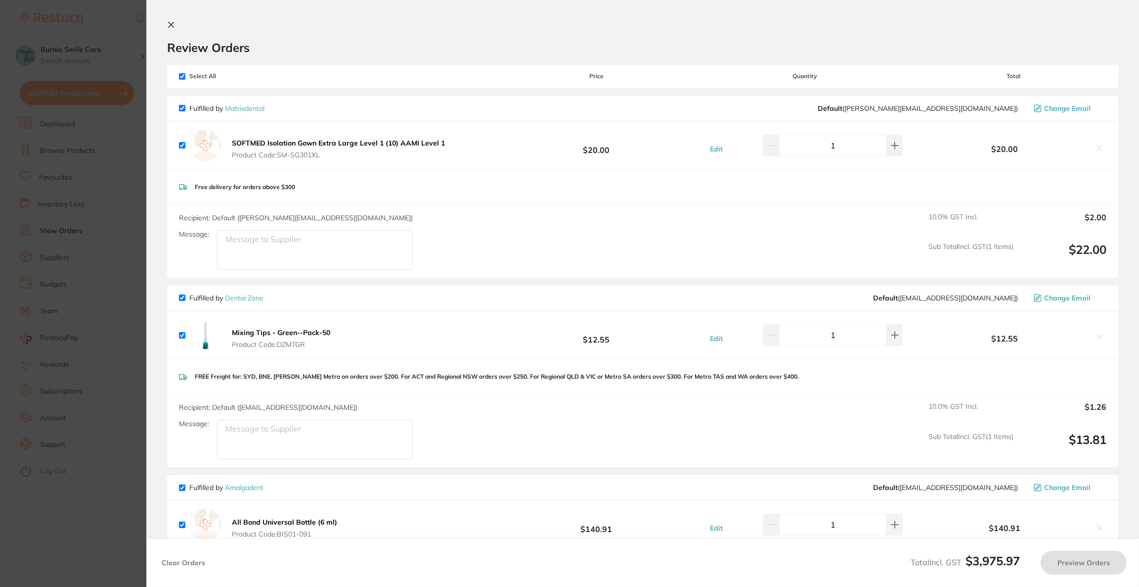
checkbox input "true"
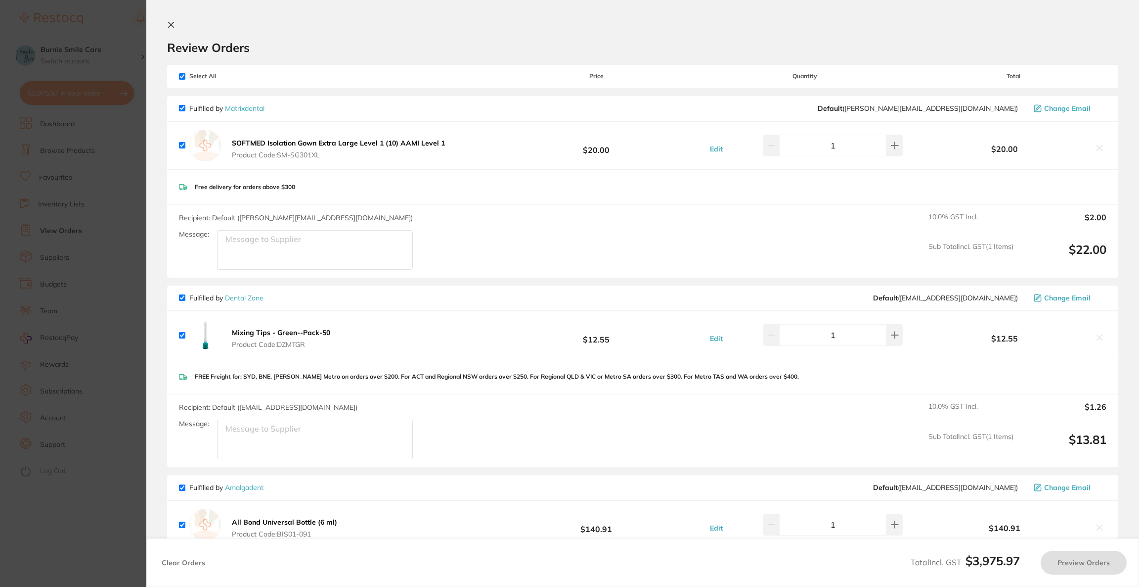
checkbox input "true"
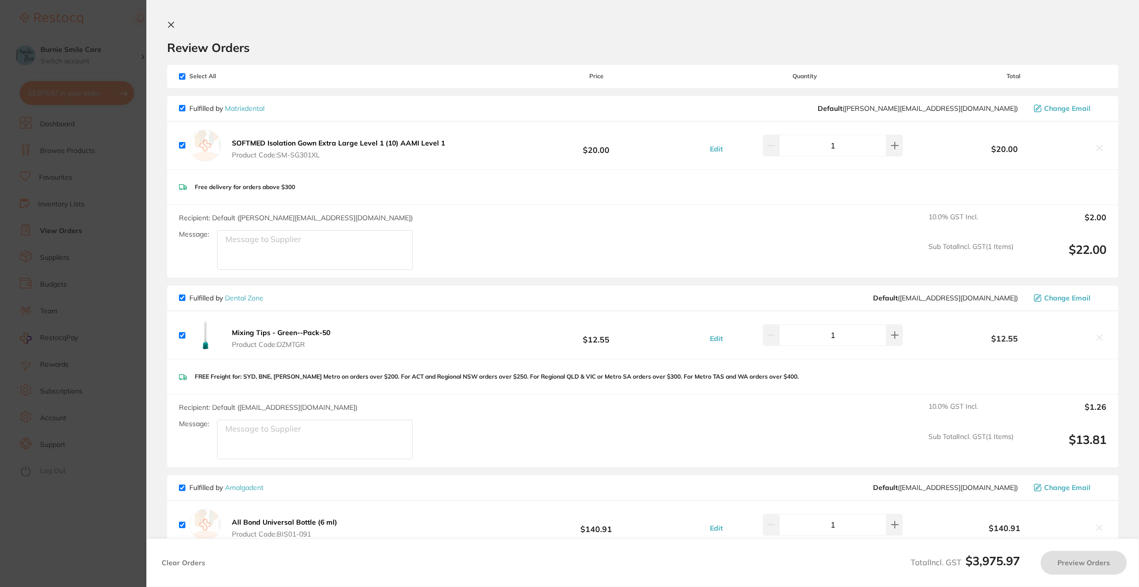
checkbox input "true"
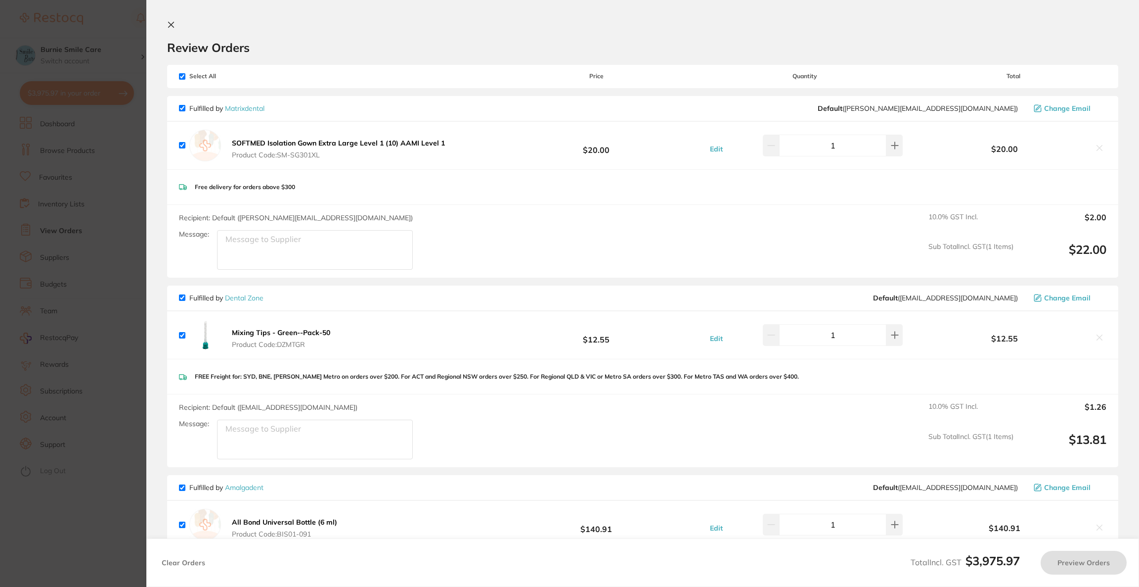
checkbox input "true"
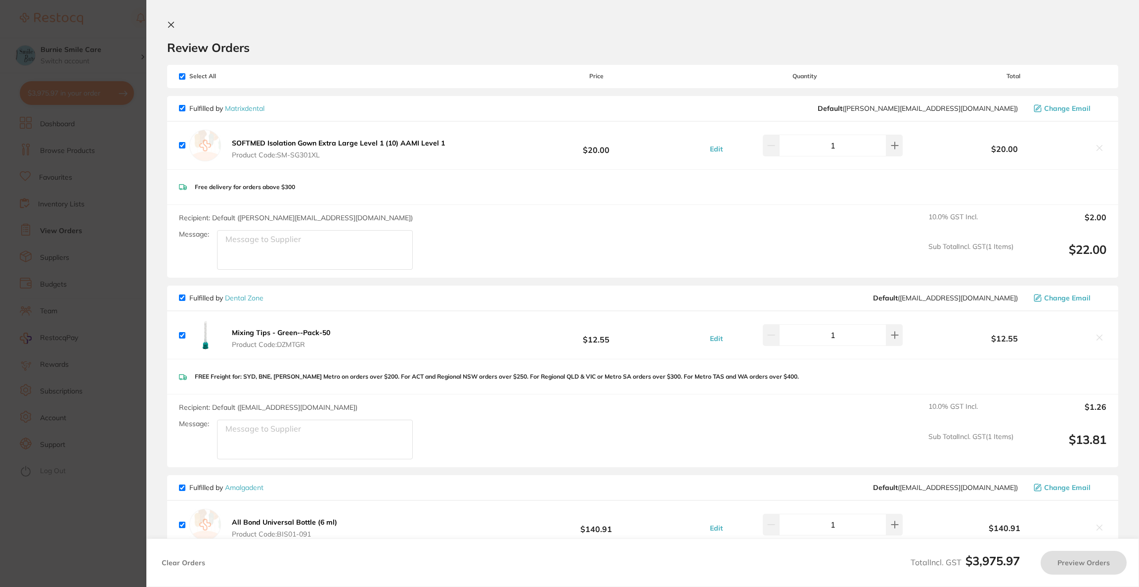
checkbox input "true"
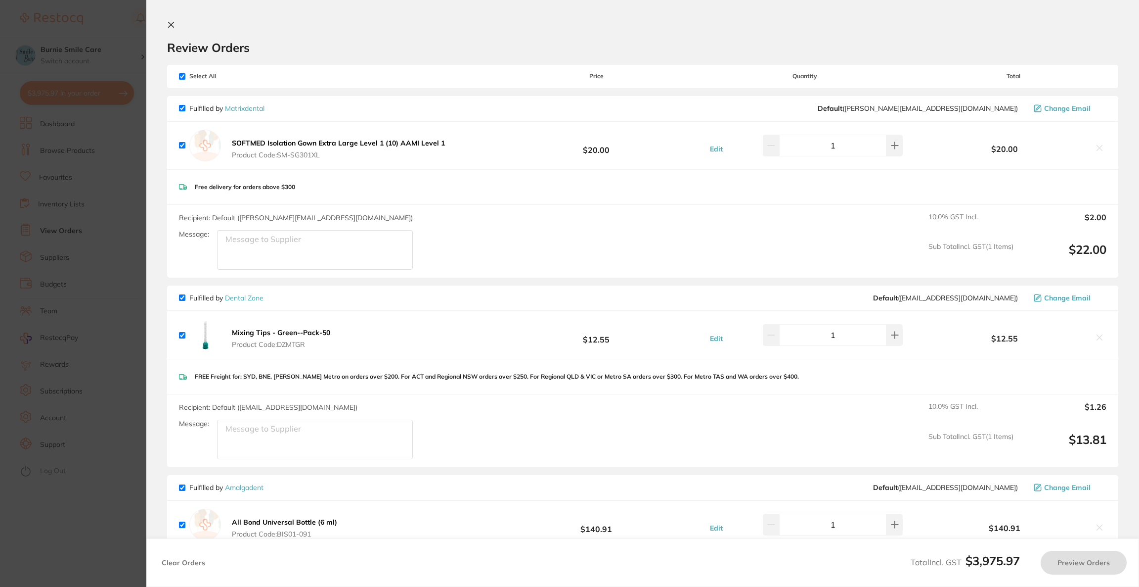
checkbox input "true"
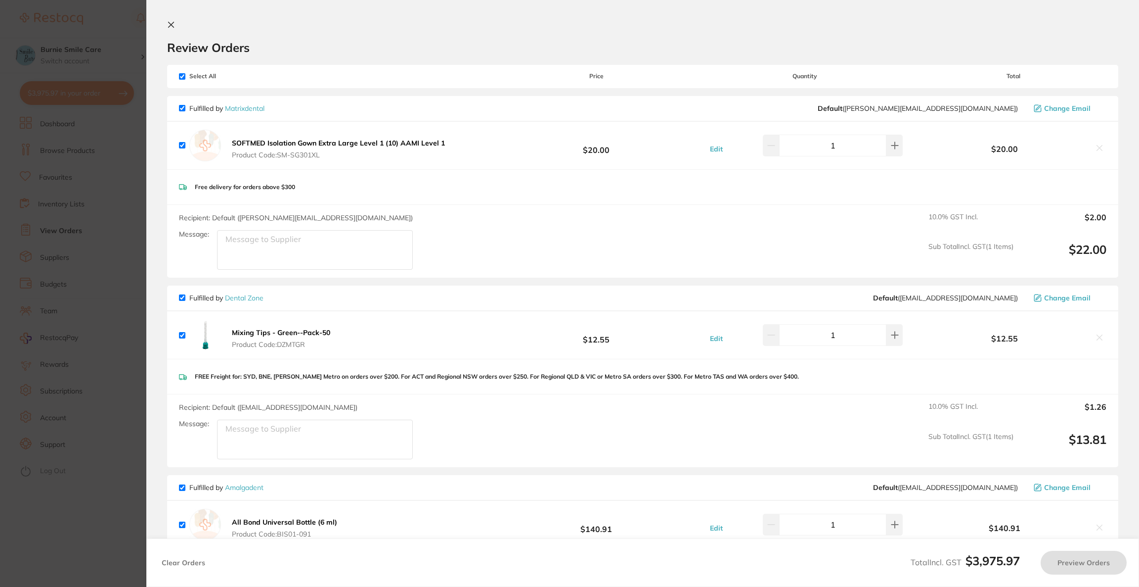
checkbox input "true"
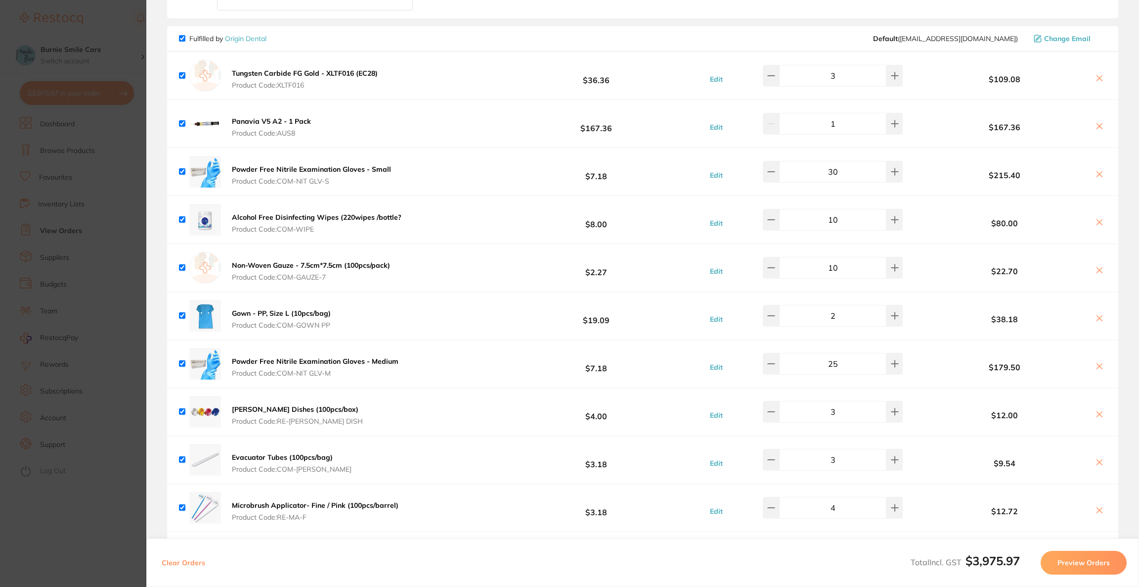
scroll to position [1869, 0]
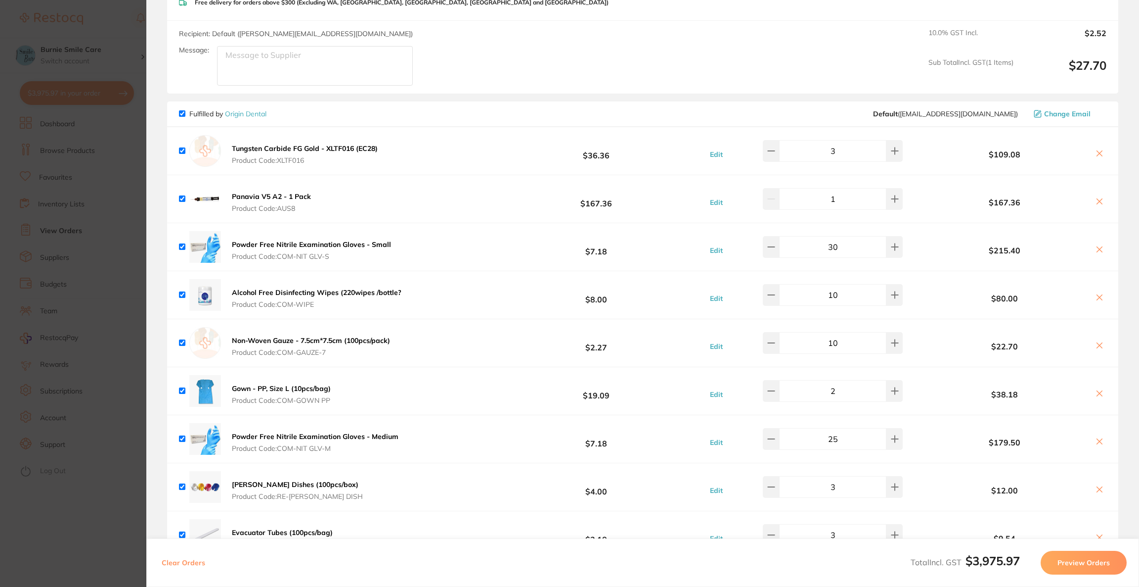
click at [1098, 197] on icon at bounding box center [1100, 201] width 8 height 8
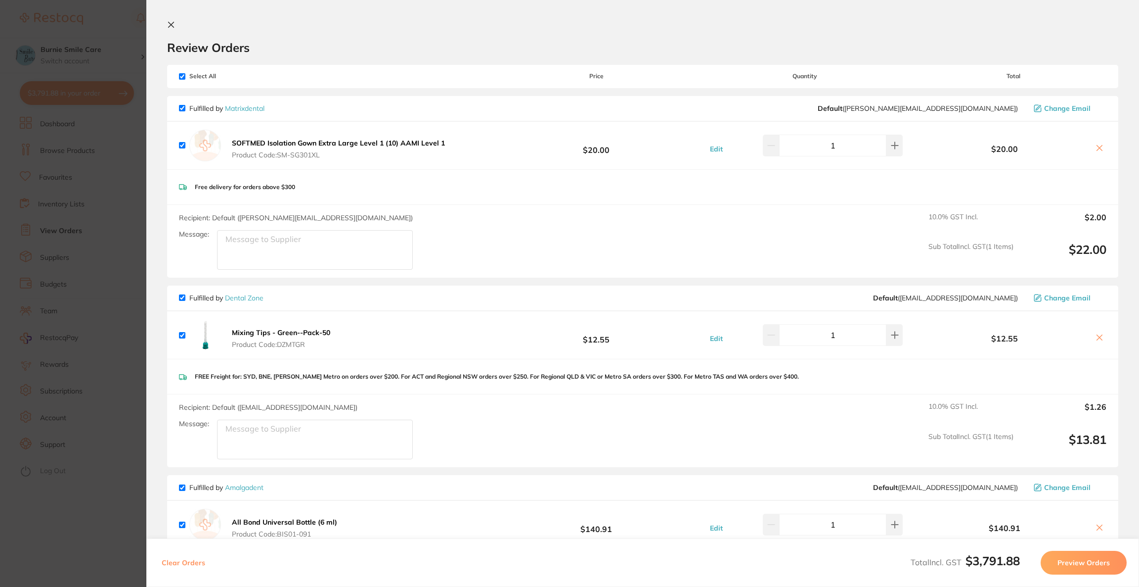
scroll to position [148, 0]
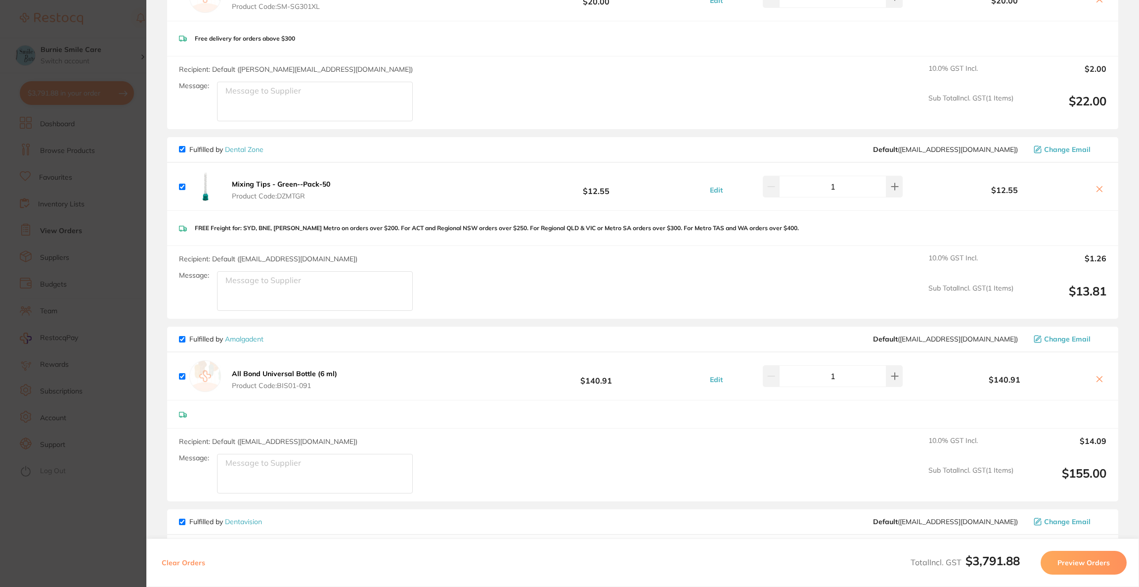
click at [1098, 192] on icon at bounding box center [1100, 189] width 8 height 8
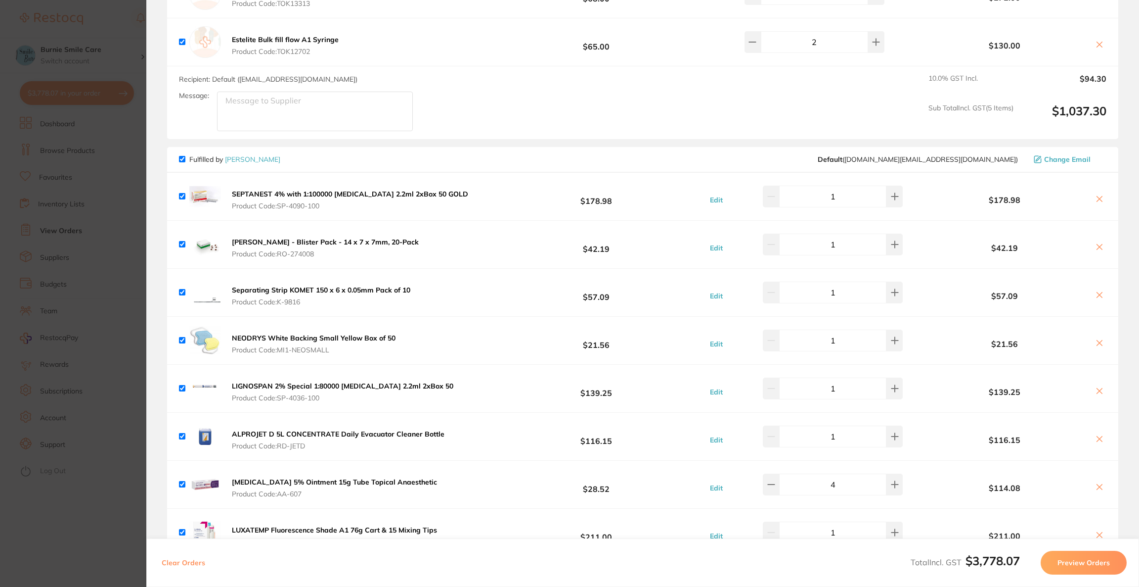
scroll to position [741, 0]
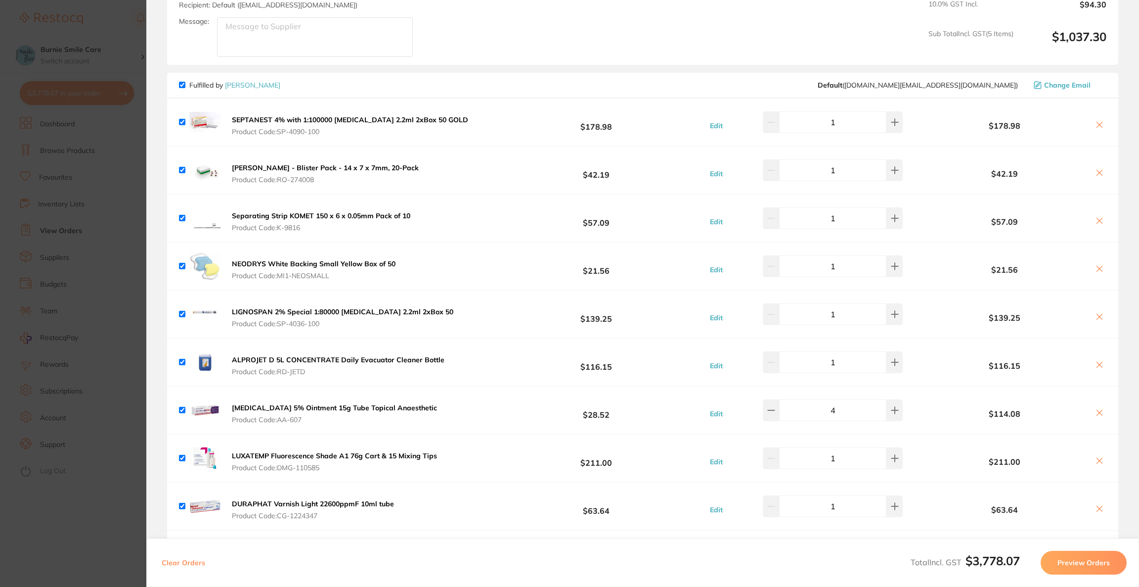
click at [1098, 267] on icon at bounding box center [1100, 269] width 8 height 8
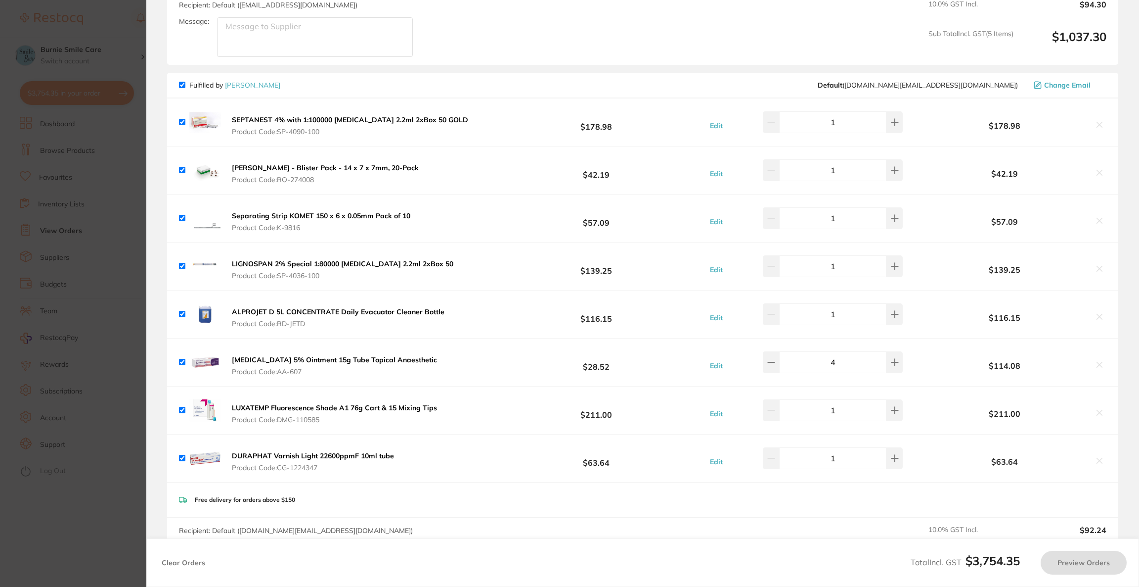
checkbox input "true"
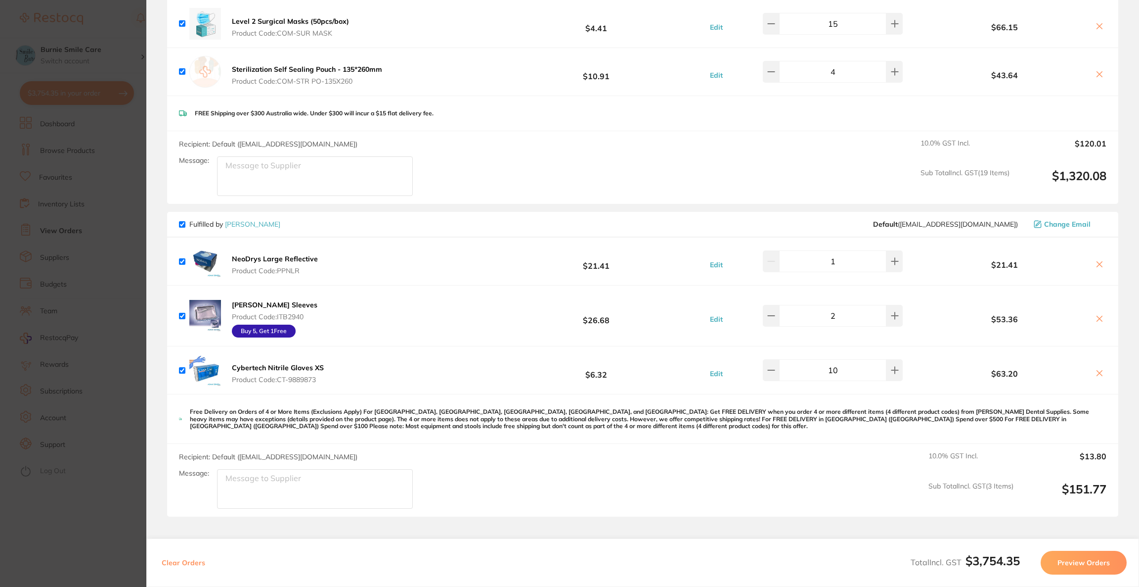
scroll to position [2596, 0]
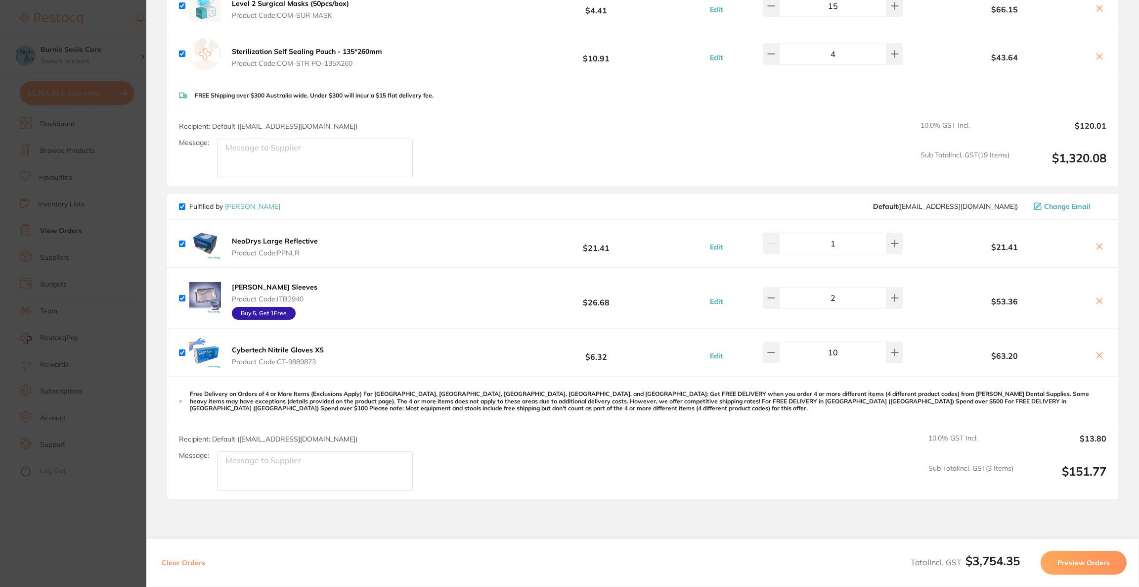
click at [91, 221] on section "Update RRP Set your pre negotiated price for this item. Item Agreed RRP (excl. …" at bounding box center [569, 293] width 1139 height 587
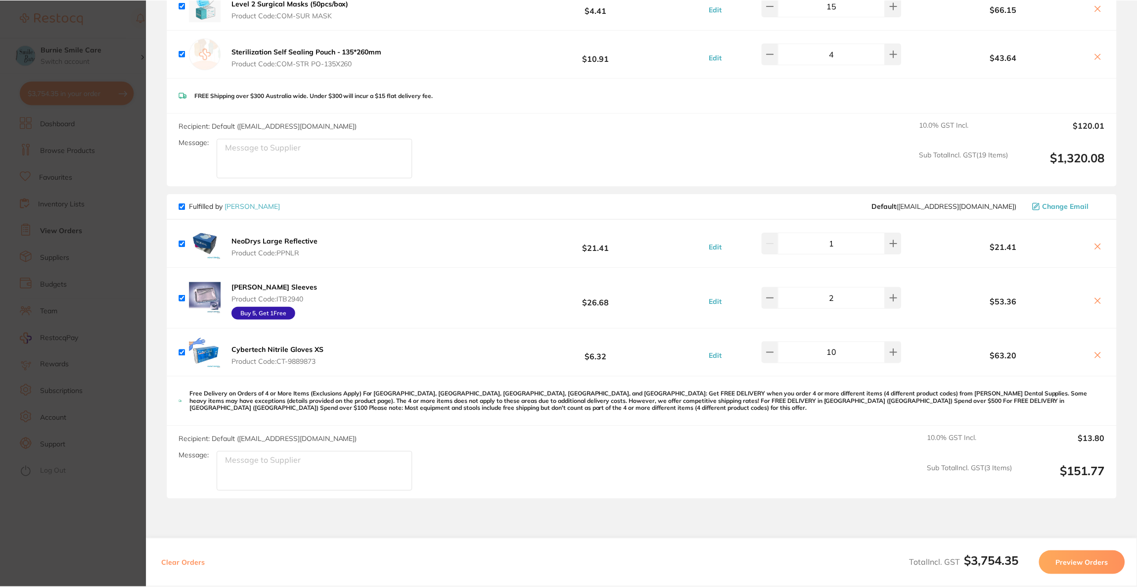
scroll to position [0, 0]
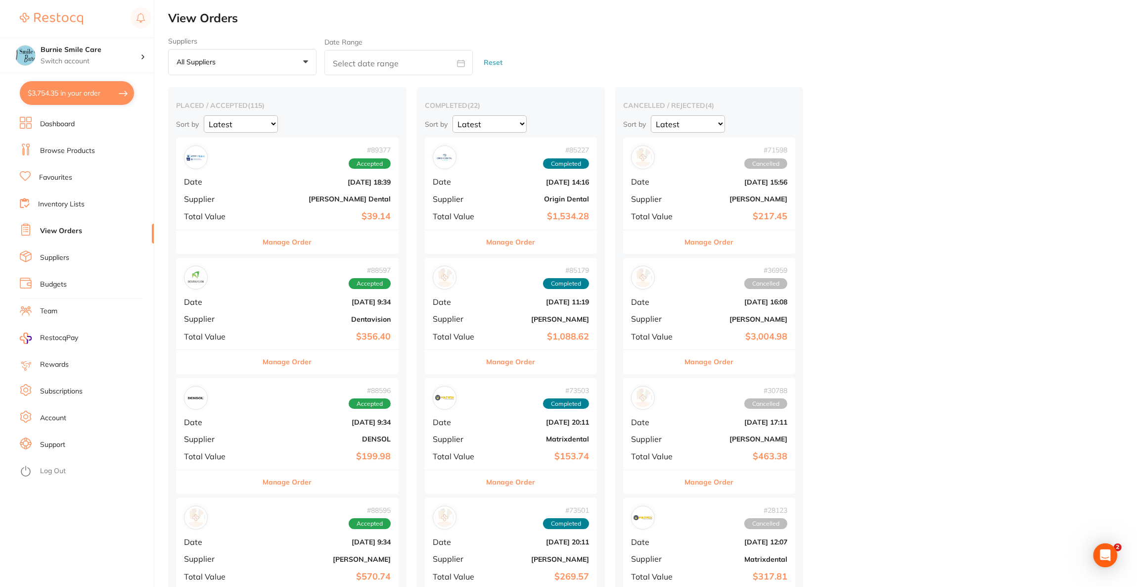
click at [85, 150] on link "Browse Products" at bounding box center [67, 151] width 55 height 10
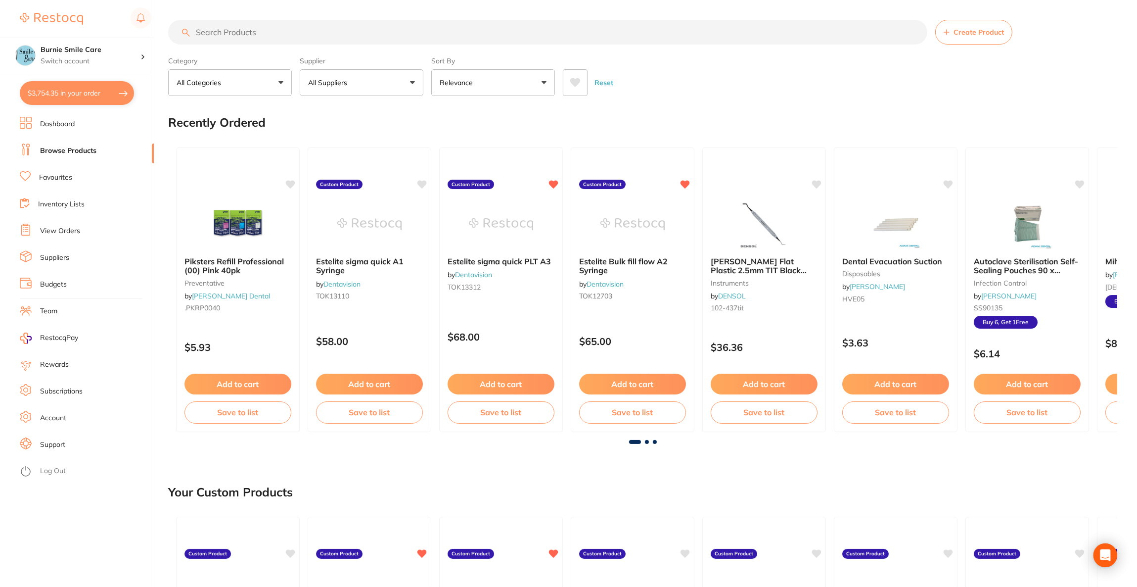
click at [274, 34] on input "search" at bounding box center [547, 32] width 759 height 25
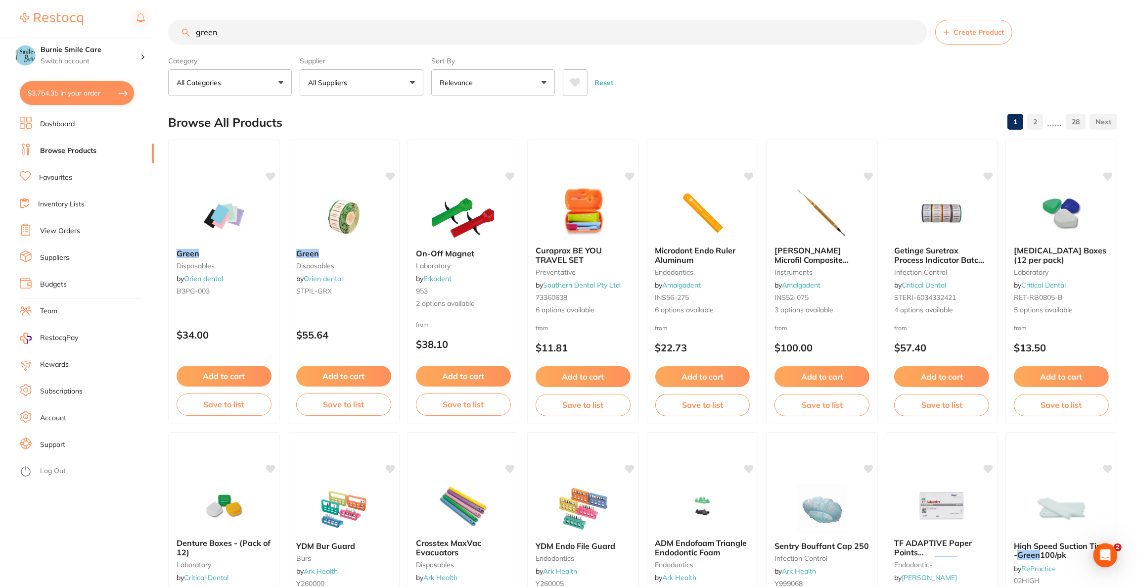
type input "green"
click at [355, 89] on button "All Suppliers" at bounding box center [362, 82] width 124 height 27
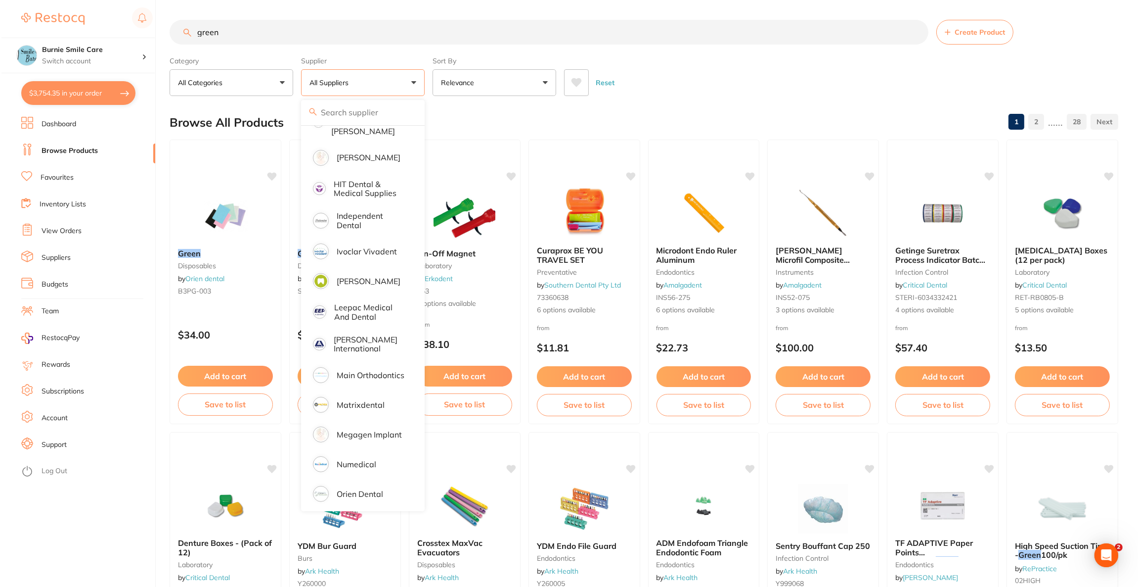
scroll to position [593, 0]
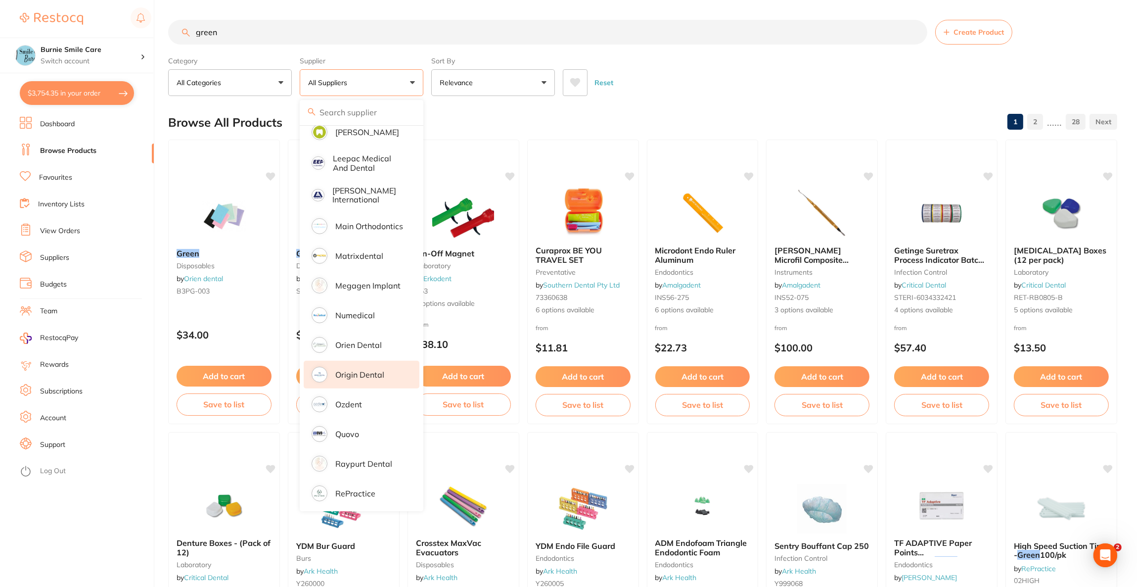
click at [374, 361] on li "Origin Dental" at bounding box center [362, 375] width 116 height 28
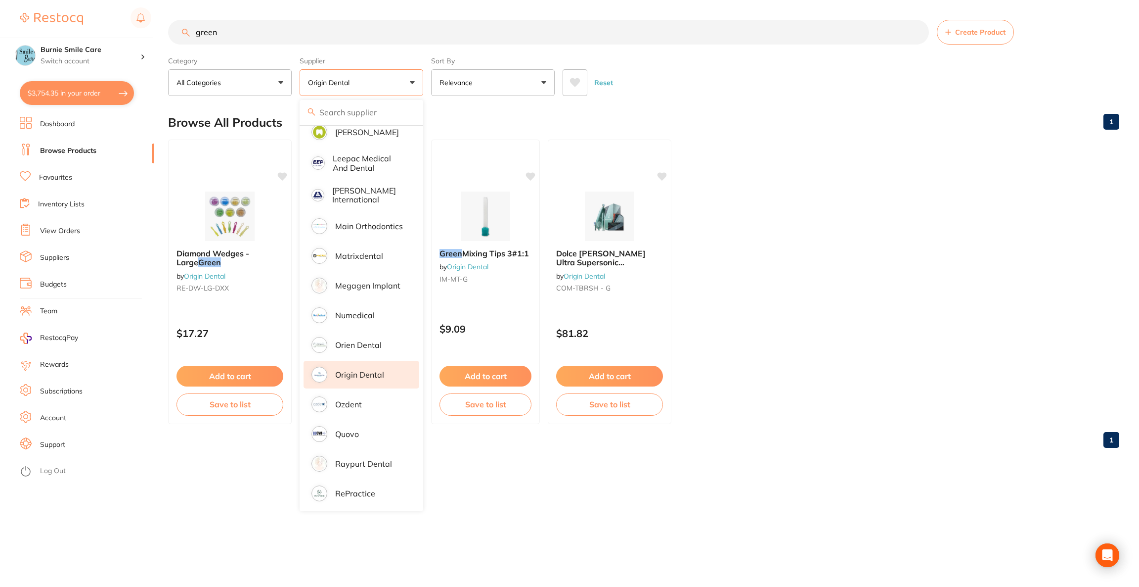
drag, startPoint x: 740, startPoint y: 87, endPoint x: 740, endPoint y: 94, distance: 6.9
click at [740, 93] on div "Reset" at bounding box center [837, 78] width 549 height 35
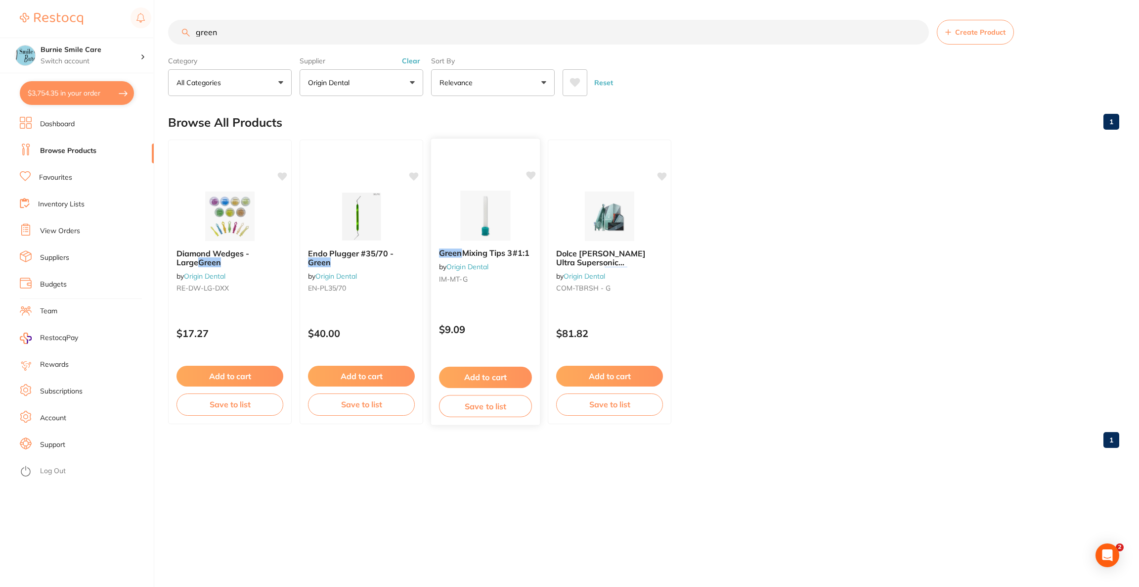
click at [503, 189] on div "Green Mixing Tips 3#1:1 by Origin Dental IM-MT-G $9.09 Add to cart Save to list" at bounding box center [486, 281] width 110 height 287
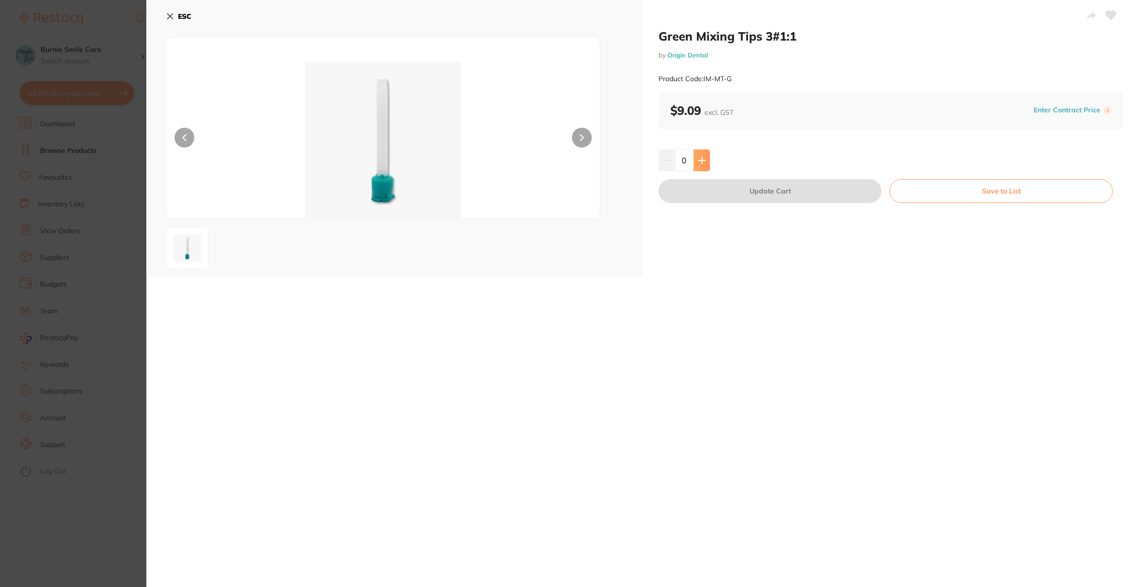
click at [703, 163] on icon at bounding box center [702, 160] width 8 height 8
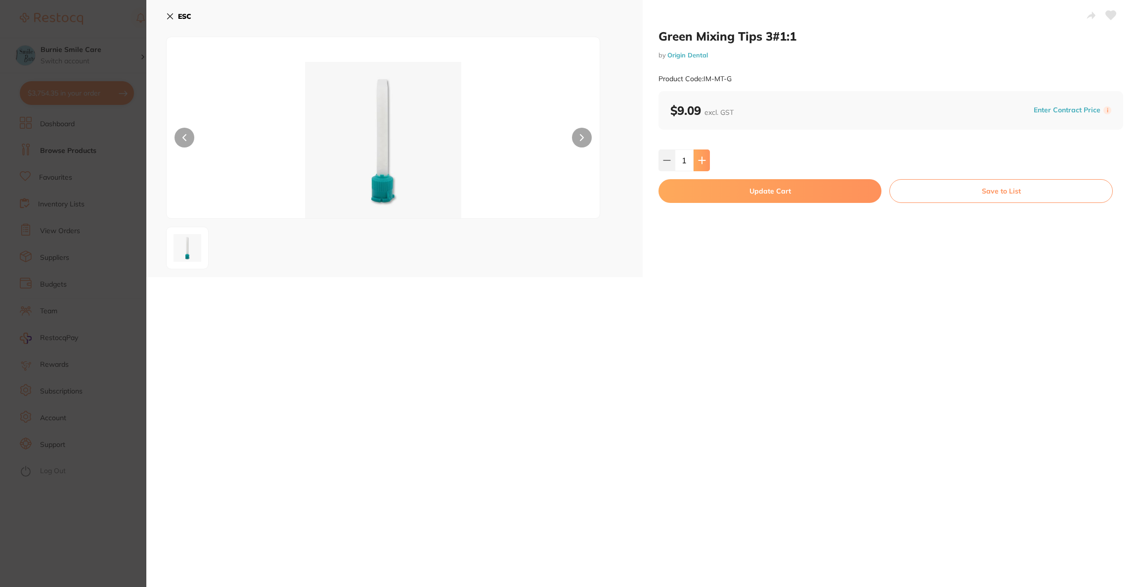
type input "1"
click at [711, 188] on button "Update Cart" at bounding box center [770, 191] width 223 height 24
checkbox input "false"
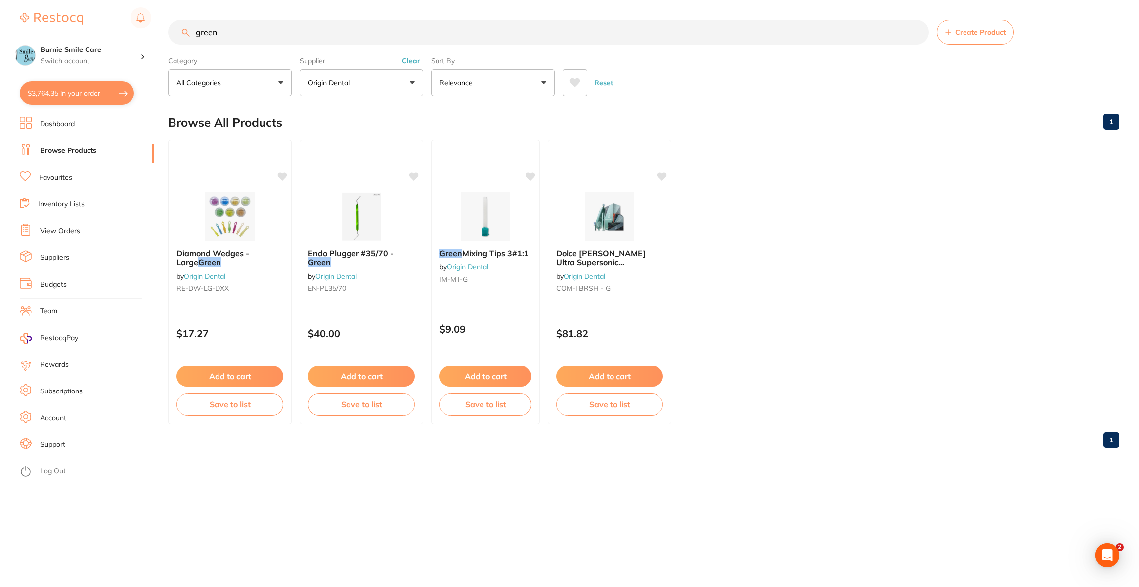
click at [109, 96] on button "$3,764.35 in your order" at bounding box center [77, 93] width 114 height 24
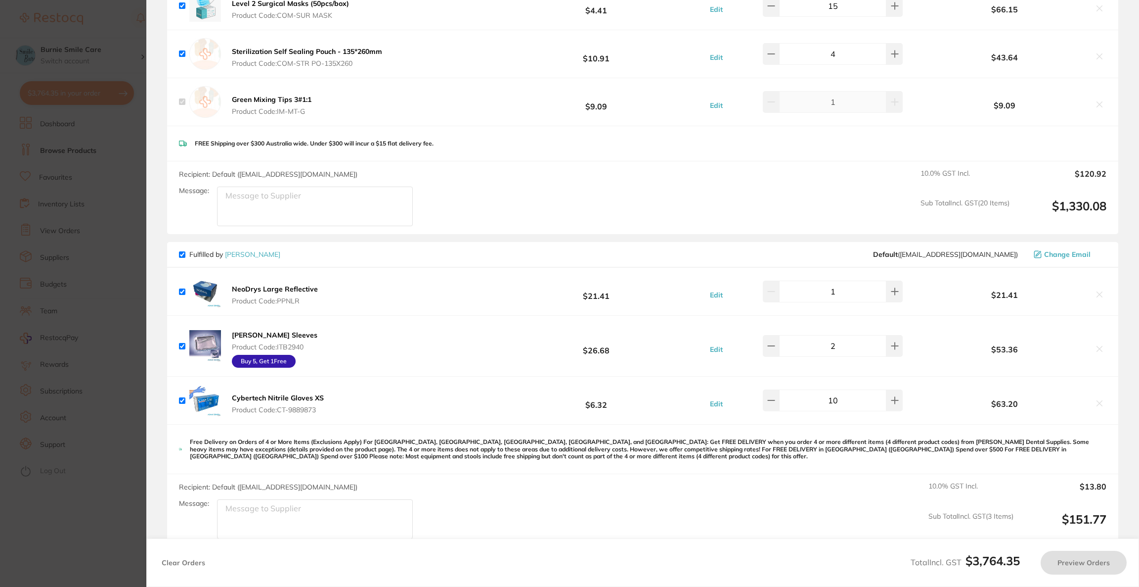
checkbox input "true"
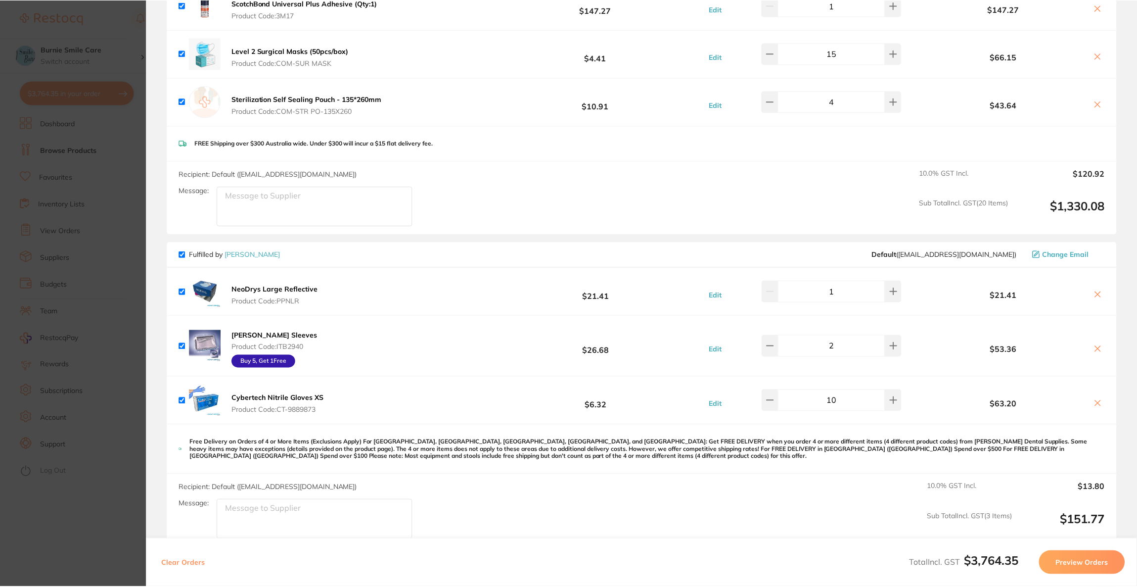
scroll to position [2596, 0]
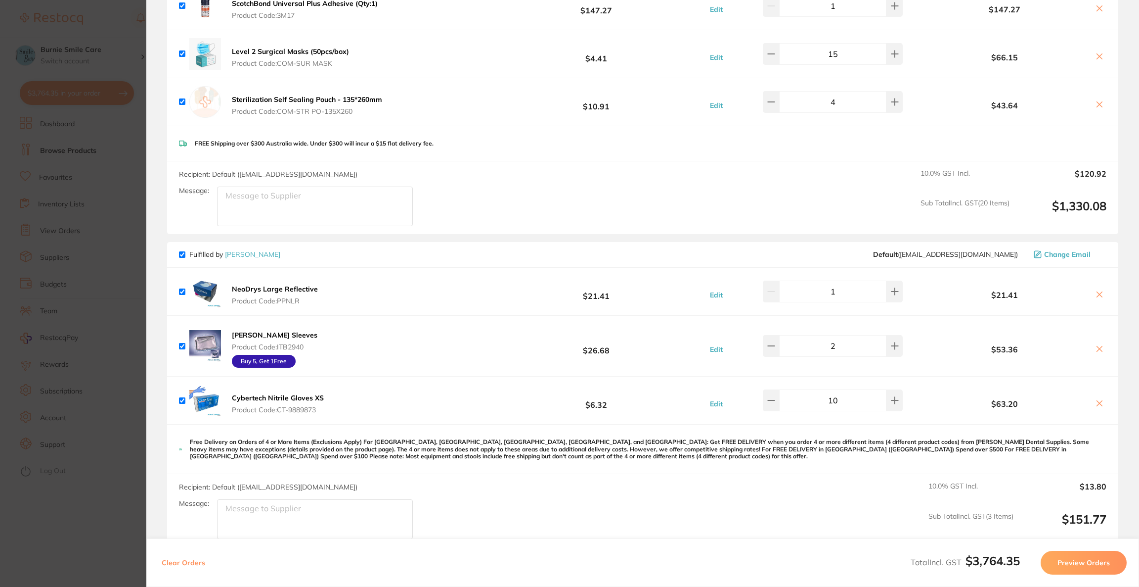
drag, startPoint x: 113, startPoint y: 215, endPoint x: 113, endPoint y: 221, distance: 5.9
click at [113, 218] on section "Update RRP Set your pre negotiated price for this item. Item Agreed RRP (excl. …" at bounding box center [569, 293] width 1139 height 587
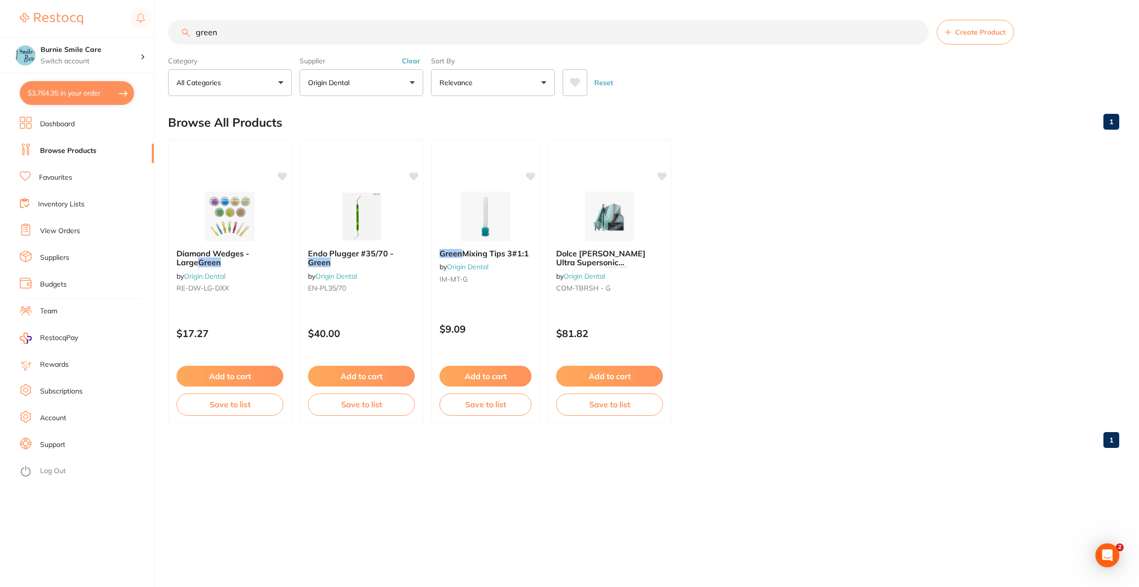
drag, startPoint x: 266, startPoint y: 36, endPoint x: 167, endPoint y: 29, distance: 99.6
click at [167, 29] on div "$3,764.35 Burnie Smile Care Switch account Riaz Dental Surgery Experteeth Denta…" at bounding box center [569, 293] width 1139 height 587
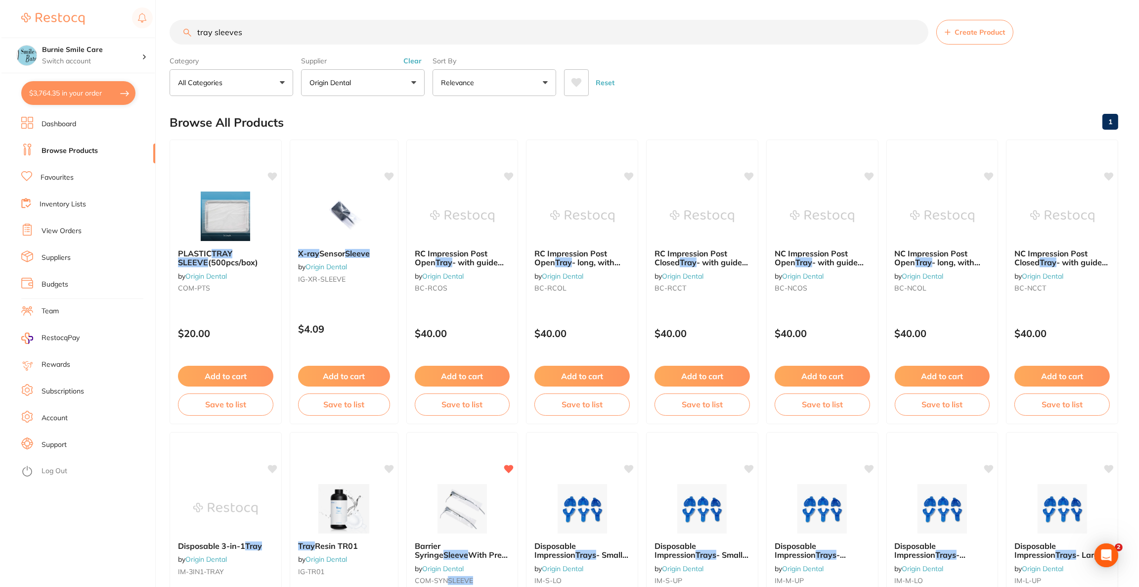
scroll to position [0, 0]
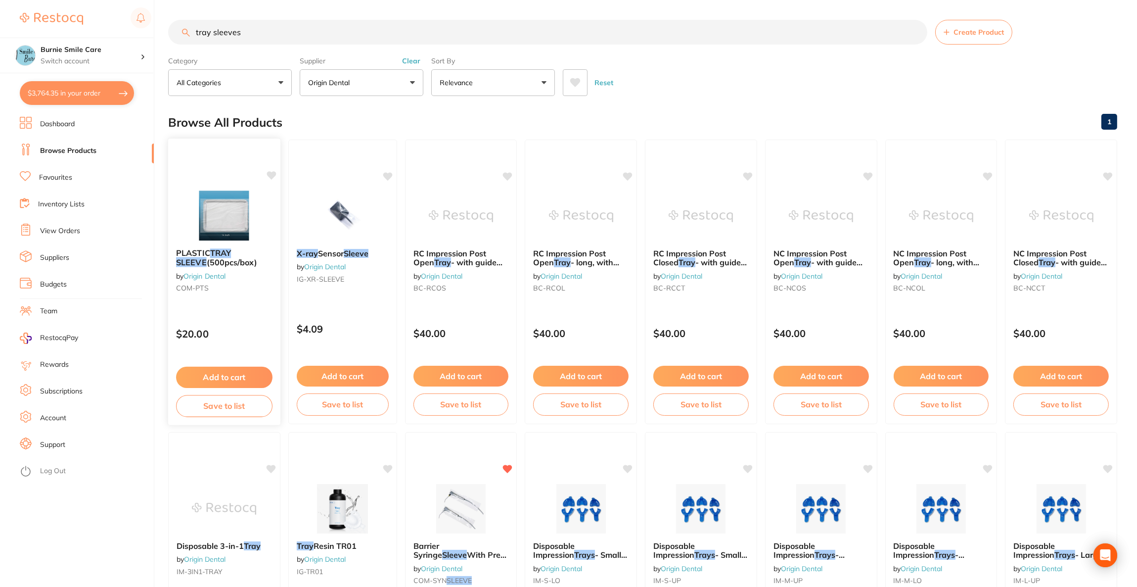
type input "tray sleeves"
click at [247, 172] on div "PLASTIC TRAY SLEEVE (500pcs/box) by Origin Dental COM-PTS $20.00 Add to cart Sa…" at bounding box center [224, 281] width 113 height 287
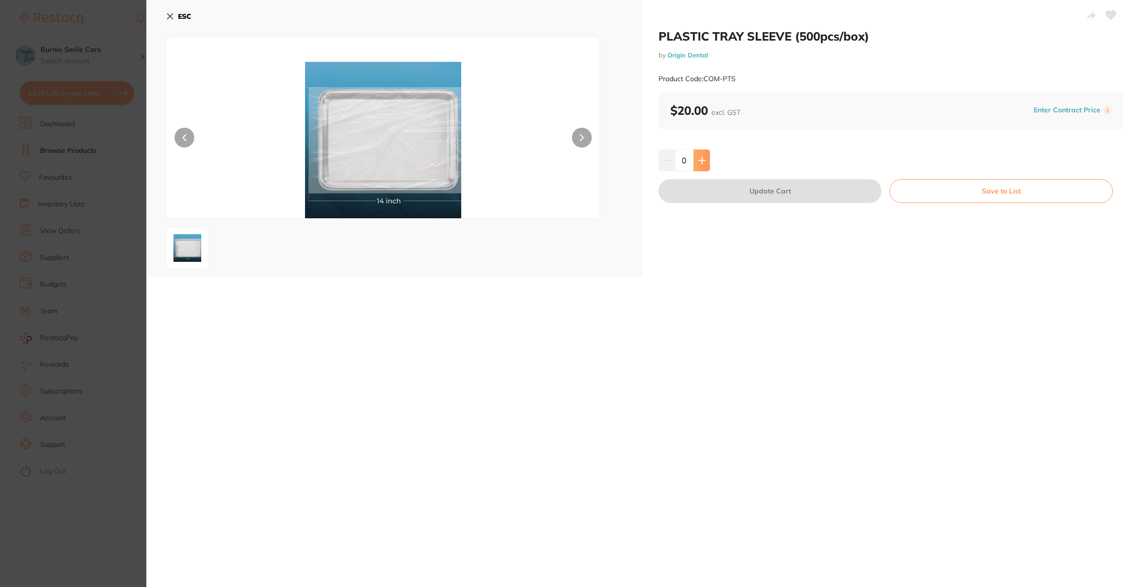
click at [696, 159] on button at bounding box center [702, 160] width 16 height 22
type input "1"
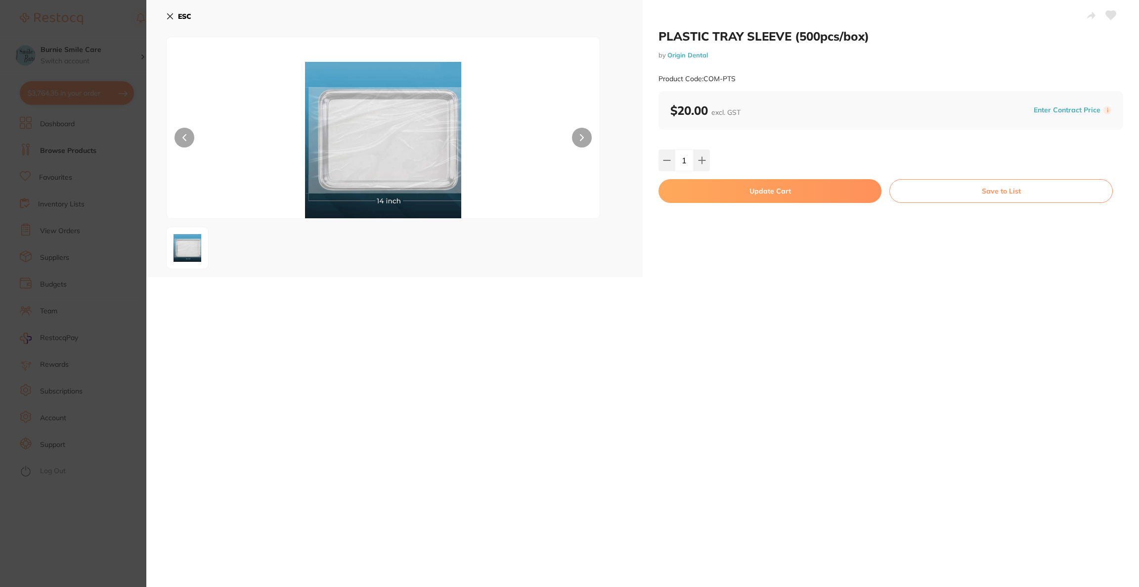
click at [707, 187] on button "Update Cart" at bounding box center [770, 191] width 223 height 24
checkbox input "false"
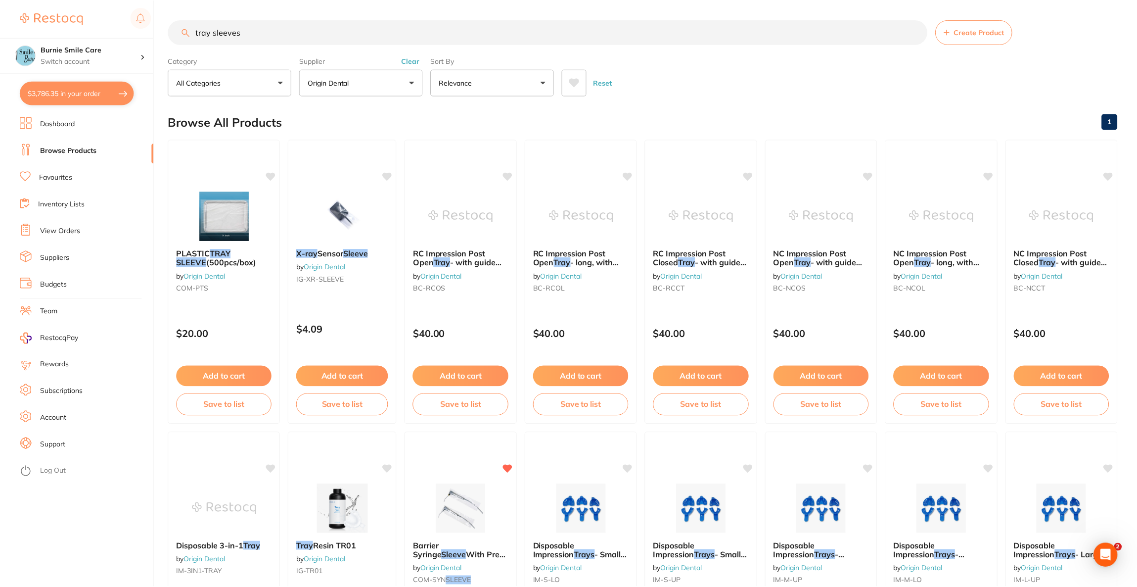
scroll to position [0, 0]
click at [60, 89] on button "$3,786.35 in your order" at bounding box center [77, 93] width 114 height 24
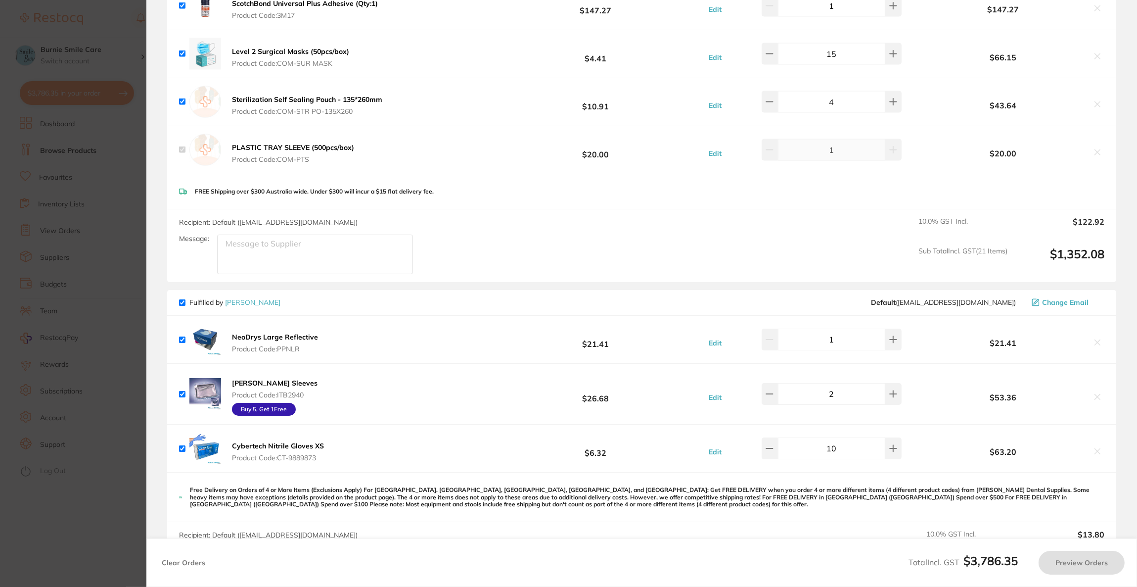
checkbox input "true"
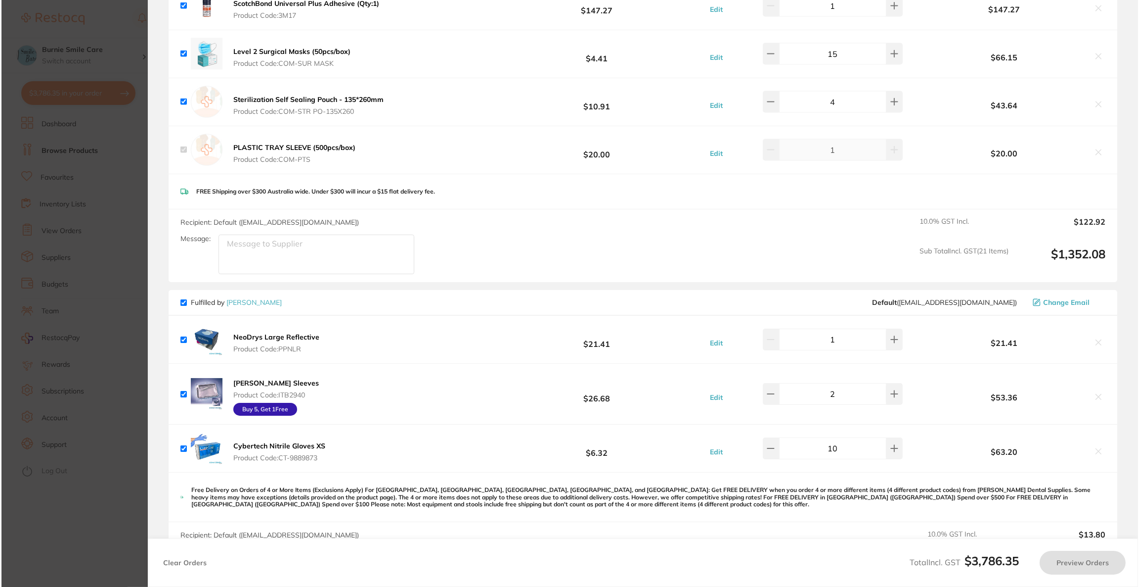
scroll to position [0, 0]
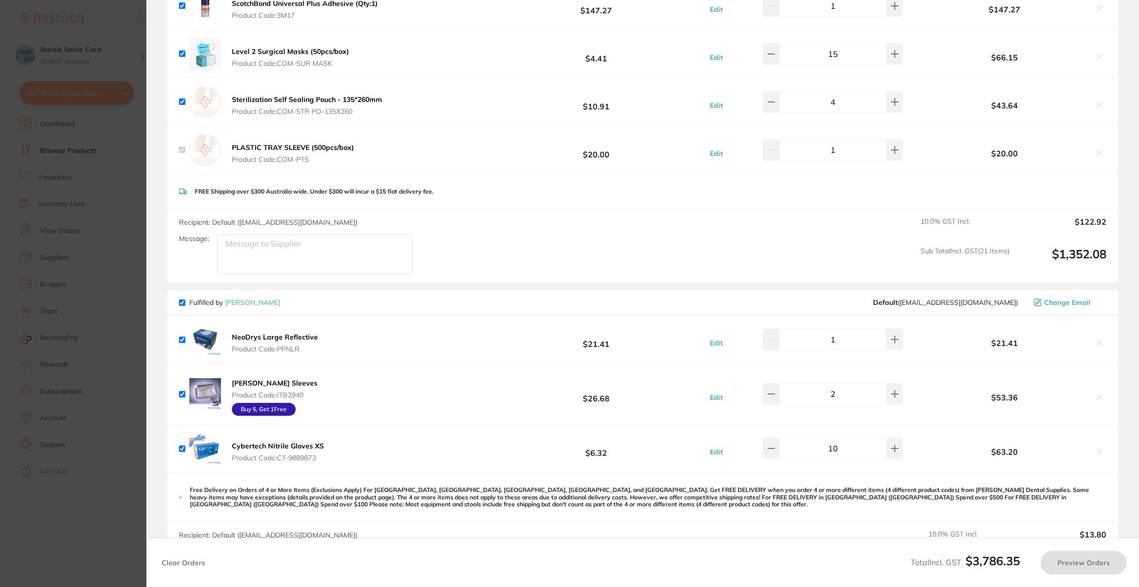
checkbox input "true"
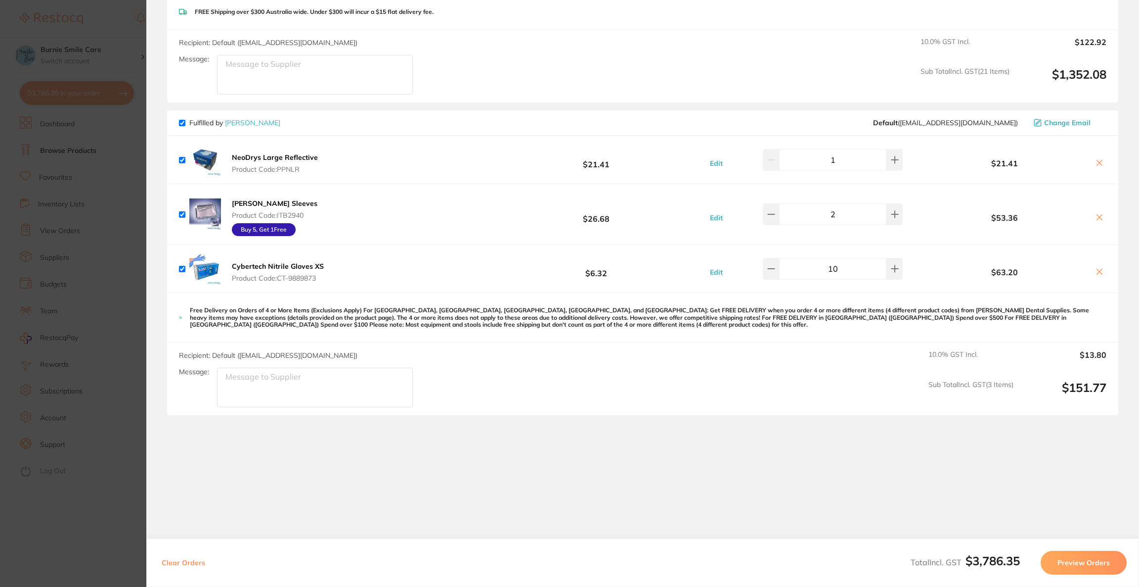
scroll to position [2793, 0]
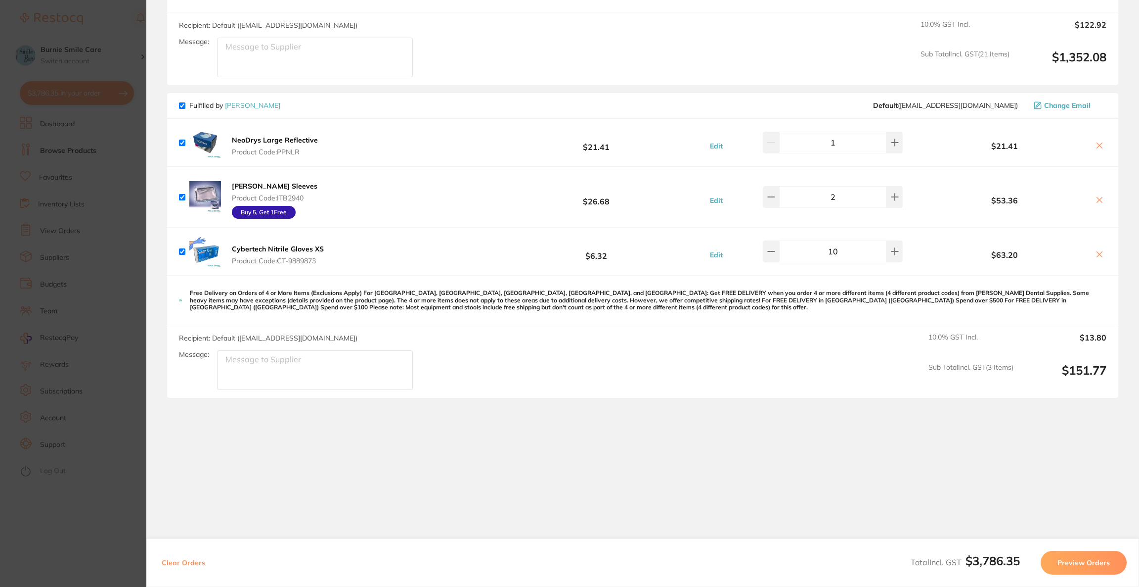
click at [1100, 196] on icon at bounding box center [1100, 200] width 8 height 8
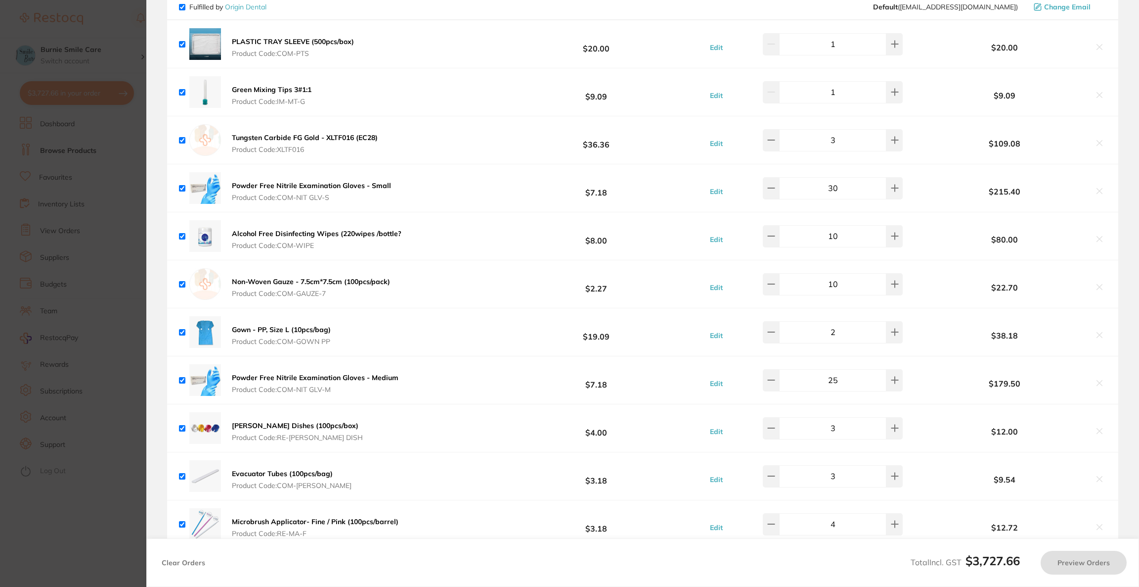
checkbox input "true"
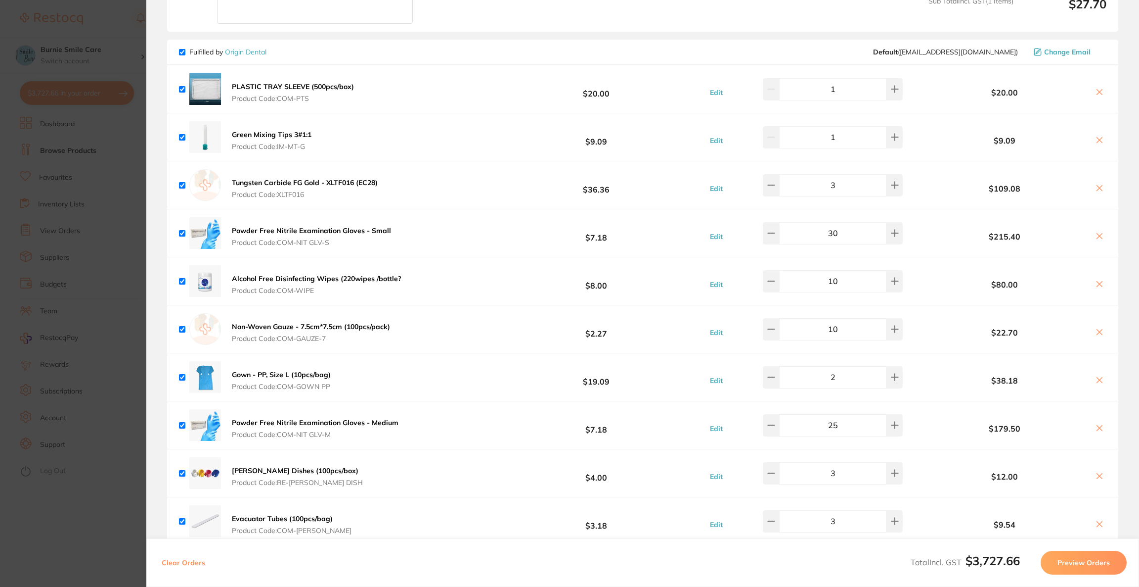
scroll to position [1619, 0]
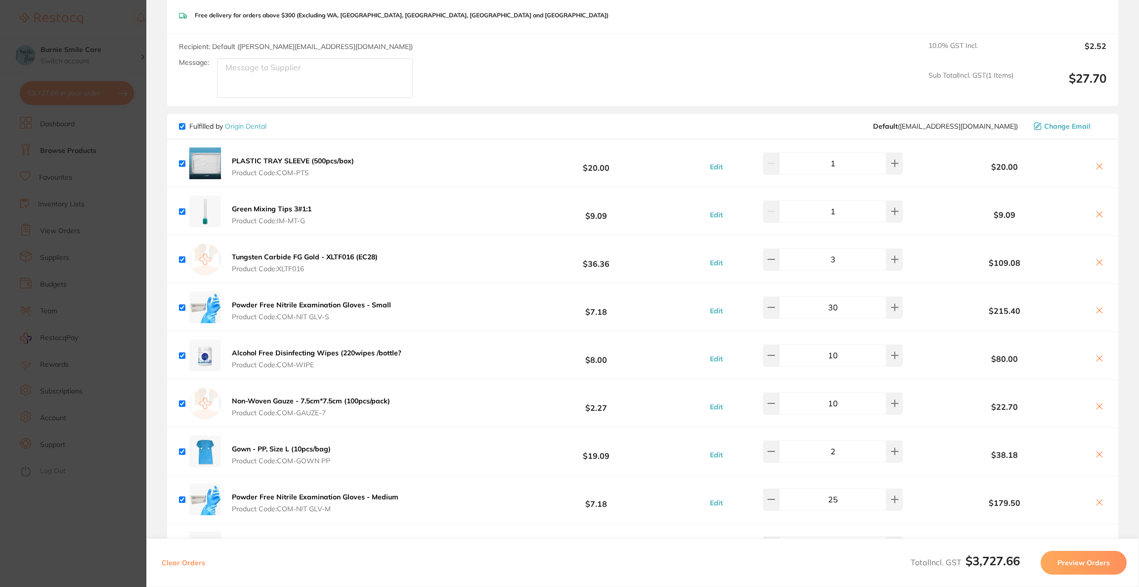
click at [876, 152] on input "1" at bounding box center [832, 163] width 107 height 22
click at [891, 159] on icon at bounding box center [895, 163] width 8 height 8
type input "2"
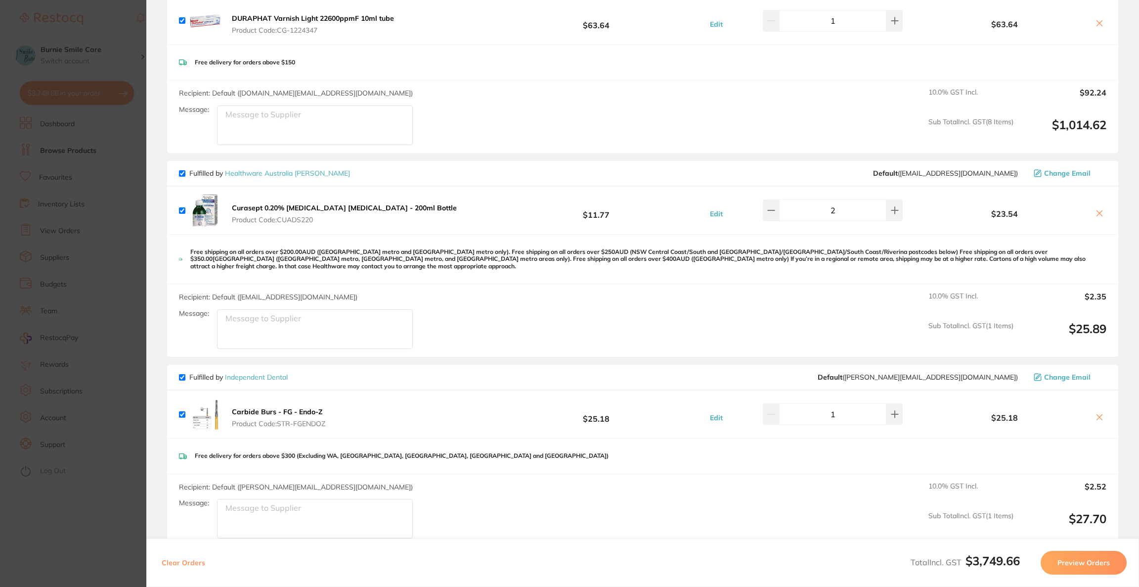
scroll to position [1174, 0]
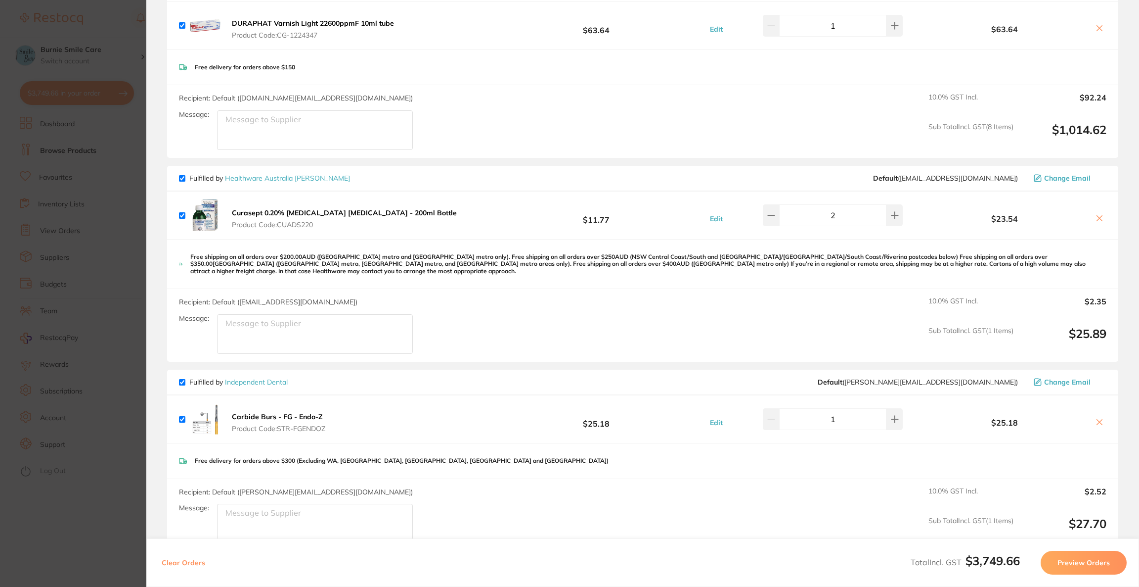
click at [1096, 216] on icon at bounding box center [1100, 218] width 8 height 8
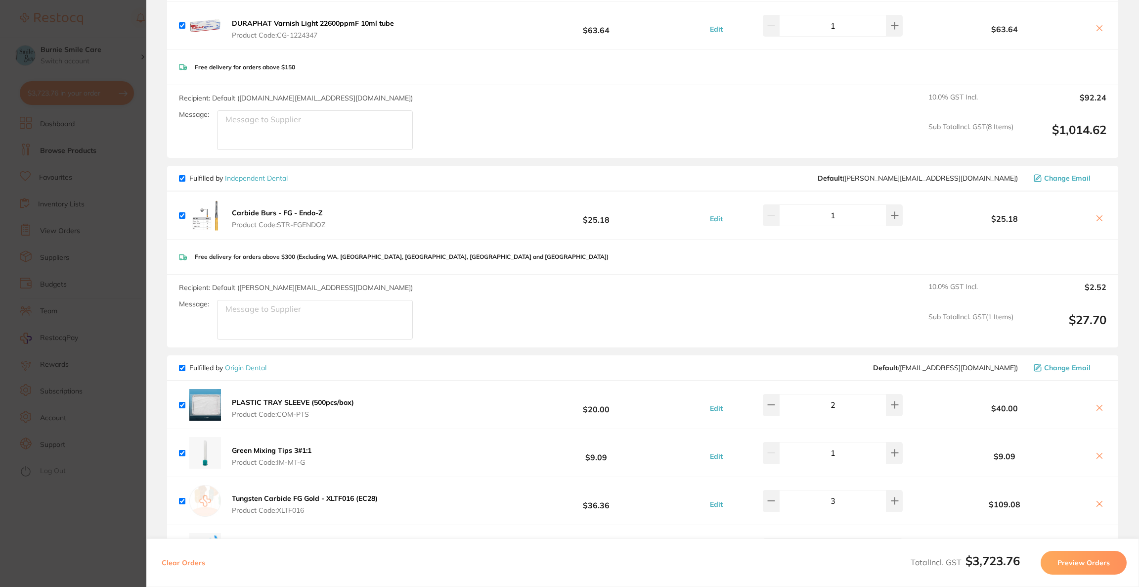
checkbox input "true"
click at [105, 29] on section "Update RRP Set your pre negotiated price for this item. Item Agreed RRP (excl. …" at bounding box center [569, 293] width 1139 height 587
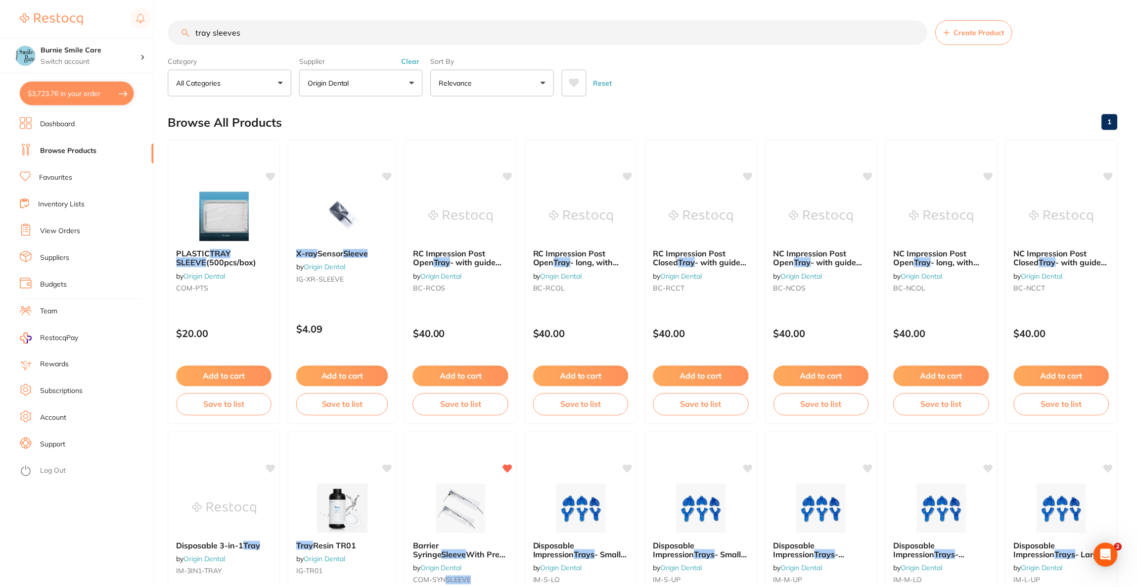
scroll to position [0, 0]
click at [366, 77] on button "Origin Dental" at bounding box center [362, 82] width 124 height 27
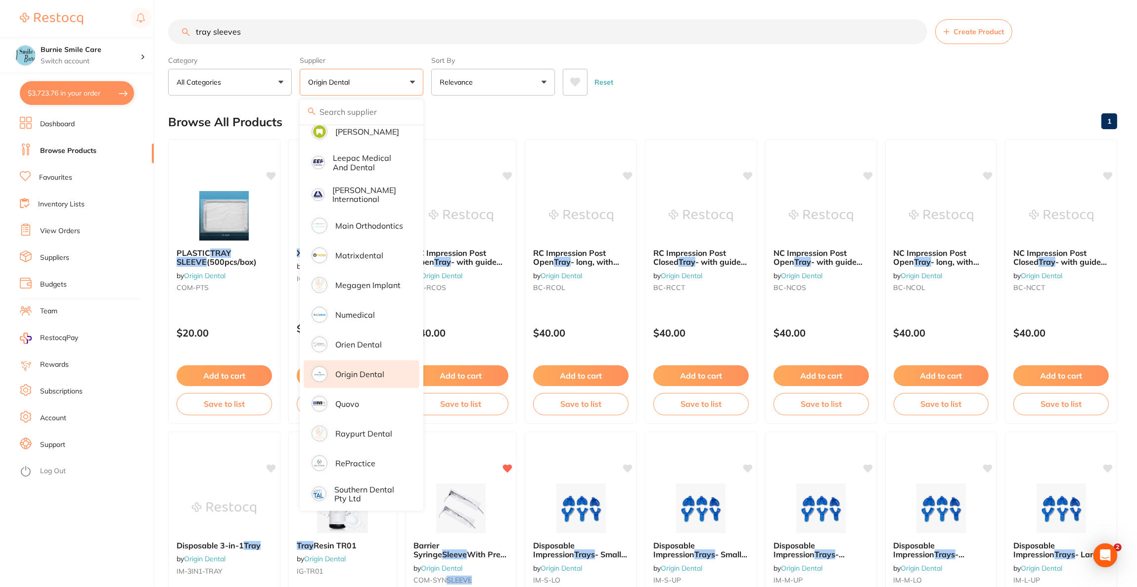
click at [370, 369] on p "Origin Dental" at bounding box center [359, 373] width 49 height 9
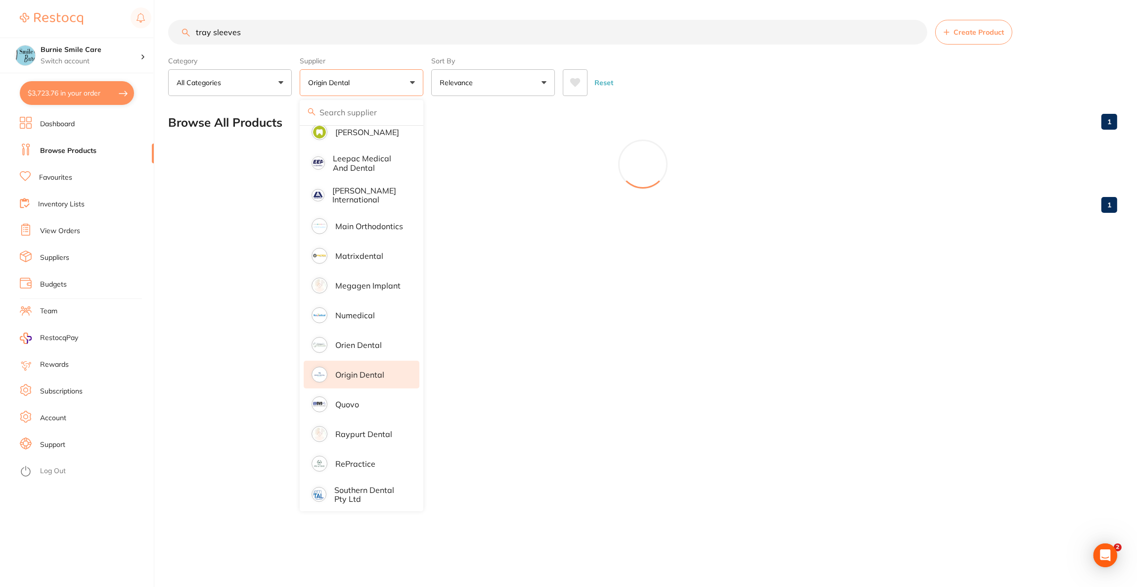
scroll to position [0, 0]
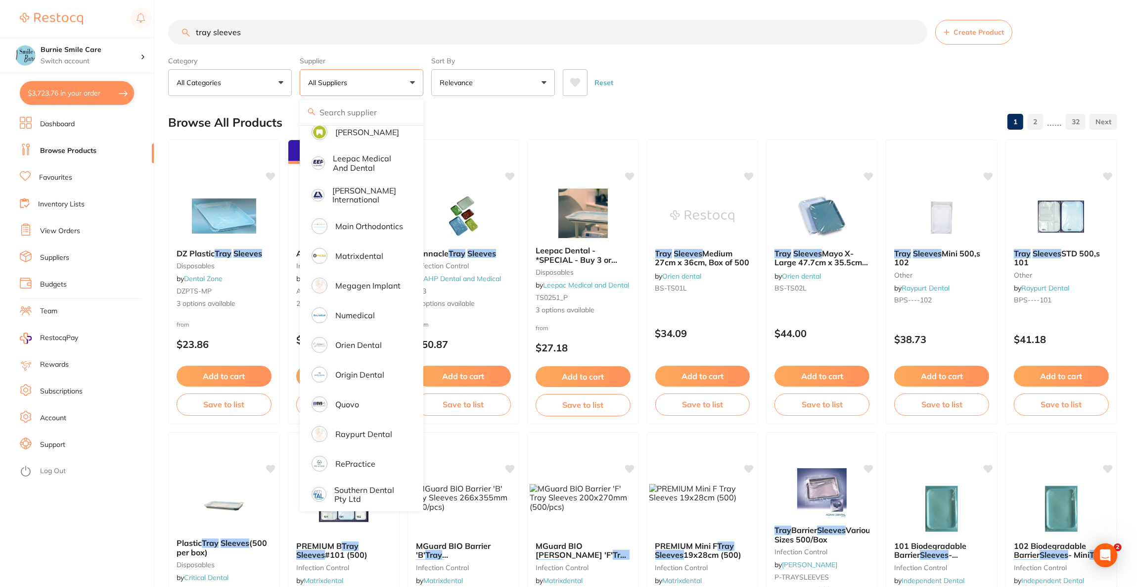
click at [291, 25] on input "tray sleeves" at bounding box center [547, 32] width 759 height 25
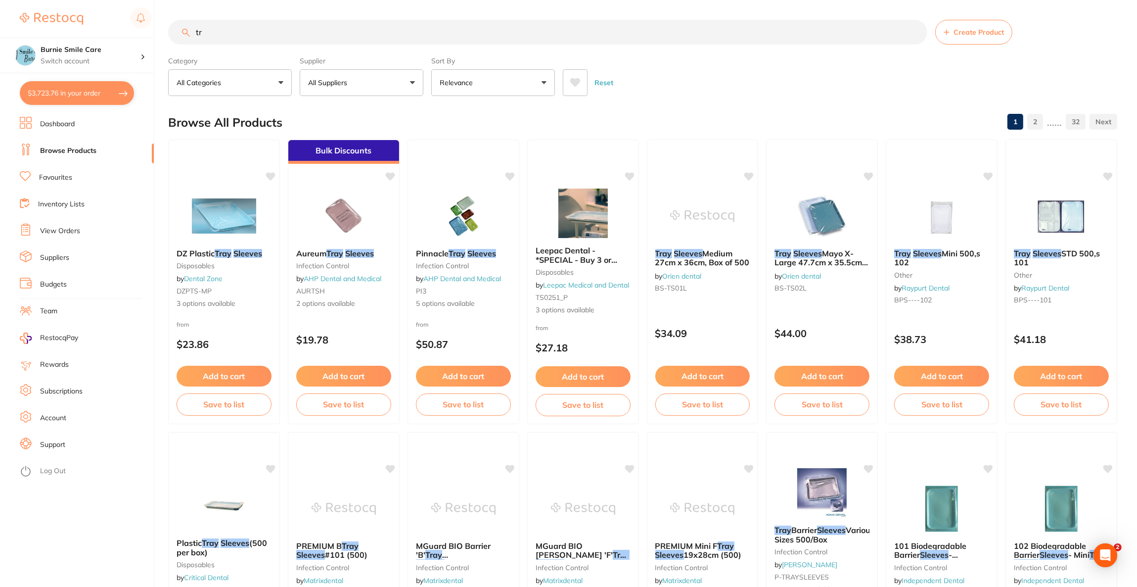
type input "t"
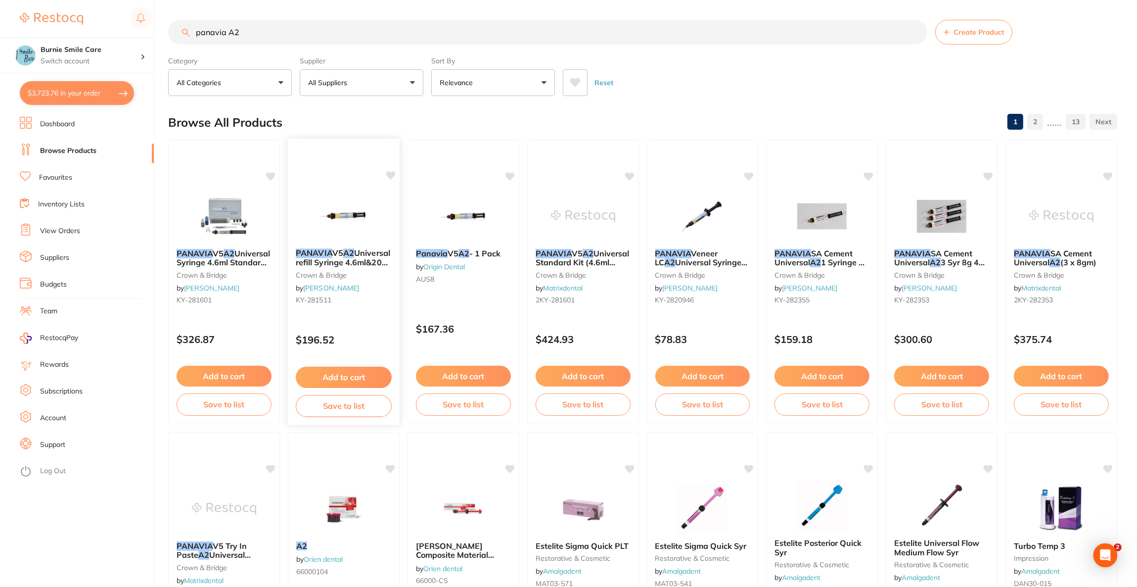
type input "panavia A2"
click at [359, 172] on div "PANAVIA V5 A2 Universal refill Syringe 4.6ml&20 Mixing tips crown & bridge by H…" at bounding box center [343, 281] width 113 height 287
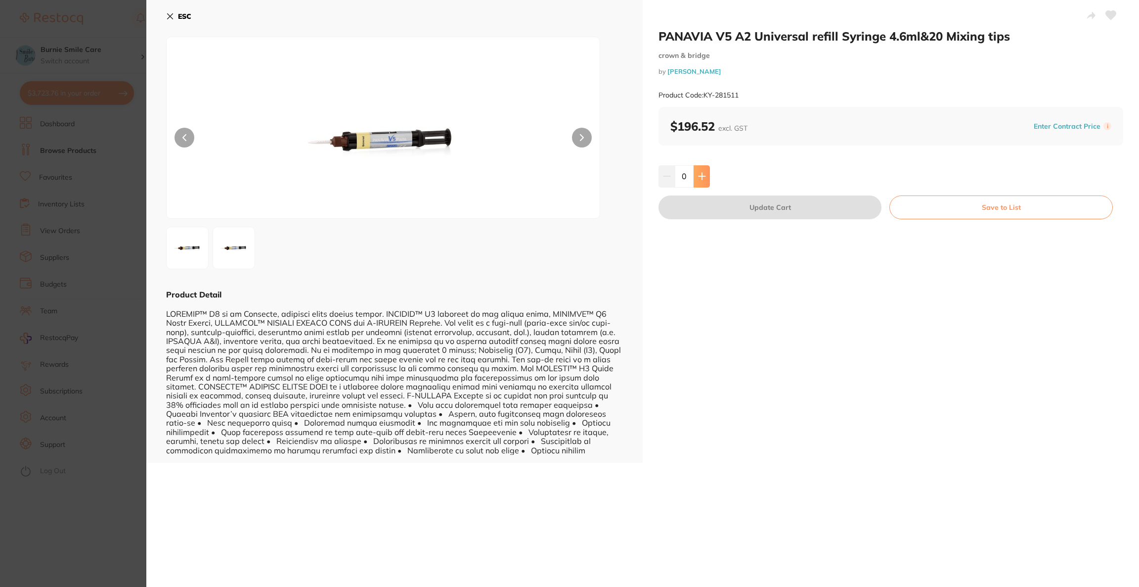
click at [704, 174] on icon at bounding box center [702, 176] width 8 height 8
type input "1"
click at [716, 201] on button "Update Cart" at bounding box center [770, 207] width 223 height 24
checkbox input "false"
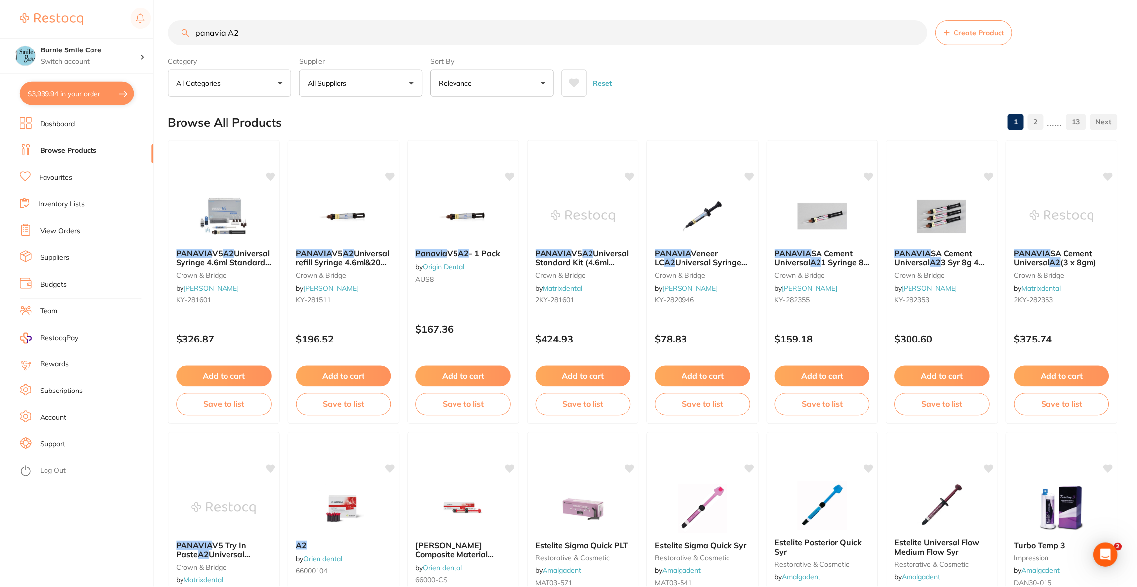
scroll to position [0, 0]
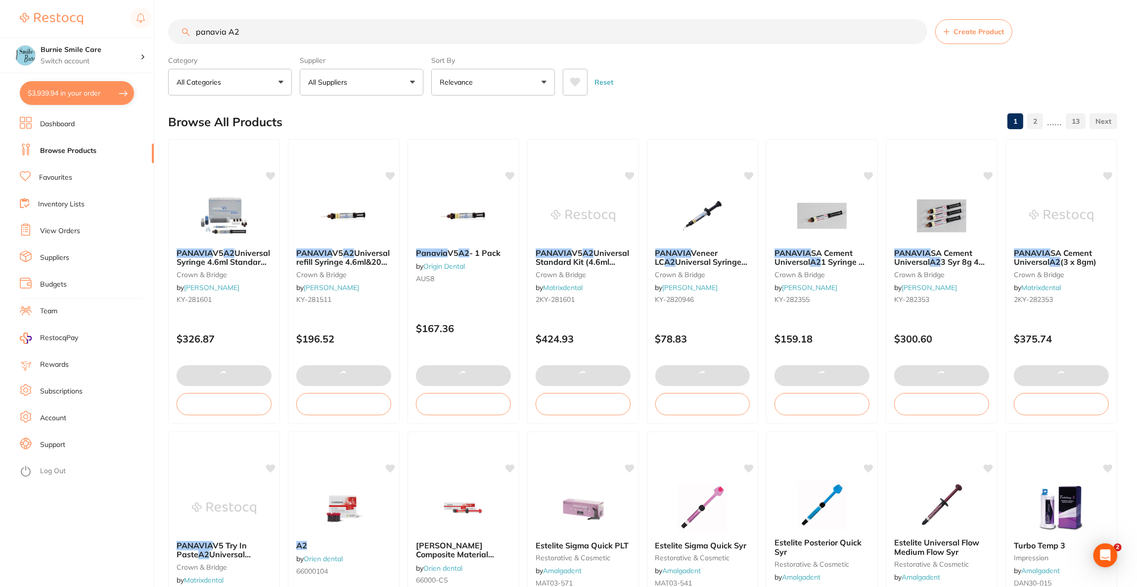
click at [310, 34] on input "panavia A2" at bounding box center [547, 31] width 759 height 25
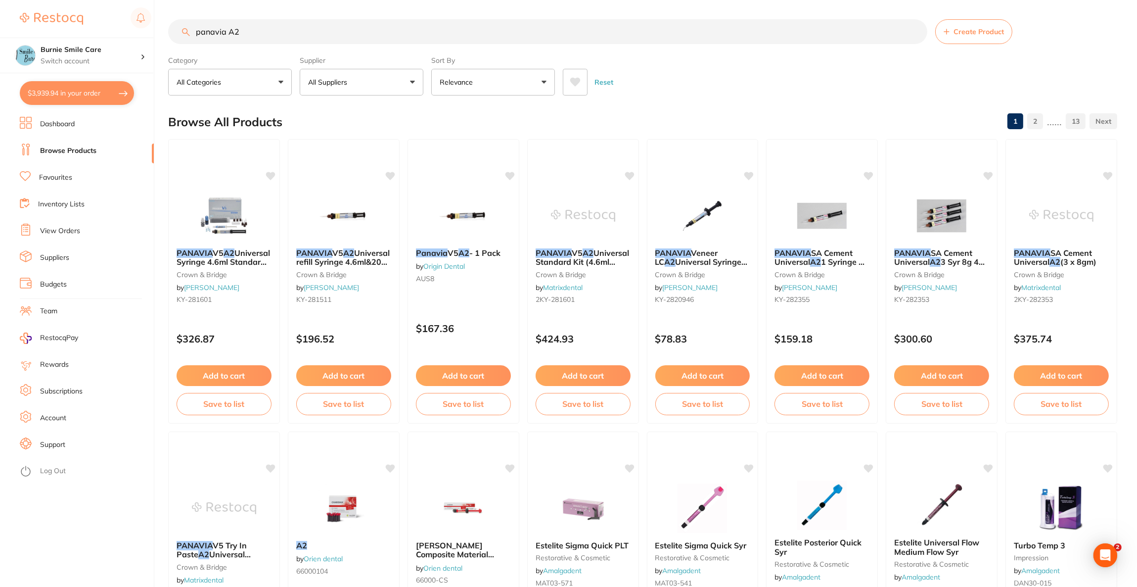
scroll to position [1174, 0]
type input "p"
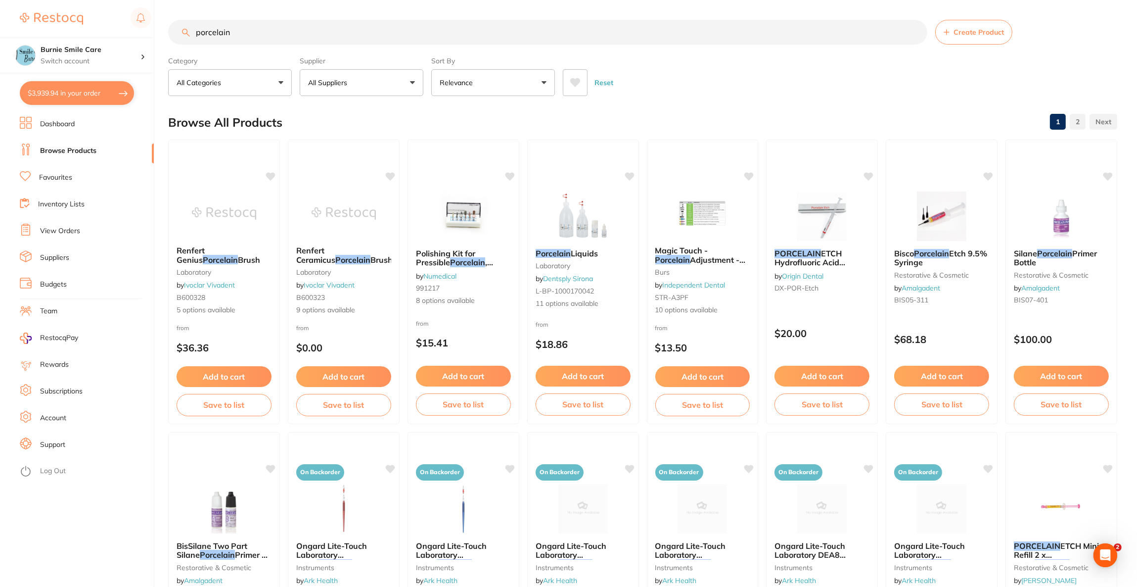
scroll to position [0, 0]
type input "porcelain"
click at [381, 87] on button "All Suppliers" at bounding box center [362, 82] width 124 height 27
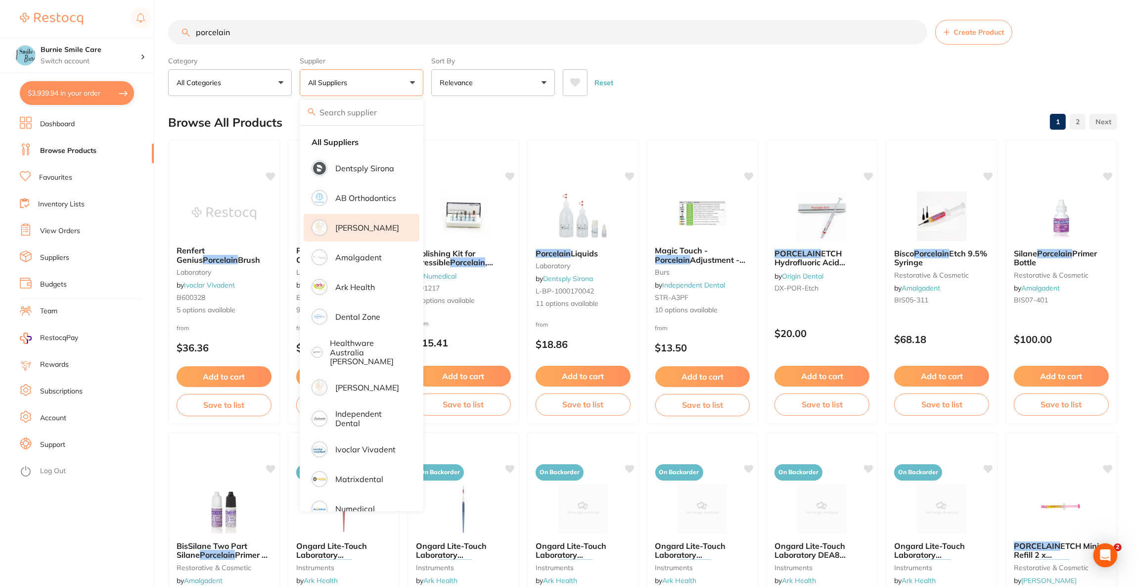
click at [376, 225] on p "[PERSON_NAME]" at bounding box center [367, 227] width 64 height 9
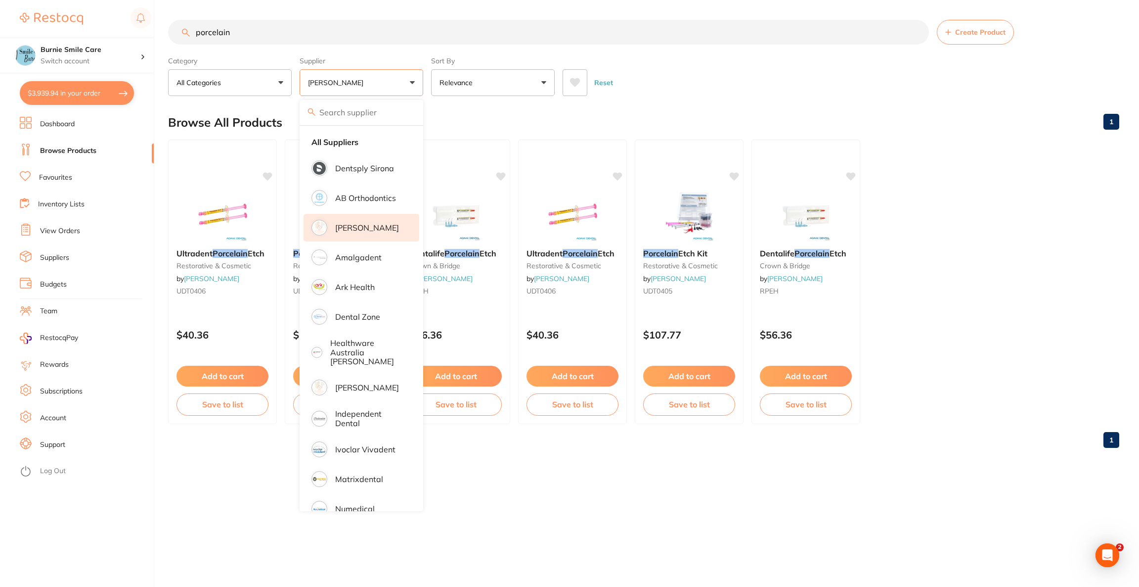
click at [722, 67] on div "Reset" at bounding box center [837, 78] width 549 height 35
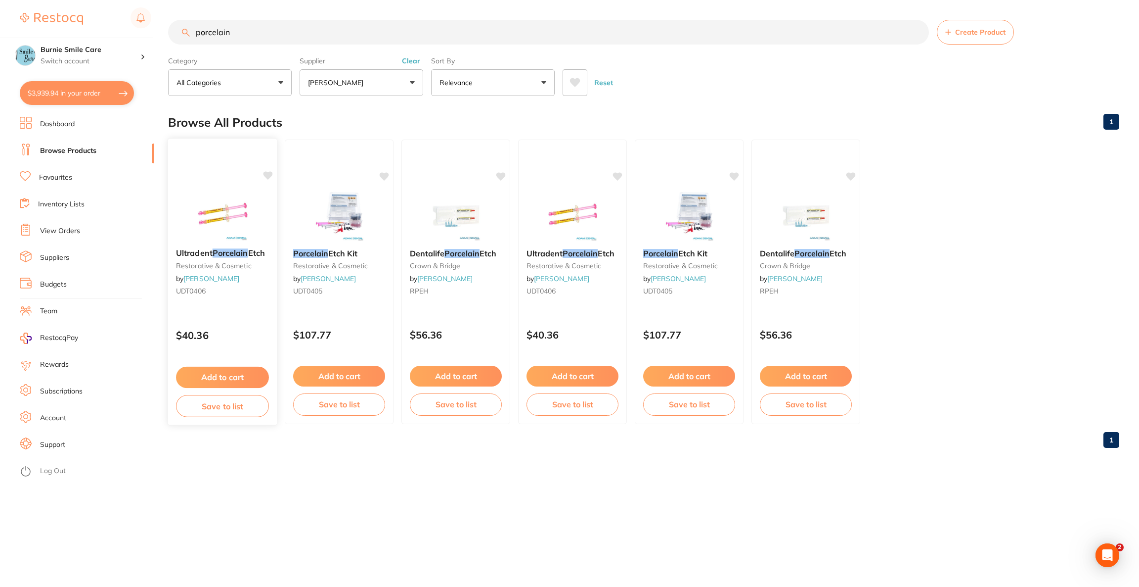
click at [246, 183] on div "Ultradent Porcelain Etch restorative & cosmetic by Adam Dental UDT0406 $40.36 A…" at bounding box center [223, 281] width 110 height 287
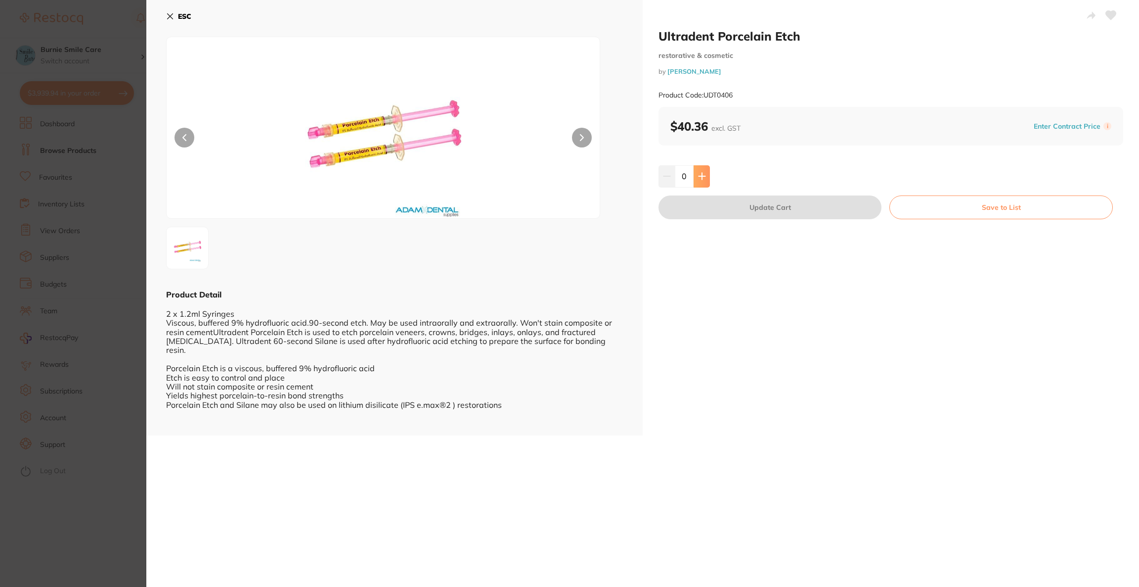
click at [705, 179] on button at bounding box center [702, 176] width 16 height 22
type input "1"
click at [708, 204] on button "Update Cart" at bounding box center [770, 207] width 223 height 24
checkbox input "false"
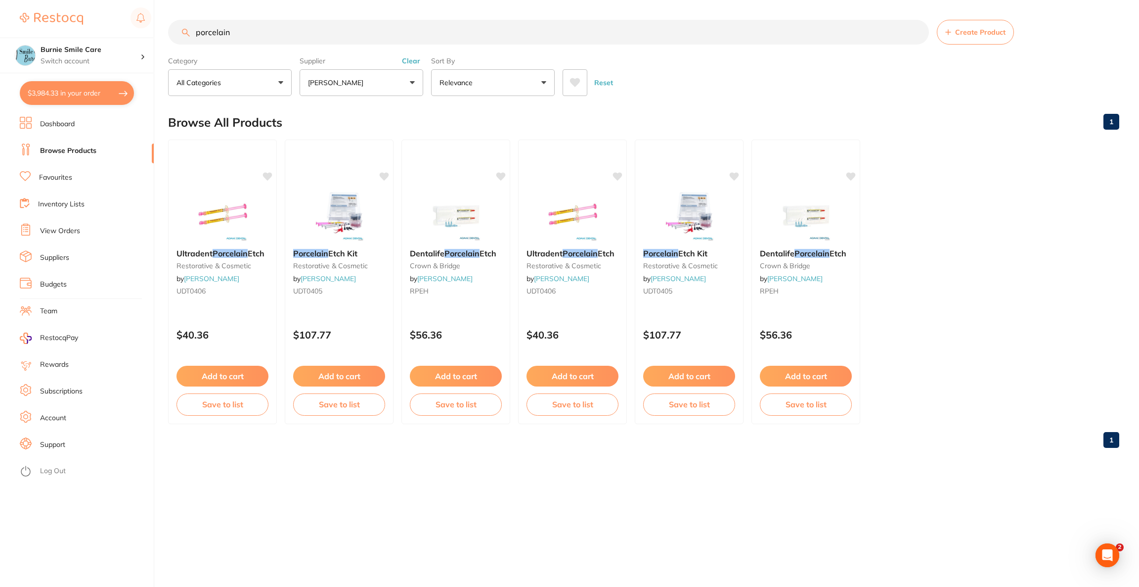
drag, startPoint x: 268, startPoint y: 35, endPoint x: 188, endPoint y: 29, distance: 79.8
click at [188, 29] on div "porcelain Create Product" at bounding box center [643, 32] width 951 height 25
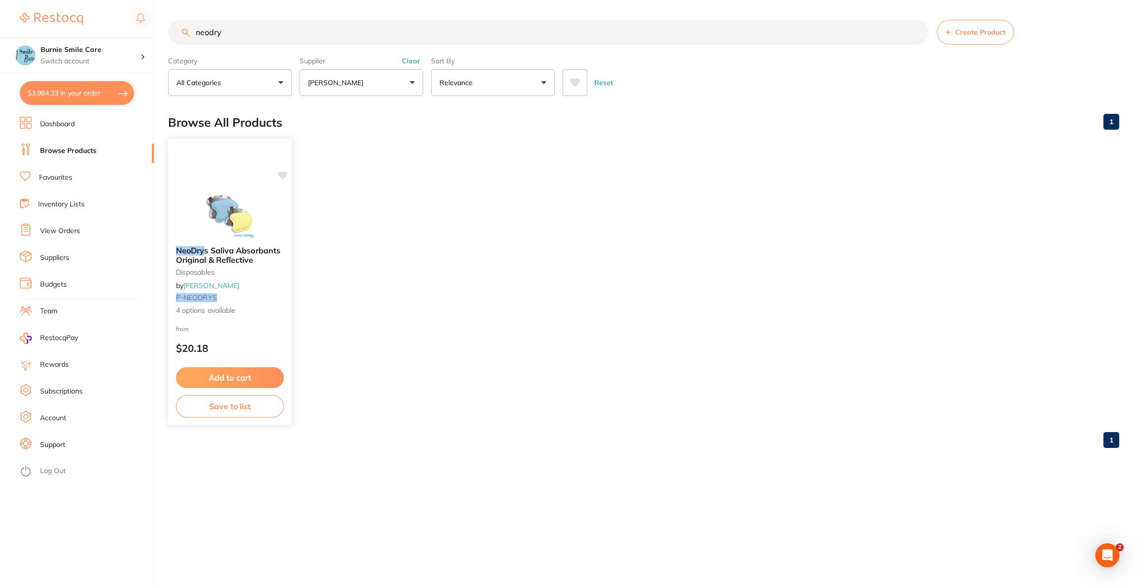
type input "neodry"
click at [265, 189] on div at bounding box center [230, 212] width 123 height 49
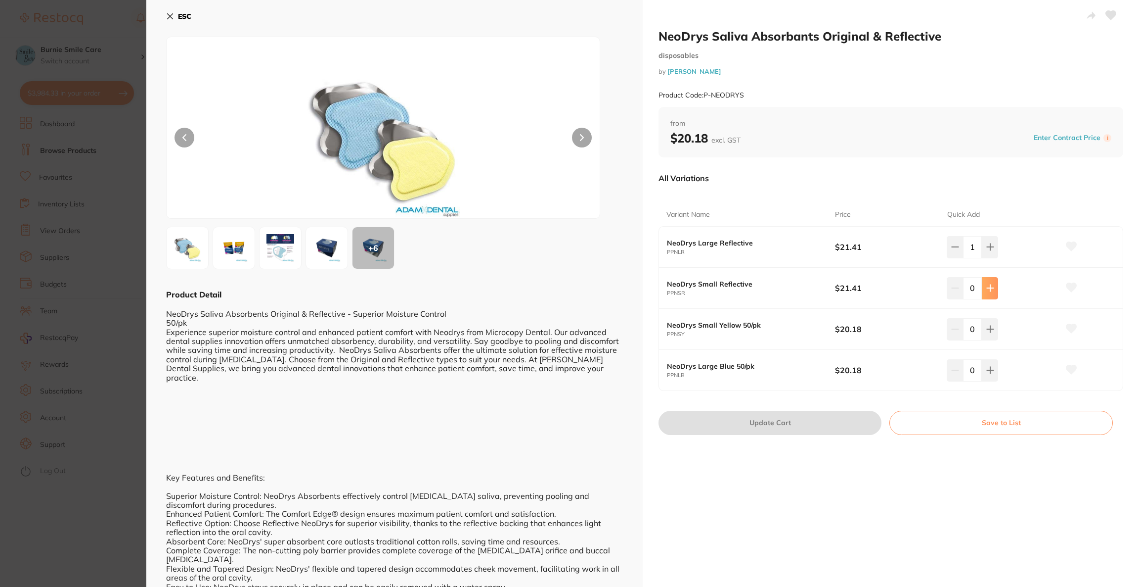
click at [987, 289] on icon at bounding box center [991, 288] width 8 height 8
type input "1"
click at [814, 419] on button "Update Cart" at bounding box center [770, 422] width 223 height 24
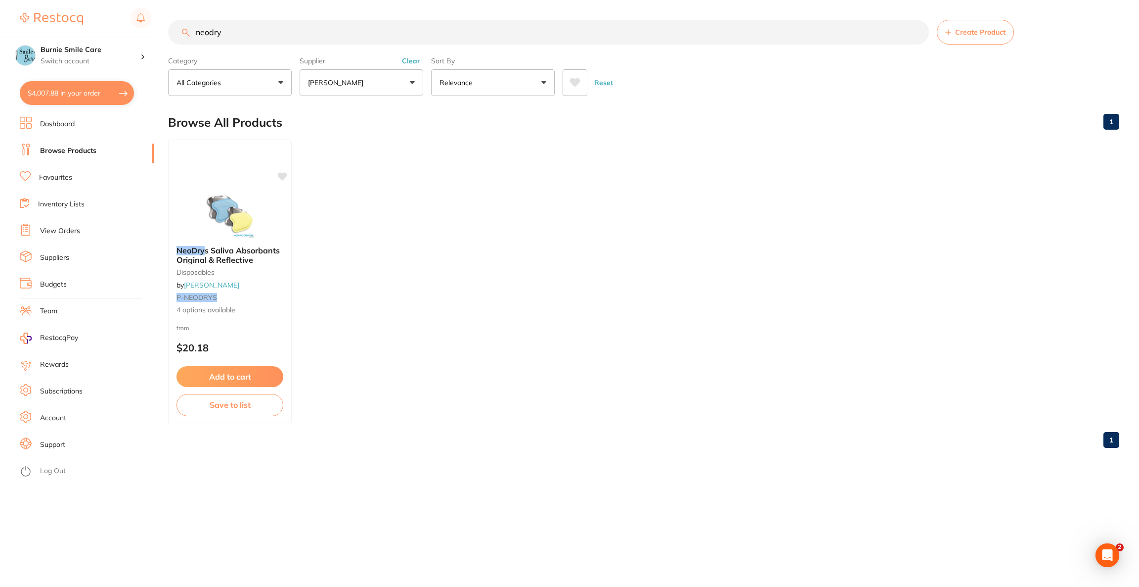
click at [94, 93] on button "$4,007.88 in your order" at bounding box center [77, 93] width 114 height 24
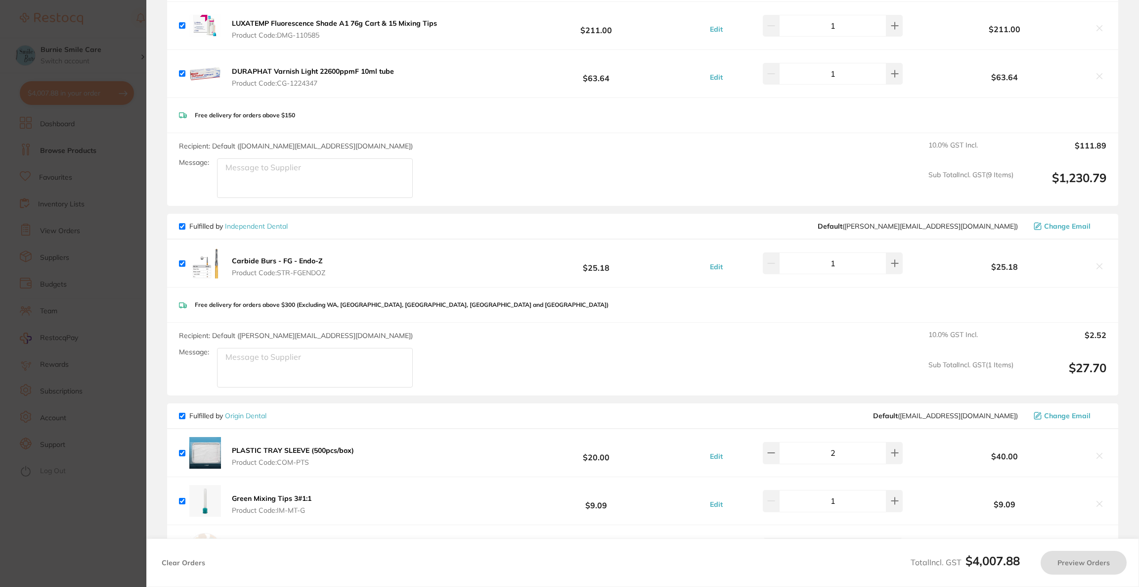
checkbox input "true"
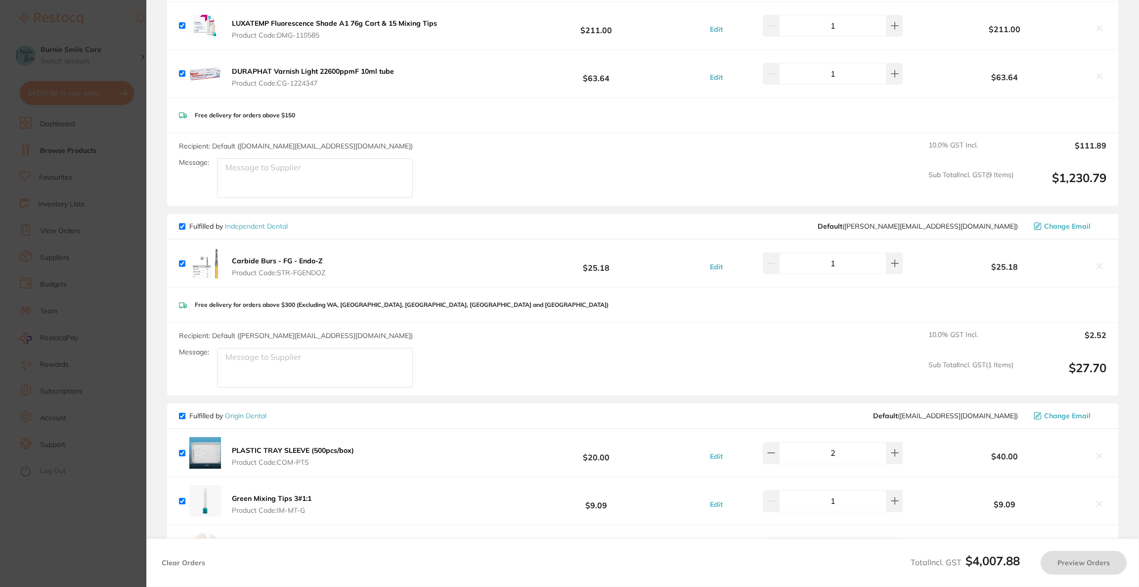
checkbox input "true"
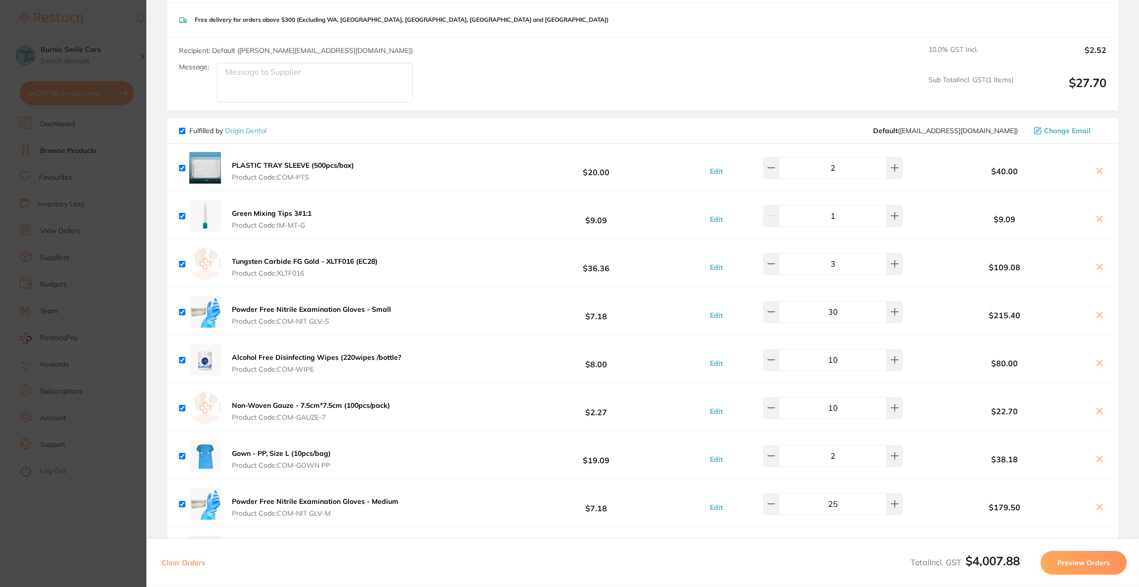
scroll to position [1344, 0]
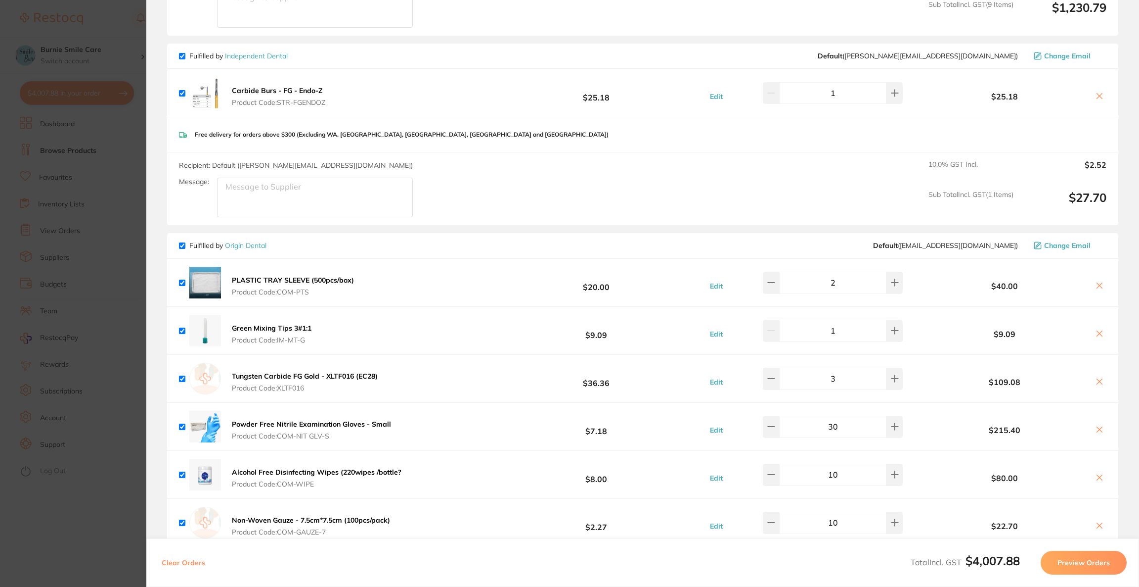
click at [302, 89] on b "Carbide Burs - FG - Endo-Z" at bounding box center [277, 90] width 91 height 9
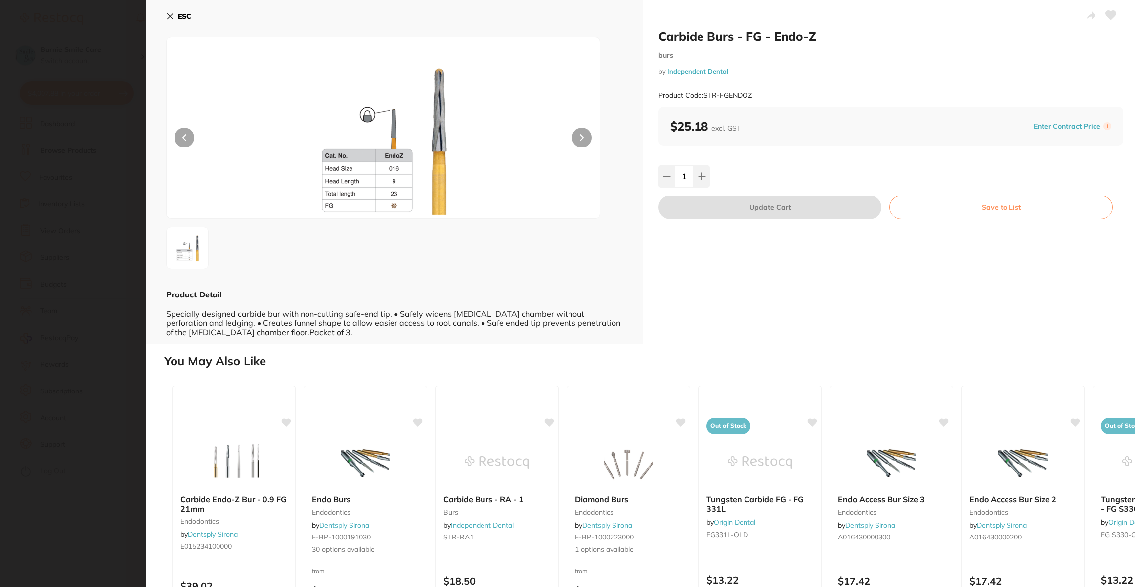
scroll to position [0, 0]
click at [107, 143] on section "Carbide Burs - FG - Endo-Z burs by Independent Dental Product Code: STR-FGENDOZ…" at bounding box center [569, 293] width 1139 height 587
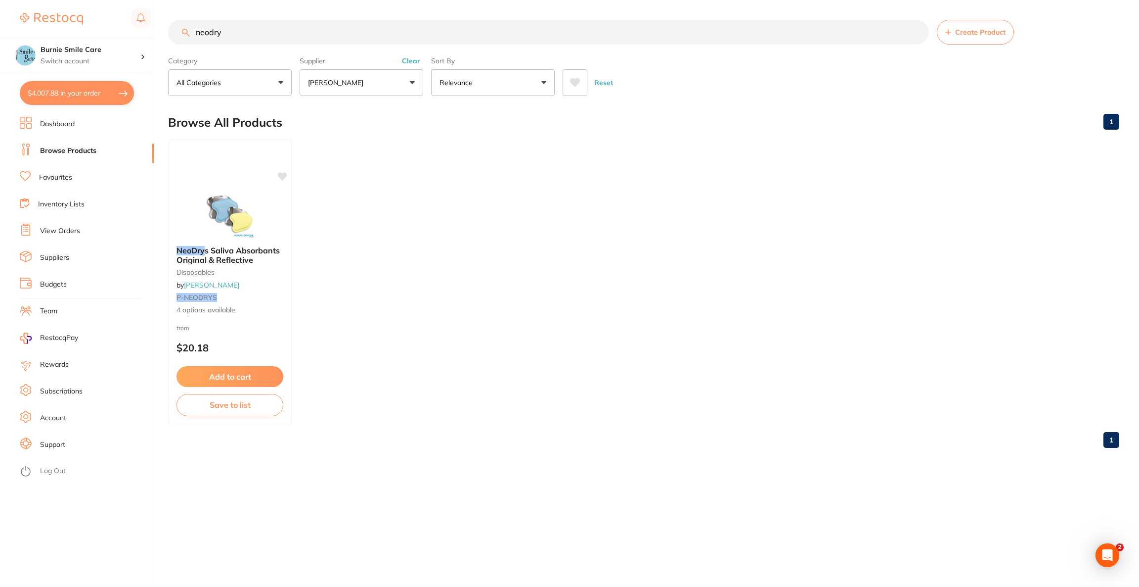
drag, startPoint x: 272, startPoint y: 33, endPoint x: 155, endPoint y: 30, distance: 117.2
click at [155, 30] on div "$4,007.88 Burnie Smile Care Switch account Riaz Dental Surgery Experteeth Denta…" at bounding box center [569, 293] width 1139 height 587
type input "fg x152"
click at [345, 88] on button "[PERSON_NAME]" at bounding box center [362, 82] width 124 height 27
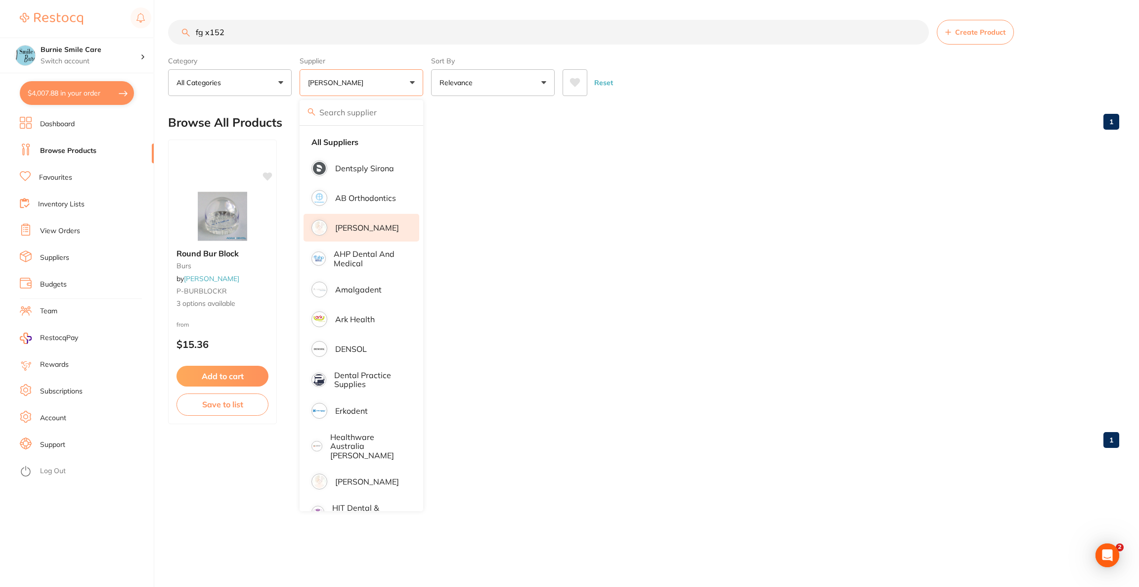
click at [366, 222] on li "[PERSON_NAME]" at bounding box center [362, 228] width 116 height 28
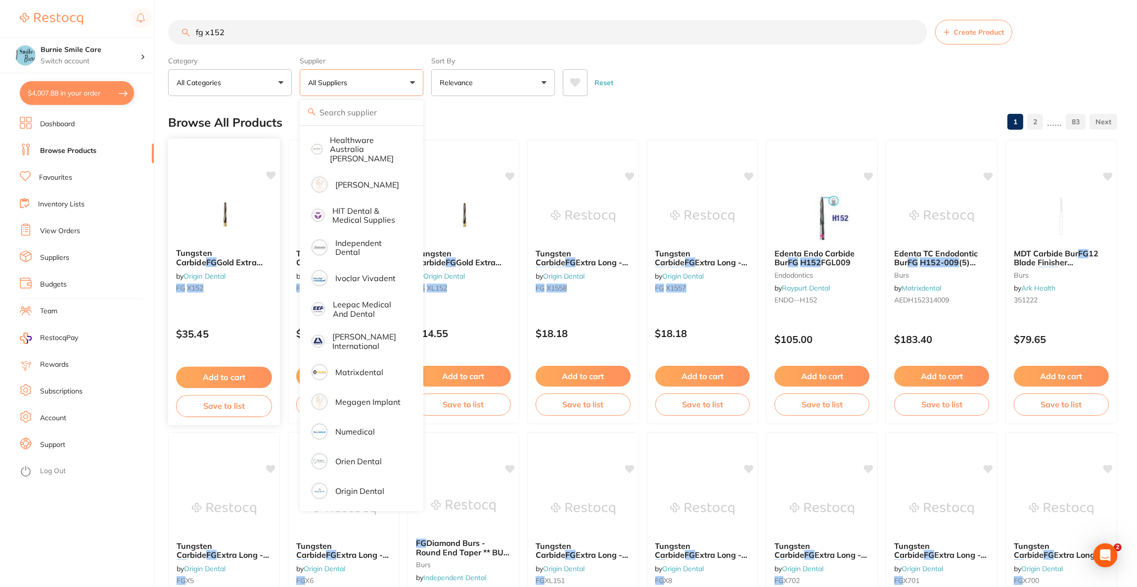
click at [199, 236] on img at bounding box center [223, 215] width 65 height 50
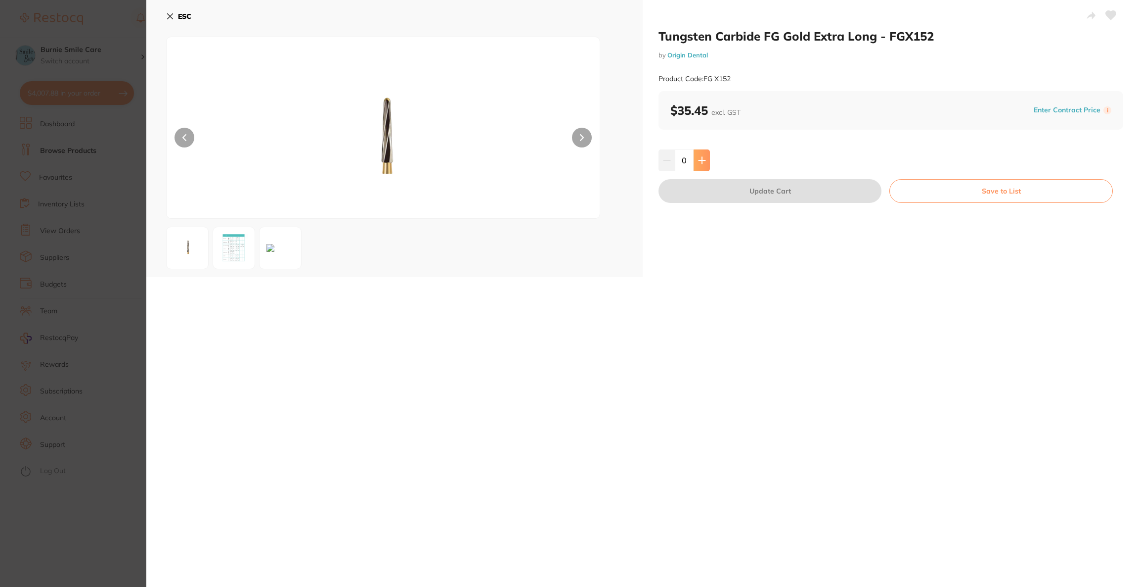
click at [698, 159] on icon at bounding box center [702, 160] width 8 height 8
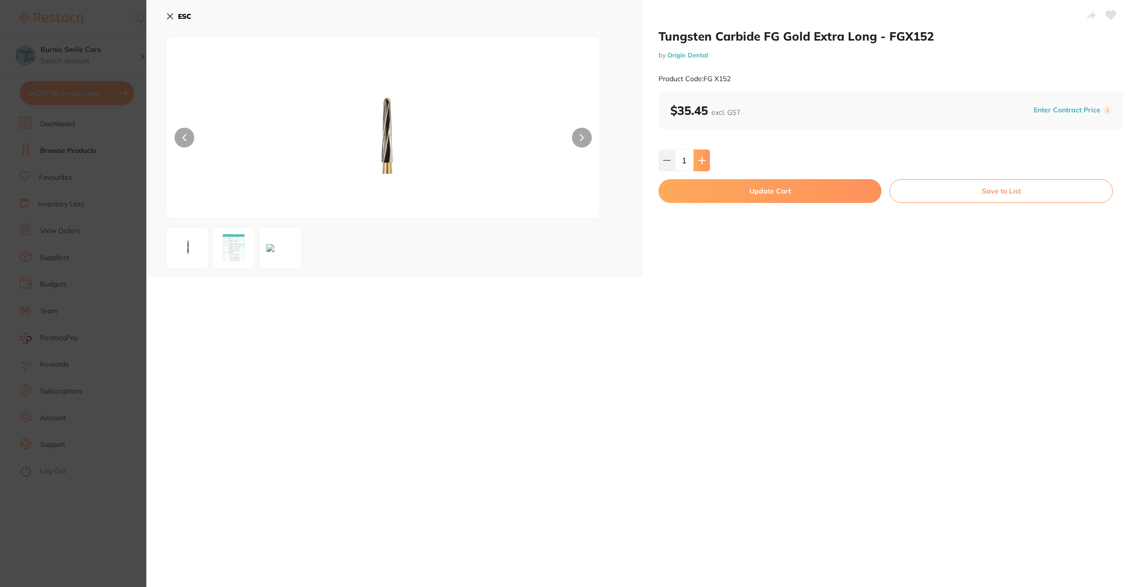
type input "1"
click at [709, 189] on button "Update Cart" at bounding box center [770, 191] width 223 height 24
checkbox input "false"
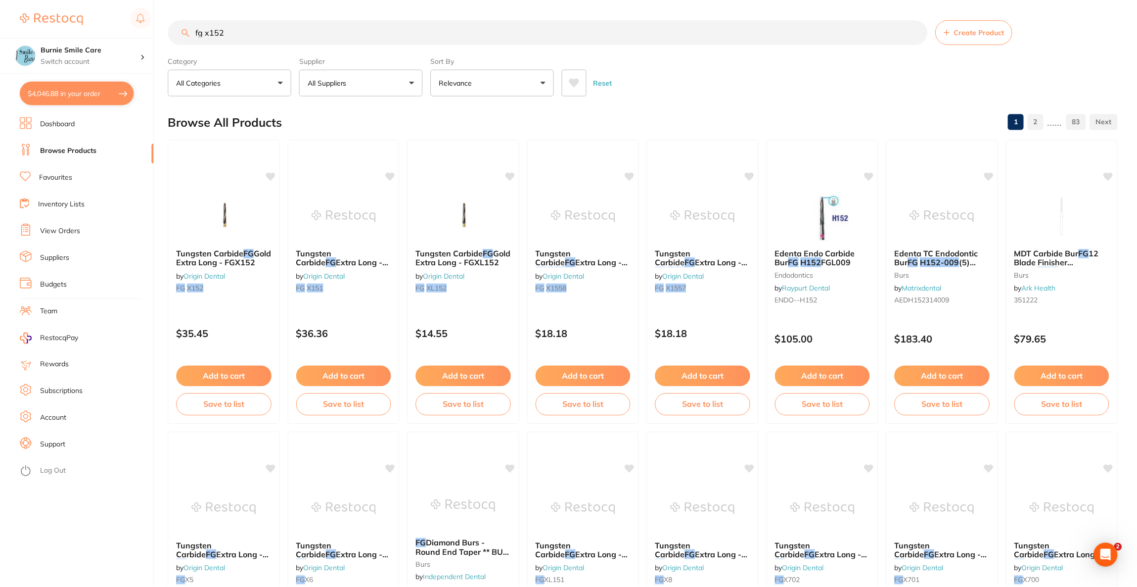
scroll to position [0, 0]
click at [90, 102] on button "$4,046.88 in your order" at bounding box center [77, 93] width 114 height 24
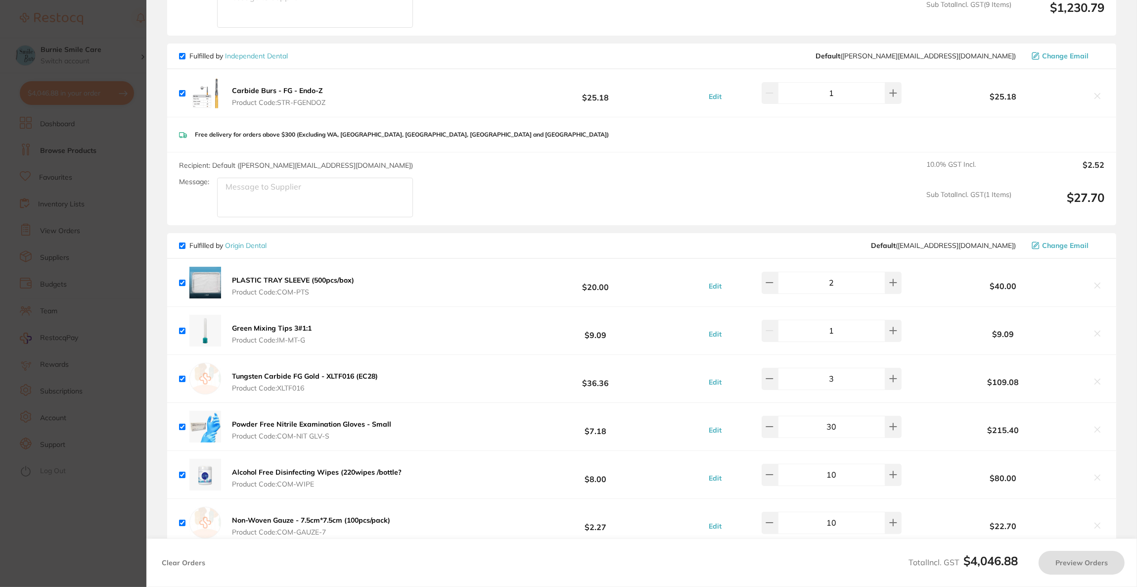
checkbox input "true"
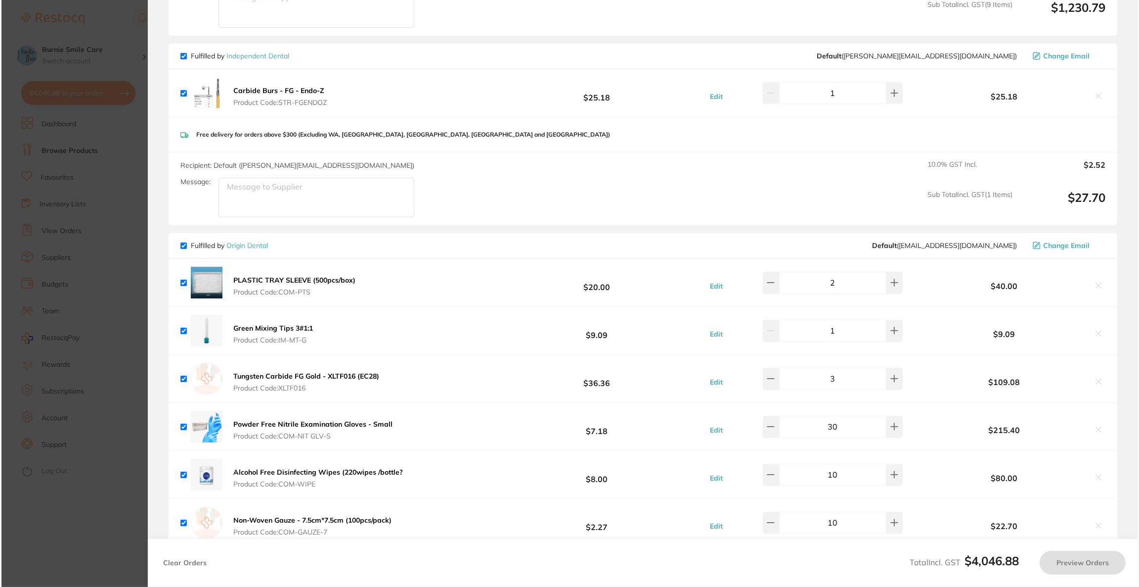
scroll to position [0, 0]
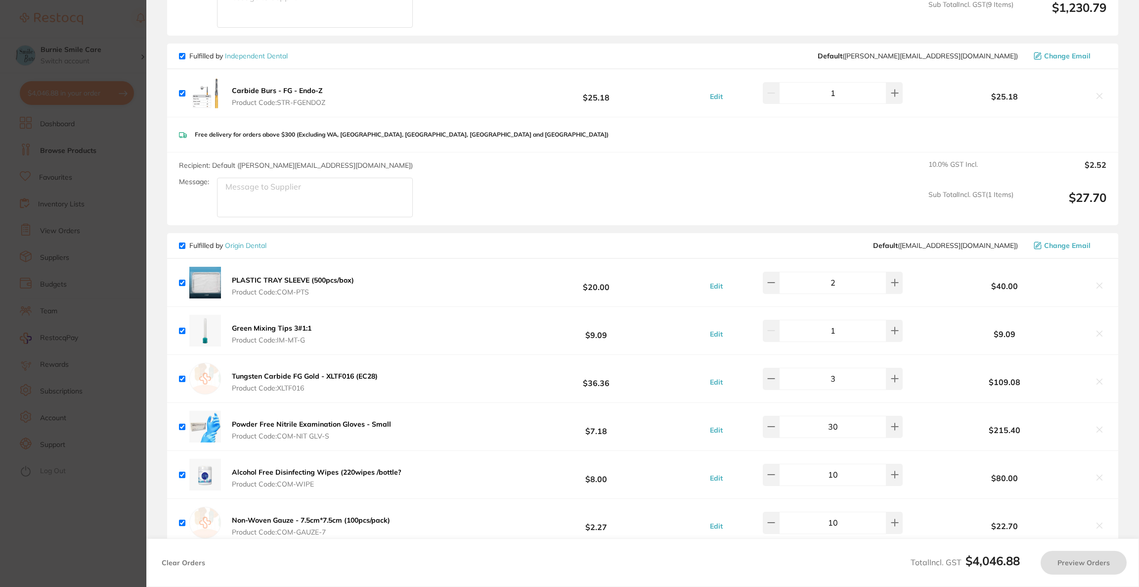
checkbox input "true"
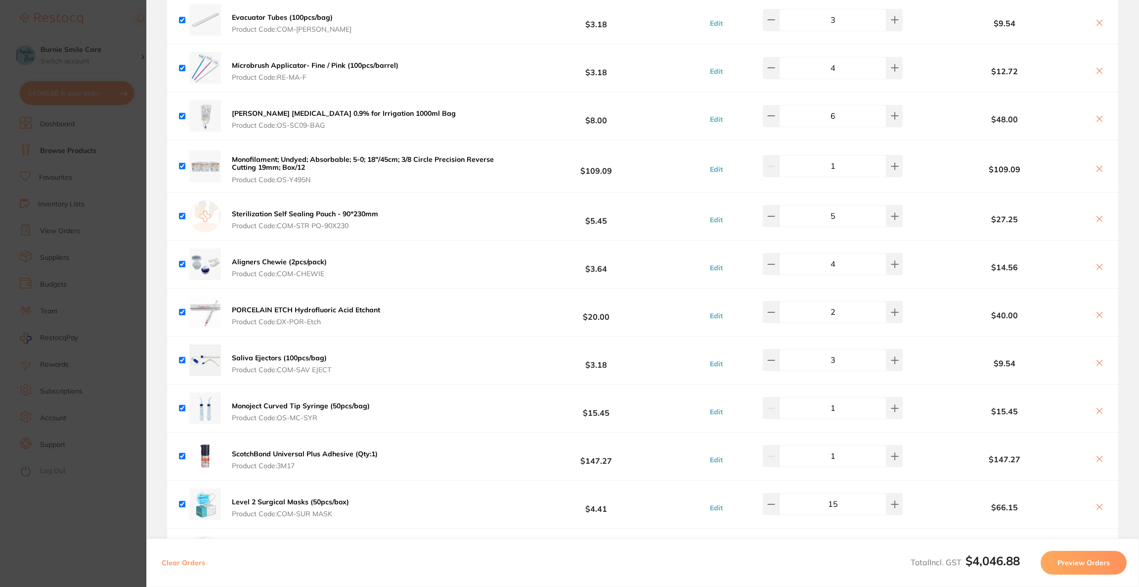
scroll to position [2383, 0]
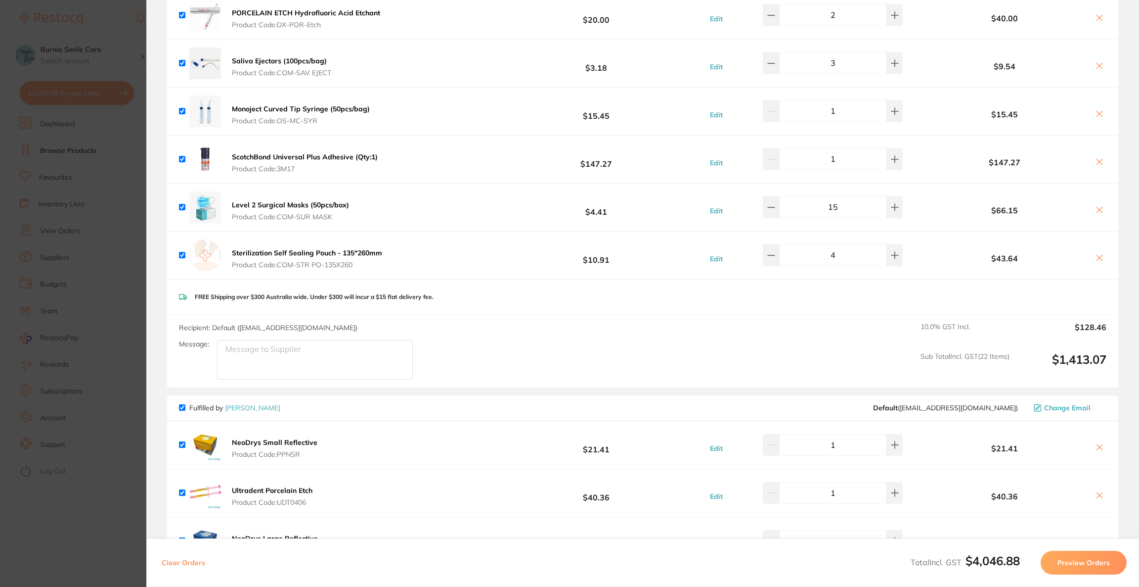
click at [255, 367] on textarea "Message:" at bounding box center [315, 360] width 196 height 40
type textarea "FG"
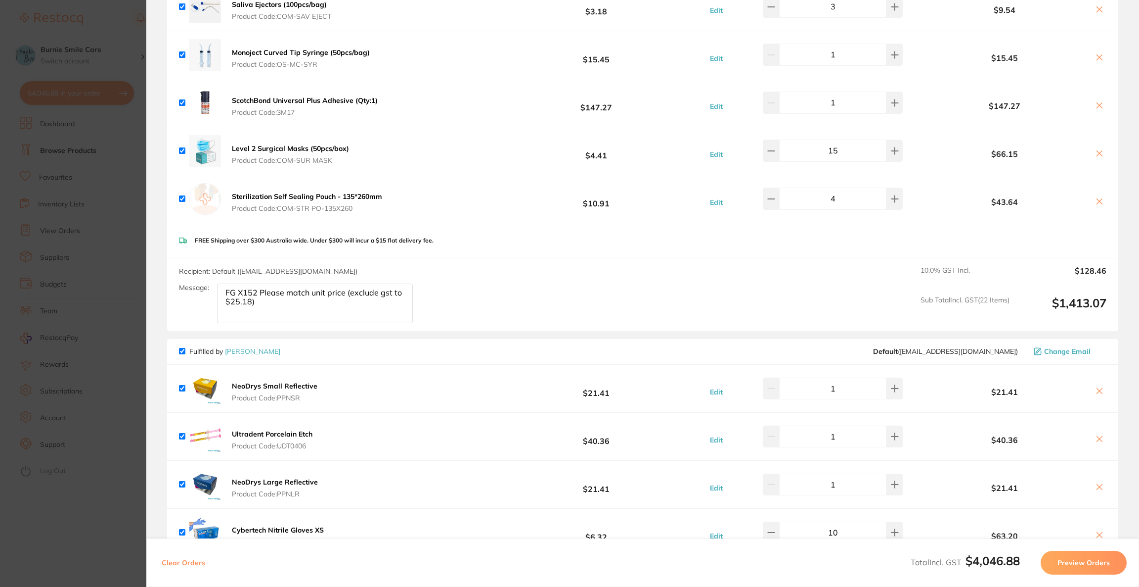
scroll to position [2308, 0]
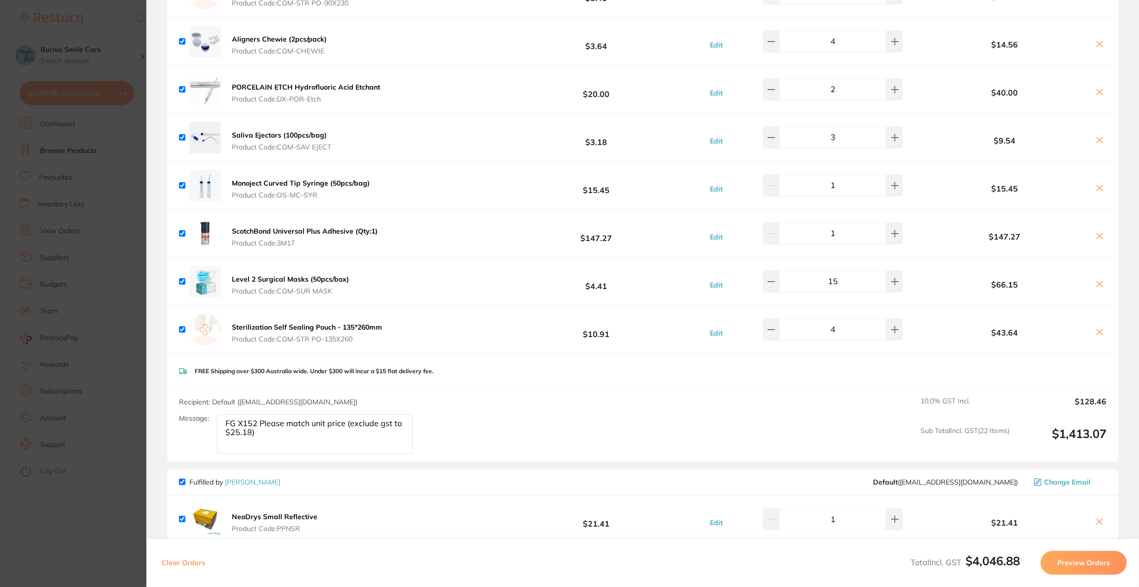
click at [260, 424] on textarea "FG X152 Please match unit price (exclude gst to $25.18)" at bounding box center [315, 434] width 196 height 40
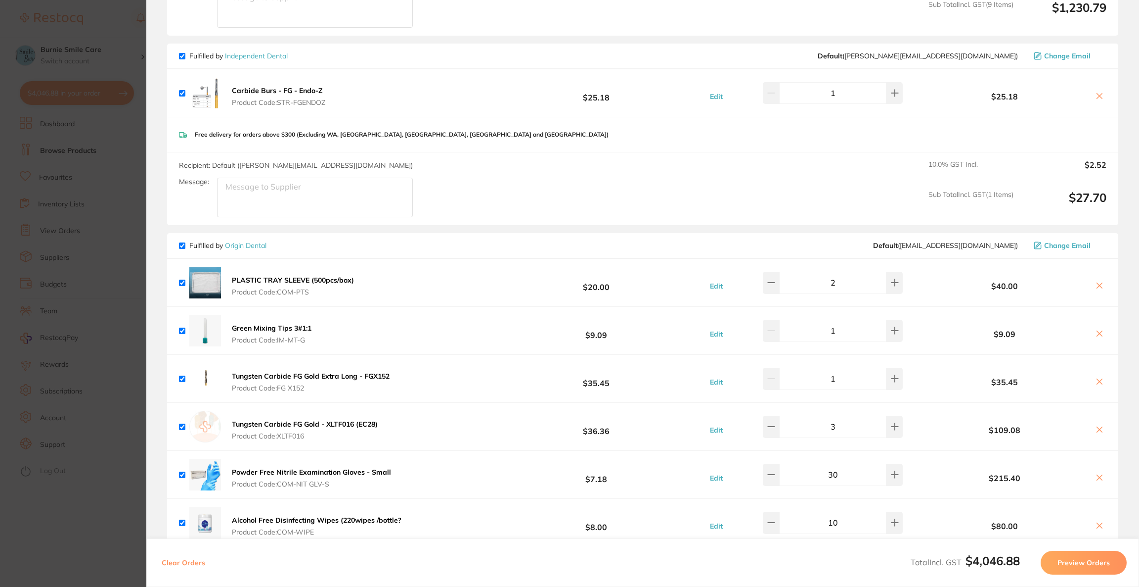
scroll to position [1196, 0]
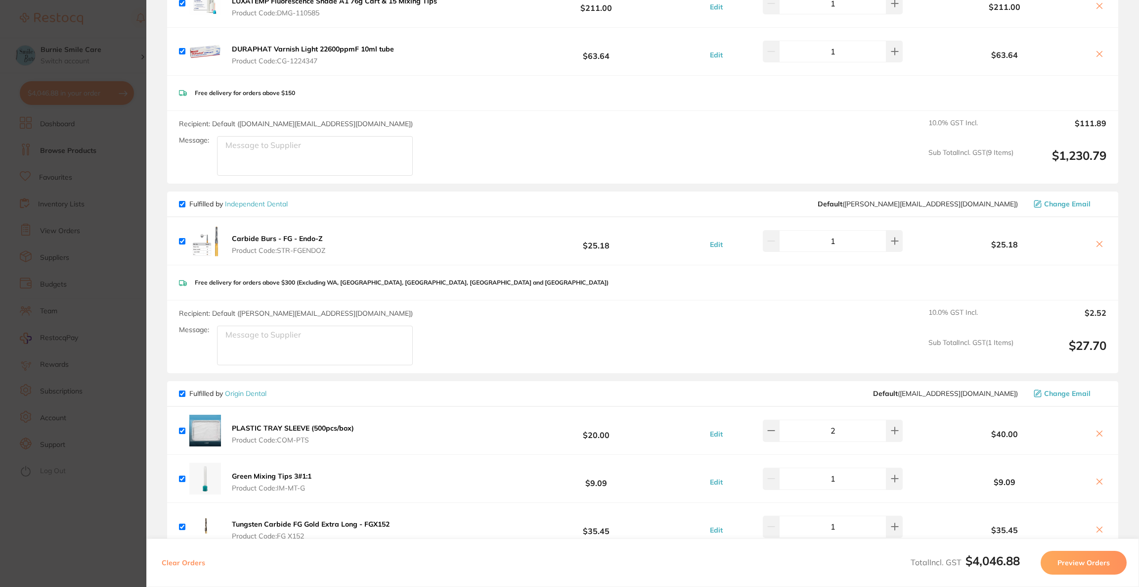
type textarea "FG X152 Please match unit price (exclude gst to $25.18)"
click at [1097, 241] on icon at bounding box center [1099, 243] width 5 height 5
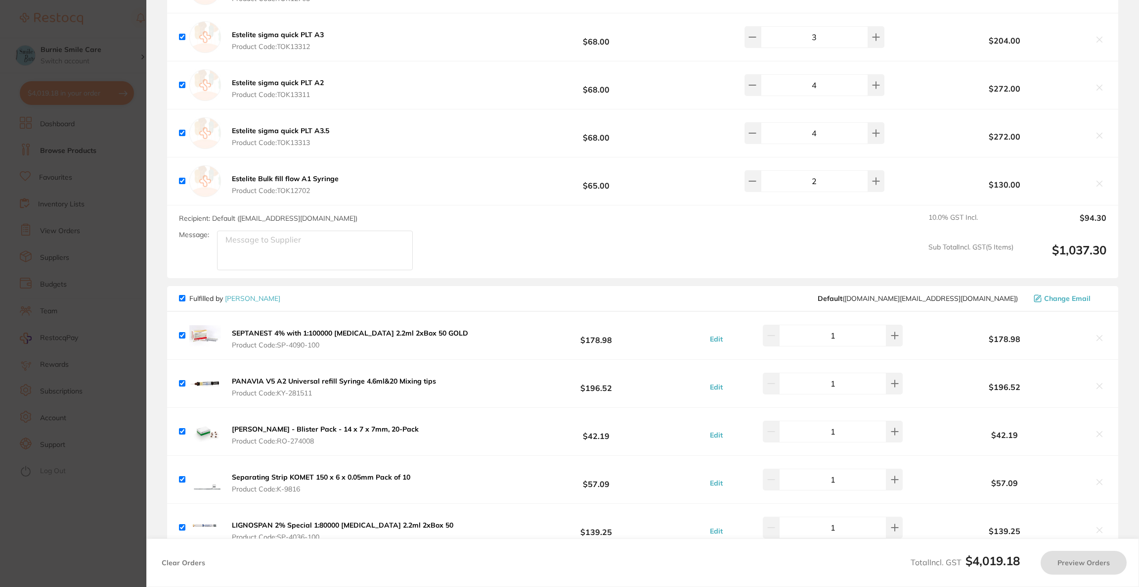
scroll to position [157, 0]
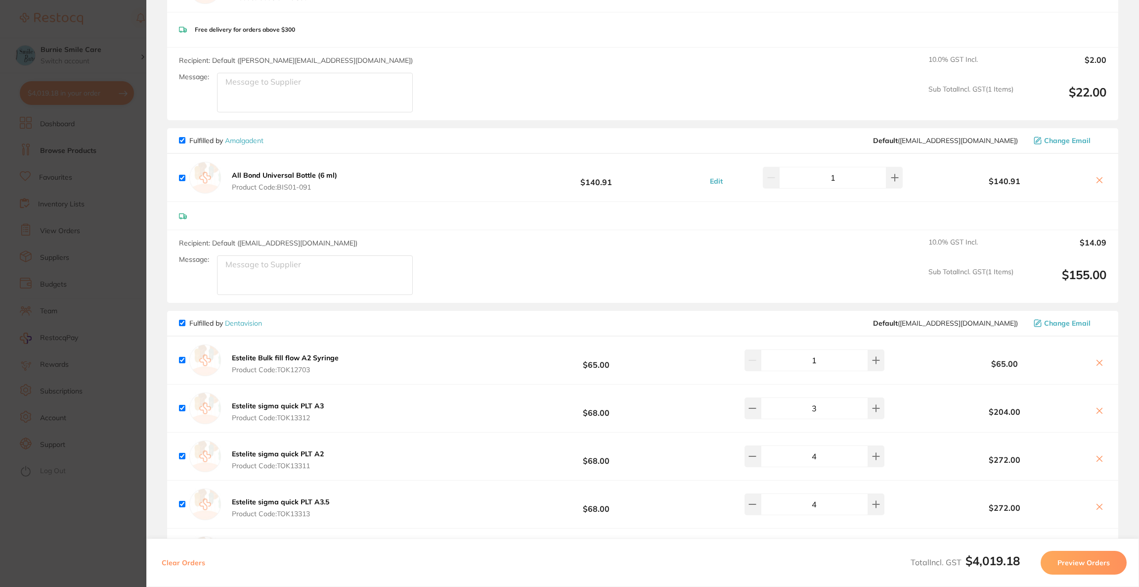
checkbox input "true"
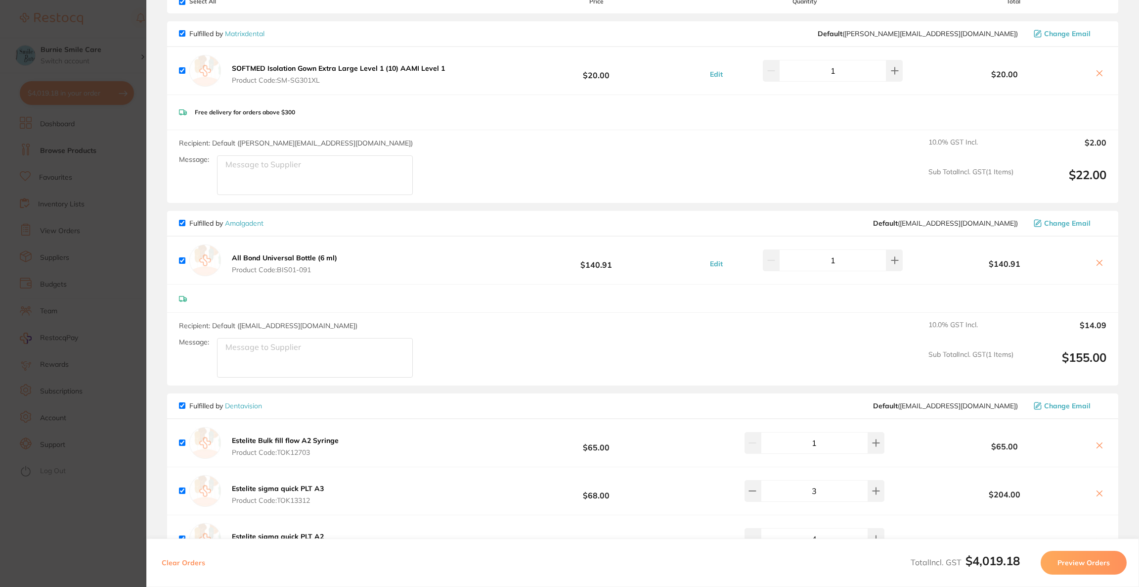
scroll to position [0, 0]
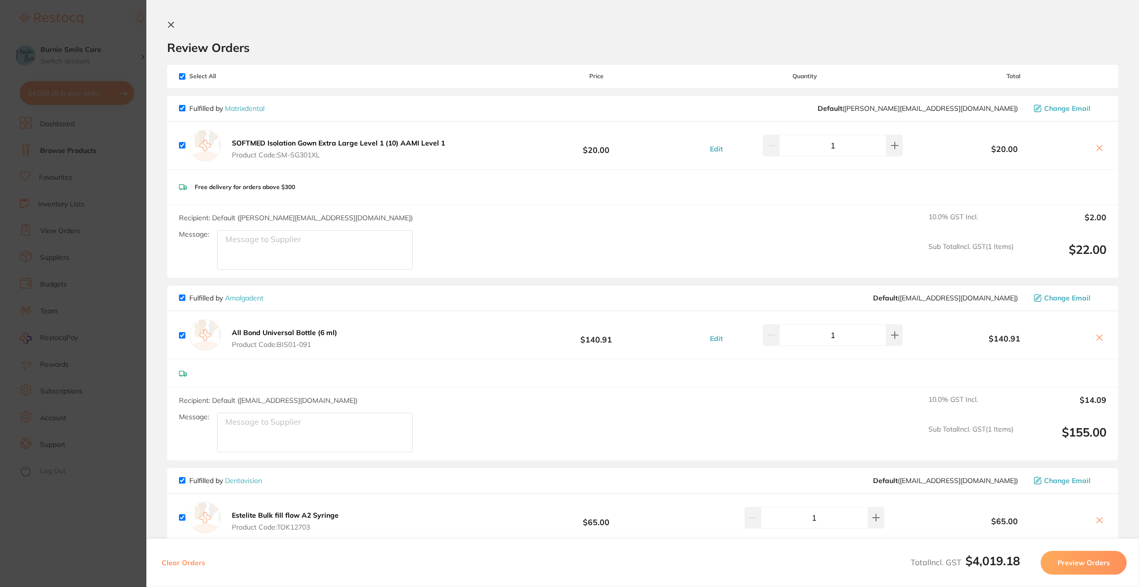
click at [1086, 563] on button "Preview Orders" at bounding box center [1084, 562] width 86 height 24
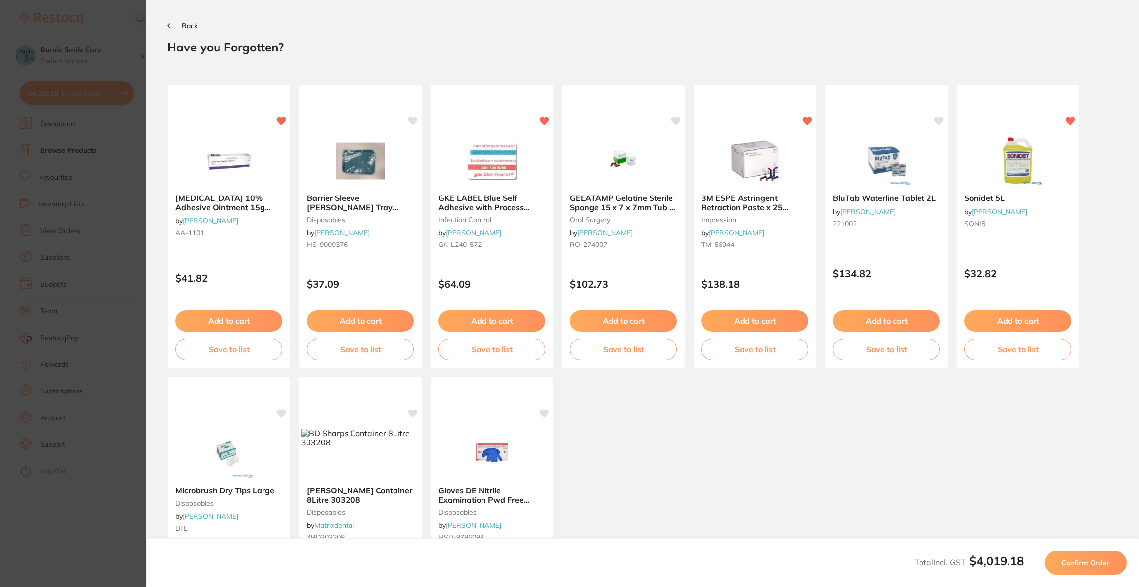
click at [1086, 563] on span "Confirm Order" at bounding box center [1086, 562] width 48 height 9
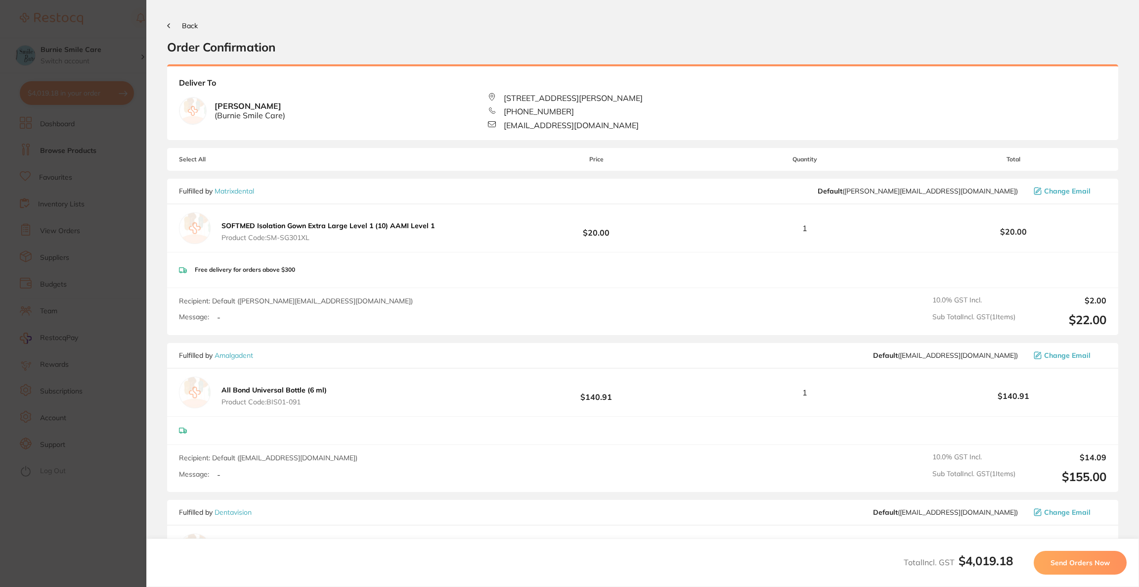
click at [188, 21] on span "Back" at bounding box center [190, 25] width 16 height 9
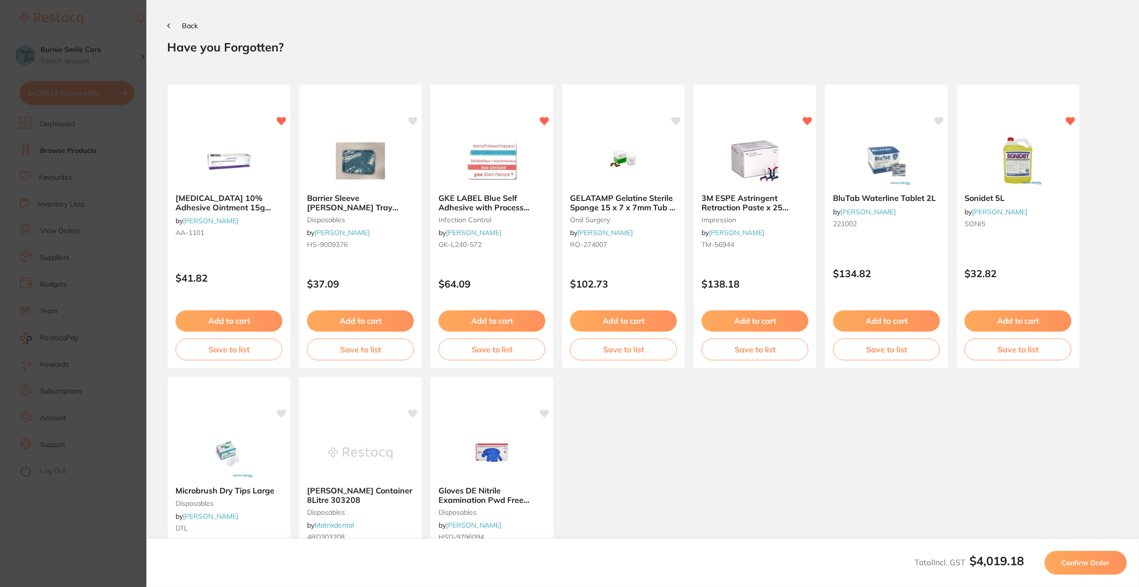
click at [170, 25] on button "Back" at bounding box center [182, 26] width 31 height 8
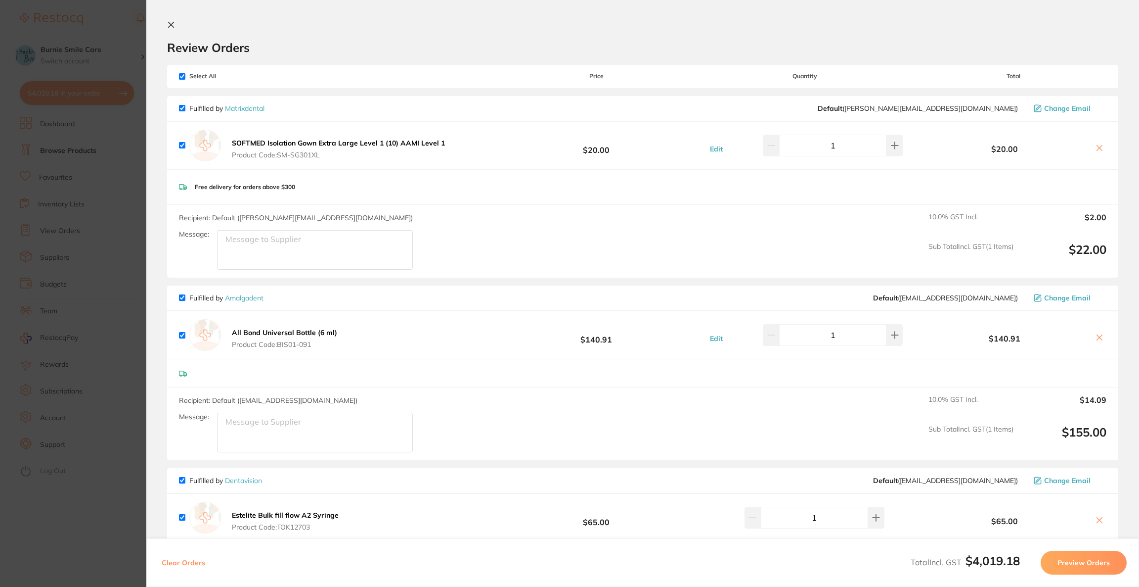
click at [1052, 111] on span "Change Email" at bounding box center [1067, 108] width 46 height 8
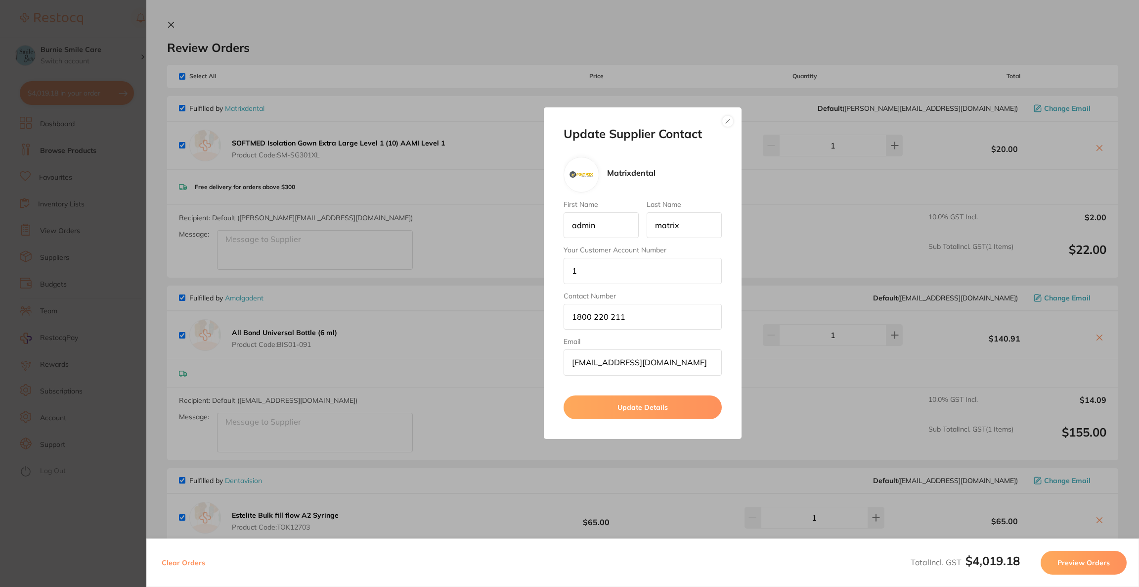
click at [559, 269] on div "Update Supplier Contact Matrixdental First Name admin Last Name matrix Your Cus…" at bounding box center [643, 272] width 198 height 331
type input "7BSC01"
click at [642, 413] on button "Update Details" at bounding box center [643, 407] width 158 height 24
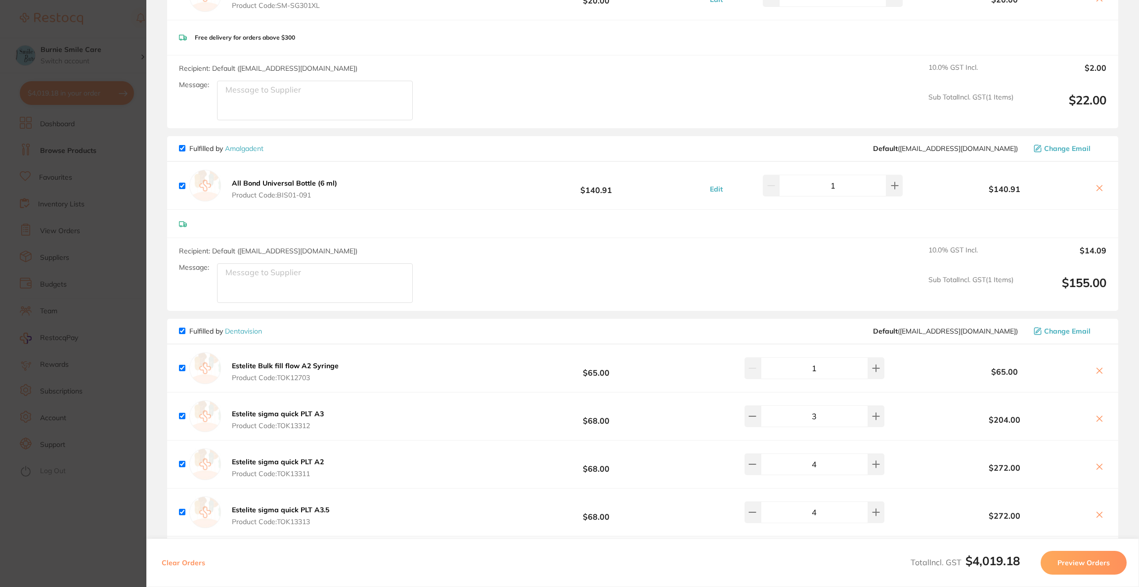
scroll to position [148, 0]
click at [1074, 557] on button "Preview Orders" at bounding box center [1084, 562] width 86 height 24
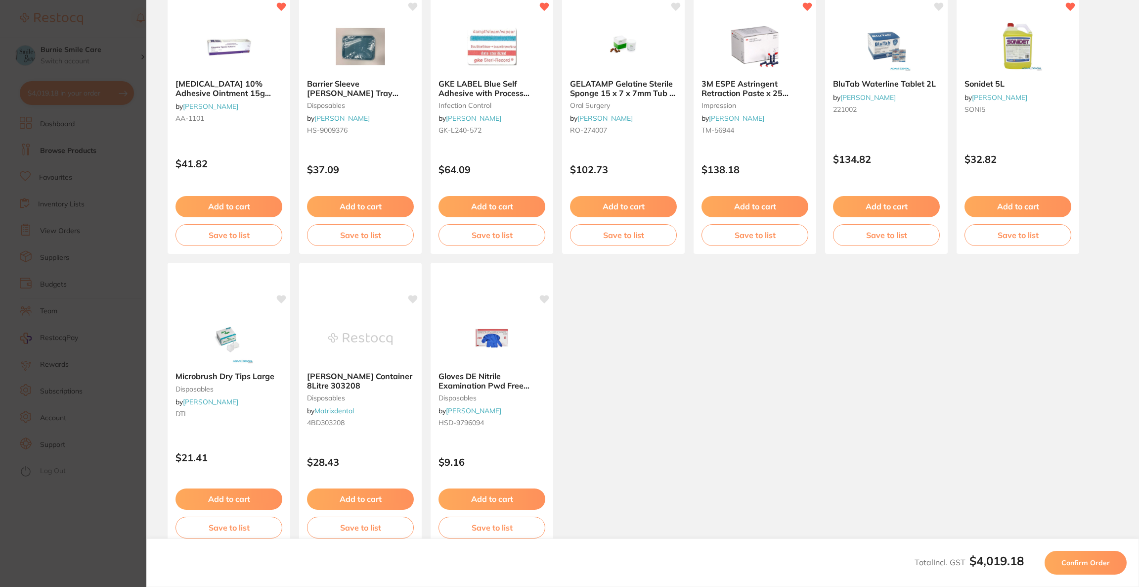
scroll to position [4, 0]
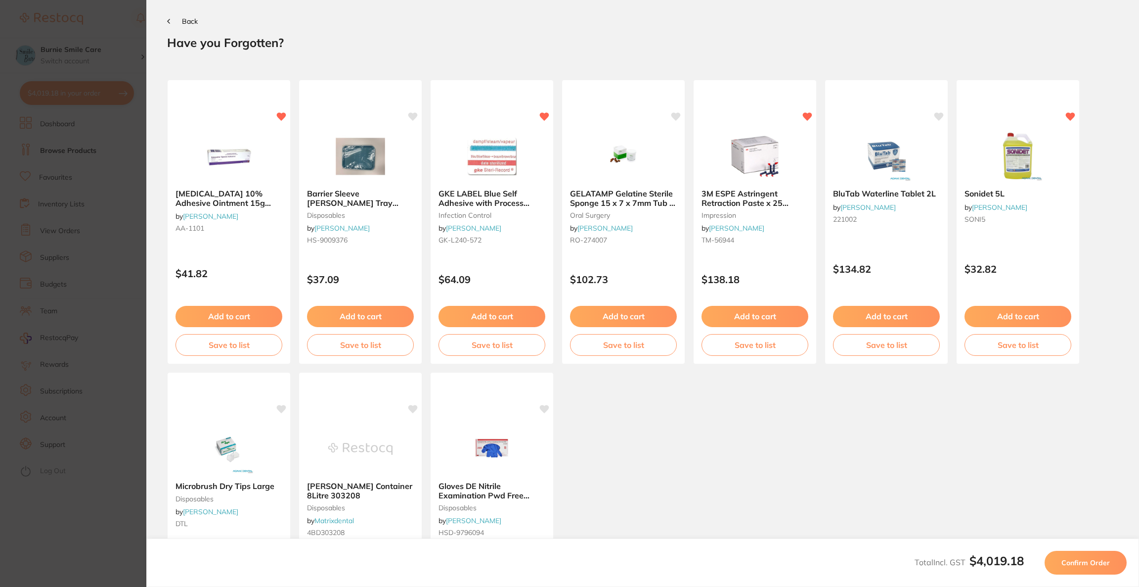
click at [1074, 558] on span "Confirm Order" at bounding box center [1086, 562] width 48 height 9
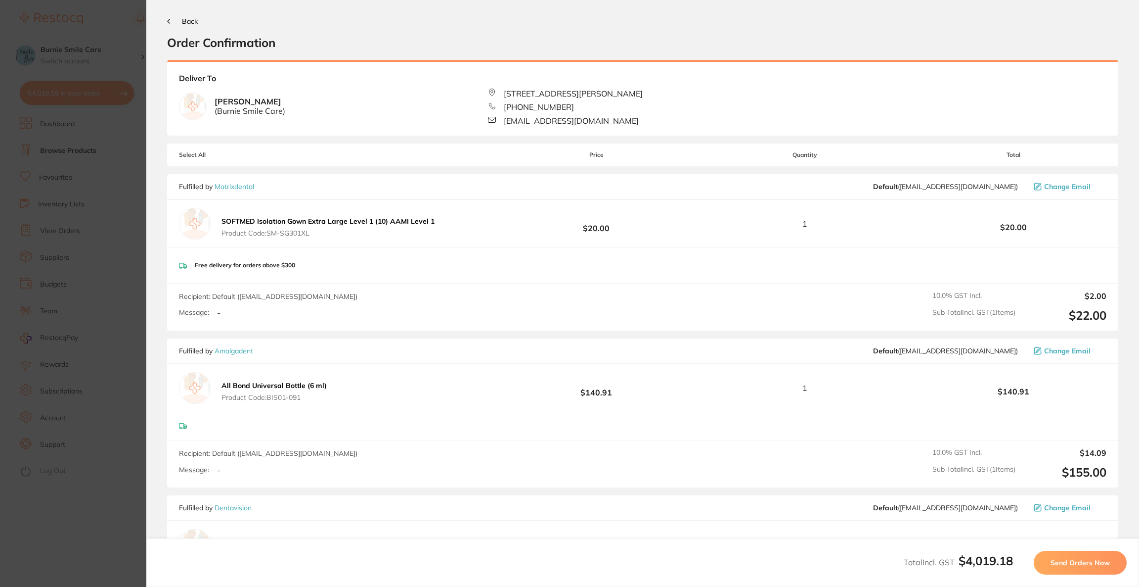
scroll to position [0, 0]
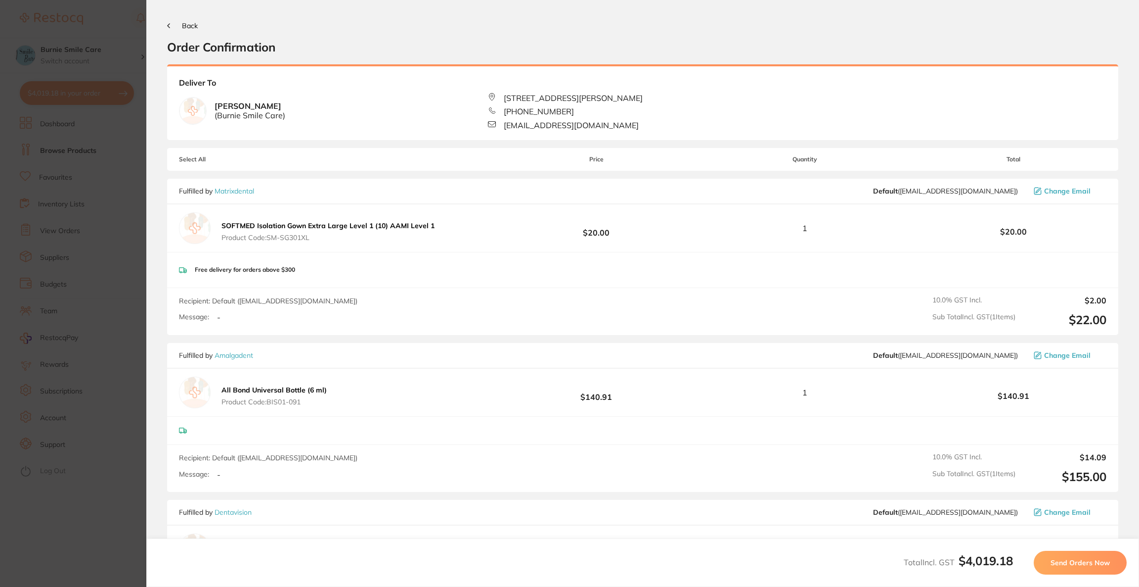
click at [1074, 558] on span "Send Orders Now" at bounding box center [1080, 562] width 59 height 9
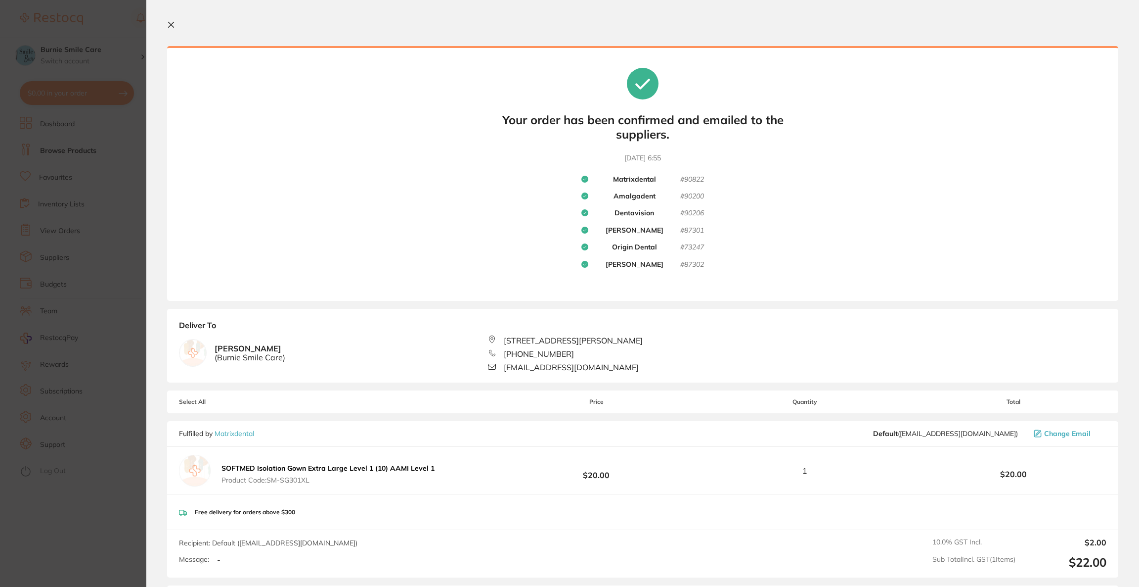
click at [103, 35] on section "Update RRP Set your pre negotiated price for this item. Item Agreed RRP (excl. …" at bounding box center [569, 293] width 1139 height 587
